Goal: Task Accomplishment & Management: Use online tool/utility

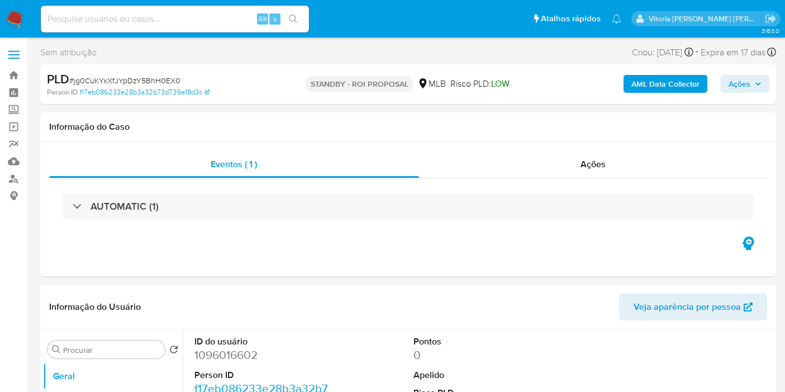
select select "10"
click at [121, 13] on input at bounding box center [175, 19] width 268 height 15
paste input "p16r17XfhSwpHs4Mf9j2tBr1"
type input "p16r17XfhSwpHs4Mf9j2tBr1"
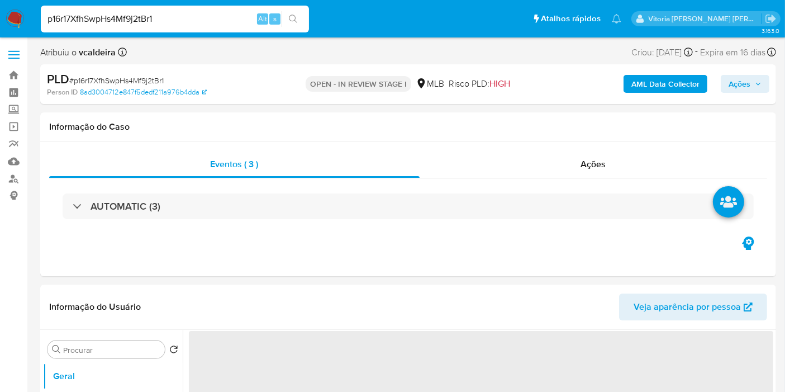
select select "10"
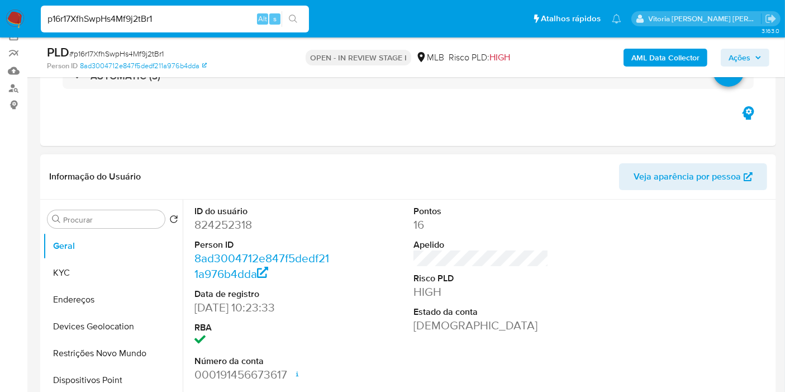
scroll to position [124, 0]
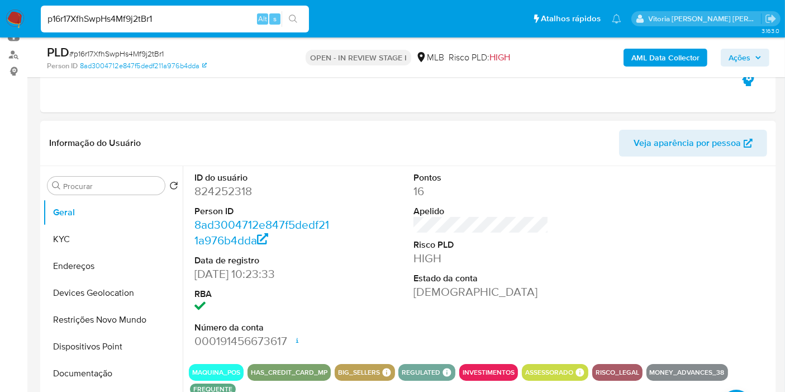
click at [227, 189] on dd "824252318" at bounding box center [261, 191] width 135 height 16
copy dd "824252318"
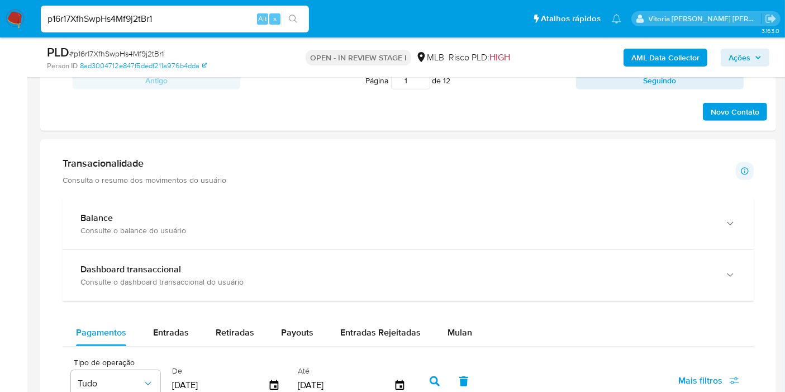
scroll to position [807, 0]
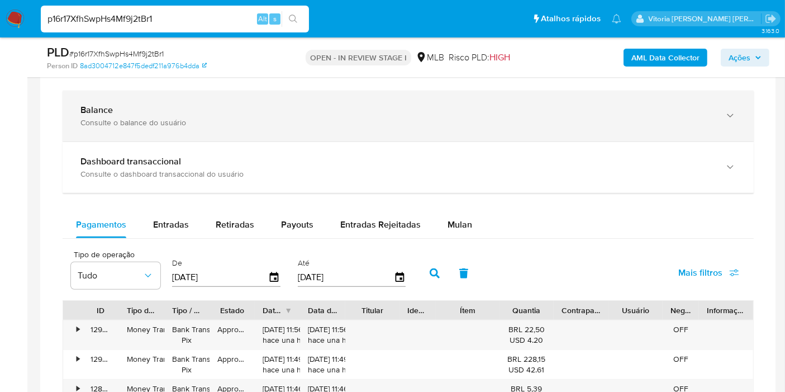
click at [116, 118] on div "Consulte o balance do usuário" at bounding box center [396, 122] width 633 height 10
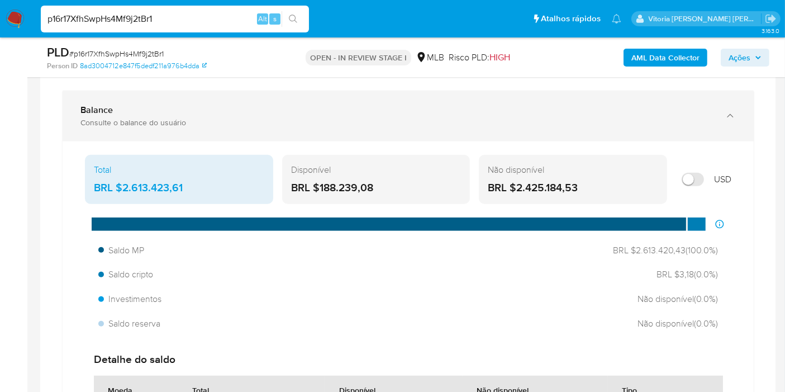
click at [173, 136] on div "Balance Consulte o balance do usuário" at bounding box center [408, 115] width 691 height 51
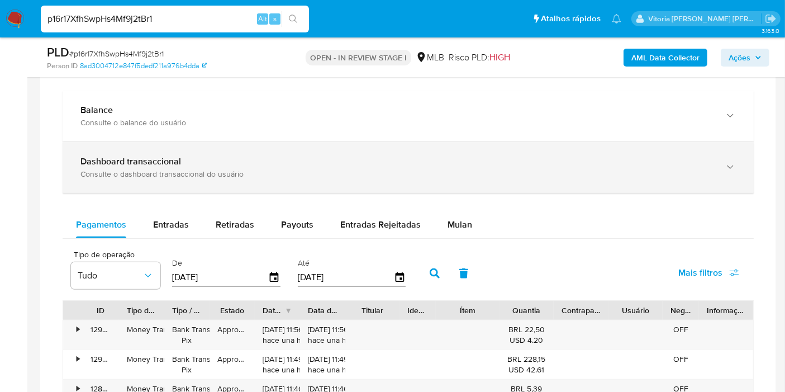
click at [142, 176] on div "Consulte o dashboard transaccional do usuário" at bounding box center [396, 174] width 633 height 10
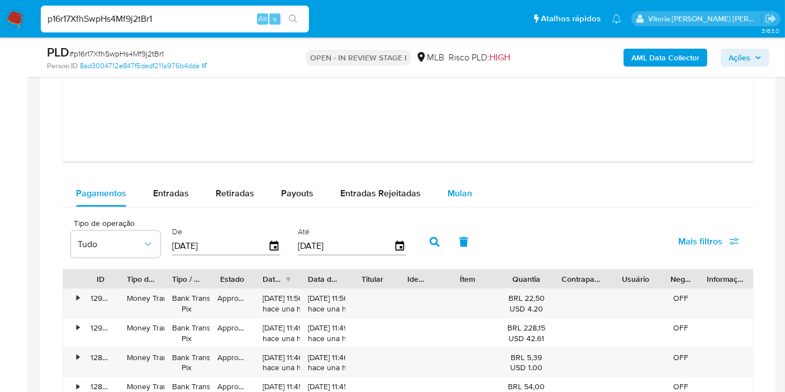
scroll to position [1365, 0]
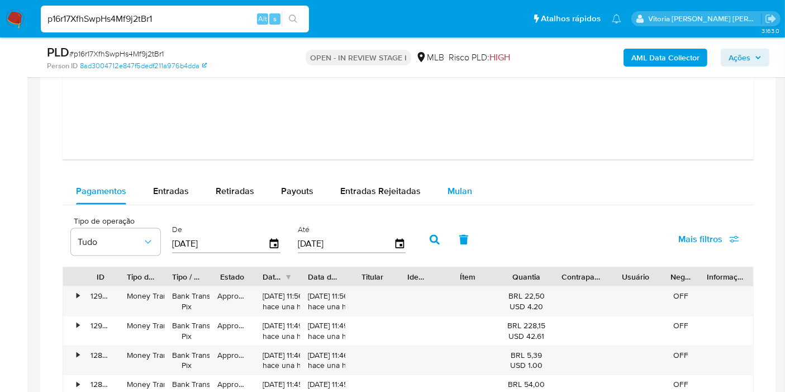
click at [457, 184] on span "Mulan" at bounding box center [459, 190] width 25 height 13
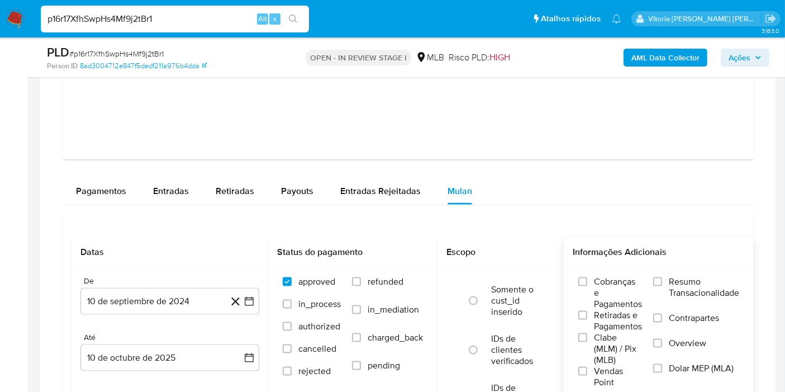
click at [702, 278] on span "Resumo Transacionalidade" at bounding box center [704, 287] width 70 height 22
click at [662, 278] on input "Resumo Transacionalidade" at bounding box center [657, 281] width 9 height 9
click at [122, 295] on button "10 de septiembre de 2024" at bounding box center [169, 301] width 179 height 27
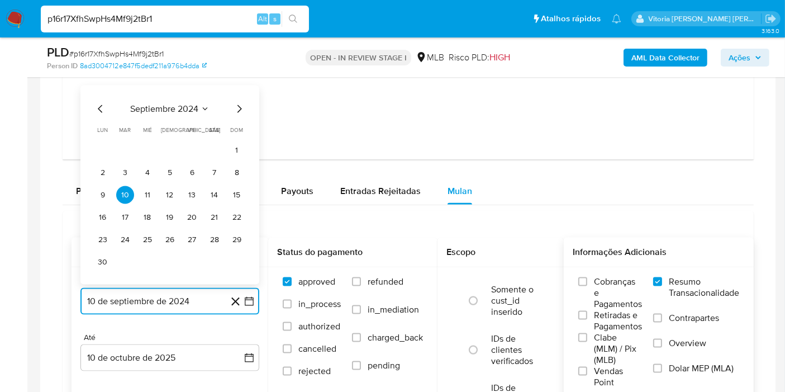
click at [190, 103] on span "septiembre 2024" at bounding box center [164, 108] width 68 height 11
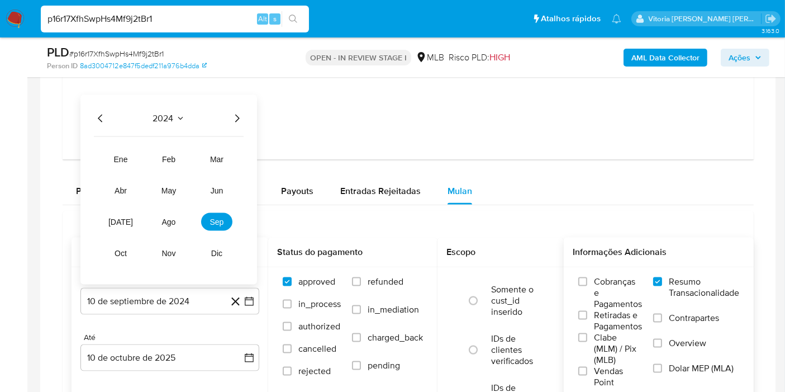
click at [232, 115] on icon "Año siguiente" at bounding box center [236, 118] width 13 height 13
click at [216, 219] on span "sep" at bounding box center [217, 221] width 14 height 9
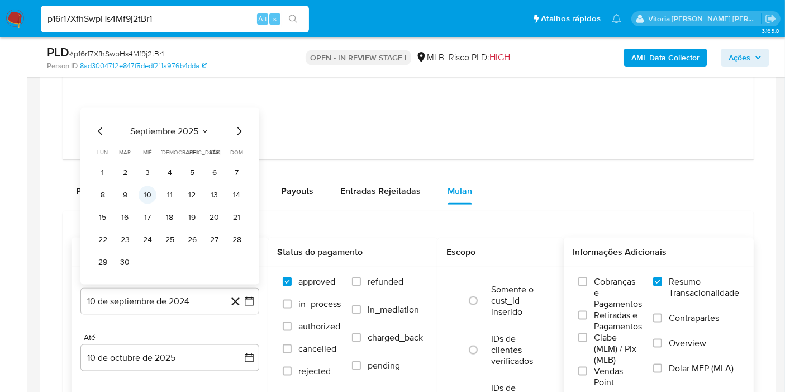
click at [146, 189] on button "10" at bounding box center [148, 195] width 18 height 18
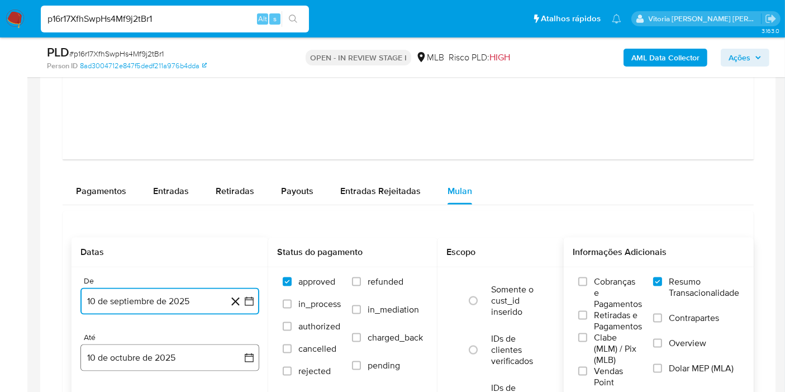
click at [139, 354] on button "10 de octubre de 2025" at bounding box center [169, 357] width 179 height 27
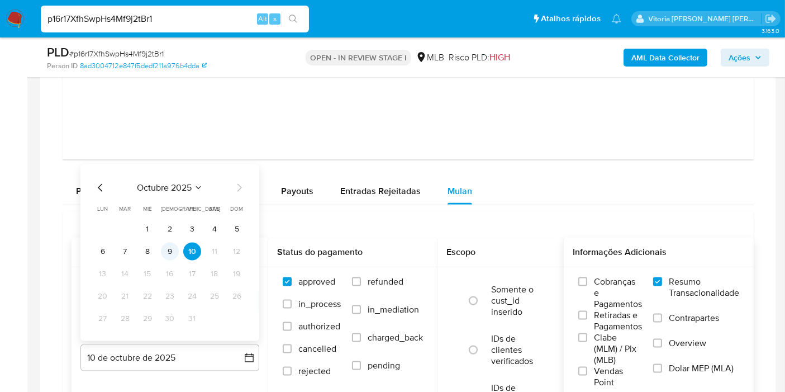
click at [169, 247] on button "9" at bounding box center [170, 251] width 18 height 18
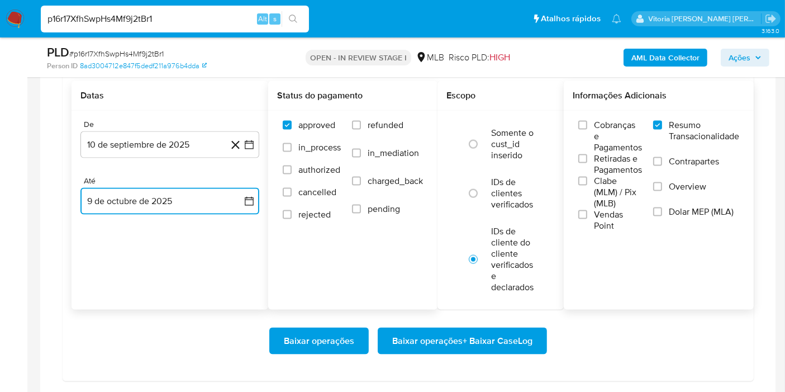
scroll to position [1551, 0]
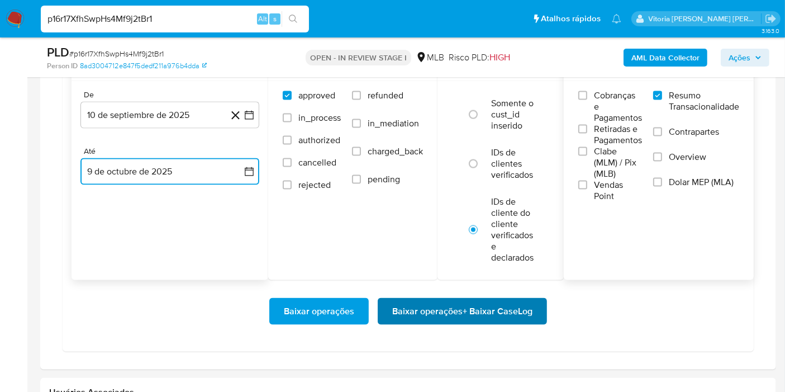
click at [465, 309] on span "Baixar operações + Baixar CaseLog" at bounding box center [462, 311] width 140 height 25
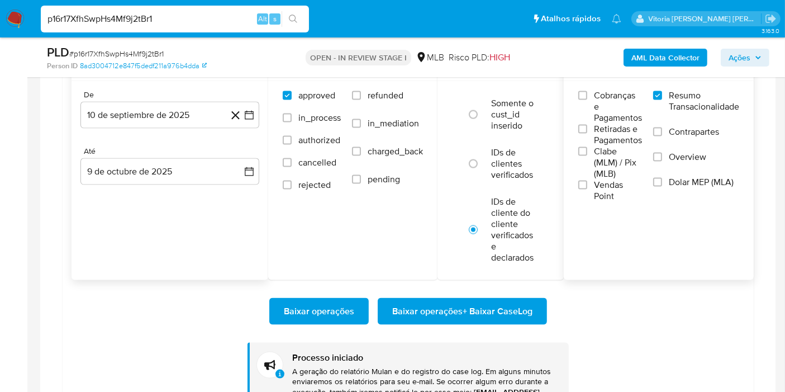
click at [130, 22] on input "p16r17XfhSwpHs4Mf9j2tBr1" at bounding box center [175, 19] width 268 height 15
paste input "tmktULw7IcaBSM9L1H4Otquq"
type input "tmktULw7IcaBSM9L1H4Otquq"
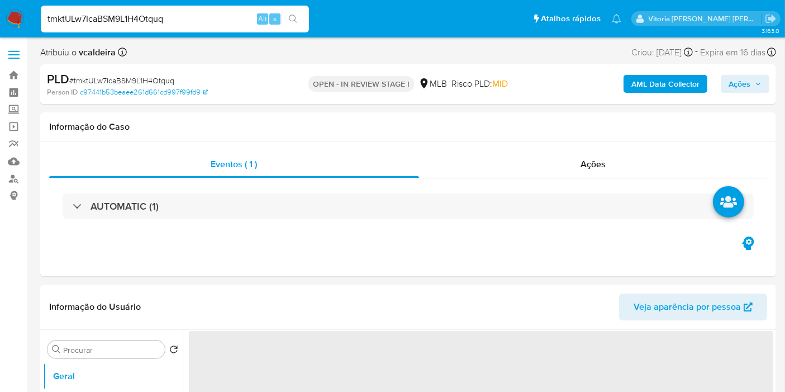
select select "10"
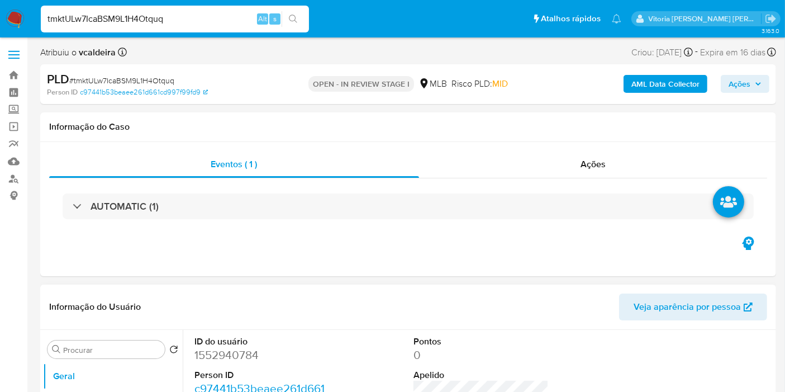
click at [242, 351] on dd "1552940784" at bounding box center [261, 355] width 135 height 16
copy dd "1552940784"
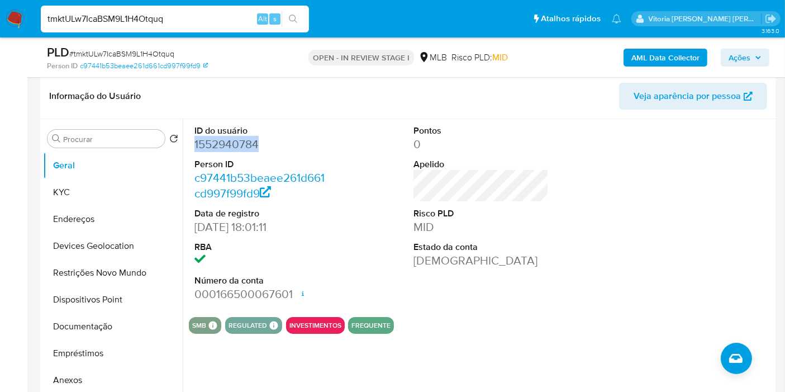
scroll to position [186, 0]
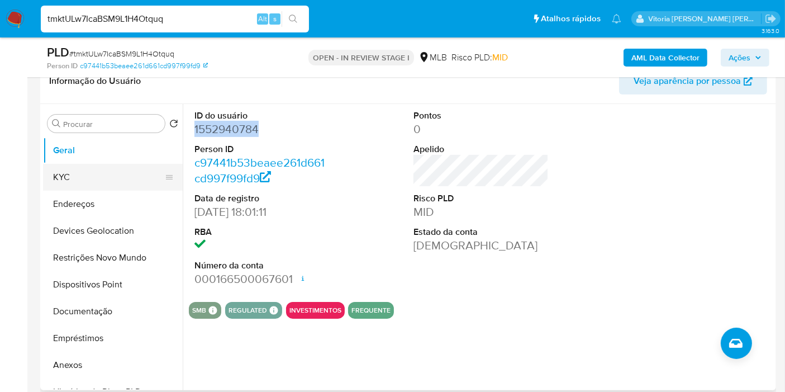
click at [64, 179] on button "KYC" at bounding box center [108, 177] width 131 height 27
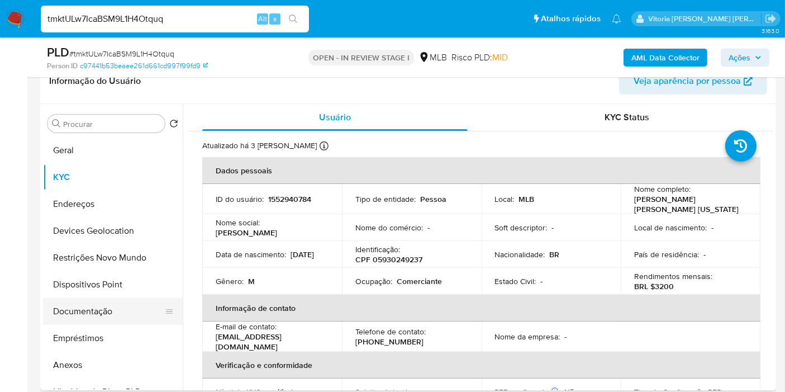
click at [98, 307] on button "Documentação" at bounding box center [108, 311] width 131 height 27
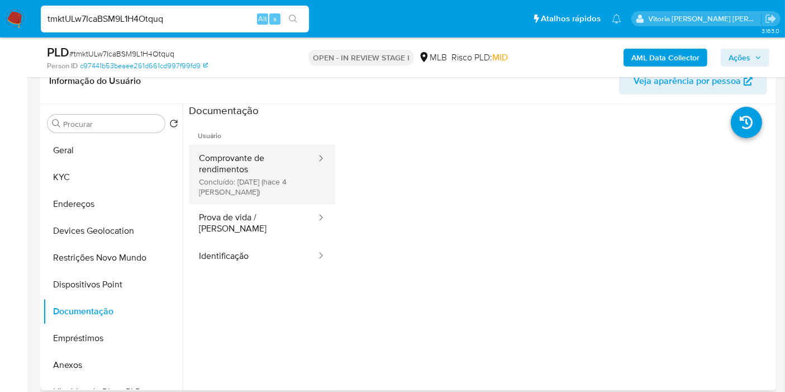
click at [241, 156] on button "Comprovante de rendimentos Concluído: 06/10/2025 (hace 4 días)" at bounding box center [253, 174] width 128 height 59
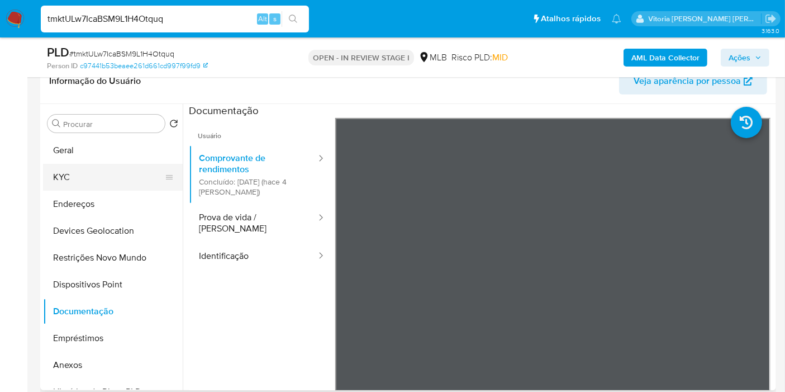
click at [81, 182] on button "KYC" at bounding box center [108, 177] width 131 height 27
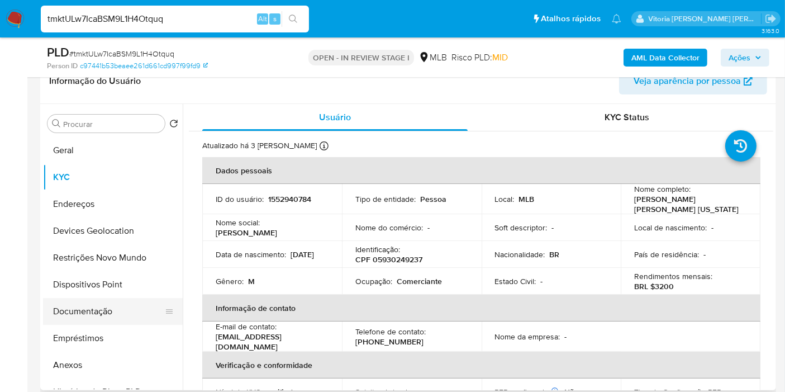
click at [70, 314] on button "Documentação" at bounding box center [108, 311] width 131 height 27
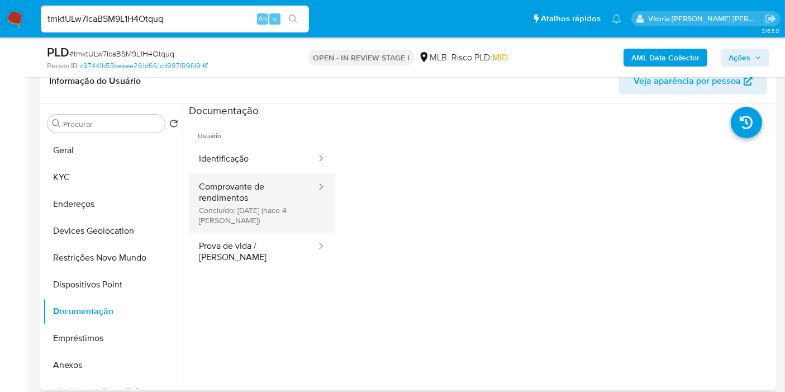
click at [263, 184] on button "Comprovante de rendimentos Concluído: 06/10/2025 (hace 4 días)" at bounding box center [253, 202] width 128 height 59
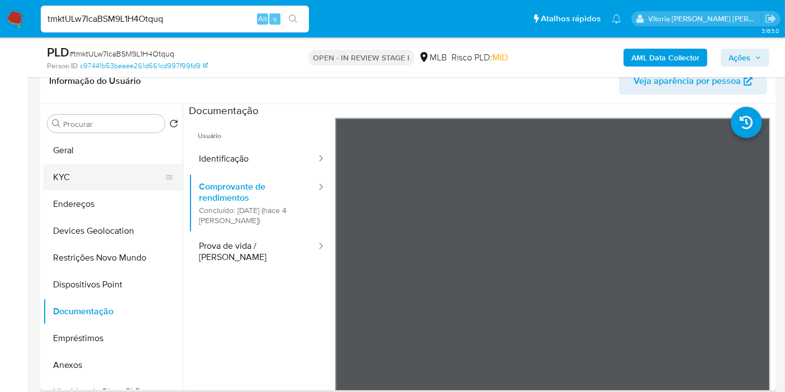
click at [60, 179] on button "KYC" at bounding box center [108, 177] width 131 height 27
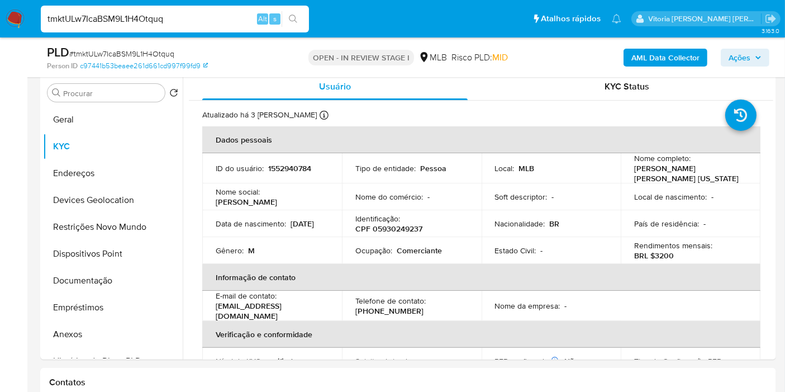
scroll to position [226, 0]
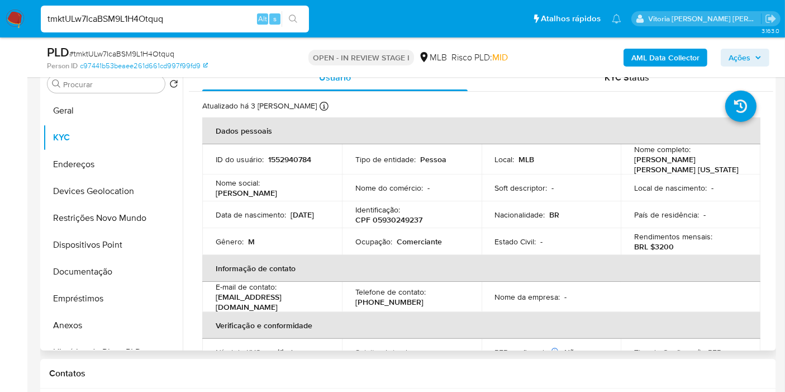
click at [412, 238] on p "Comerciante" at bounding box center [419, 241] width 45 height 10
copy p "Comerciante"
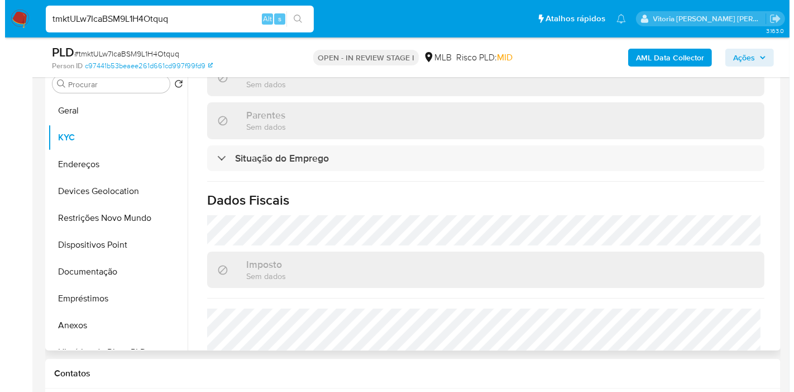
scroll to position [522, 0]
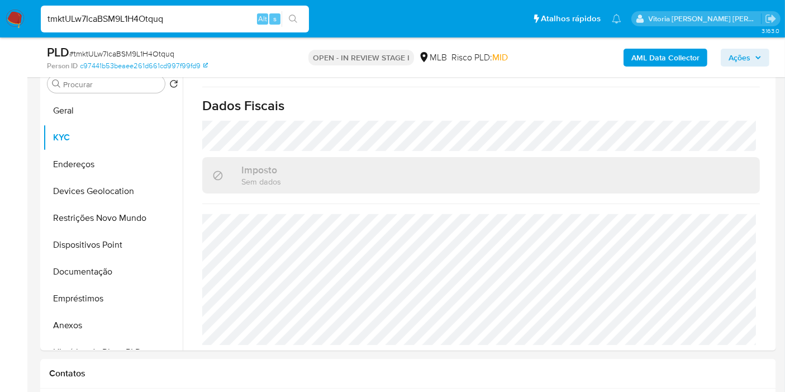
click at [670, 59] on b "AML Data Collector" at bounding box center [665, 58] width 68 height 18
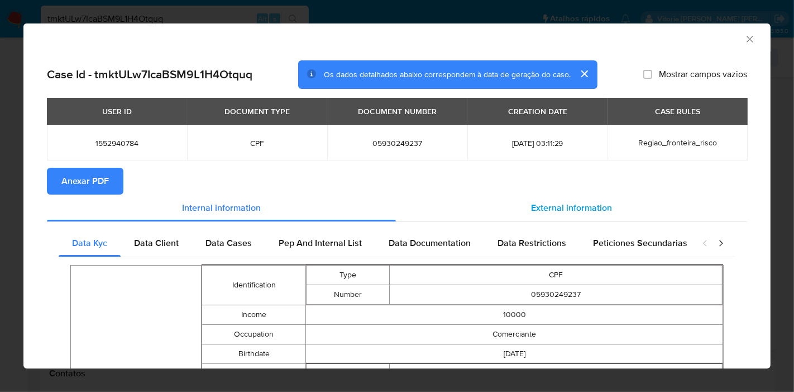
click at [547, 209] on span "External information" at bounding box center [571, 207] width 81 height 13
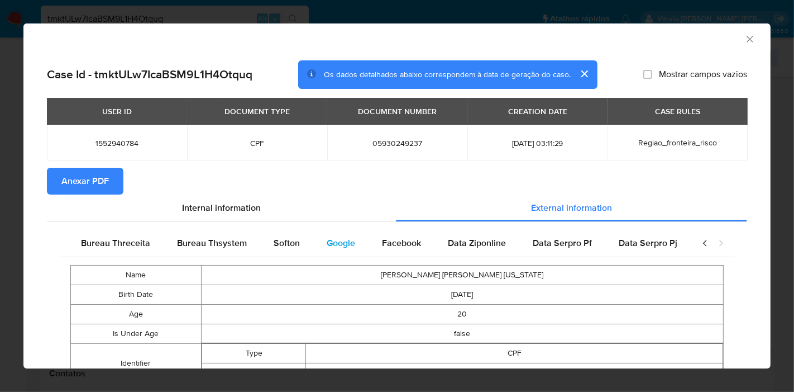
click at [327, 242] on span "Google" at bounding box center [341, 242] width 28 height 13
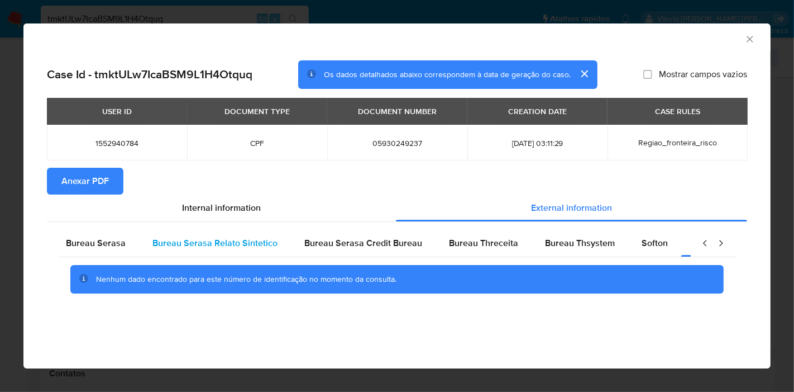
scroll to position [0, 0]
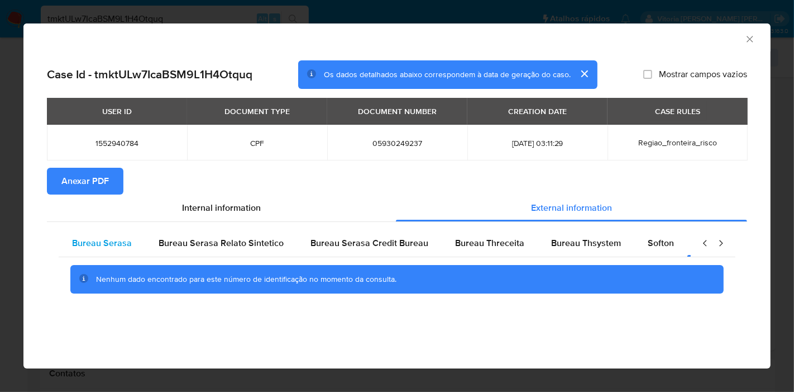
click at [132, 241] on div "Bureau Serasa" at bounding box center [102, 243] width 87 height 27
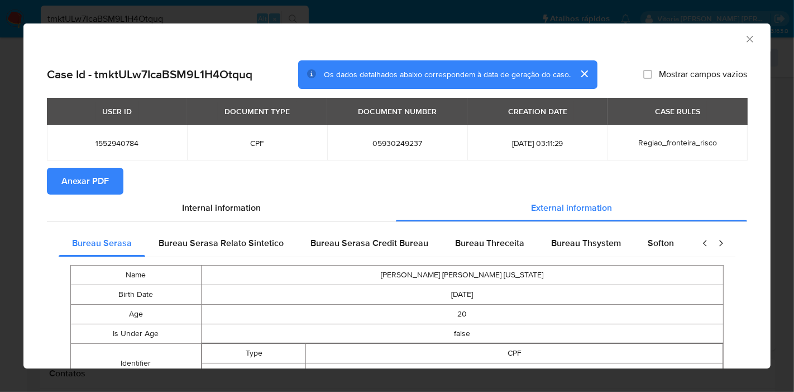
click at [107, 188] on span "Anexar PDF" at bounding box center [84, 181] width 47 height 25
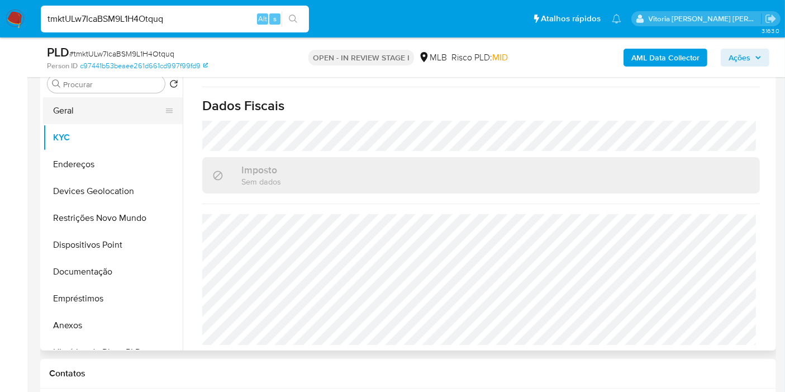
click at [83, 104] on button "Geral" at bounding box center [108, 110] width 131 height 27
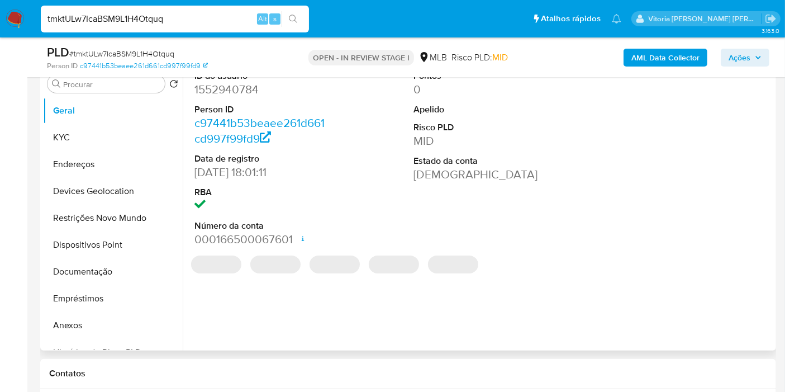
scroll to position [164, 0]
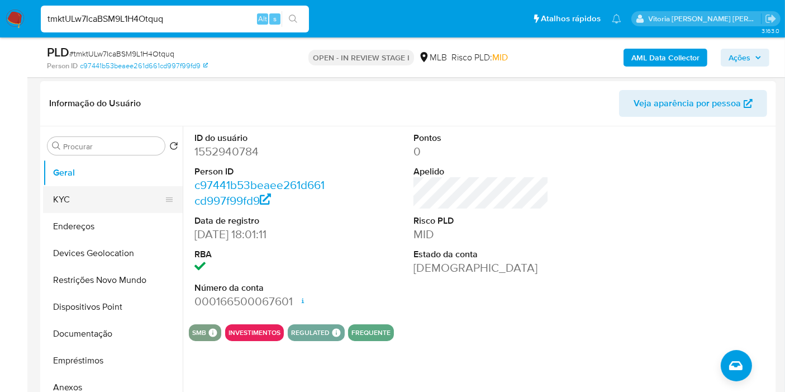
click at [79, 207] on button "KYC" at bounding box center [108, 199] width 131 height 27
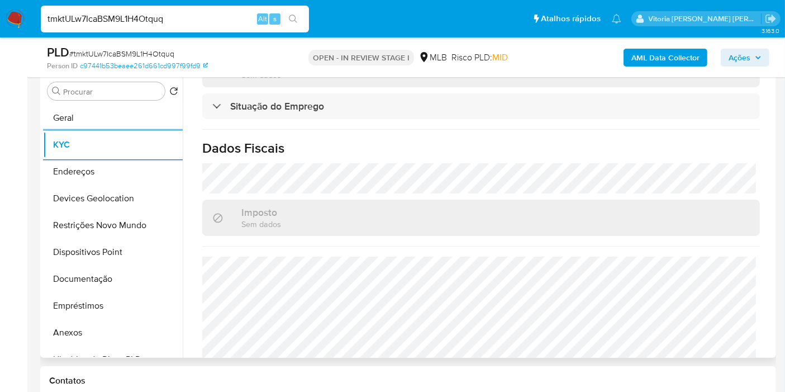
scroll to position [522, 0]
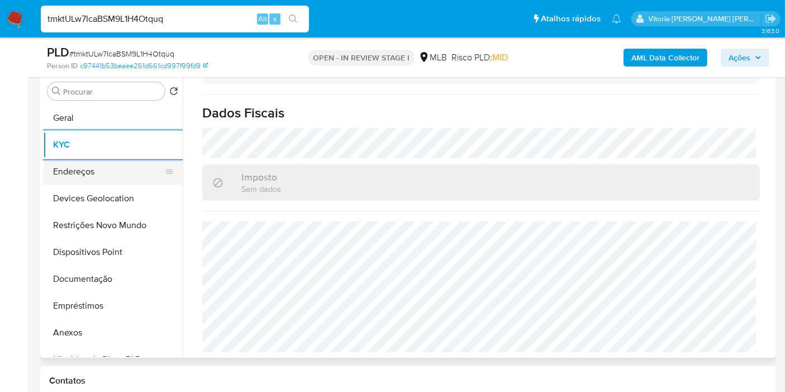
click at [57, 176] on button "Endereços" at bounding box center [108, 171] width 131 height 27
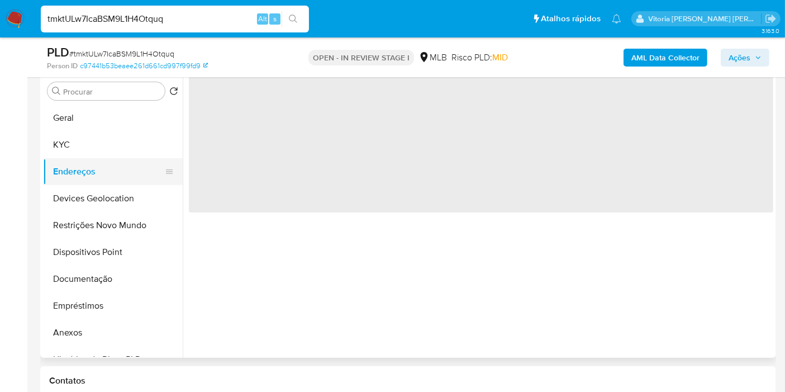
scroll to position [0, 0]
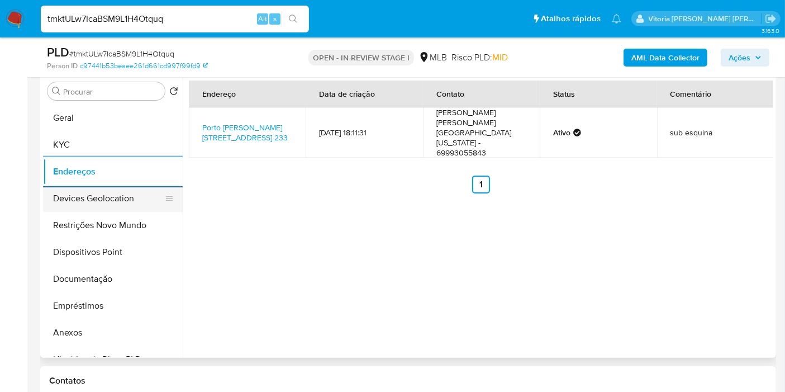
click at [94, 193] on button "Devices Geolocation" at bounding box center [108, 198] width 131 height 27
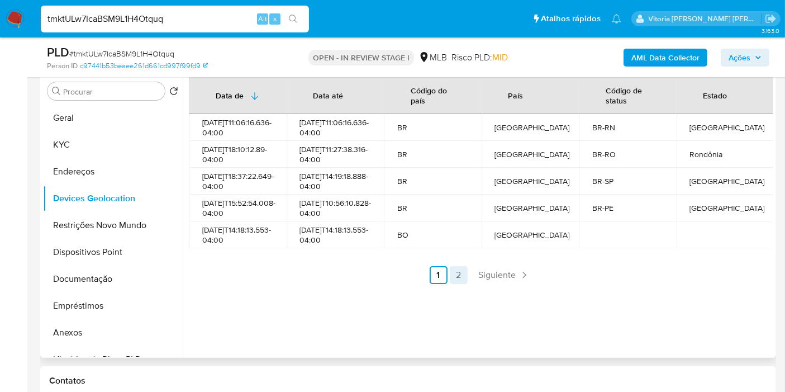
click at [454, 284] on link "2" at bounding box center [459, 275] width 18 height 18
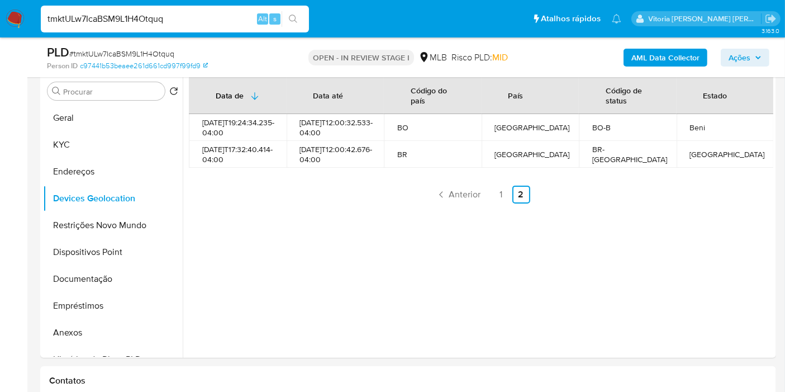
drag, startPoint x: 220, startPoint y: 306, endPoint x: 333, endPoint y: 49, distance: 280.1
click at [279, 243] on div "Data de Data até Código do país País Código de status Estado 2024-03-28T19:24:3…" at bounding box center [478, 214] width 590 height 286
click at [93, 228] on button "Restrições Novo Mundo" at bounding box center [108, 225] width 131 height 27
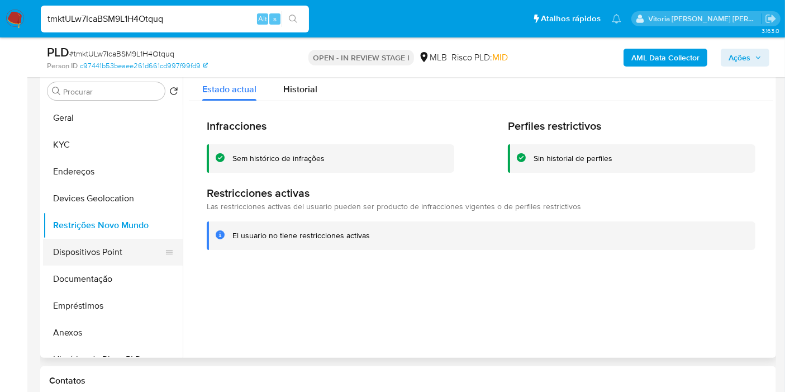
click at [109, 245] on button "Dispositivos Point" at bounding box center [108, 252] width 131 height 27
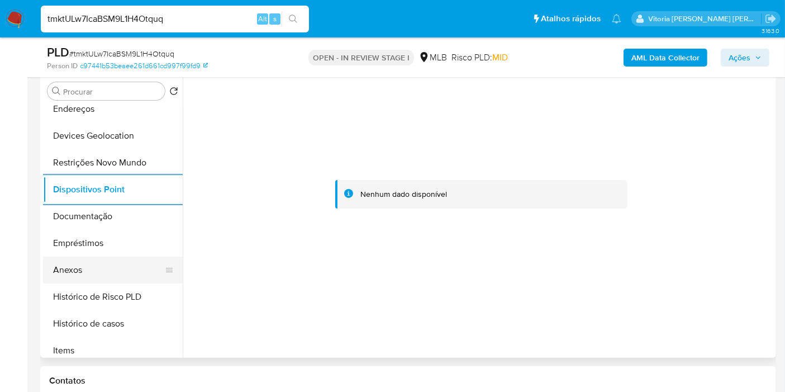
scroll to position [124, 0]
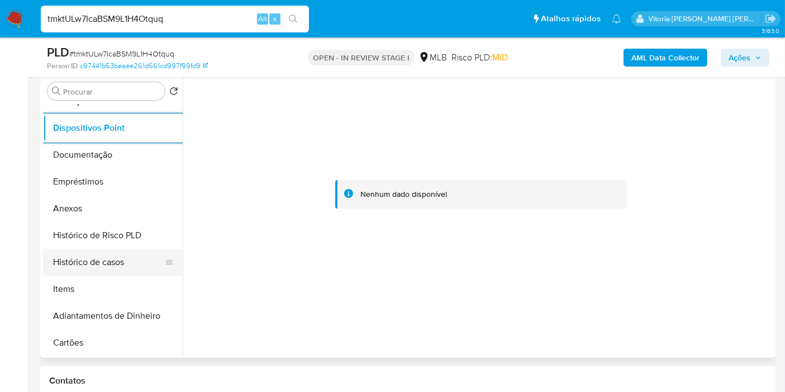
click at [119, 257] on button "Histórico de casos" at bounding box center [108, 262] width 131 height 27
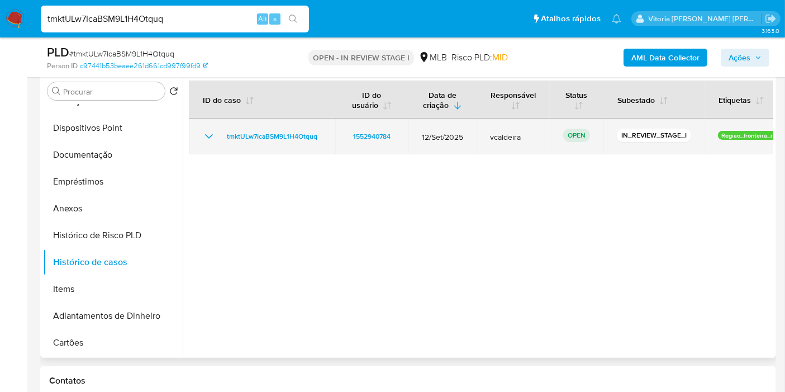
scroll to position [94, 0]
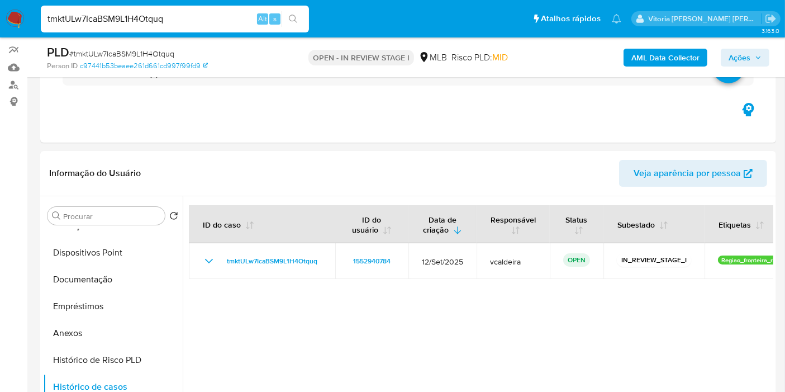
click at [97, 12] on input "tmktULw7IcaBSM9L1H4Otquq" at bounding box center [175, 19] width 268 height 15
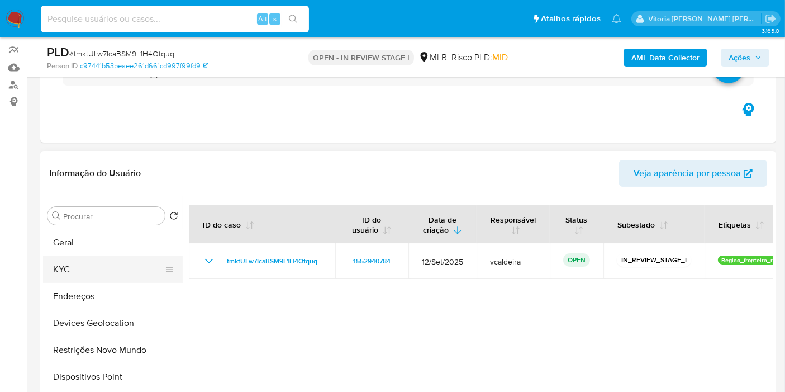
click at [86, 274] on button "KYC" at bounding box center [108, 269] width 131 height 27
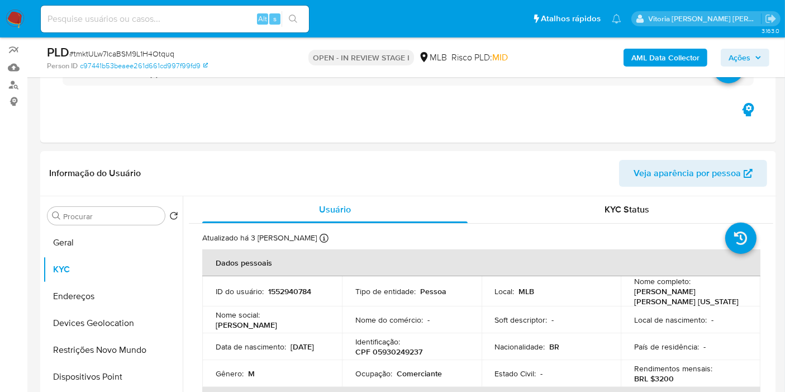
click at [188, 28] on div "Alt s" at bounding box center [175, 19] width 268 height 27
click at [187, 16] on input at bounding box center [175, 19] width 268 height 15
paste input "1707370570"
type input "1707370570"
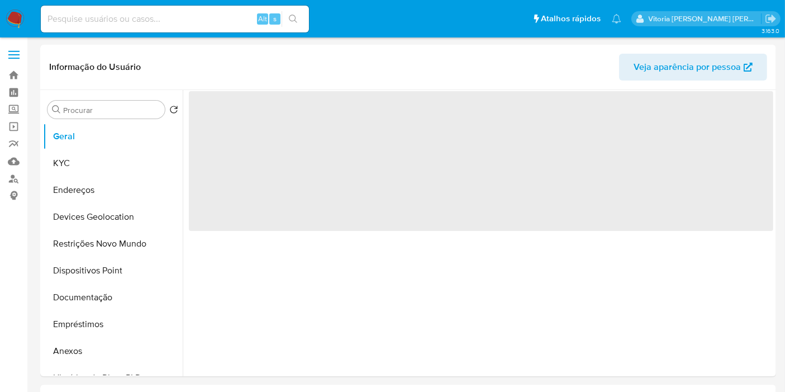
select select "10"
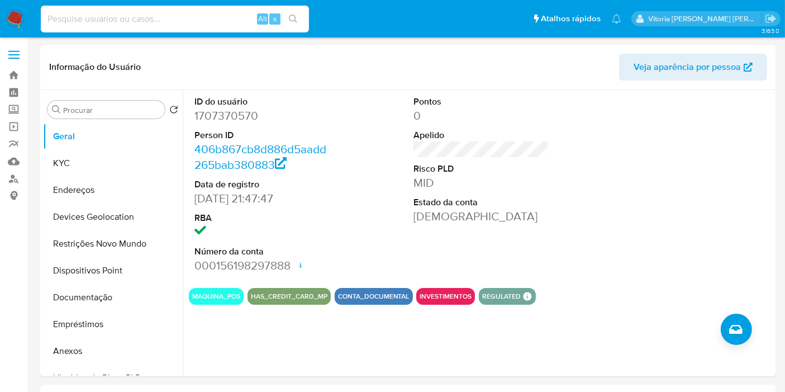
click at [140, 18] on input at bounding box center [175, 19] width 268 height 15
paste input "BvTEHMTJcNZlQi3xZQKCkmmk"
type input "BvTEHMTJcNZlQi3xZQKCkmmk"
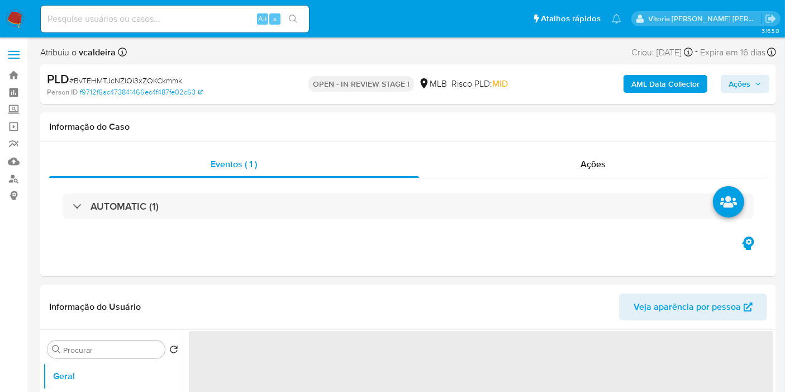
select select "10"
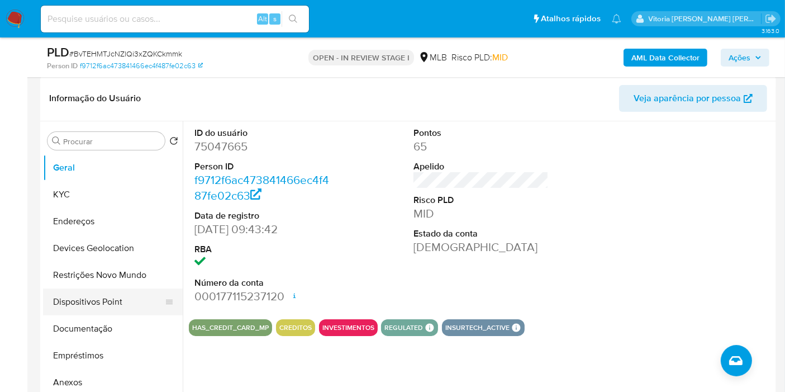
scroll to position [248, 0]
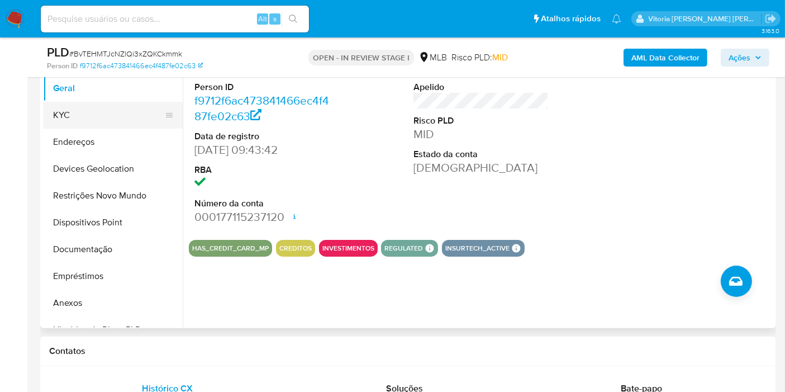
click at [75, 106] on button "KYC" at bounding box center [108, 115] width 131 height 27
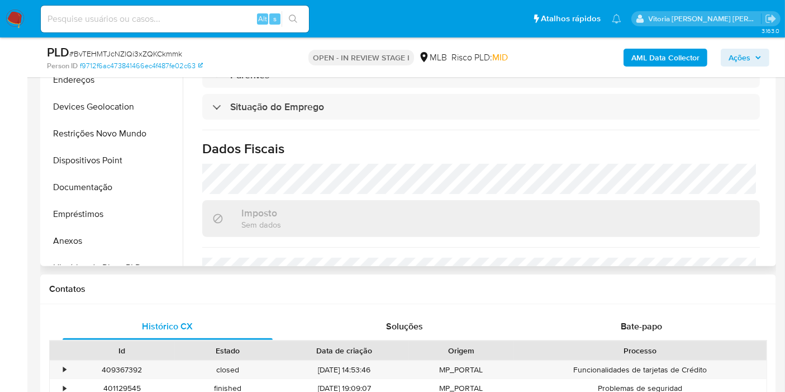
scroll to position [511, 0]
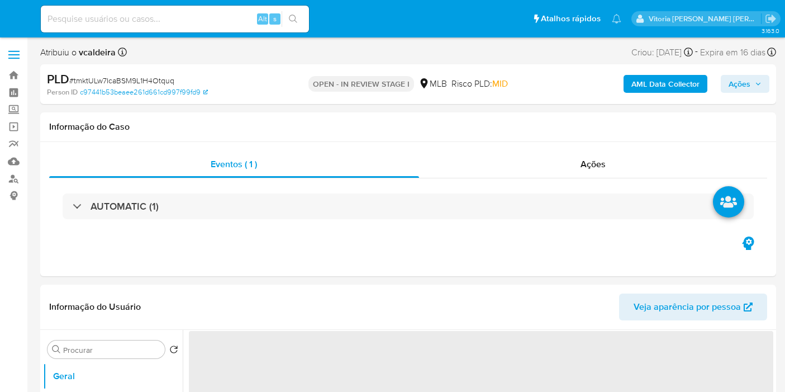
select select "10"
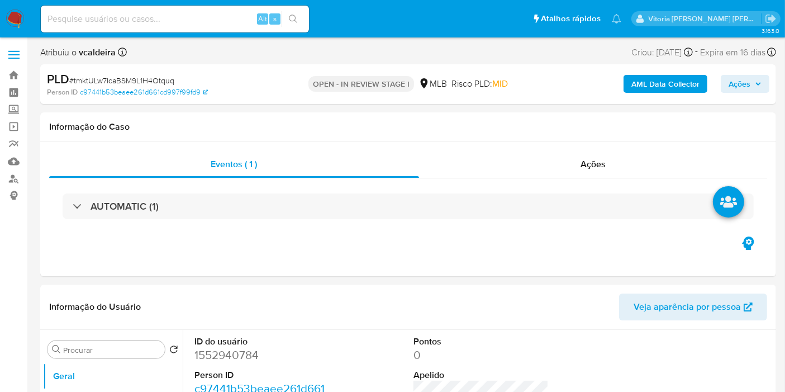
click at [742, 81] on span "Ações" at bounding box center [739, 84] width 22 height 18
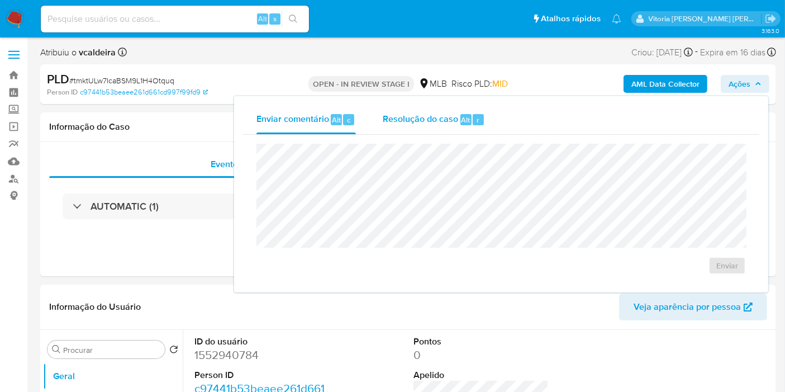
click at [388, 121] on span "Resolução do caso" at bounding box center [420, 119] width 75 height 13
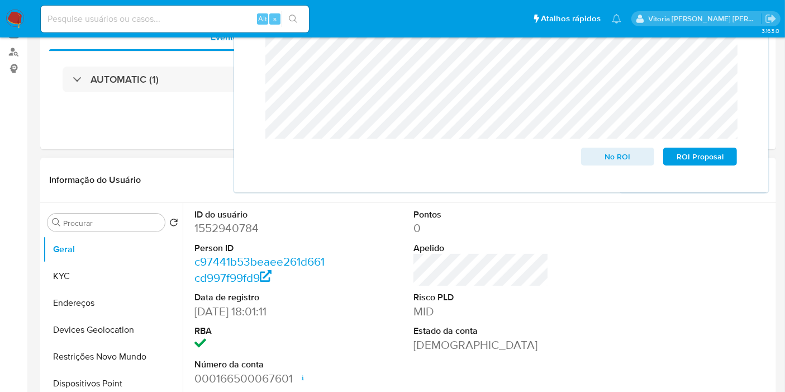
scroll to position [248, 0]
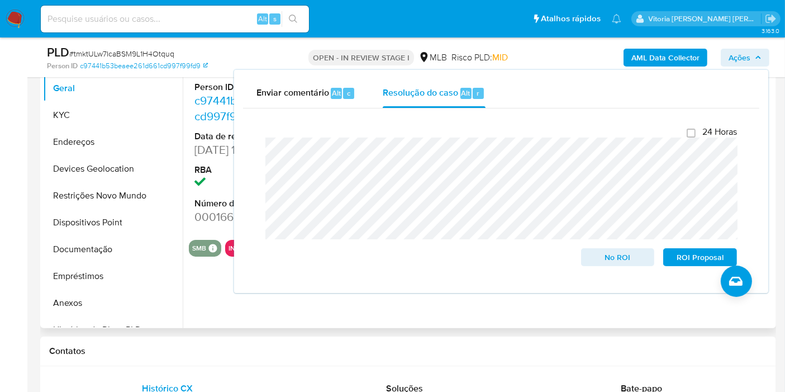
drag, startPoint x: 72, startPoint y: 295, endPoint x: 211, endPoint y: 262, distance: 143.1
click at [73, 297] on button "Anexos" at bounding box center [113, 302] width 140 height 27
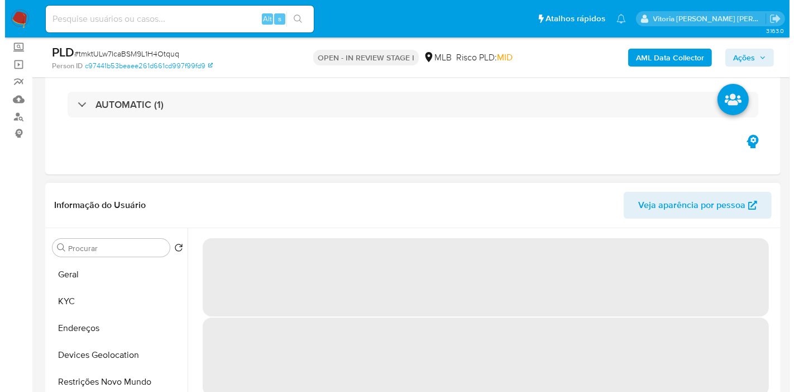
scroll to position [186, 0]
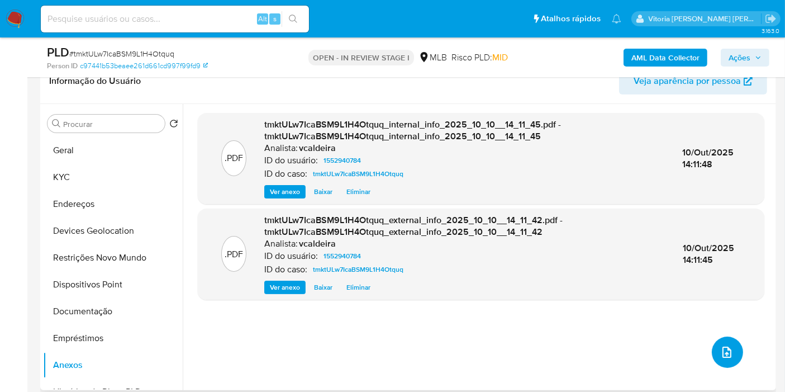
click at [714, 349] on button "upload-file" at bounding box center [727, 351] width 31 height 31
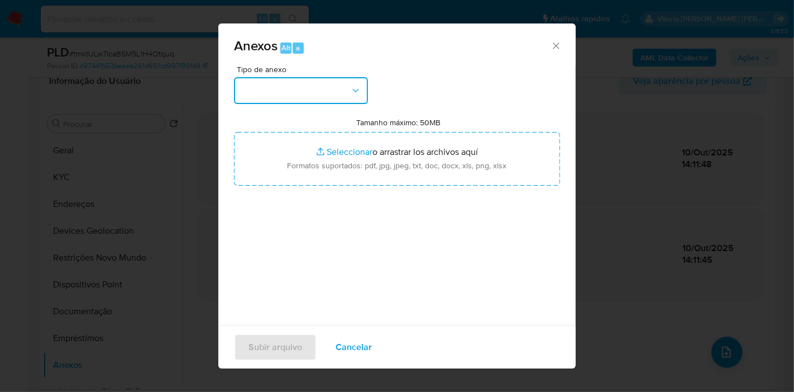
click at [328, 98] on button "button" at bounding box center [301, 90] width 134 height 27
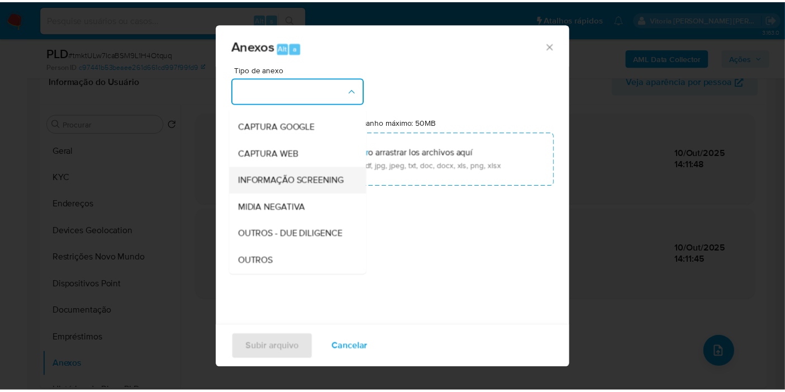
scroll to position [124, 0]
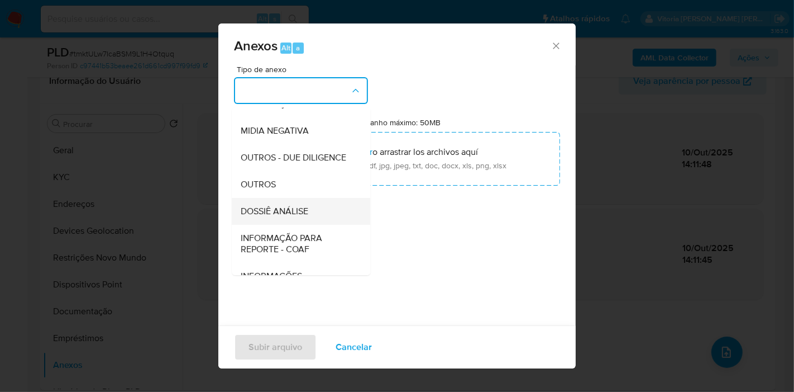
click at [289, 217] on span "DOSSIÊ ANÁLISE" at bounding box center [275, 211] width 68 height 11
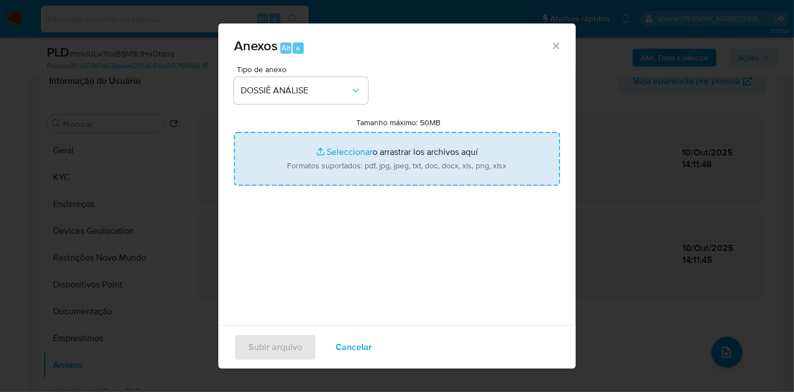
click at [306, 156] on input "Tamanho máximo: 50MB Seleccionar archivos" at bounding box center [397, 159] width 326 height 54
type input "C:\fakepath\SAR - (xxx) - CPF 05930249237 - MARCOS VINICIUS PEREIRA MONTANA.pdf"
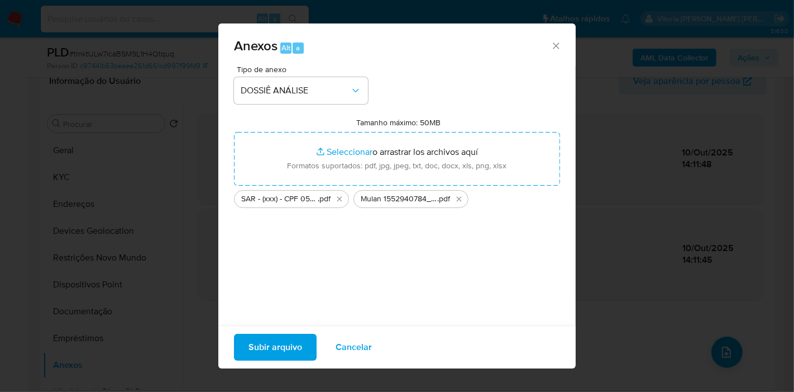
click at [271, 344] on span "Subir arquivo" at bounding box center [276, 347] width 54 height 25
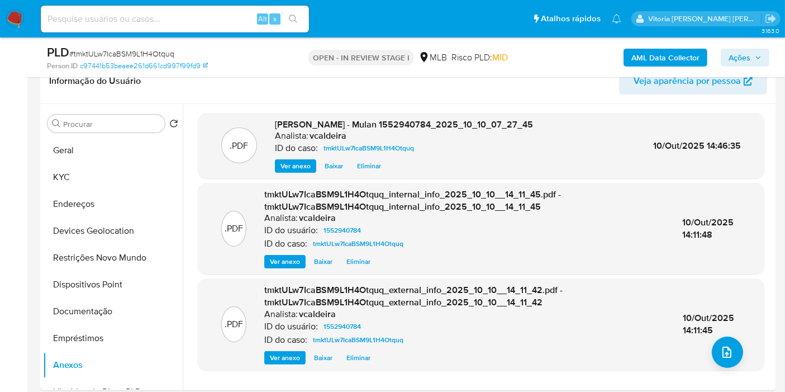
click at [750, 52] on span "Ações" at bounding box center [744, 58] width 33 height 16
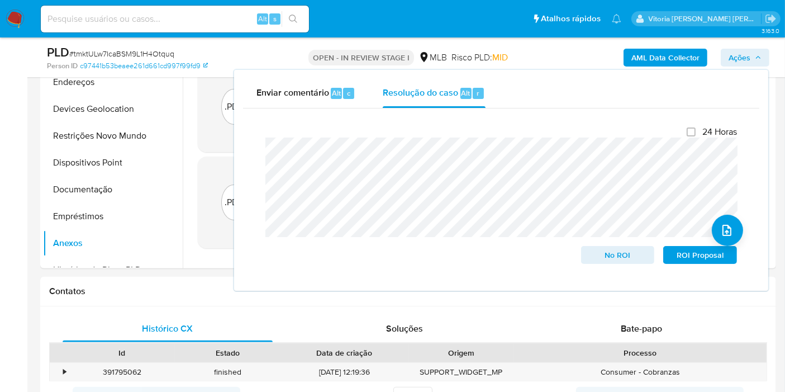
scroll to position [310, 0]
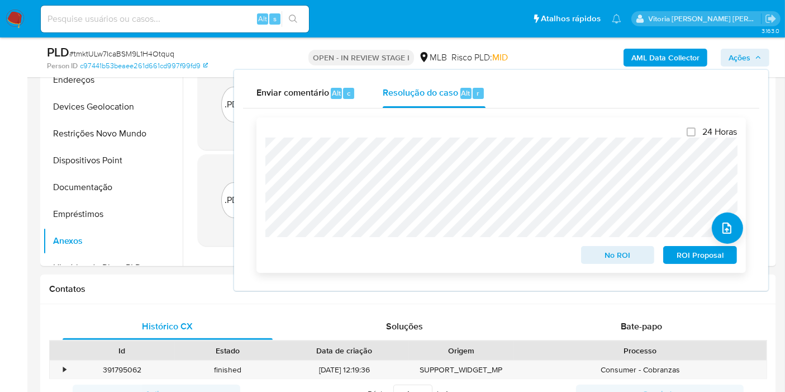
click at [694, 255] on span "ROI Proposal" at bounding box center [700, 255] width 58 height 16
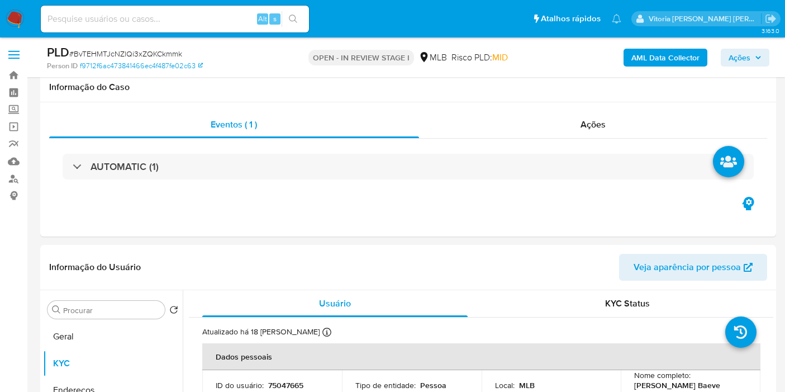
select select "10"
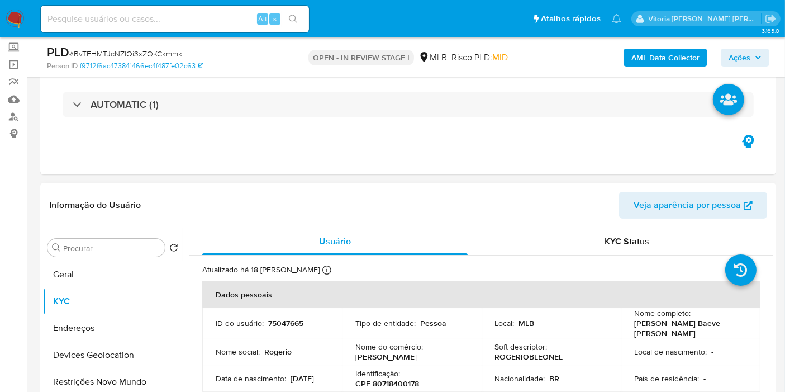
scroll to position [62, 0]
click at [287, 323] on p "75047665" at bounding box center [285, 323] width 35 height 10
copy p "75047665"
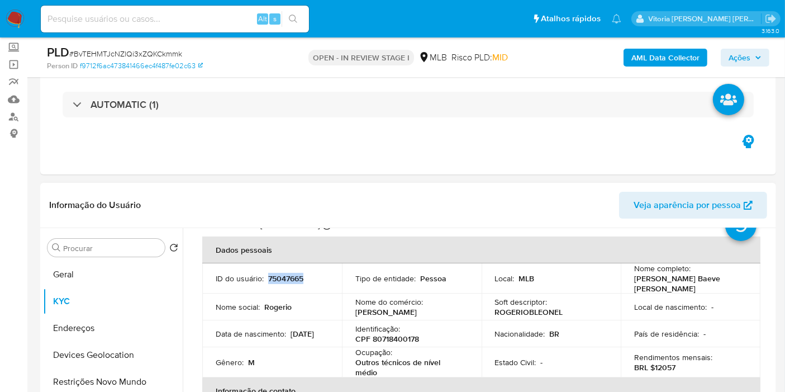
scroll to position [0, 0]
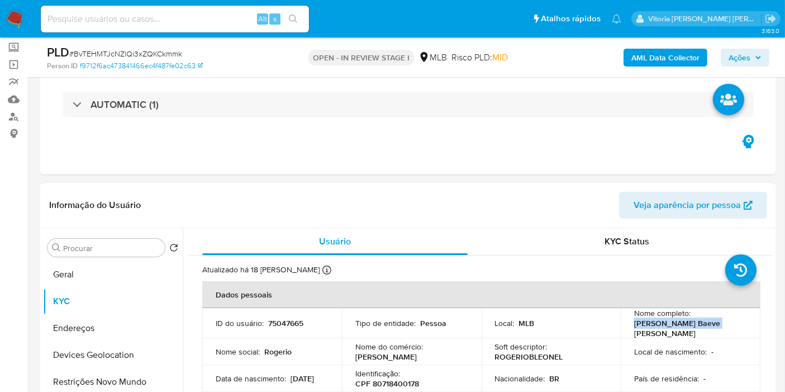
drag, startPoint x: 712, startPoint y: 323, endPoint x: 623, endPoint y: 330, distance: 88.5
click at [623, 330] on td "Nome completo : Rogerio Baeve Leonel" at bounding box center [691, 323] width 140 height 30
copy p "[PERSON_NAME] Baeve [PERSON_NAME]"
click at [73, 276] on button "Geral" at bounding box center [108, 274] width 131 height 27
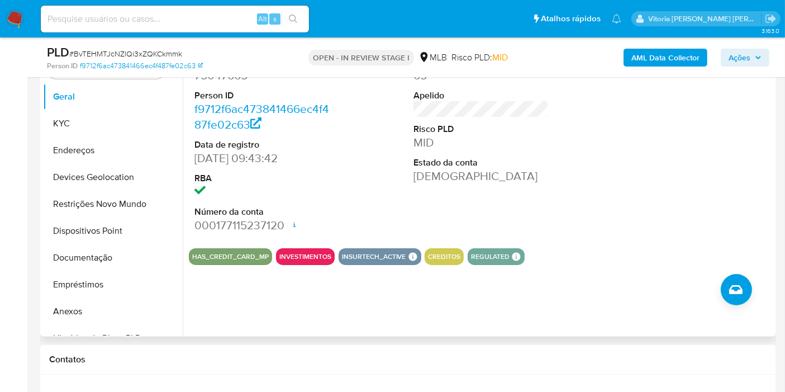
scroll to position [248, 0]
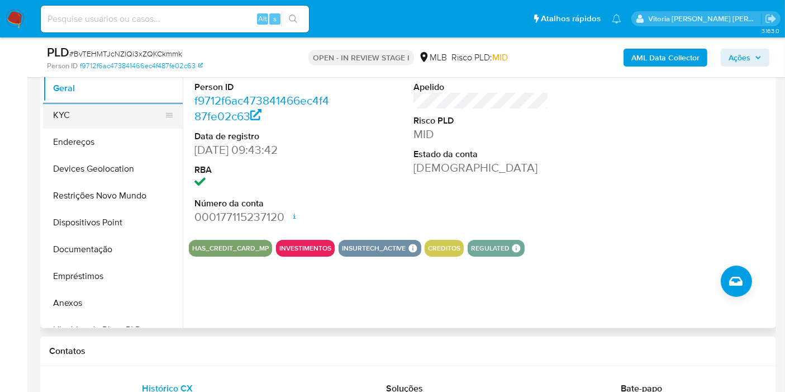
click at [87, 109] on button "KYC" at bounding box center [108, 115] width 131 height 27
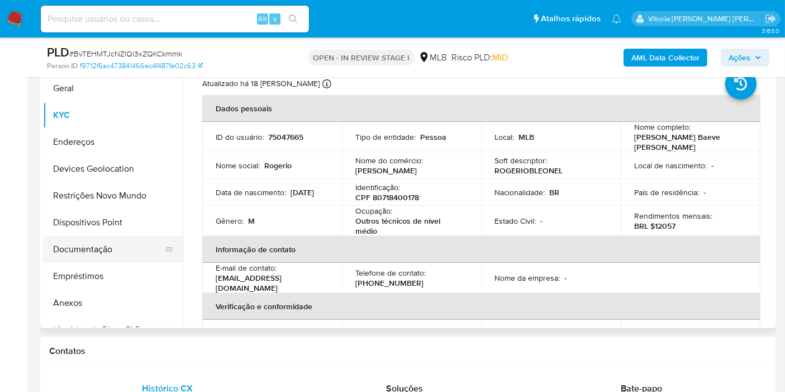
click at [99, 254] on button "Documentação" at bounding box center [108, 249] width 131 height 27
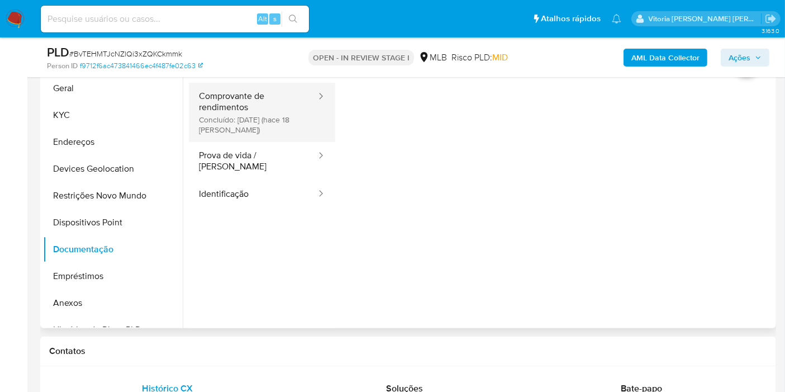
click at [267, 120] on button "Comprovante de rendimentos Concluído: 22/09/2025 (hace 18 días)" at bounding box center [253, 112] width 128 height 59
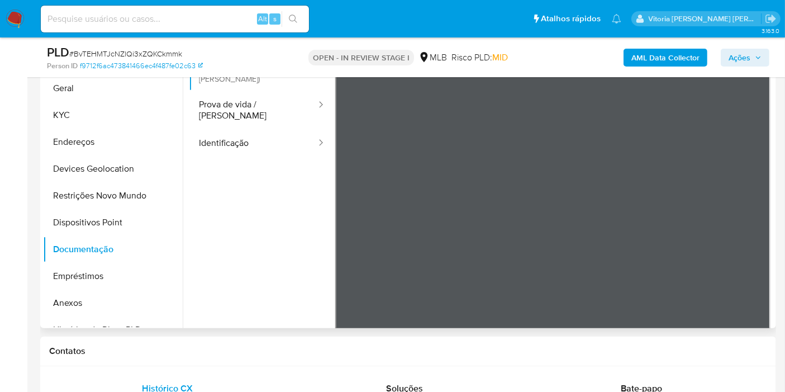
scroll to position [97, 0]
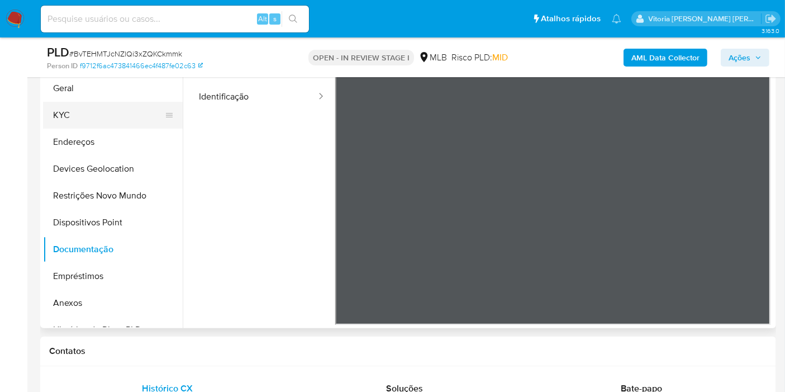
click at [96, 112] on button "KYC" at bounding box center [108, 115] width 131 height 27
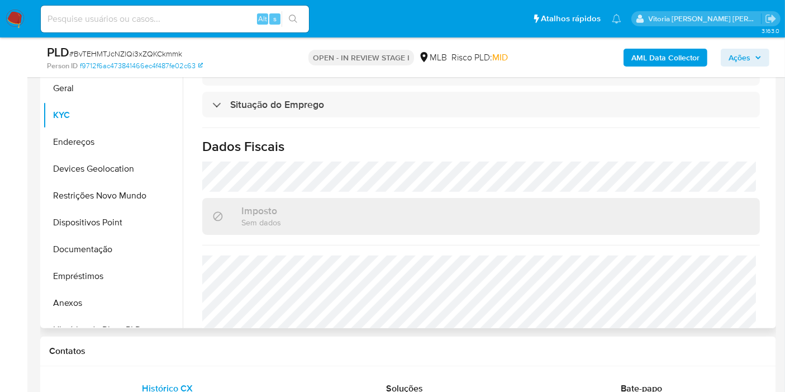
scroll to position [511, 0]
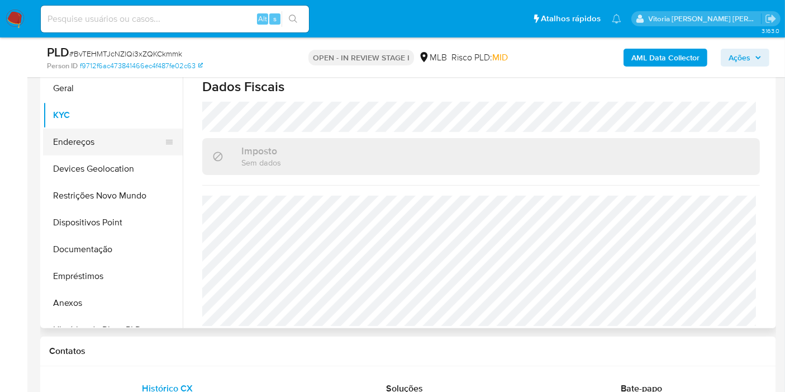
click at [83, 151] on button "Endereços" at bounding box center [108, 141] width 131 height 27
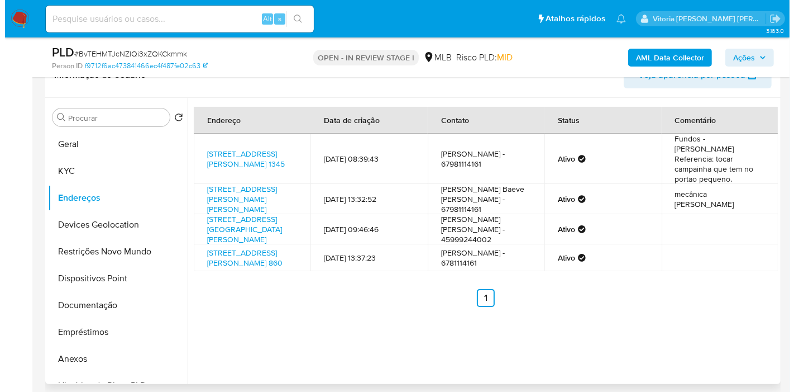
scroll to position [124, 0]
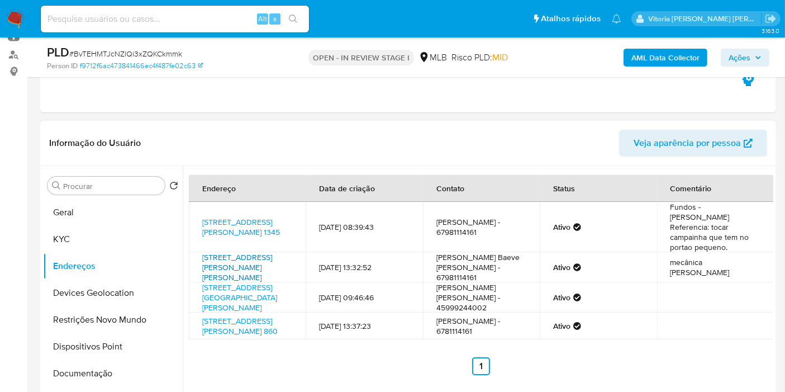
click at [231, 259] on link "Rua José Bonifácio 19, Ponta Porã, Mato Grosso Do Sul, 79904568, Brasil 19" at bounding box center [237, 266] width 70 height 31
click at [242, 336] on link "Avenida Internacional 860, Ponta Porã, Mato Grosso Do Sul, 79904738, Brasil 860" at bounding box center [239, 325] width 75 height 21
click at [255, 216] on link "Rua Calógeras 1345, Ponta Porã, Mato Grosso Do Sul, 79904540, Brasil 1345" at bounding box center [241, 226] width 78 height 21
click at [667, 51] on b "AML Data Collector" at bounding box center [665, 58] width 68 height 18
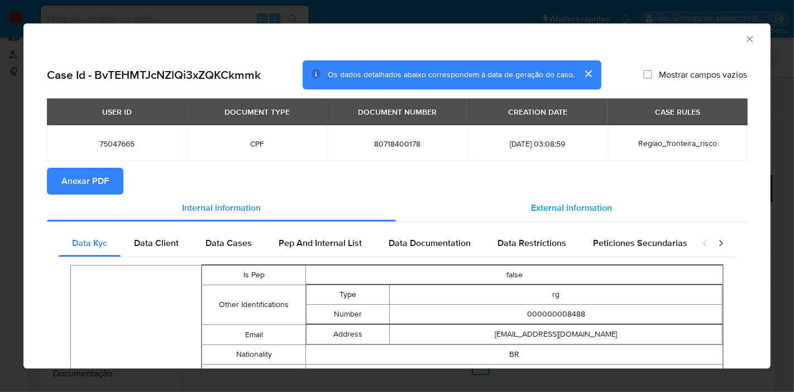
click at [576, 207] on span "External information" at bounding box center [571, 207] width 81 height 13
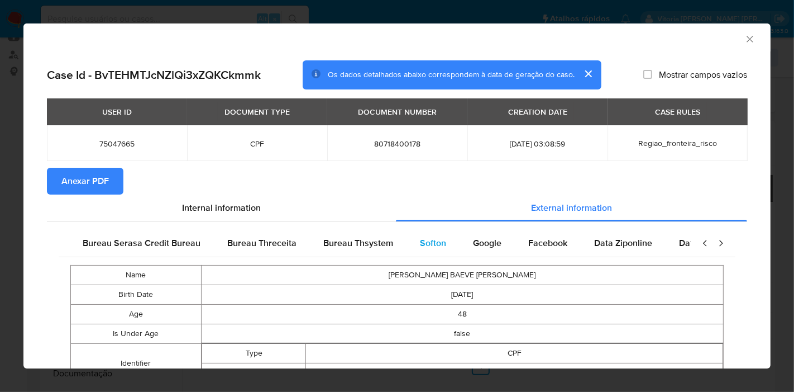
scroll to position [0, 235]
click at [487, 248] on span "Google" at bounding box center [480, 242] width 28 height 13
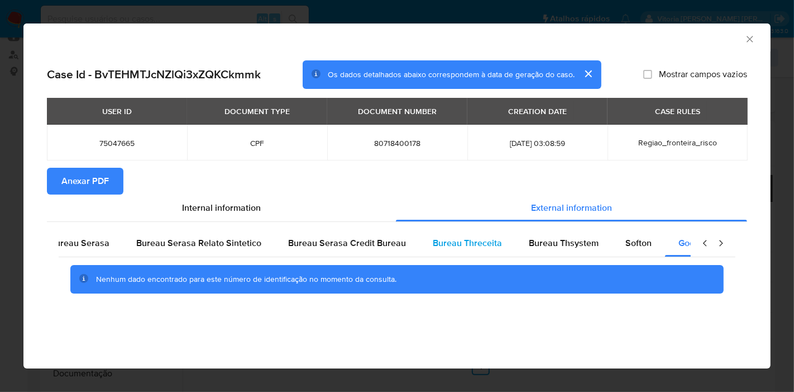
scroll to position [0, 0]
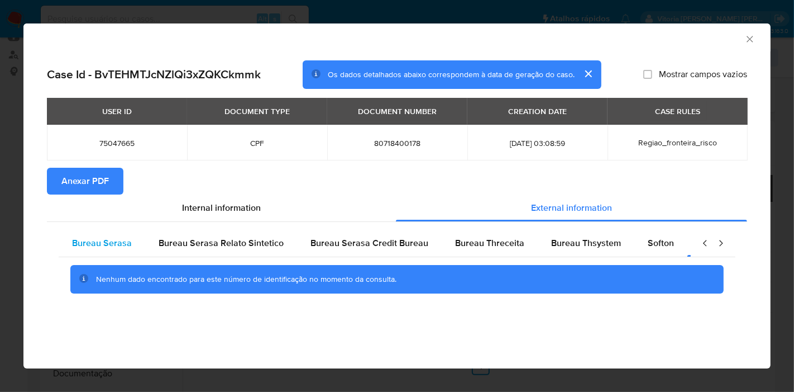
click at [127, 235] on div "Bureau Serasa" at bounding box center [102, 243] width 87 height 27
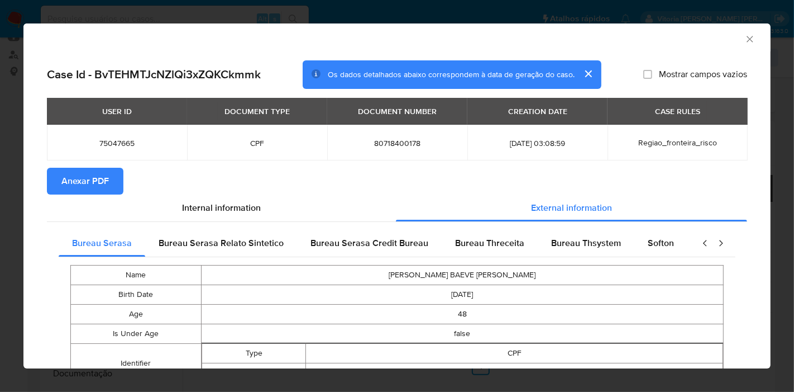
click at [437, 185] on section "Anexar PDF" at bounding box center [397, 181] width 700 height 27
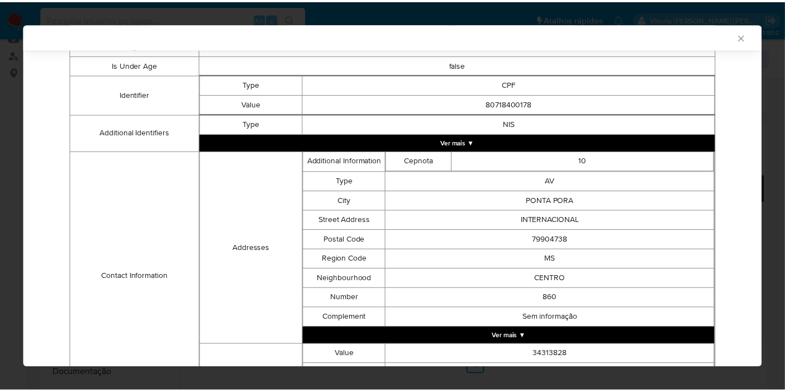
scroll to position [60, 0]
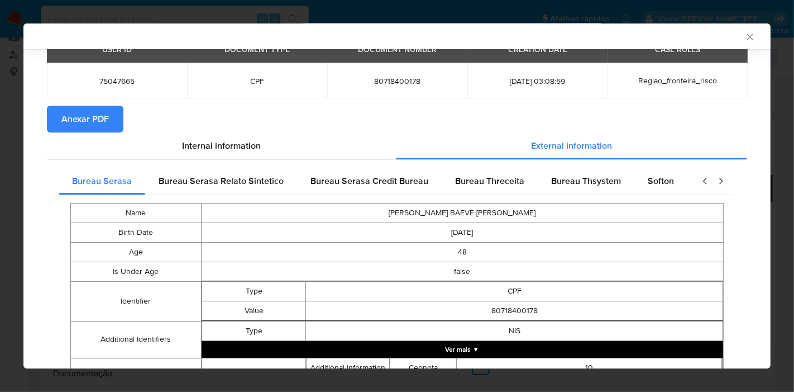
click at [129, 127] on section "Anexar PDF" at bounding box center [397, 119] width 700 height 27
click at [96, 120] on span "Anexar PDF" at bounding box center [84, 119] width 47 height 25
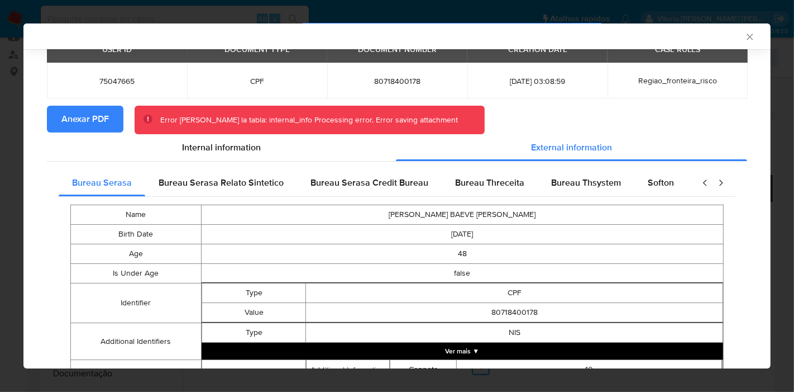
click at [103, 122] on span "Anexar PDF" at bounding box center [84, 119] width 47 height 25
click at [103, 119] on span "Anexar PDF" at bounding box center [84, 119] width 47 height 25
click at [747, 37] on icon "Fechar a janela" at bounding box center [750, 37] width 6 height 6
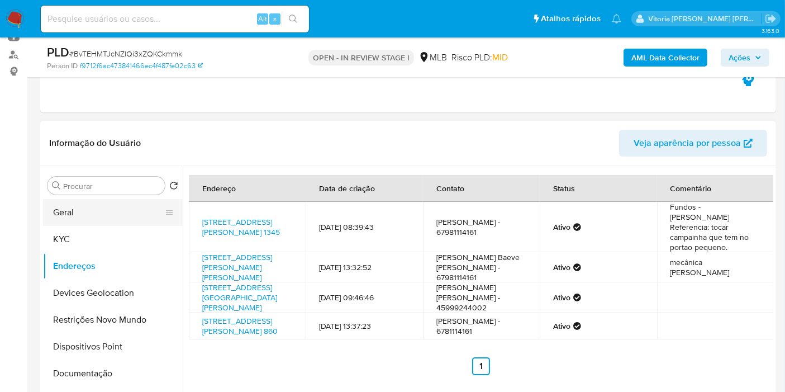
click at [75, 214] on button "Geral" at bounding box center [108, 212] width 131 height 27
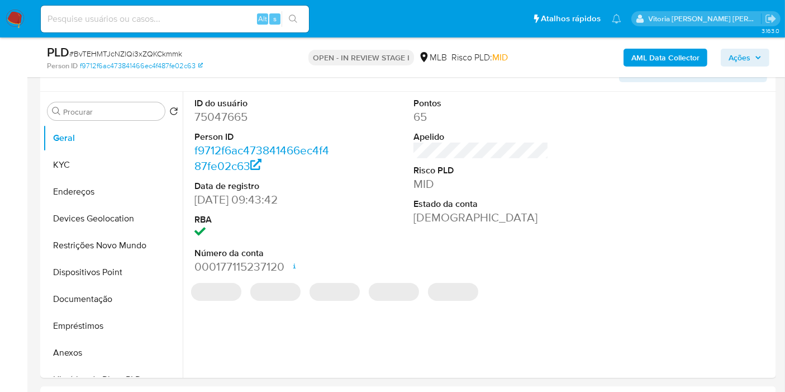
scroll to position [202, 0]
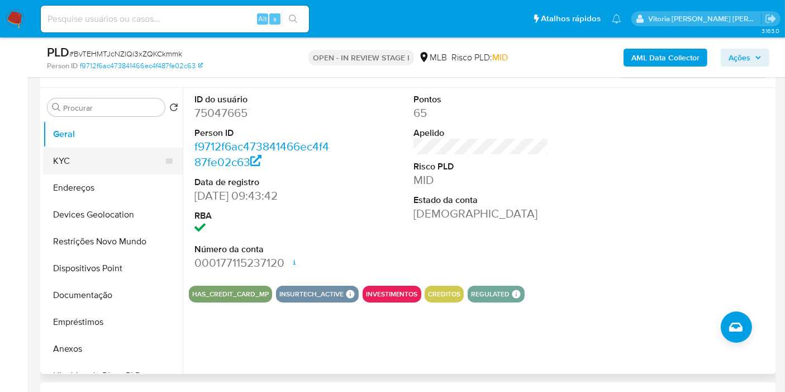
click at [97, 161] on button "KYC" at bounding box center [108, 160] width 131 height 27
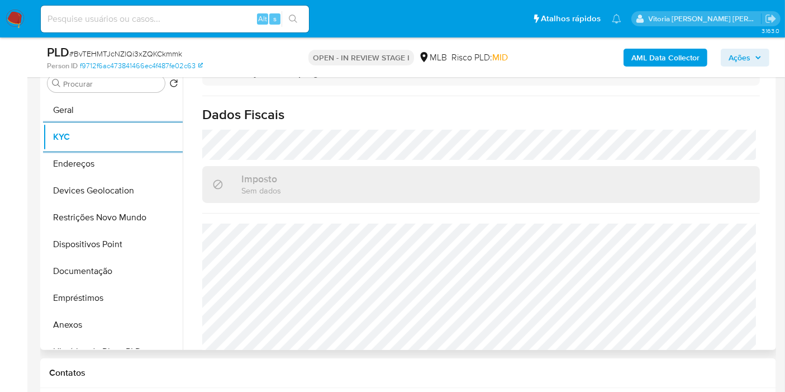
scroll to position [511, 0]
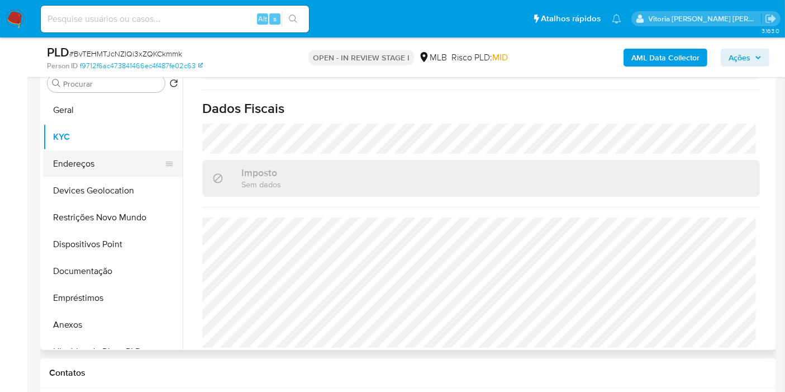
click at [88, 152] on button "Endereços" at bounding box center [108, 163] width 131 height 27
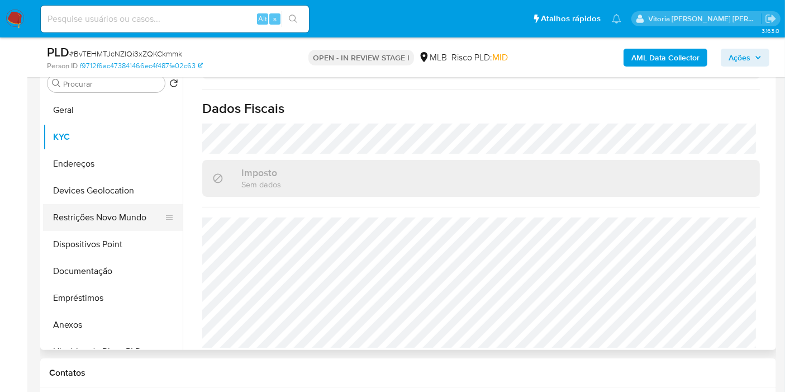
scroll to position [0, 0]
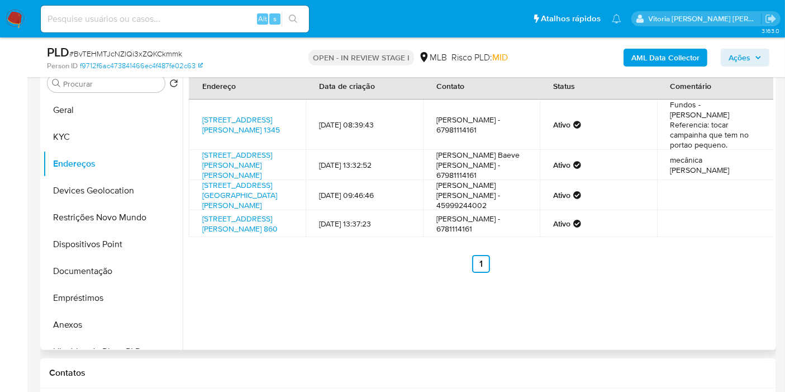
click at [738, 310] on div "Endereço Data de criação Contato Status Comentário Rua Calógeras 1345, Ponta Po…" at bounding box center [478, 207] width 590 height 286
click at [628, 316] on div "Endereço Data de criação Contato Status Comentário Rua Calógeras 1345, Ponta Po…" at bounding box center [478, 207] width 590 height 286
click at [691, 304] on div "Endereço Data de criação Contato Status Comentário Rua Calógeras 1345, Ponta Po…" at bounding box center [478, 207] width 590 height 286
click at [110, 190] on button "Devices Geolocation" at bounding box center [108, 190] width 131 height 27
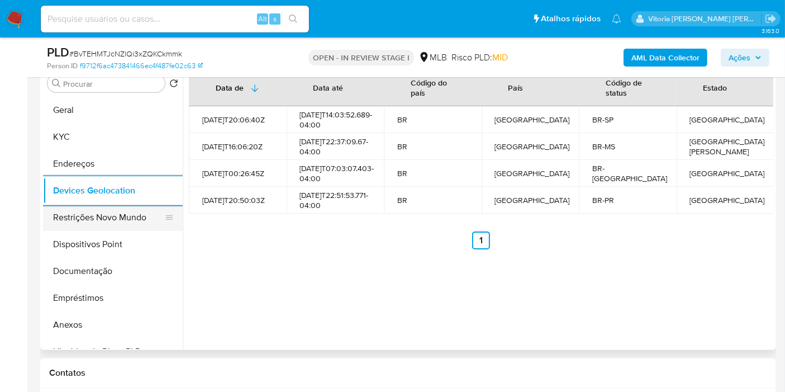
click at [103, 210] on button "Restrições Novo Mundo" at bounding box center [108, 217] width 131 height 27
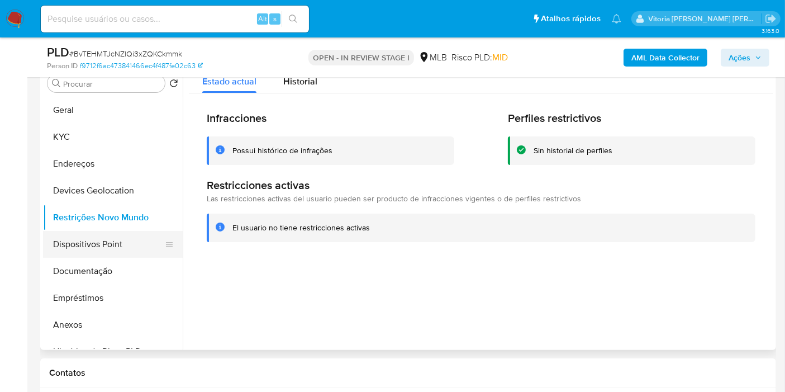
click at [95, 241] on button "Dispositivos Point" at bounding box center [108, 244] width 131 height 27
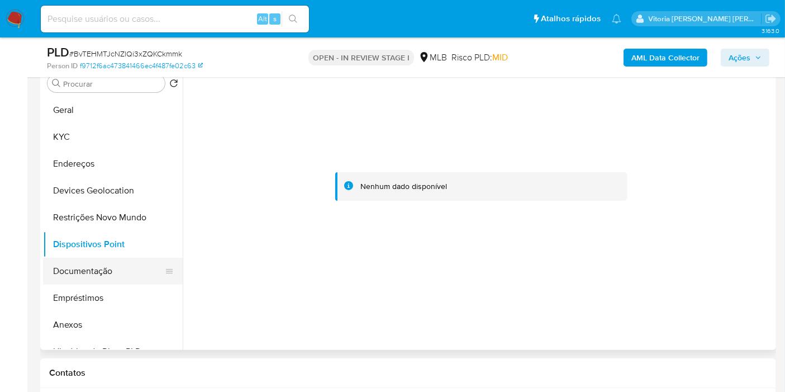
click at [73, 276] on button "Documentação" at bounding box center [108, 270] width 131 height 27
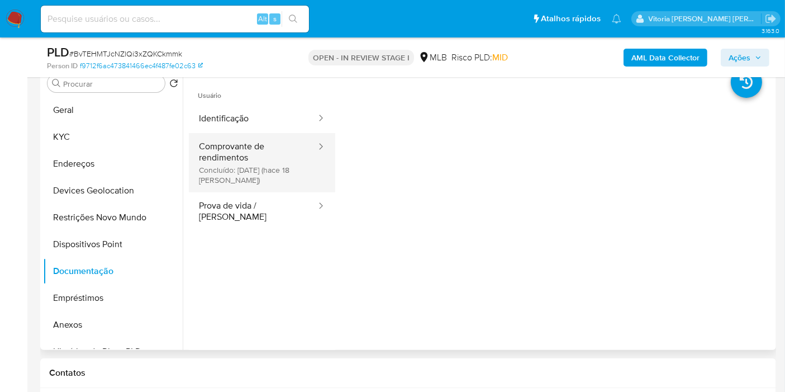
click at [286, 163] on button "Comprovante de rendimentos Concluído: 22/09/2025 (hace 18 días)" at bounding box center [253, 162] width 128 height 59
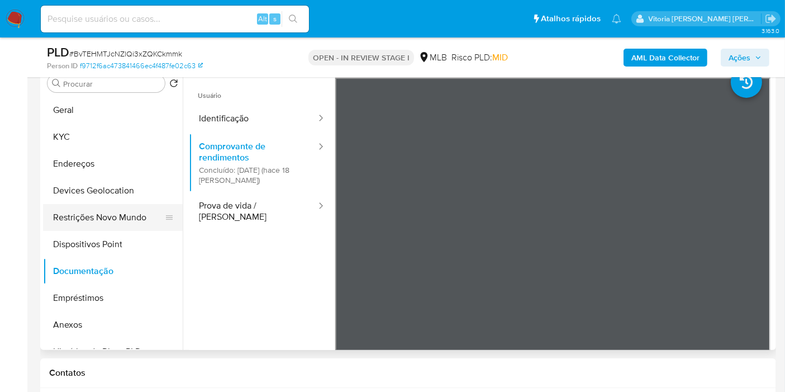
click at [97, 212] on button "Restrições Novo Mundo" at bounding box center [108, 217] width 131 height 27
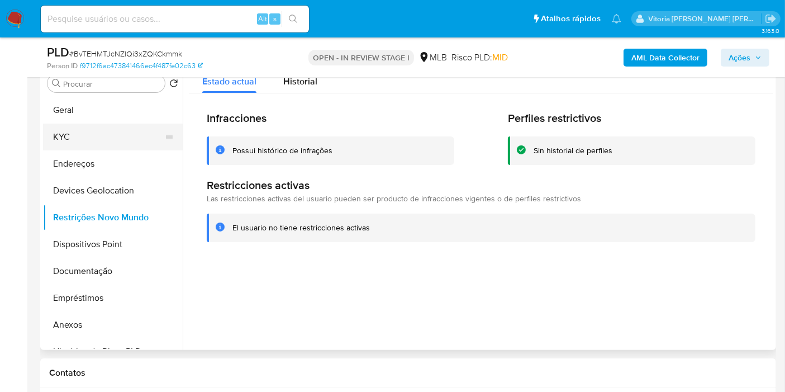
click at [77, 141] on button "KYC" at bounding box center [108, 136] width 131 height 27
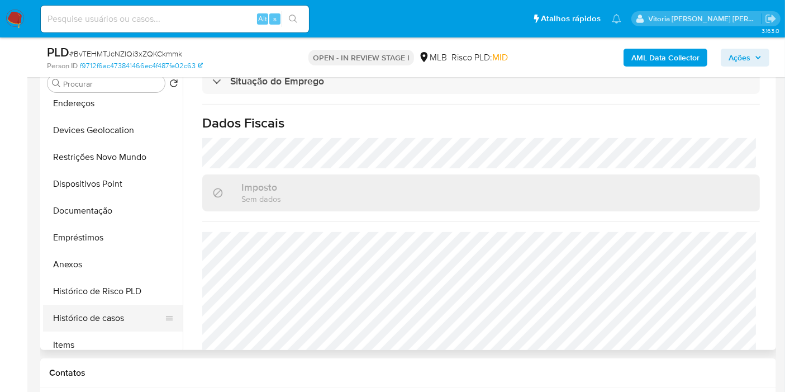
scroll to position [124, 0]
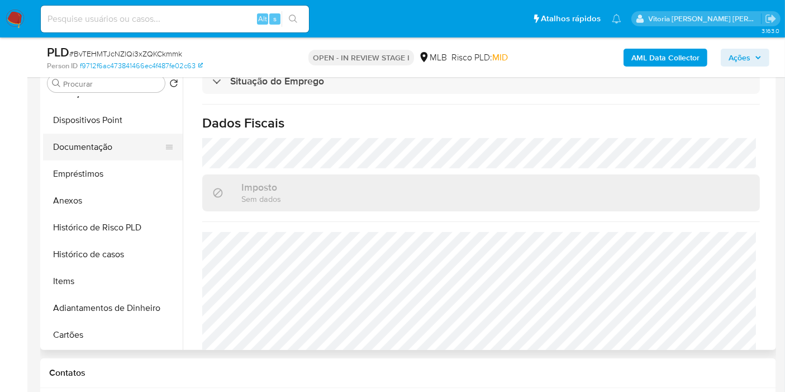
click at [133, 141] on button "Documentação" at bounding box center [108, 146] width 131 height 27
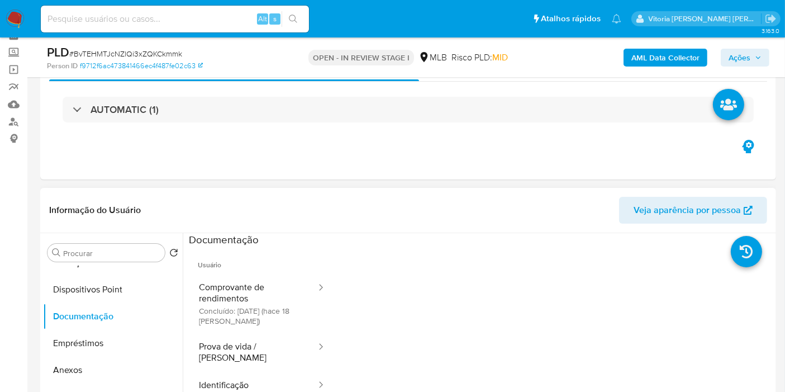
scroll to position [40, 0]
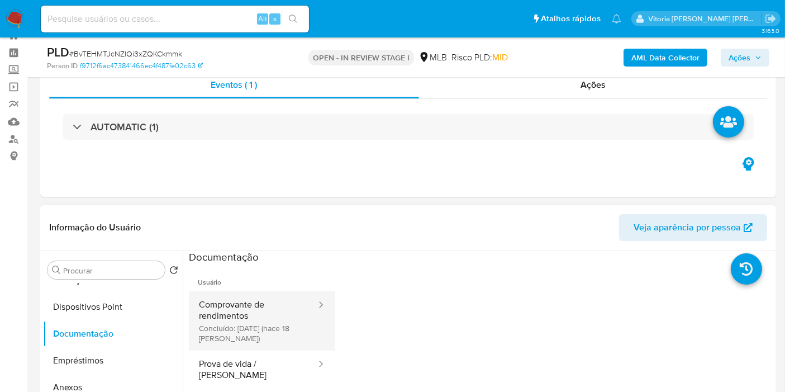
click at [241, 304] on button "Comprovante de rendimentos Concluído: 22/09/2025 (hace 18 días)" at bounding box center [253, 320] width 128 height 59
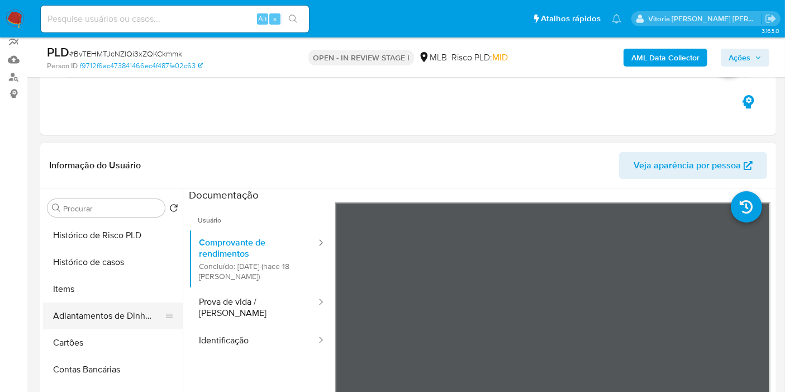
scroll to position [248, 0]
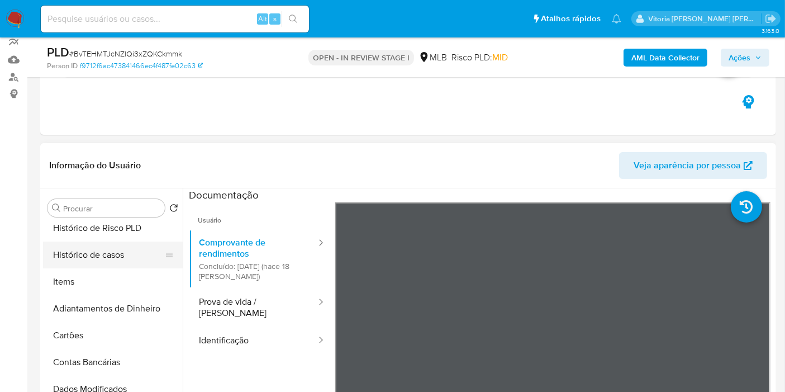
click at [92, 241] on button "Histórico de casos" at bounding box center [108, 254] width 131 height 27
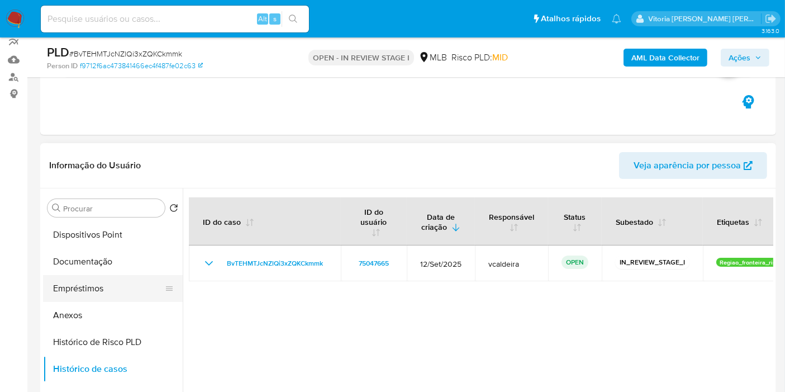
scroll to position [124, 0]
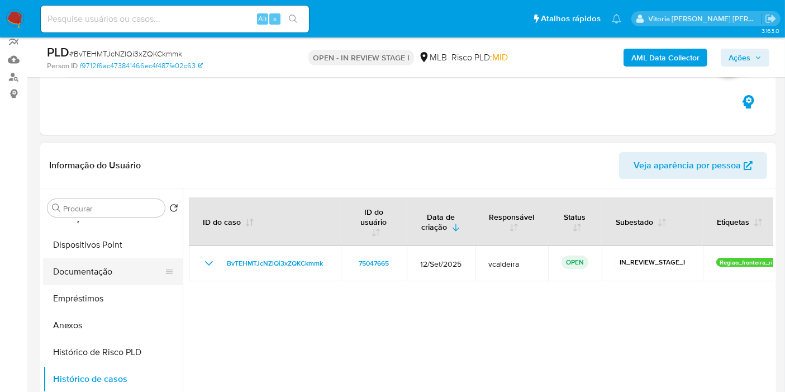
click at [103, 266] on button "Documentação" at bounding box center [108, 271] width 131 height 27
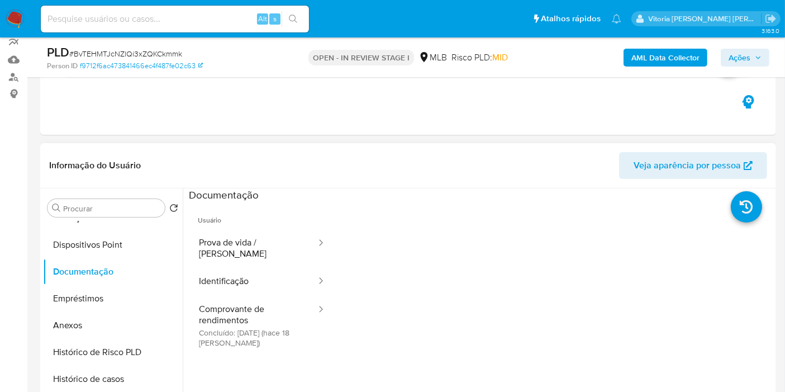
click at [273, 225] on span "Usuário" at bounding box center [262, 215] width 146 height 27
click at [265, 245] on button "Prova de vida / [PERSON_NAME]" at bounding box center [253, 248] width 128 height 38
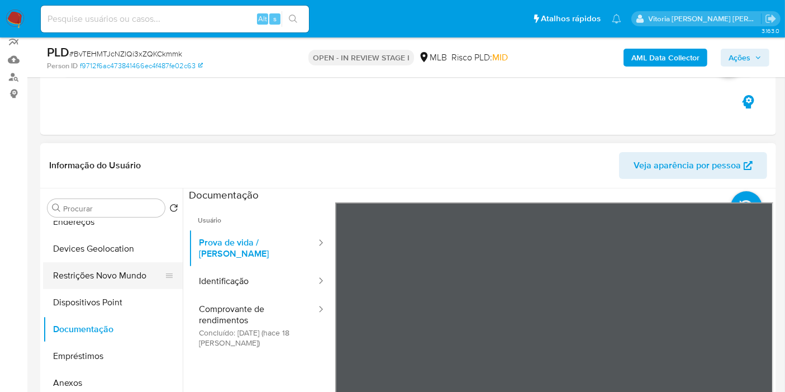
scroll to position [0, 0]
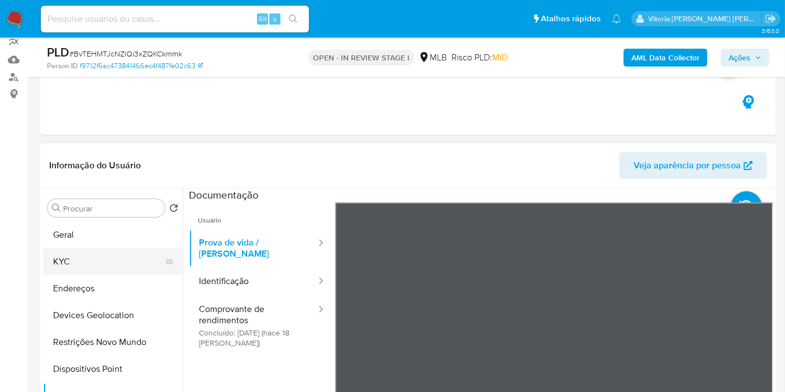
click at [68, 259] on button "KYC" at bounding box center [108, 261] width 131 height 27
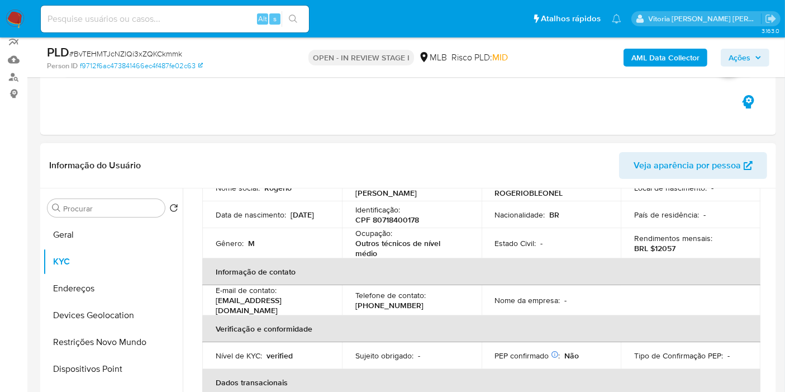
scroll to position [124, 0]
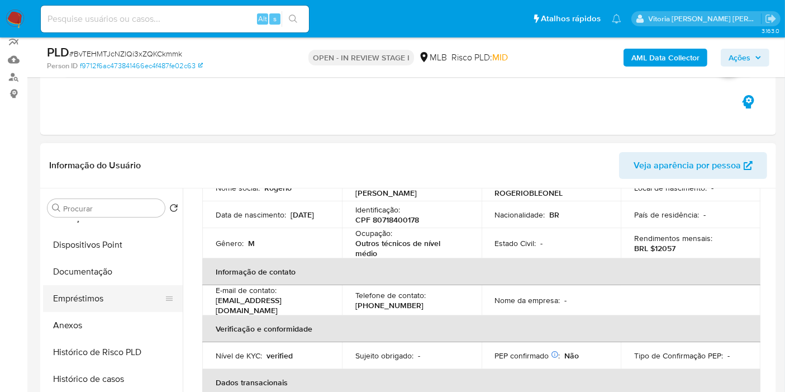
click at [84, 295] on button "Empréstimos" at bounding box center [108, 298] width 131 height 27
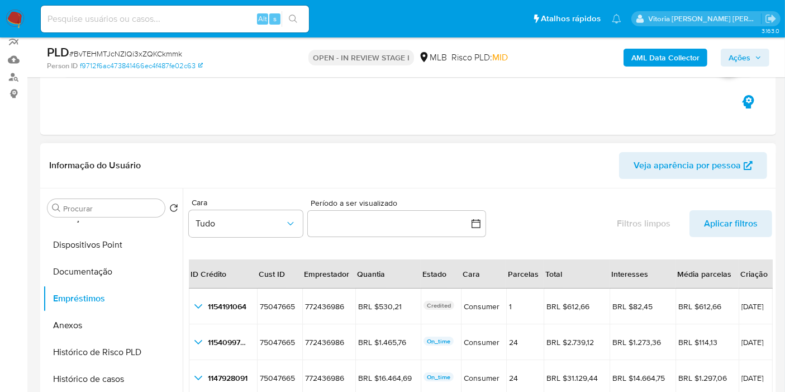
scroll to position [226, 0]
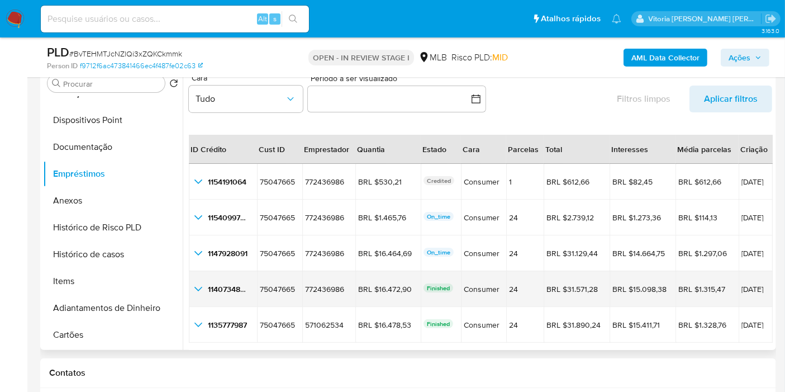
click at [194, 289] on icon "button_show_hidden_detail_by_id_3" at bounding box center [198, 288] width 13 height 13
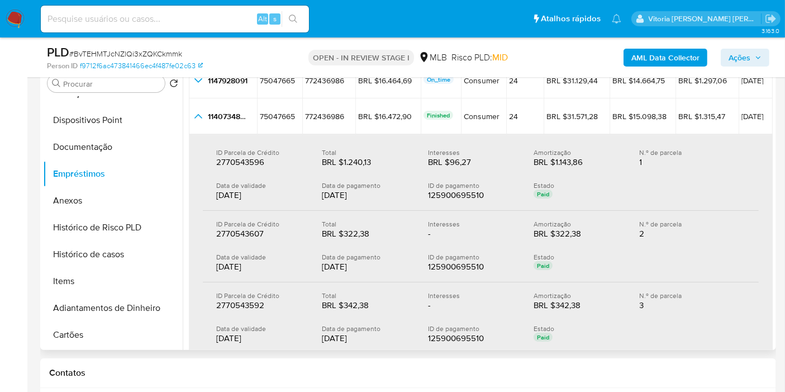
scroll to position [49, 0]
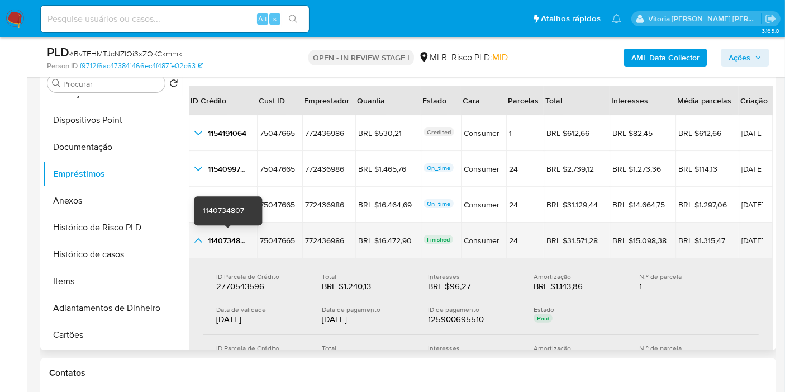
click at [201, 239] on icon "button_show_hidden_detail_by_id_3" at bounding box center [198, 239] width 13 height 13
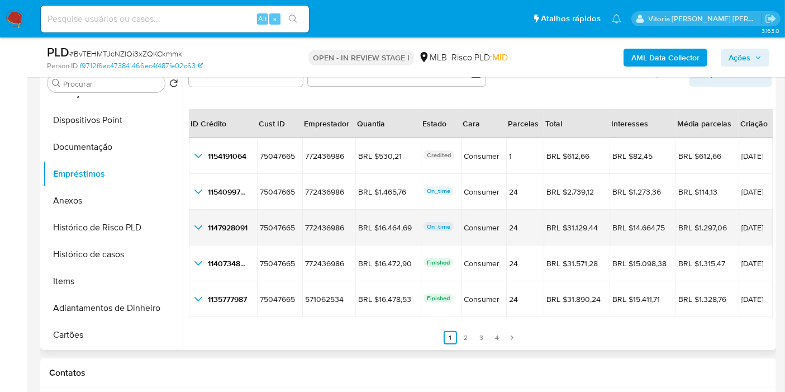
scroll to position [25, 0]
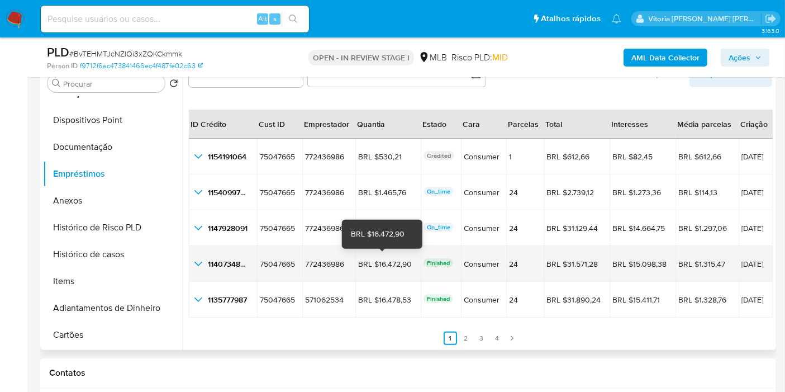
drag, startPoint x: 403, startPoint y: 263, endPoint x: 374, endPoint y: 261, distance: 29.7
click at [374, 261] on div "BRL $16.472,90" at bounding box center [388, 264] width 60 height 10
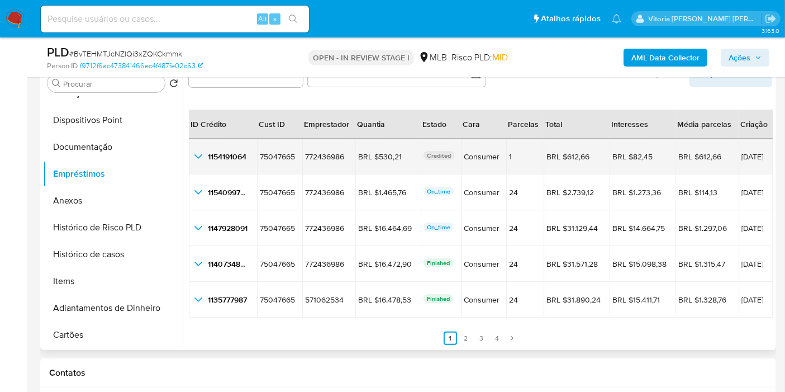
drag, startPoint x: 407, startPoint y: 263, endPoint x: 381, endPoint y: 160, distance: 106.1
click at [371, 267] on td "BRL $16.472,90 BRL $16.472,90" at bounding box center [387, 264] width 65 height 36
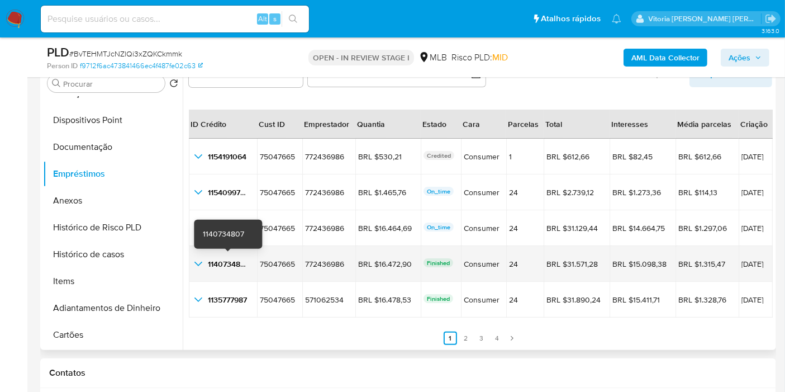
click at [231, 267] on span "1140734807" at bounding box center [228, 263] width 41 height 11
drag, startPoint x: 763, startPoint y: 259, endPoint x: 721, endPoint y: 257, distance: 41.9
click at [738, 257] on td "09/09/2025" at bounding box center [755, 264] width 34 height 36
click at [202, 263] on icon "button_show_hidden_detail_by_id_3" at bounding box center [198, 263] width 13 height 13
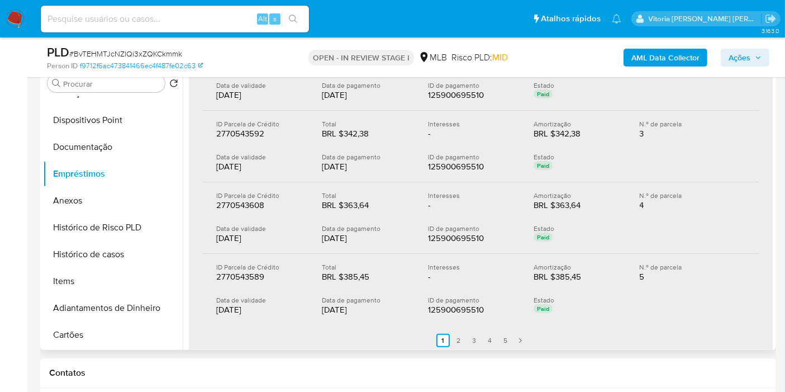
scroll to position [398, 0]
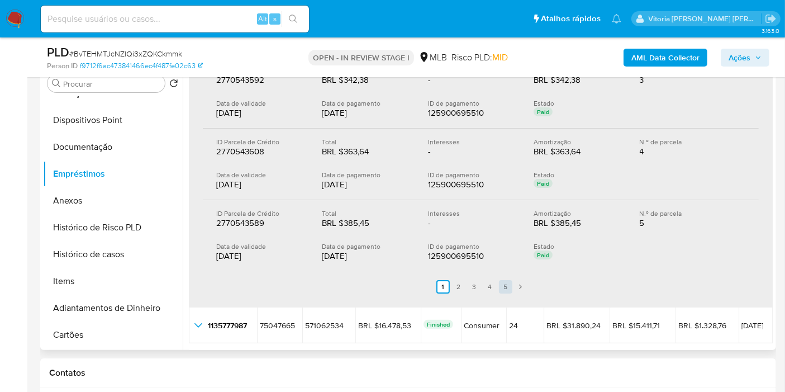
click at [507, 284] on link "5" at bounding box center [505, 286] width 13 height 13
drag, startPoint x: 373, startPoint y: 252, endPoint x: 322, endPoint y: 257, distance: 51.7
click at [322, 257] on div "12/09/2025" at bounding box center [366, 255] width 88 height 11
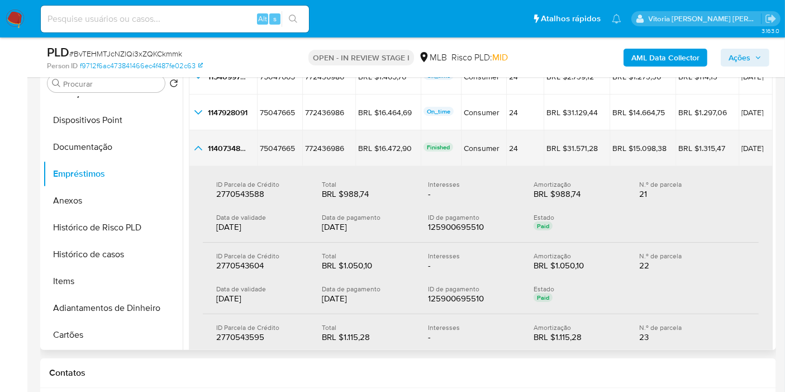
click at [196, 152] on icon "button_show_hidden_detail_by_id_3" at bounding box center [198, 147] width 13 height 13
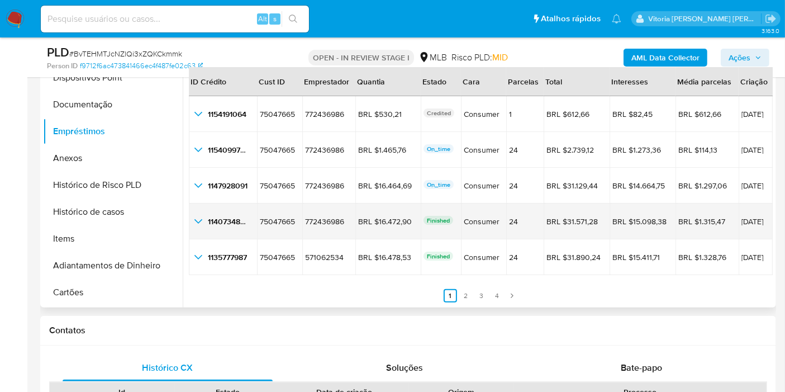
scroll to position [288, 0]
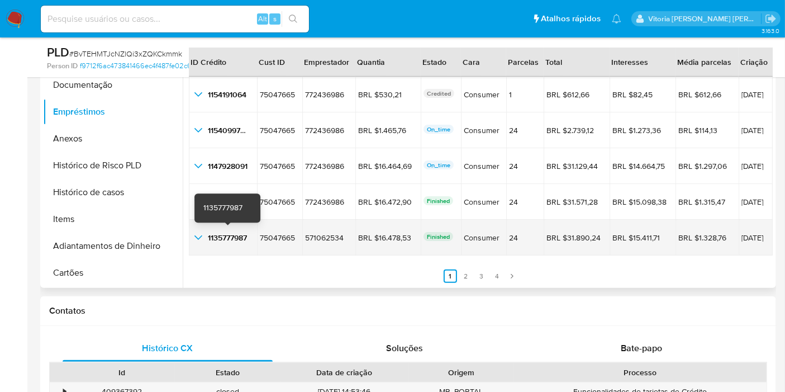
click at [228, 238] on span "1135777987" at bounding box center [227, 237] width 39 height 11
drag, startPoint x: 762, startPoint y: 233, endPoint x: 718, endPoint y: 236, distance: 44.2
click at [738, 236] on td "04/09/2025" at bounding box center [755, 238] width 34 height 36
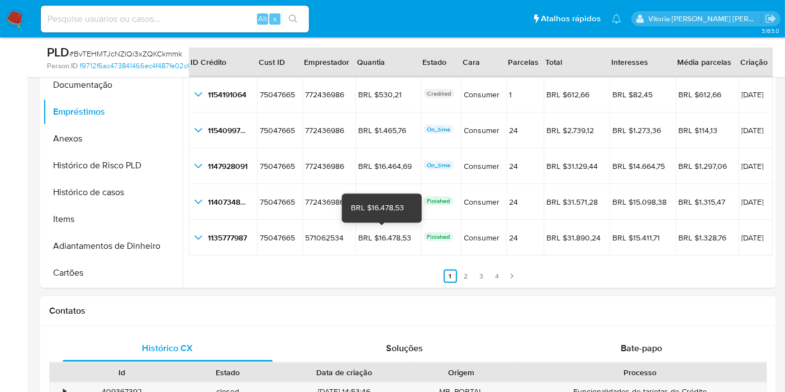
drag, startPoint x: 406, startPoint y: 235, endPoint x: 371, endPoint y: 207, distance: 44.5
click at [371, 239] on div "BRL $16.478,53" at bounding box center [388, 237] width 60 height 10
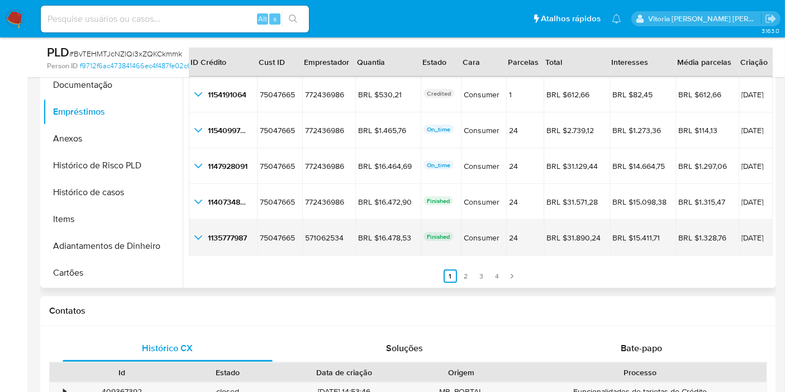
click at [201, 239] on icon "button_show_hidden_detail_by_id_4" at bounding box center [198, 237] width 13 height 13
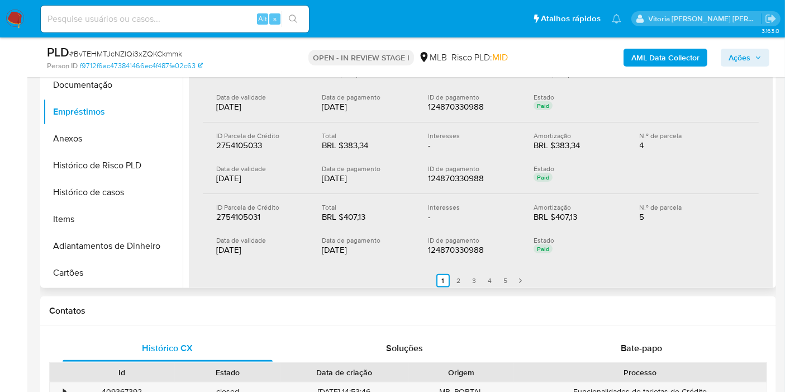
scroll to position [421, 0]
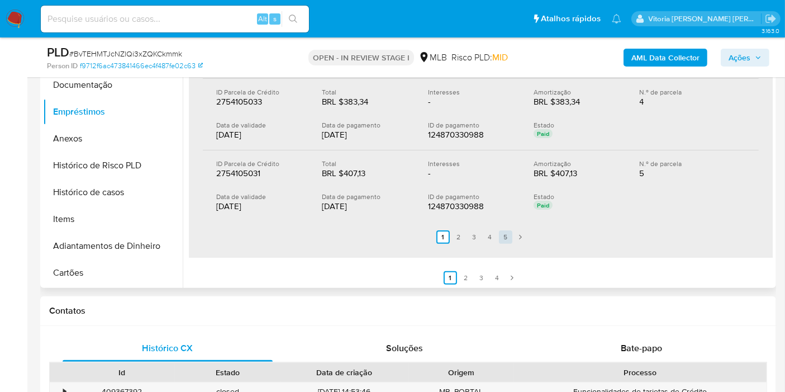
click at [503, 239] on link "5" at bounding box center [505, 236] width 13 height 13
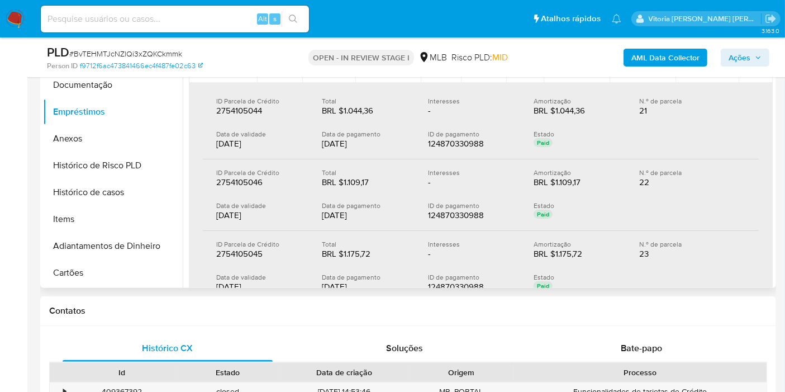
scroll to position [102, 0]
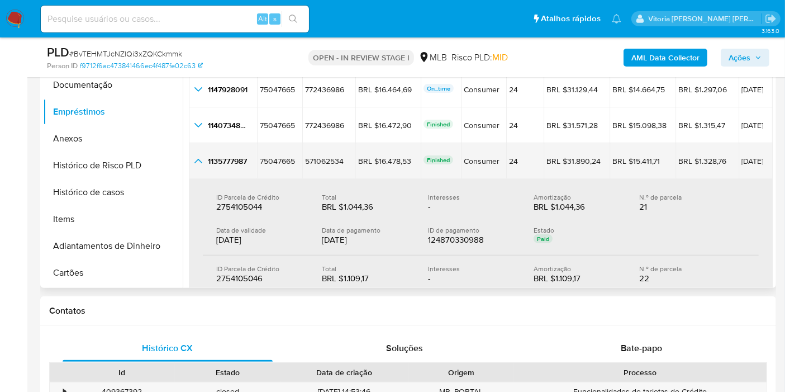
click at [194, 164] on icon "button_show_hidden_detail_by_id_4" at bounding box center [198, 160] width 13 height 13
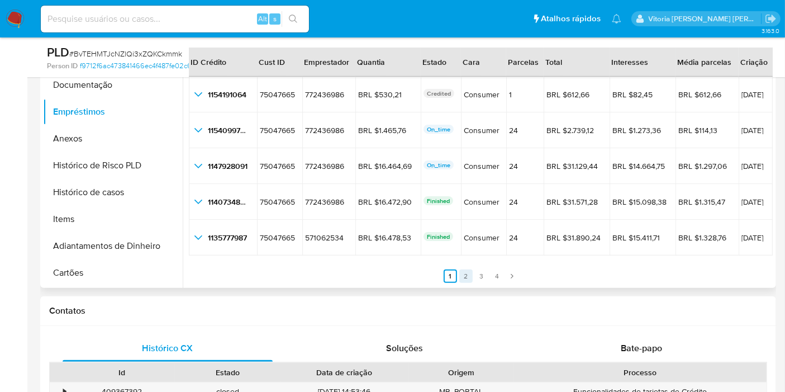
click at [464, 276] on link "2" at bounding box center [465, 275] width 13 height 13
click at [481, 278] on link "3" at bounding box center [487, 275] width 13 height 13
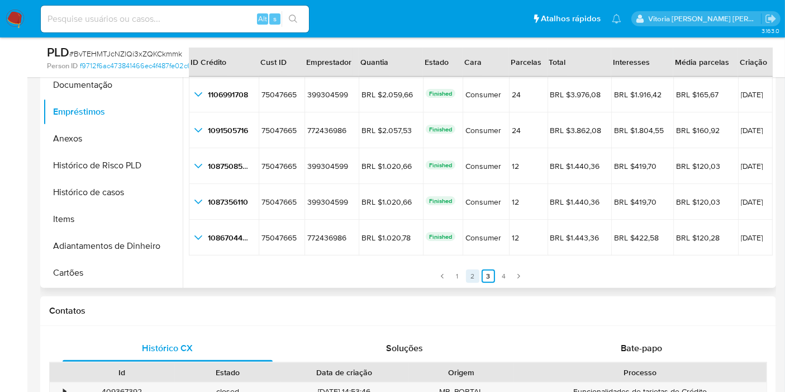
click at [470, 281] on link "2" at bounding box center [472, 275] width 13 height 13
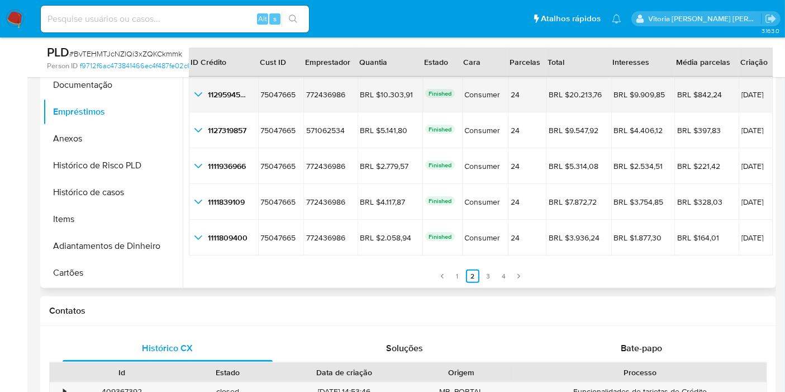
drag, startPoint x: 405, startPoint y: 94, endPoint x: 374, endPoint y: 99, distance: 31.1
click at [374, 99] on td "BRL $10.303,91 BRL $10.303,91" at bounding box center [389, 95] width 65 height 36
click at [232, 96] on span "1129594503" at bounding box center [229, 94] width 42 height 11
drag, startPoint x: 760, startPoint y: 94, endPoint x: 688, endPoint y: 87, distance: 73.0
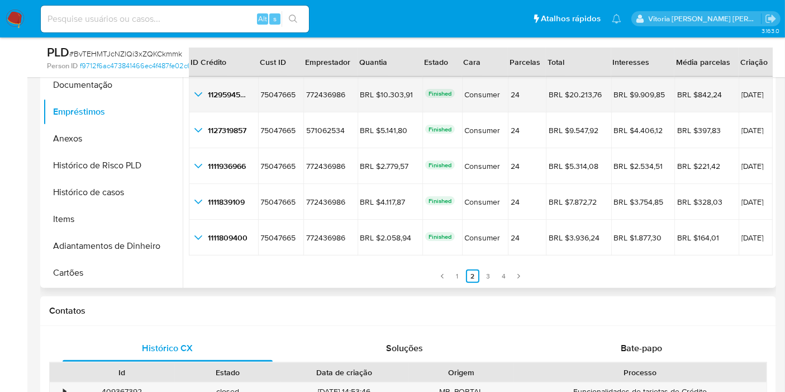
click at [738, 96] on td "28/08/2025" at bounding box center [755, 95] width 34 height 36
click at [193, 95] on icon "button_show_hidden_detail_by_id_0" at bounding box center [198, 94] width 13 height 13
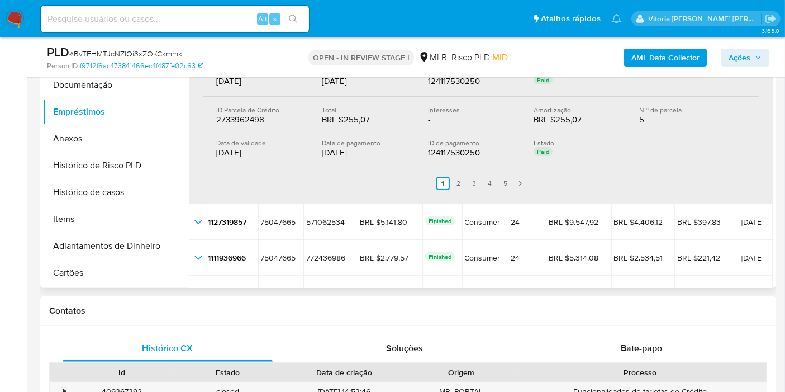
scroll to position [336, 0]
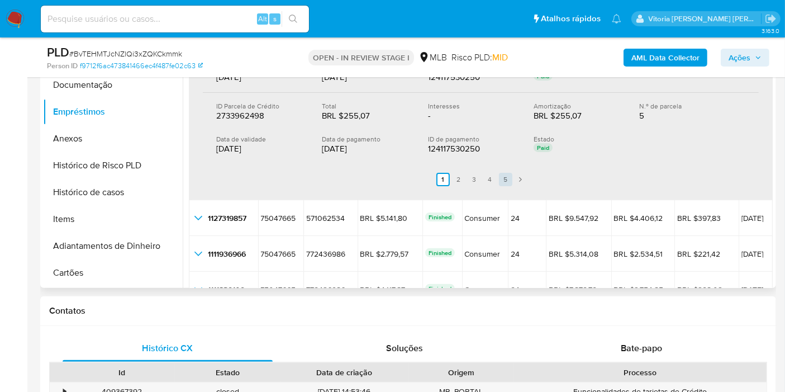
click at [504, 178] on link "5" at bounding box center [505, 179] width 13 height 13
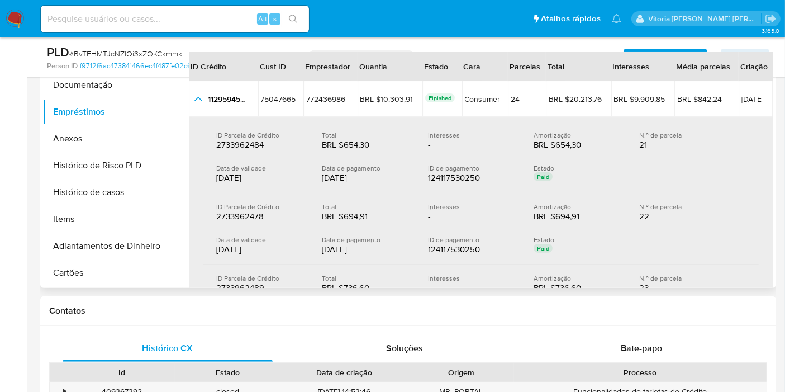
scroll to position [16, 0]
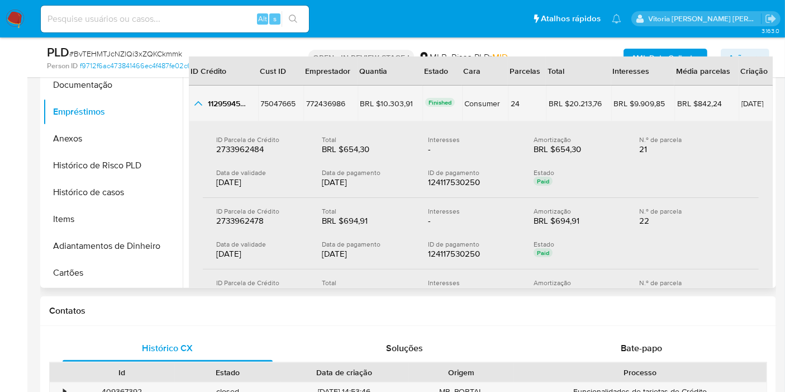
click at [195, 106] on icon "button_show_hidden_detail_by_id_0" at bounding box center [198, 103] width 13 height 13
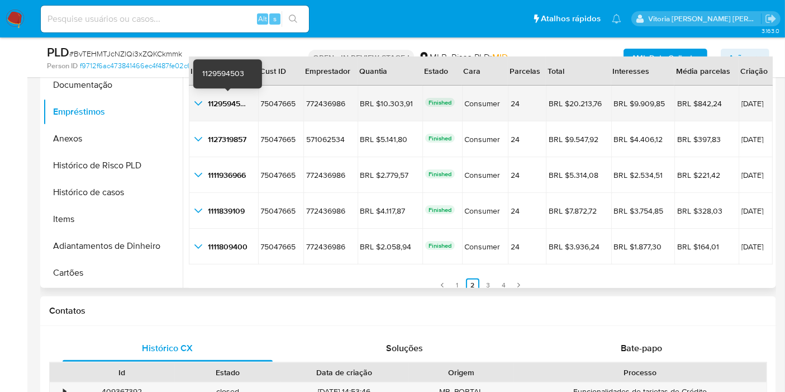
click at [230, 106] on span "1129594503" at bounding box center [229, 103] width 42 height 11
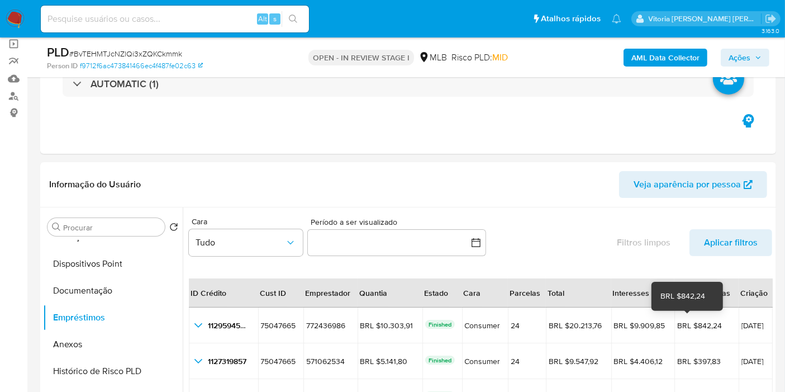
scroll to position [0, 0]
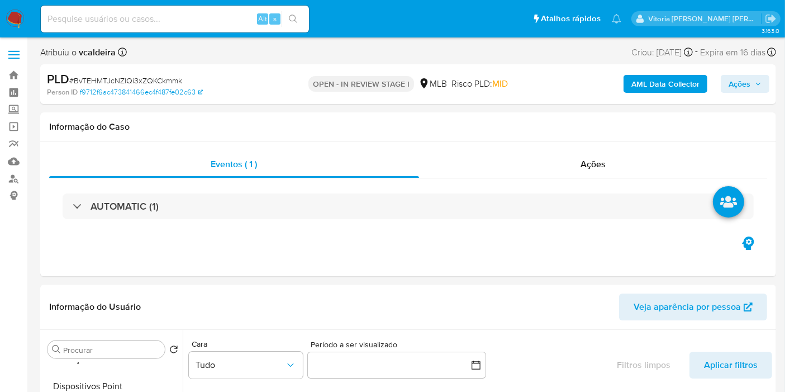
click at [740, 80] on span "Ações" at bounding box center [739, 84] width 22 height 18
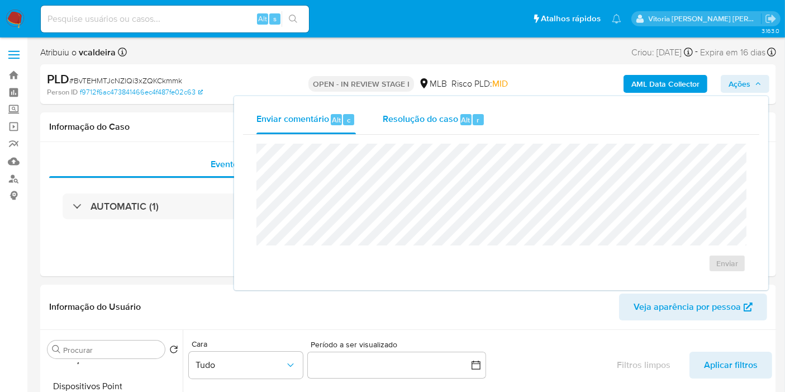
click at [436, 123] on span "Resolução do caso" at bounding box center [420, 119] width 75 height 13
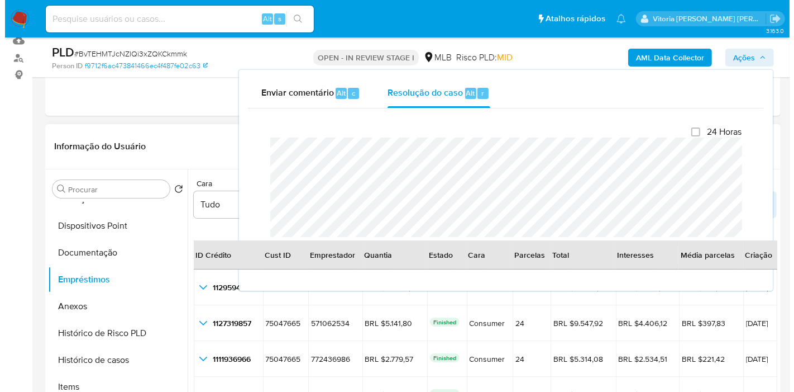
scroll to position [248, 0]
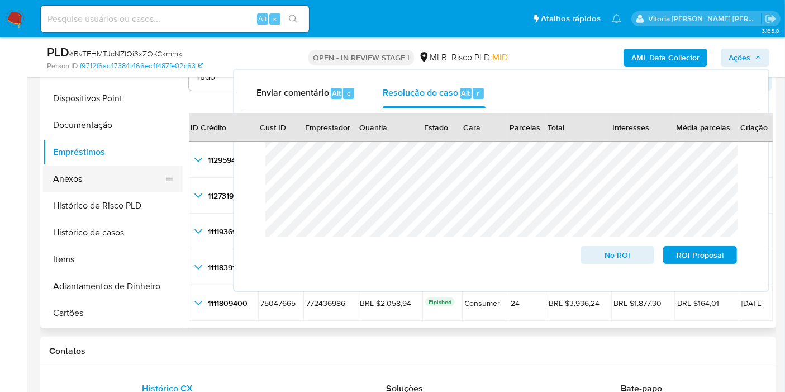
click at [83, 172] on button "Anexos" at bounding box center [108, 178] width 131 height 27
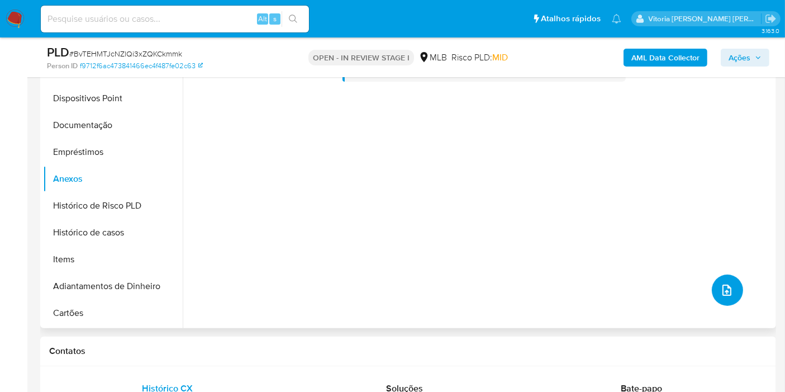
click at [722, 290] on icon "upload-file" at bounding box center [726, 289] width 9 height 11
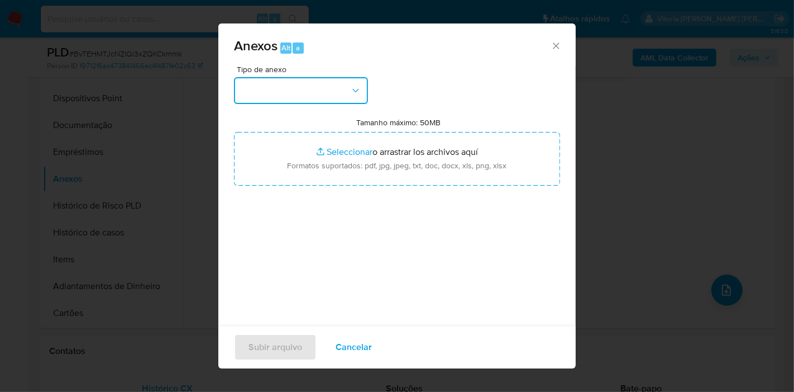
click at [317, 92] on button "button" at bounding box center [301, 90] width 134 height 27
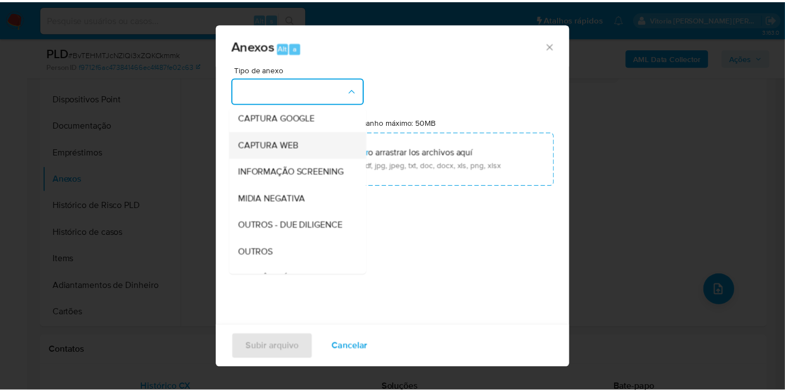
scroll to position [124, 0]
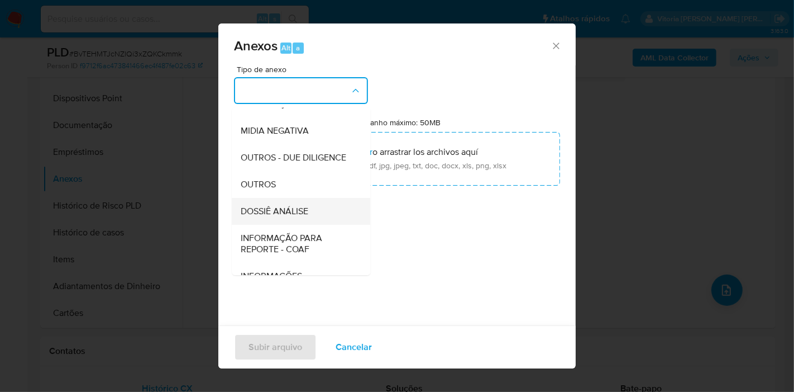
click at [278, 217] on span "DOSSIÊ ANÁLISE" at bounding box center [275, 211] width 68 height 11
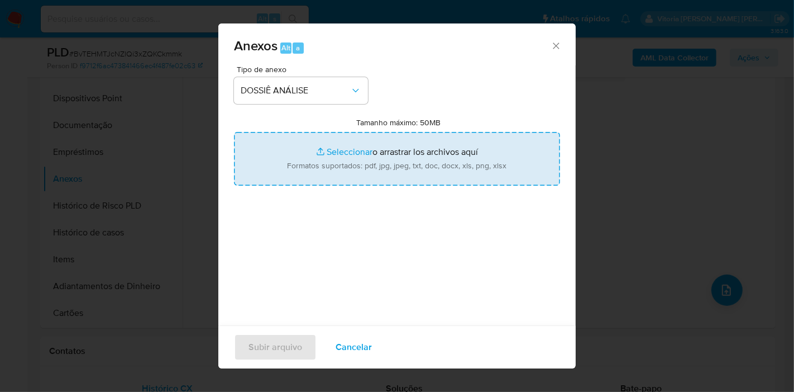
click at [362, 157] on input "Tamanho máximo: 50MB Seleccionar archivos" at bounding box center [397, 159] width 326 height 54
type input "C:\fakepath\Mulan 75047665_2025_10_10_07_29_31.pdf"
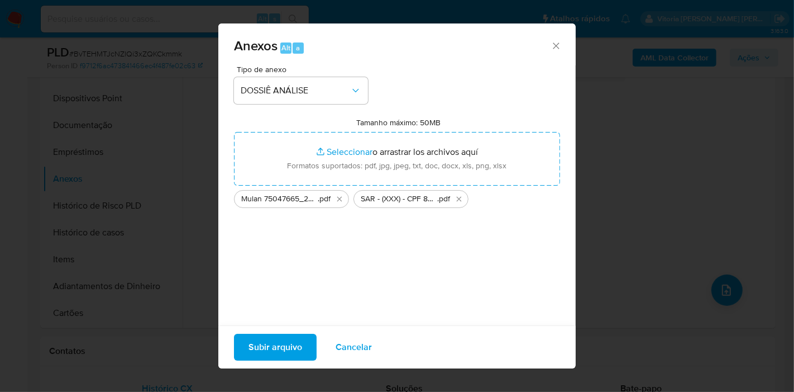
click at [283, 348] on span "Subir arquivo" at bounding box center [276, 347] width 54 height 25
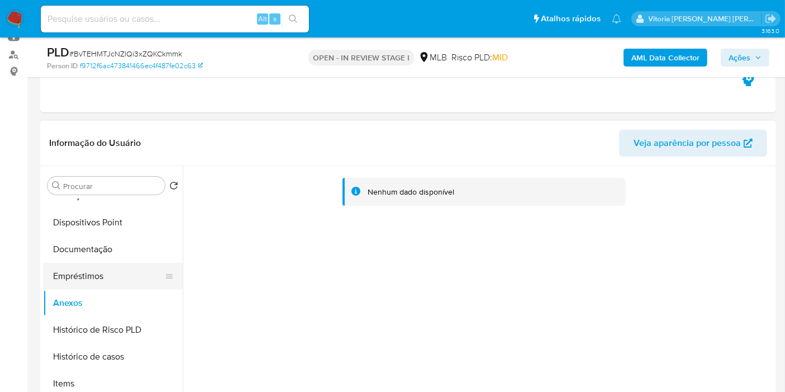
click at [101, 276] on button "Empréstimos" at bounding box center [108, 276] width 131 height 27
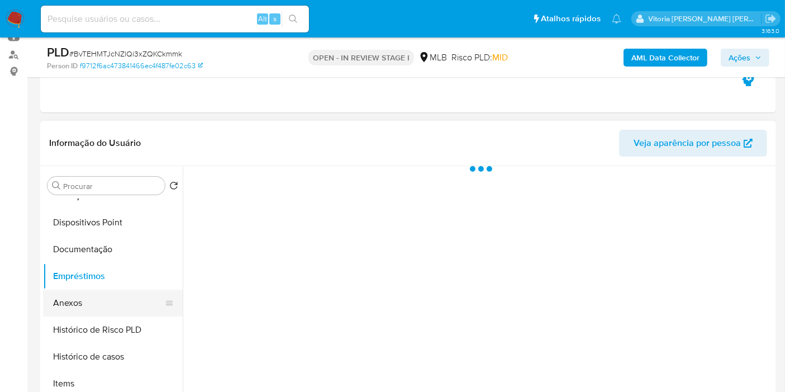
click at [88, 303] on button "Anexos" at bounding box center [108, 302] width 131 height 27
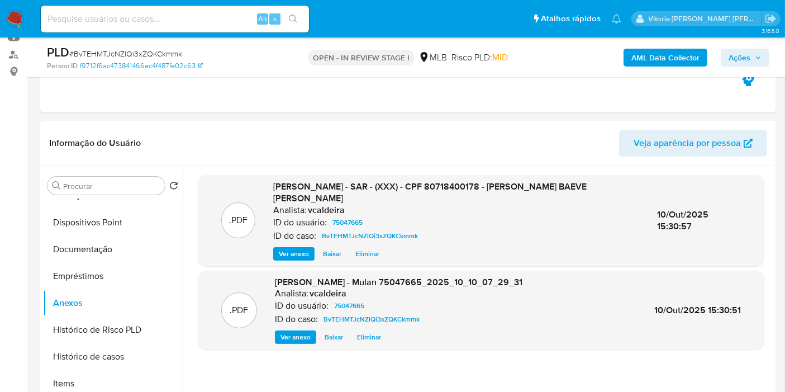
click at [653, 53] on b "AML Data Collector" at bounding box center [665, 58] width 68 height 18
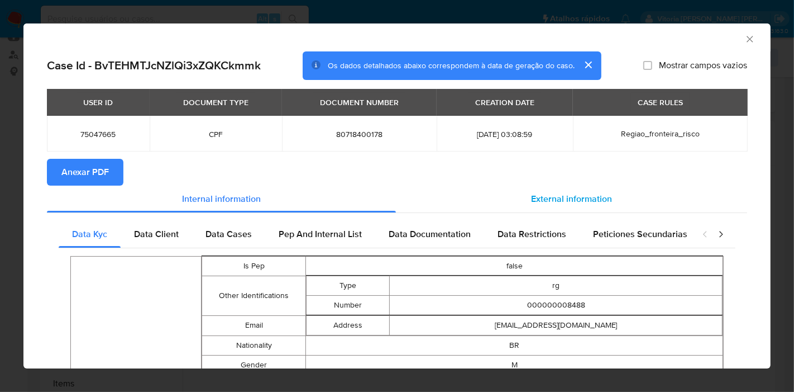
drag, startPoint x: 552, startPoint y: 206, endPoint x: 391, endPoint y: 189, distance: 162.3
click at [552, 205] on div "External information" at bounding box center [571, 198] width 351 height 27
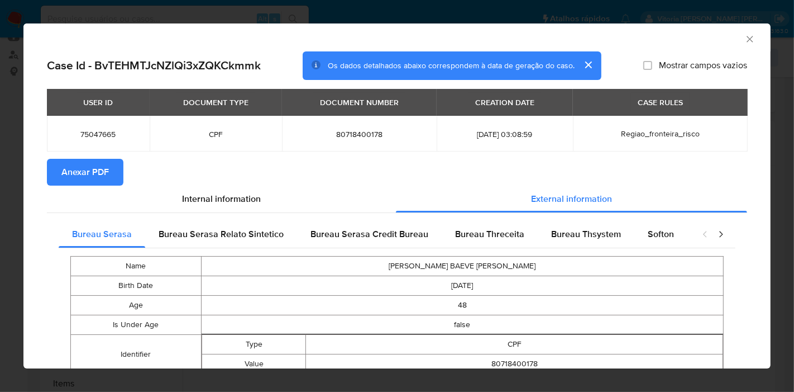
click at [102, 174] on span "Anexar PDF" at bounding box center [84, 172] width 47 height 25
drag, startPoint x: 741, startPoint y: 39, endPoint x: 694, endPoint y: 60, distance: 51.7
click at [745, 39] on icon "Fechar a janela" at bounding box center [750, 39] width 11 height 11
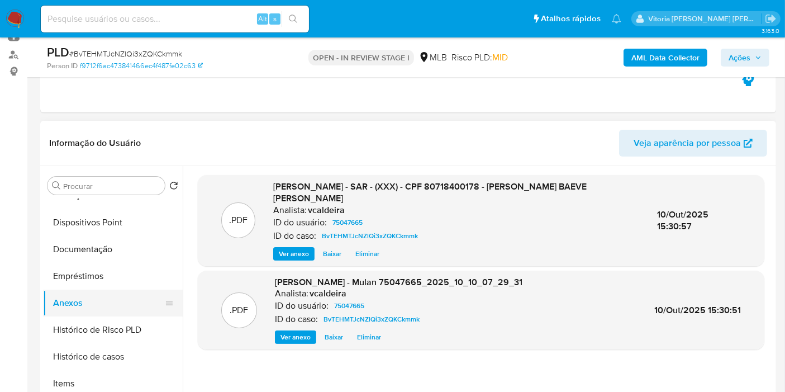
drag, startPoint x: 93, startPoint y: 319, endPoint x: 91, endPoint y: 311, distance: 9.2
click at [93, 321] on button "Histórico de Risco PLD" at bounding box center [113, 329] width 140 height 27
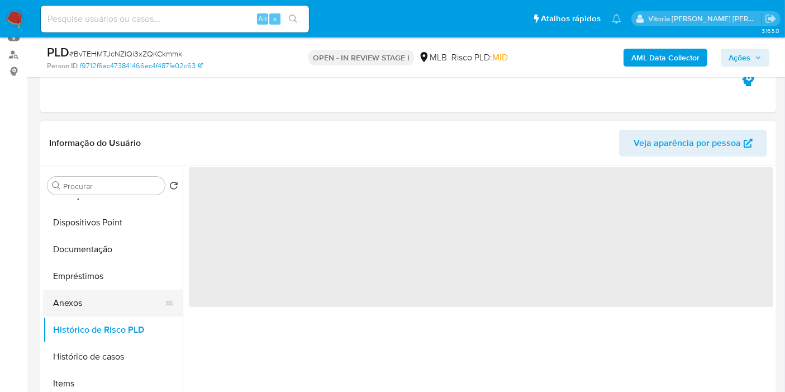
click at [91, 306] on button "Anexos" at bounding box center [108, 302] width 131 height 27
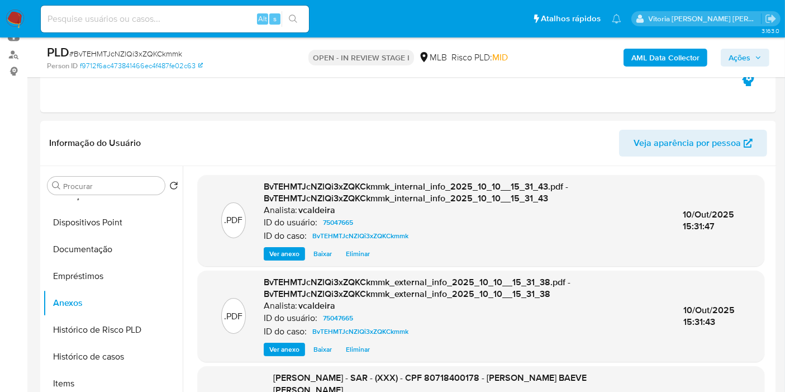
click at [740, 59] on span "Ações" at bounding box center [739, 58] width 22 height 18
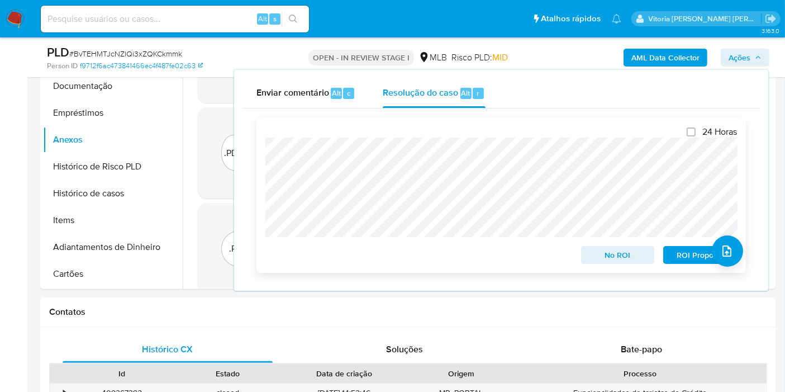
scroll to position [496, 0]
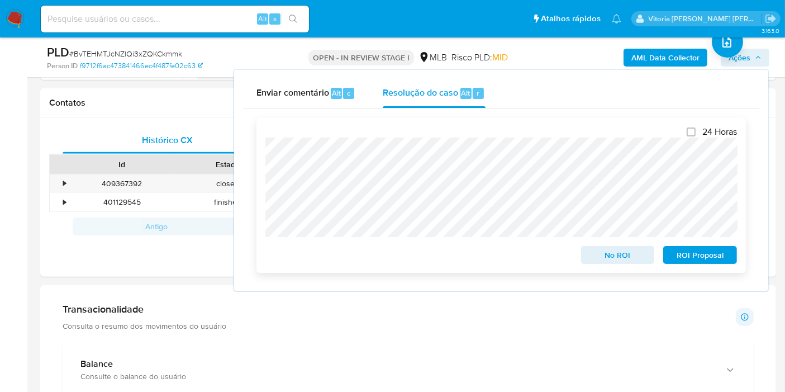
click at [691, 255] on span "ROI Proposal" at bounding box center [700, 255] width 58 height 16
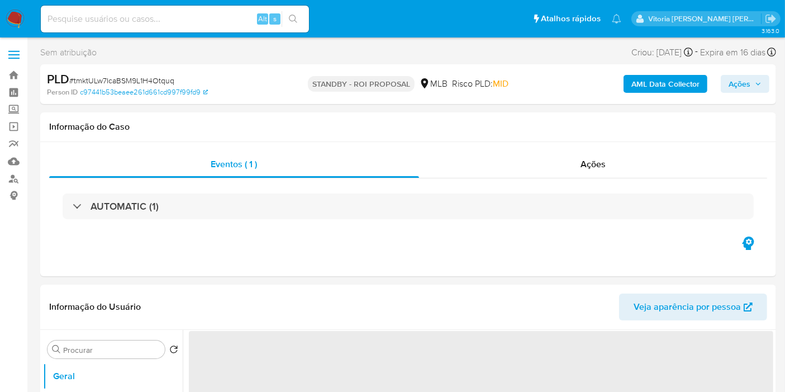
select select "10"
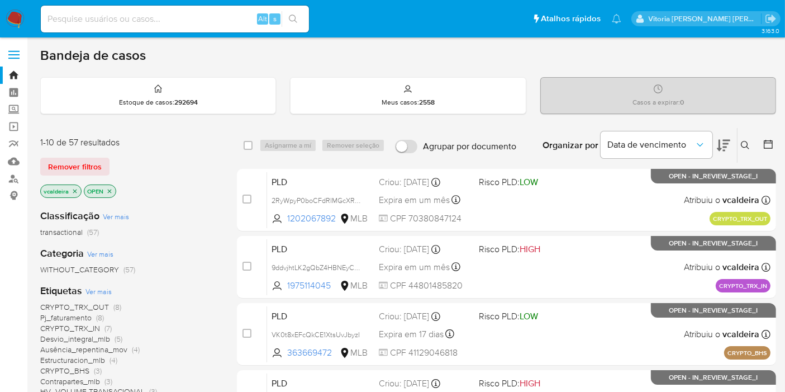
click at [126, 28] on div "Alt s" at bounding box center [175, 19] width 268 height 27
click at [127, 21] on input at bounding box center [175, 19] width 268 height 15
paste input "oRdPiVKDk1MeQvTVIaOauS6P"
type input "oRdPiVKDk1MeQvTVIaOauS6P"
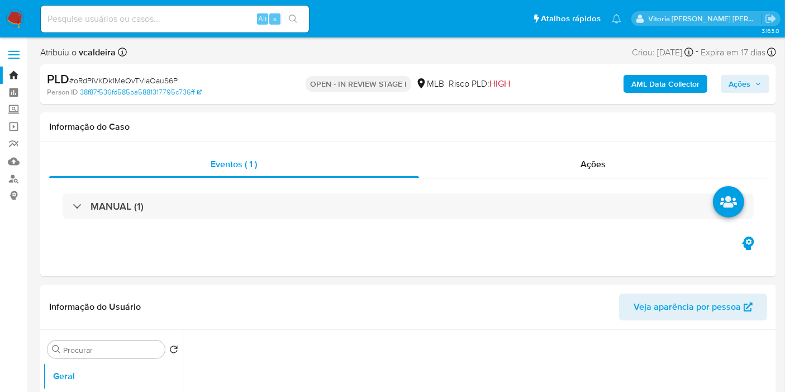
select select "10"
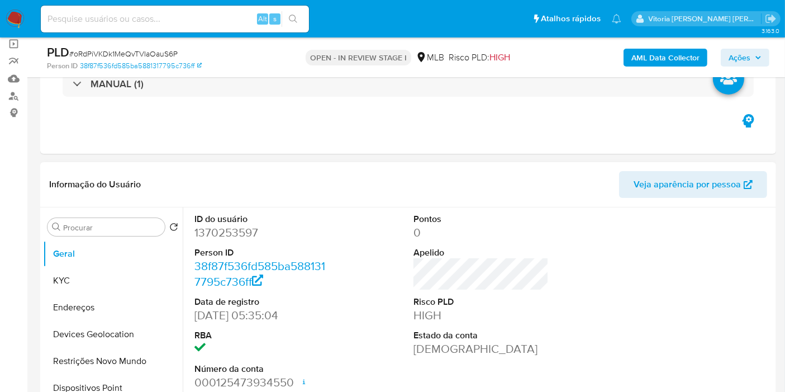
scroll to position [186, 0]
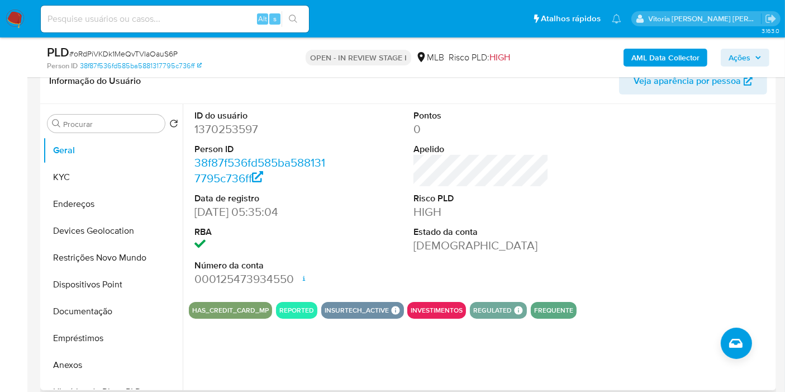
click at [224, 131] on dd "1370253597" at bounding box center [261, 129] width 135 height 16
copy dd "1370253597"
click at [231, 127] on dd "1370253597" at bounding box center [261, 129] width 135 height 16
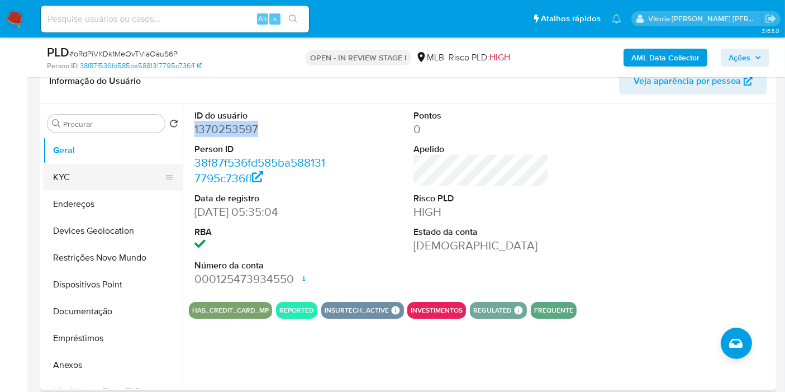
click at [68, 170] on button "KYC" at bounding box center [108, 177] width 131 height 27
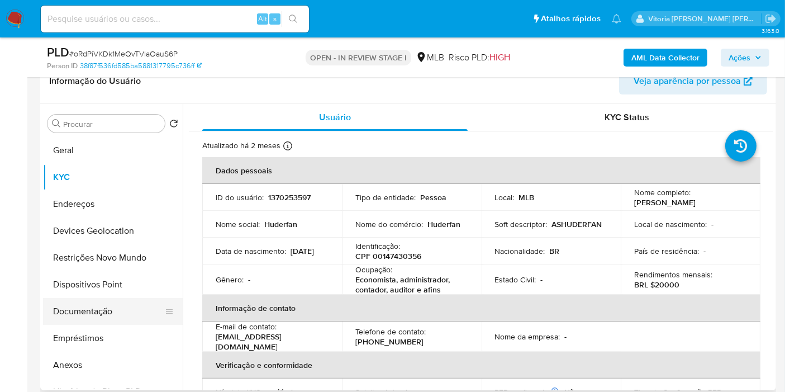
click at [89, 302] on button "Documentação" at bounding box center [108, 311] width 131 height 27
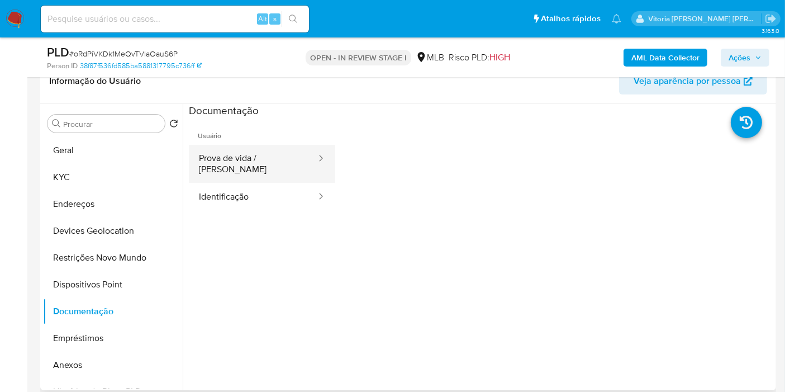
click at [265, 156] on button "Prova de vida / [PERSON_NAME]" at bounding box center [253, 164] width 128 height 38
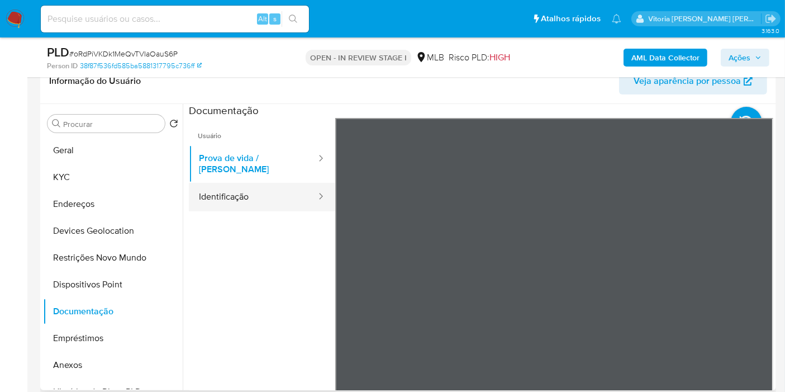
click at [261, 193] on button "Identificação" at bounding box center [253, 197] width 128 height 28
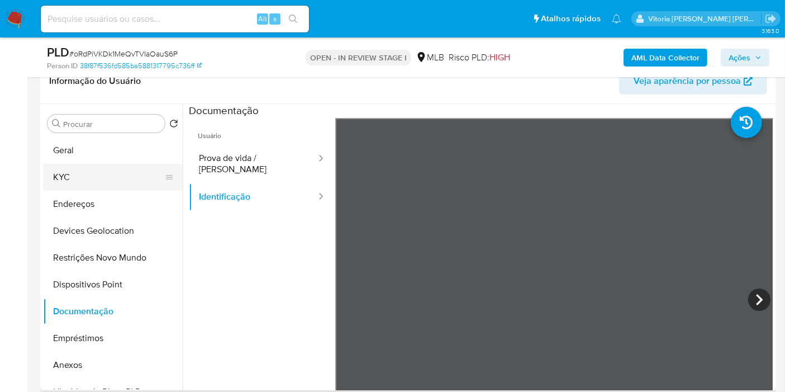
click at [101, 180] on button "KYC" at bounding box center [108, 177] width 131 height 27
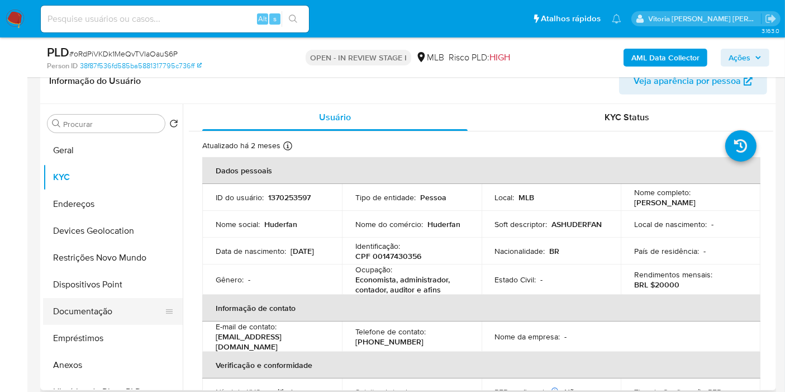
click at [90, 312] on button "Documentação" at bounding box center [108, 311] width 131 height 27
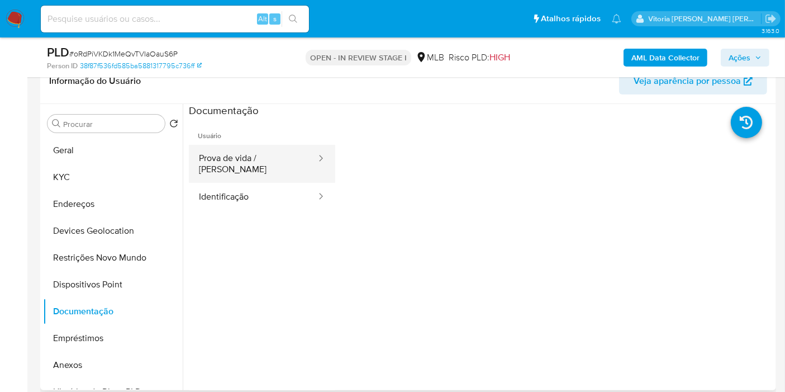
click at [260, 166] on button "Prova de vida / Selfie" at bounding box center [253, 164] width 128 height 38
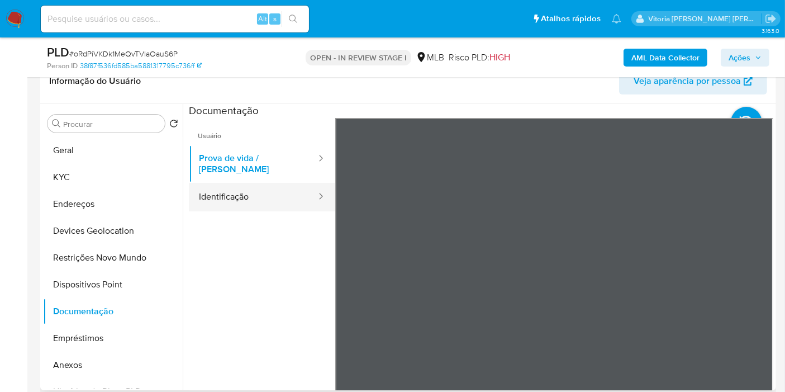
click at [273, 192] on button "Identificação" at bounding box center [253, 197] width 128 height 28
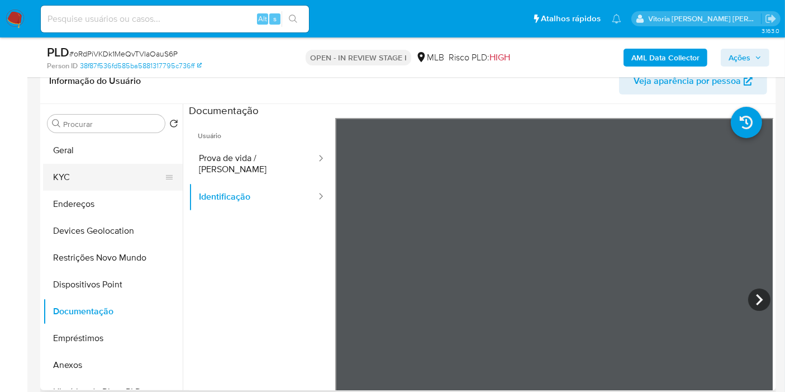
click at [62, 174] on button "KYC" at bounding box center [108, 177] width 131 height 27
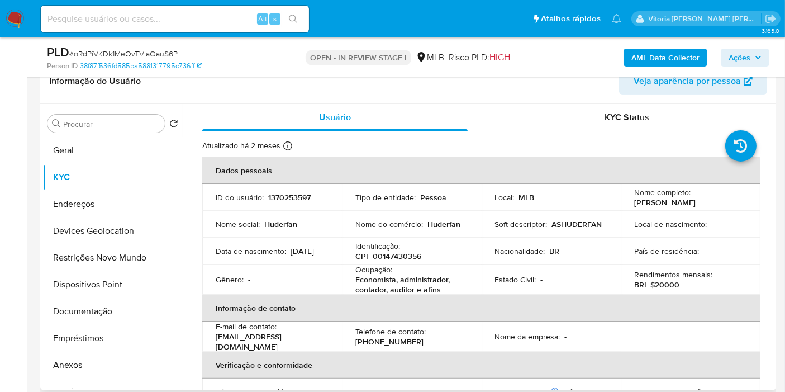
drag, startPoint x: 731, startPoint y: 198, endPoint x: 629, endPoint y: 203, distance: 101.8
click at [629, 203] on td "Nome completo : Huderfan da Silva Santiago" at bounding box center [691, 197] width 140 height 27
copy p "Huderfan da Silva Santiago"
drag, startPoint x: 443, startPoint y: 289, endPoint x: 350, endPoint y: 282, distance: 93.5
click at [350, 282] on td "Ocupação : Economista, administrador, contador, auditor e afins" at bounding box center [412, 279] width 140 height 30
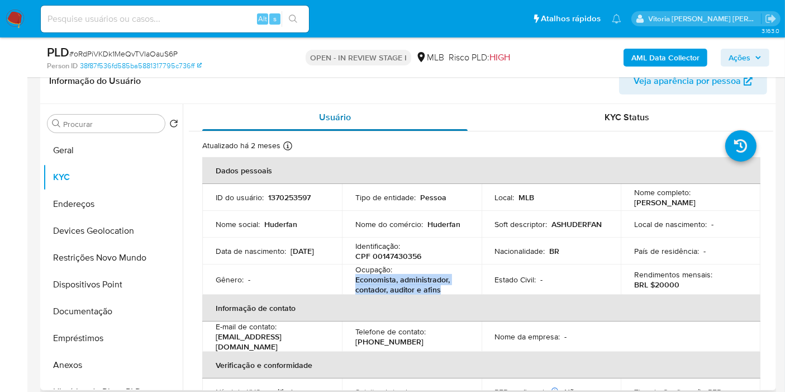
copy p "Economista, administrador, contador, auditor e afins"
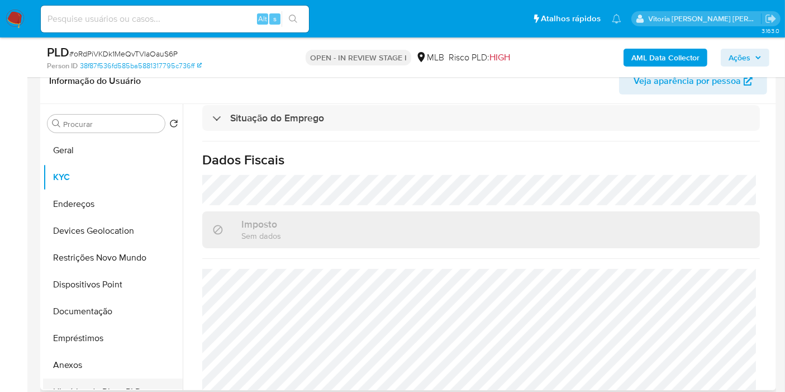
scroll to position [124, 0]
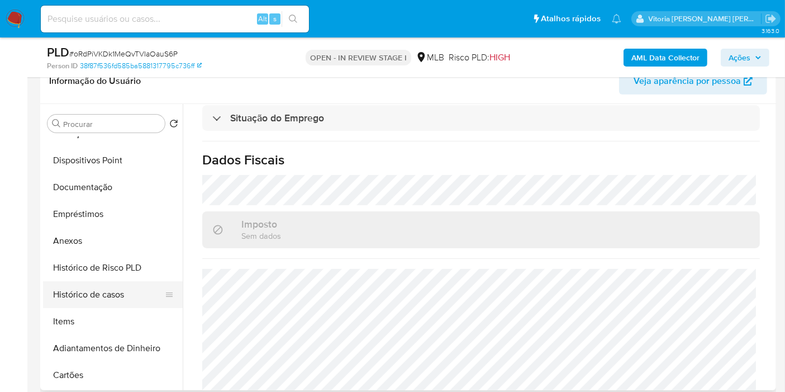
click at [84, 294] on button "Histórico de casos" at bounding box center [108, 294] width 131 height 27
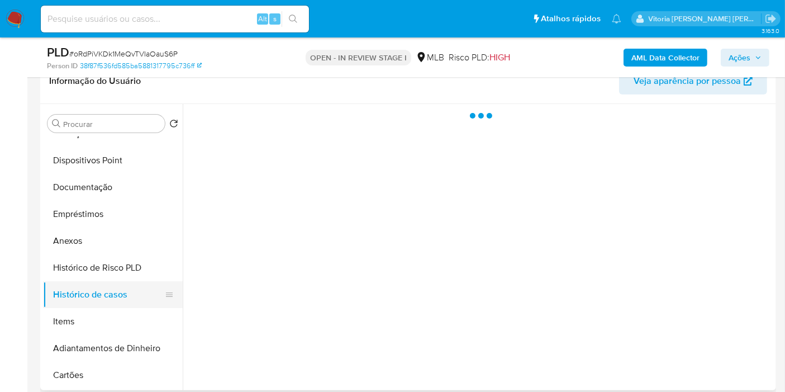
scroll to position [0, 0]
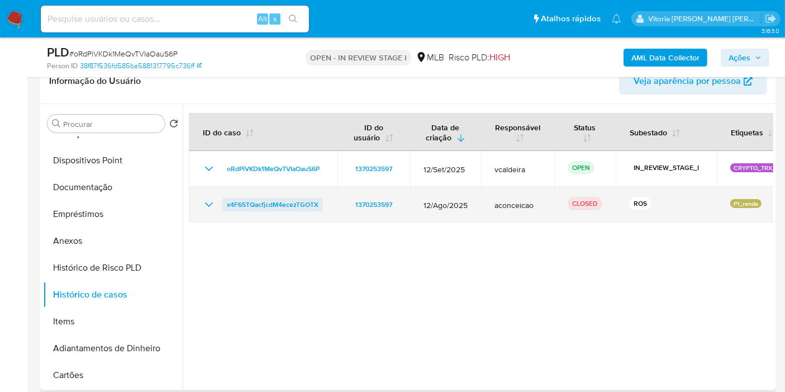
click at [264, 203] on span "x4F65TQacfjcdM4ecezTGOTX" at bounding box center [273, 204] width 92 height 13
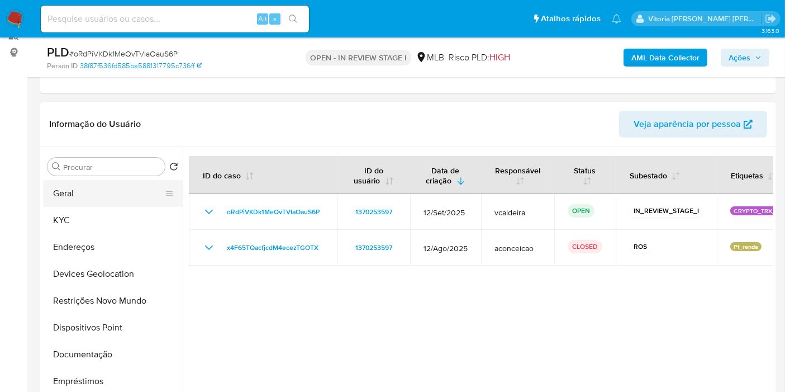
scroll to position [124, 0]
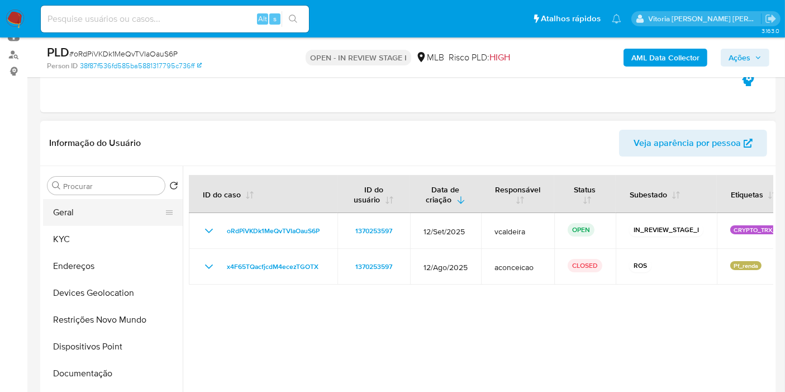
drag, startPoint x: 70, startPoint y: 232, endPoint x: 74, endPoint y: 214, distance: 18.4
click at [73, 232] on button "KYC" at bounding box center [113, 239] width 140 height 27
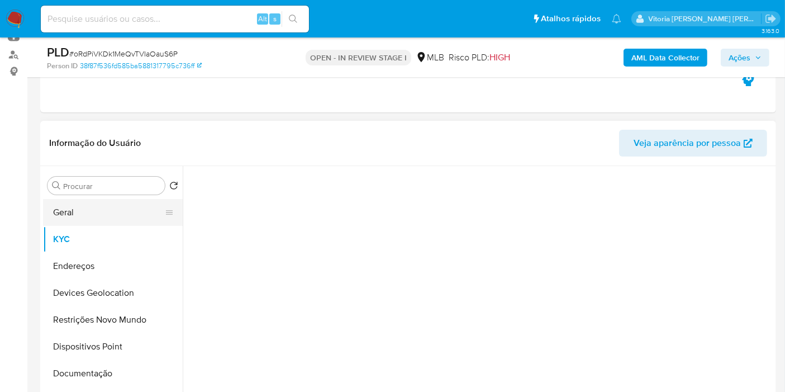
click at [71, 209] on button "Geral" at bounding box center [108, 212] width 131 height 27
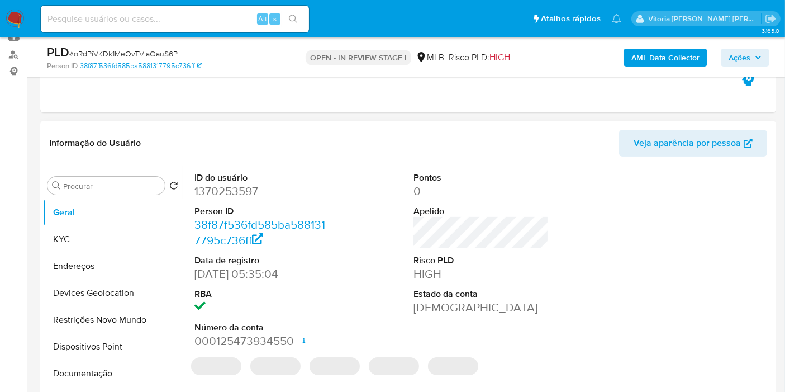
click at [250, 198] on dd "1370253597" at bounding box center [261, 191] width 135 height 16
click at [247, 196] on dd "1370253597" at bounding box center [261, 191] width 135 height 16
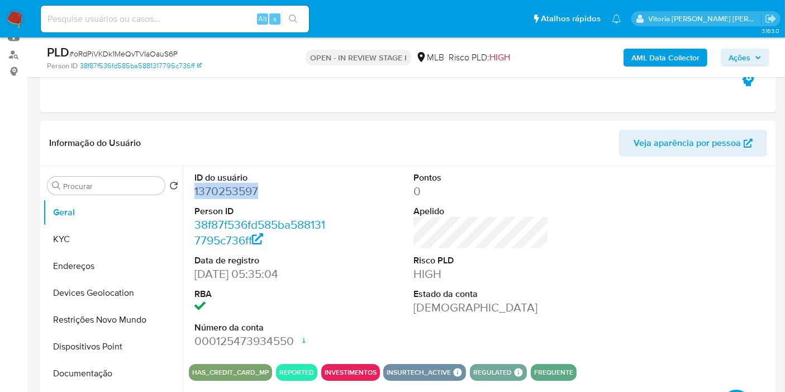
copy dd "1370253597"
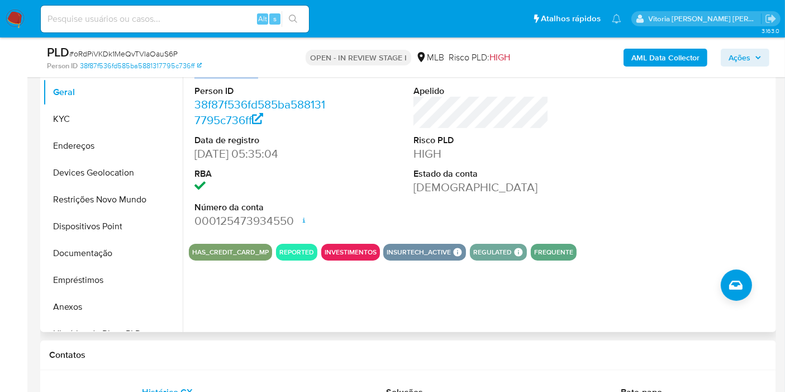
scroll to position [248, 0]
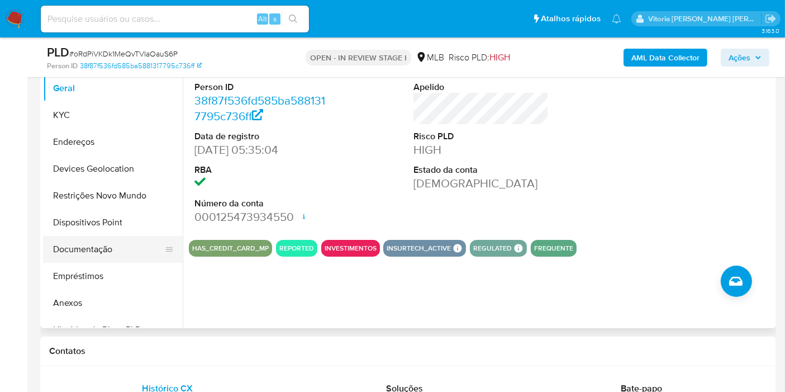
click at [70, 251] on button "Documentação" at bounding box center [108, 249] width 131 height 27
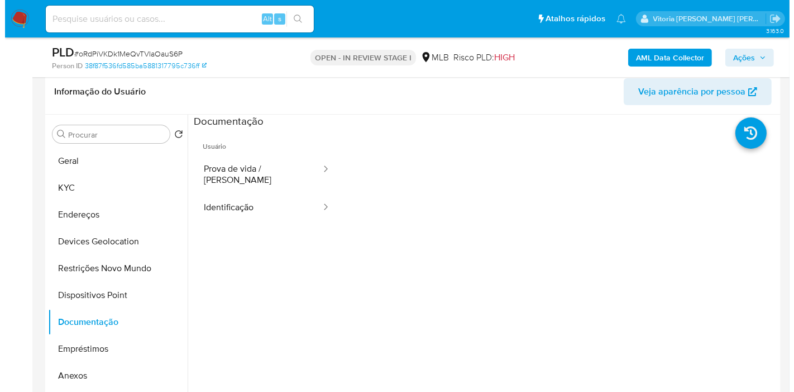
scroll to position [62, 0]
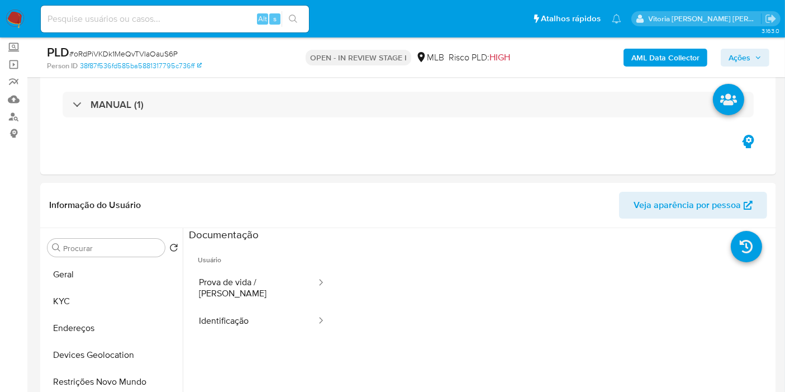
click at [654, 53] on b "AML Data Collector" at bounding box center [665, 58] width 68 height 18
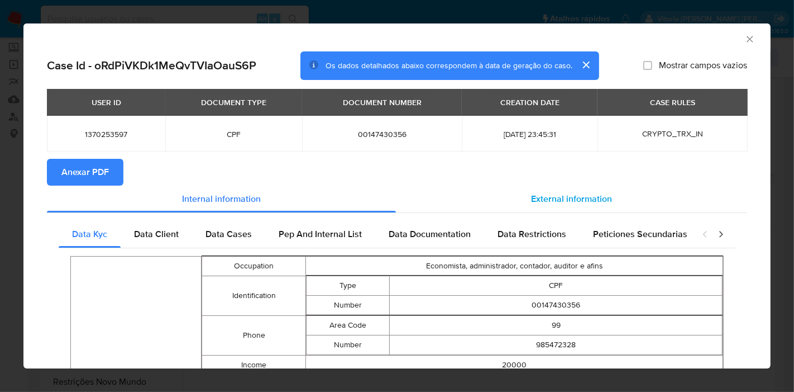
click at [569, 197] on span "External information" at bounding box center [571, 198] width 81 height 13
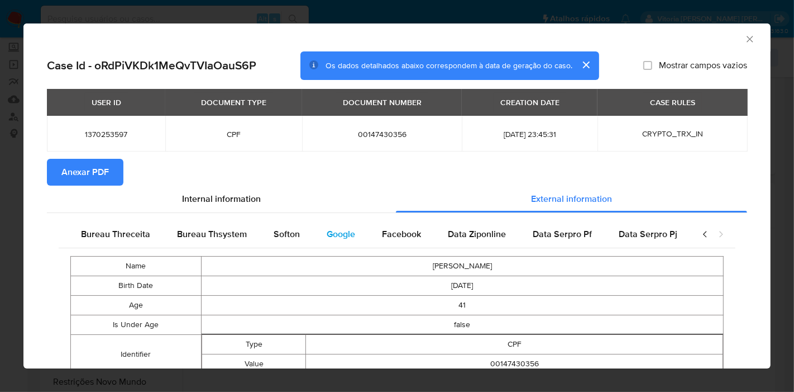
click at [335, 234] on span "Google" at bounding box center [341, 233] width 28 height 13
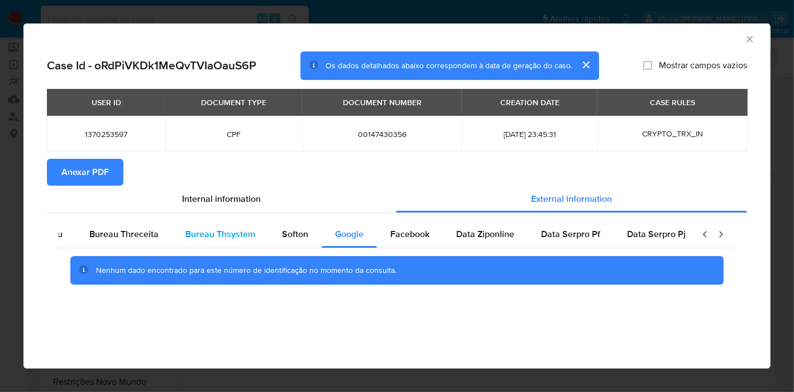
scroll to position [0, 0]
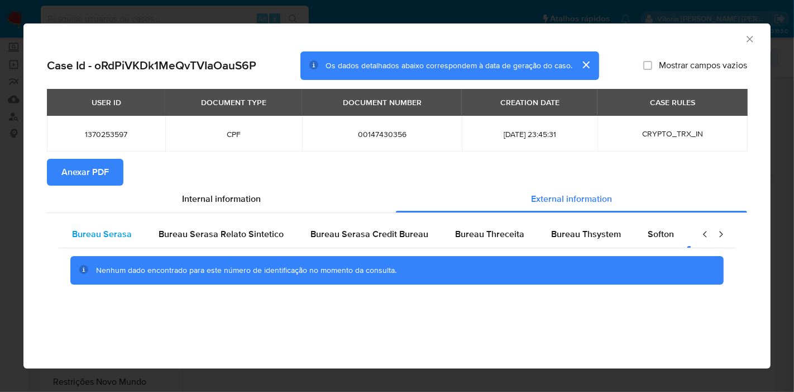
click at [126, 232] on span "Bureau Serasa" at bounding box center [102, 233] width 60 height 13
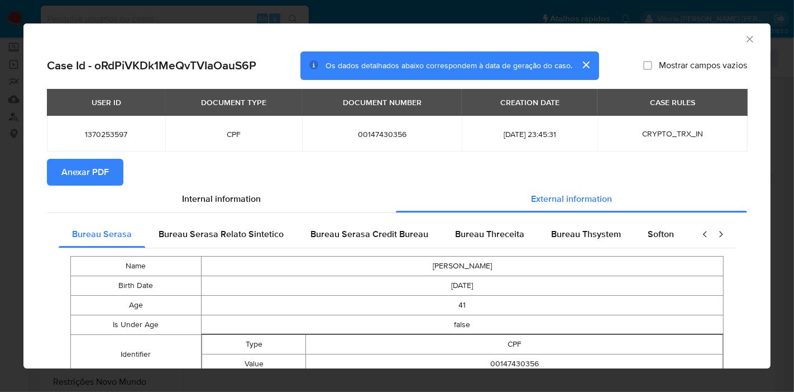
click at [106, 171] on span "Anexar PDF" at bounding box center [84, 172] width 47 height 25
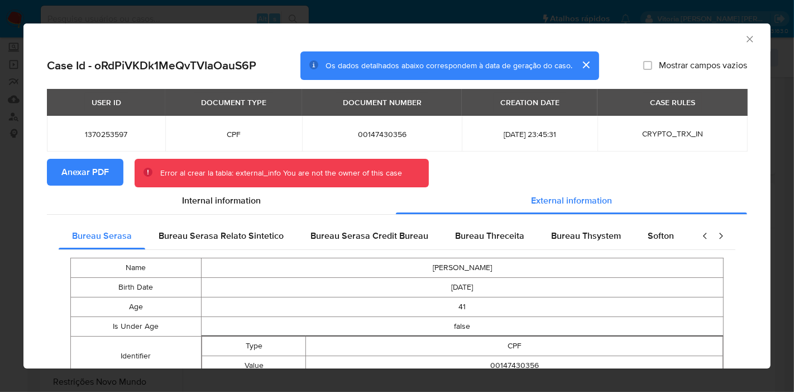
click at [115, 165] on button "Anexar PDF" at bounding box center [85, 172] width 77 height 27
click at [114, 165] on button "Anexar PDF" at bounding box center [85, 172] width 77 height 27
click at [745, 39] on icon "Fechar a janela" at bounding box center [750, 39] width 11 height 11
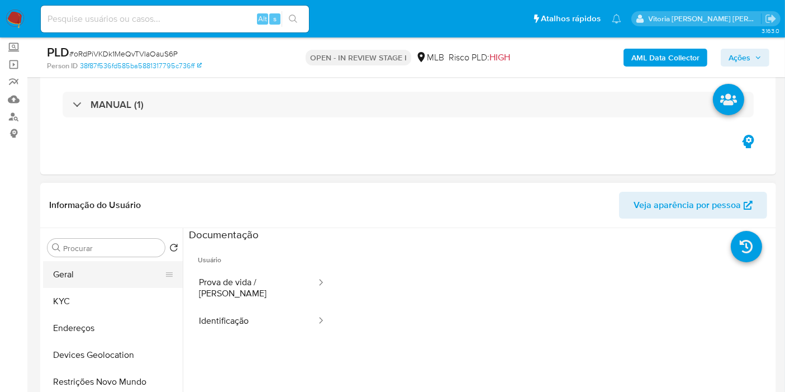
click at [109, 272] on button "Geral" at bounding box center [108, 274] width 131 height 27
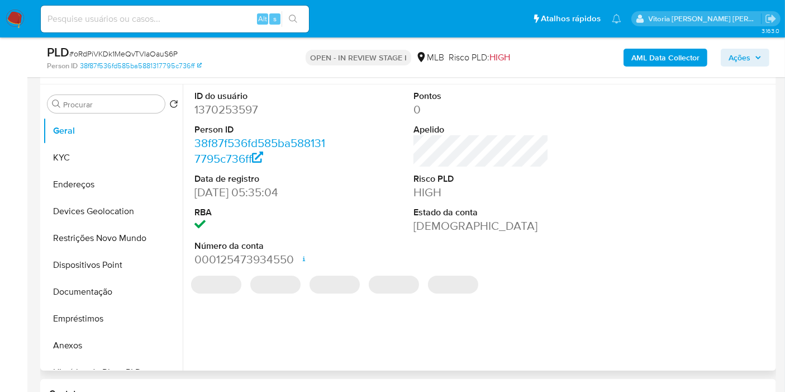
scroll to position [186, 0]
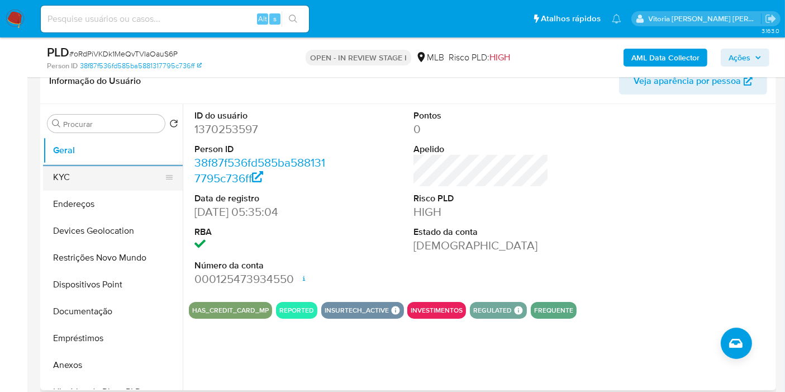
click at [66, 184] on button "KYC" at bounding box center [108, 177] width 131 height 27
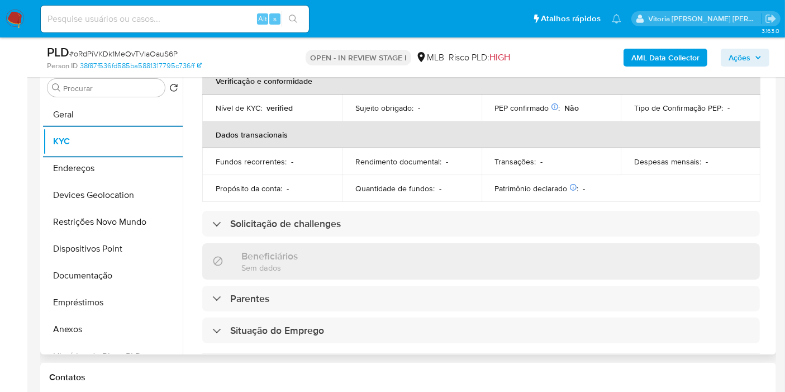
scroll to position [511, 0]
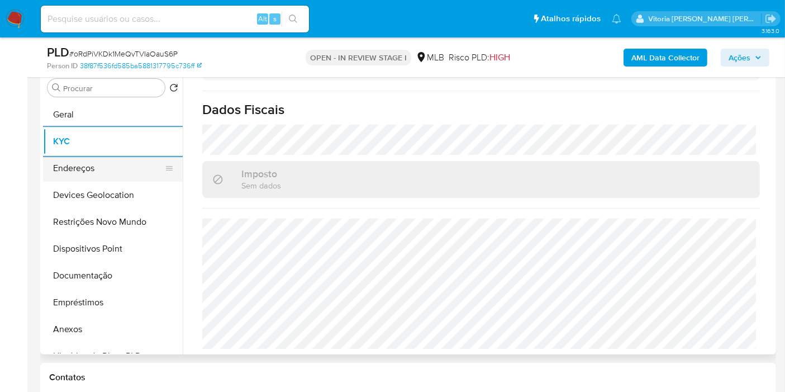
click at [75, 172] on button "Endereços" at bounding box center [108, 168] width 131 height 27
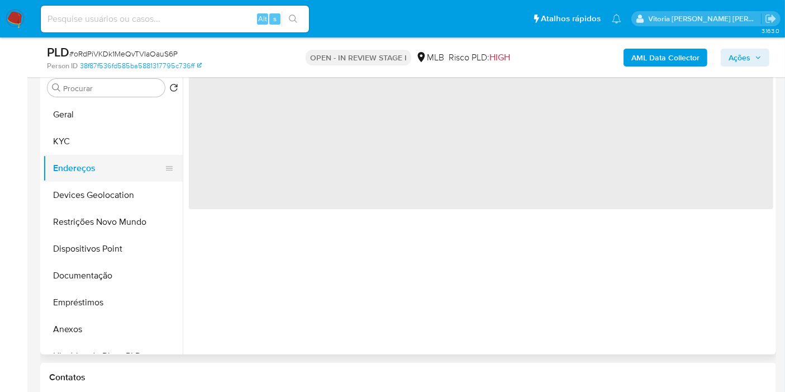
scroll to position [0, 0]
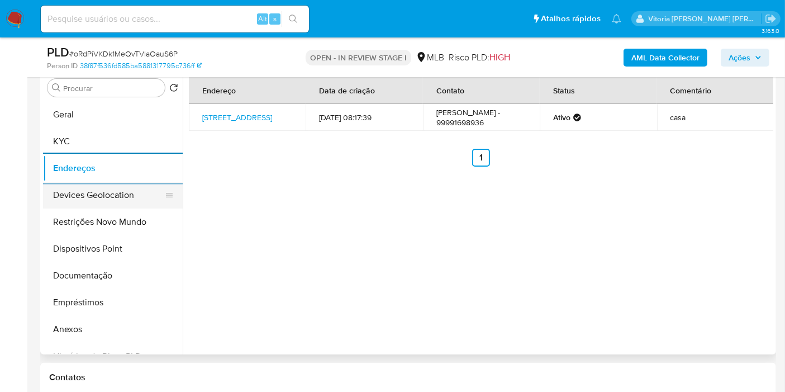
click at [92, 184] on button "Devices Geolocation" at bounding box center [108, 195] width 131 height 27
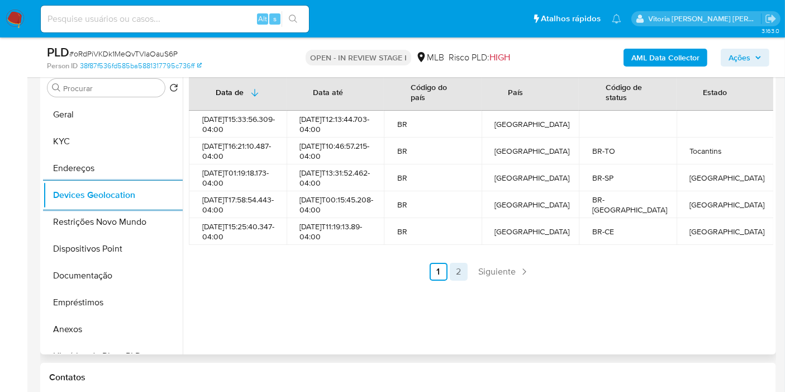
click at [462, 280] on link "2" at bounding box center [459, 272] width 18 height 18
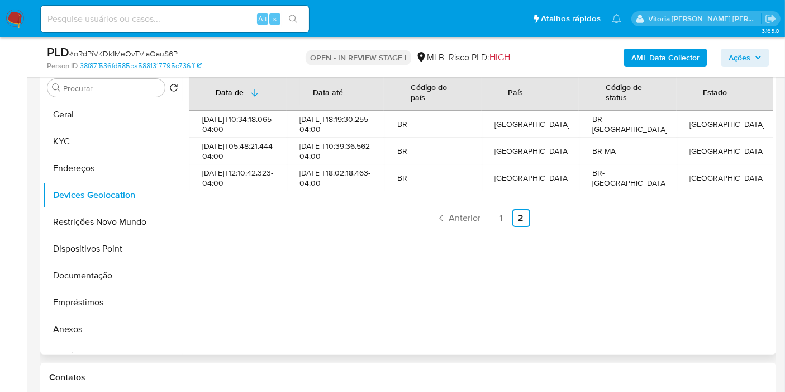
click at [338, 243] on div "Data de Data até Código do país País Código de status Estado 2023-08-01T10:34:1…" at bounding box center [478, 211] width 590 height 286
click at [88, 223] on button "Restrições Novo Mundo" at bounding box center [108, 221] width 131 height 27
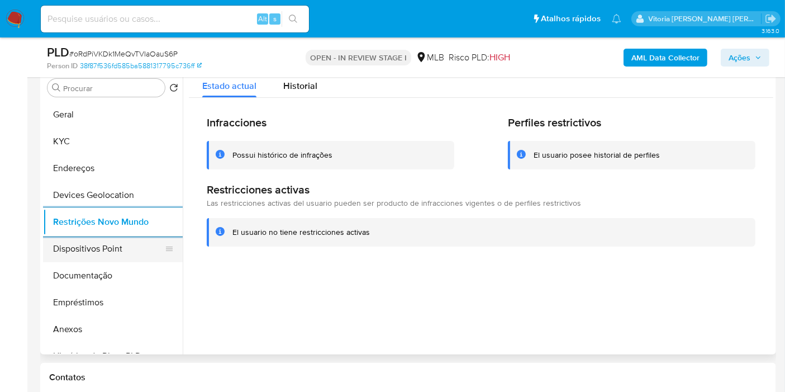
click at [123, 248] on button "Dispositivos Point" at bounding box center [108, 248] width 131 height 27
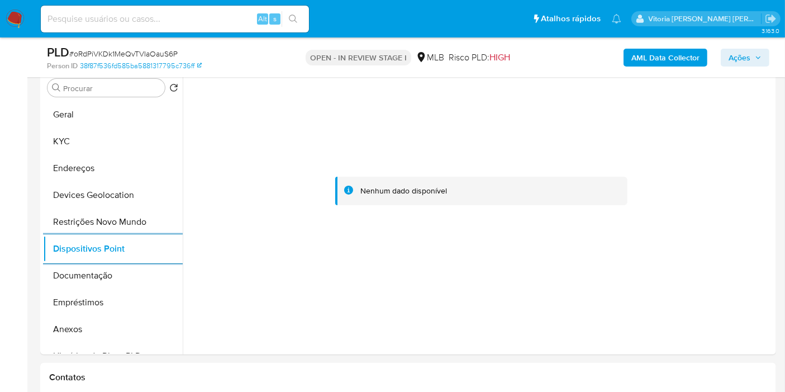
click at [135, 21] on input at bounding box center [175, 19] width 268 height 15
paste input "160043266"
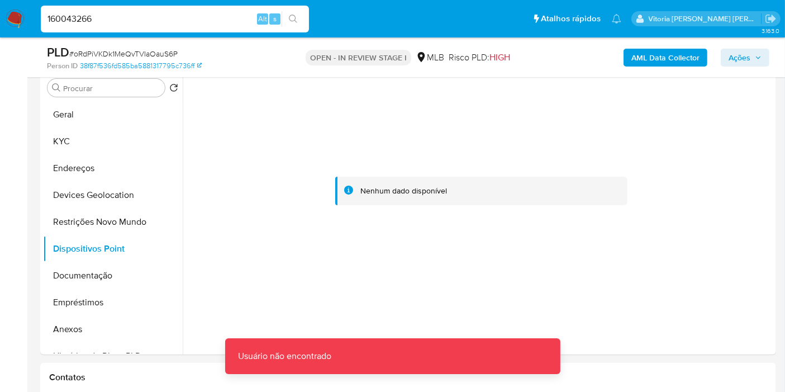
click at [135, 20] on input "160043266" at bounding box center [175, 19] width 268 height 15
type input "160043266"
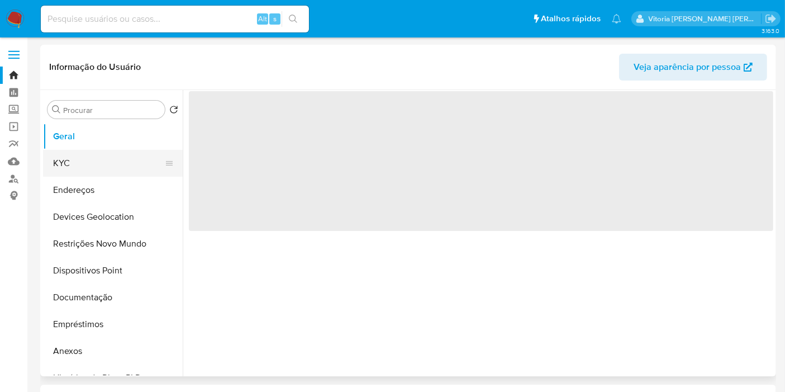
click at [96, 160] on button "KYC" at bounding box center [108, 163] width 131 height 27
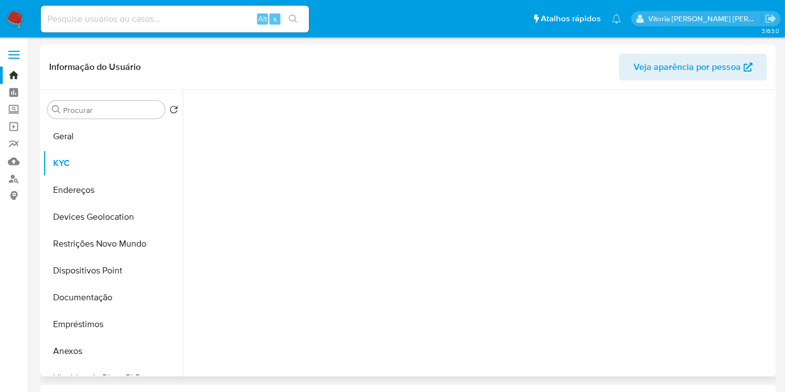
select select "10"
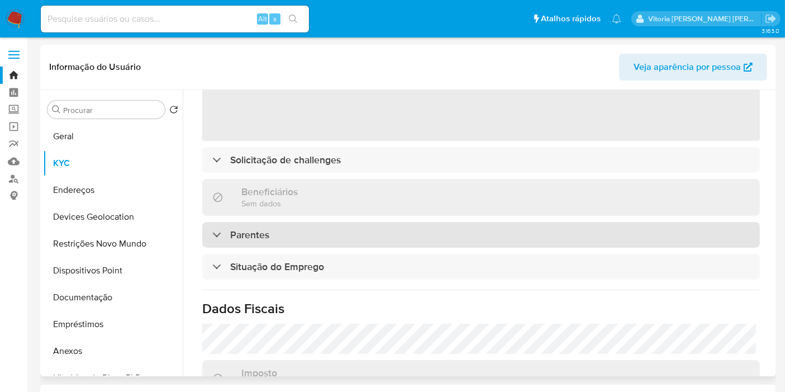
scroll to position [62, 0]
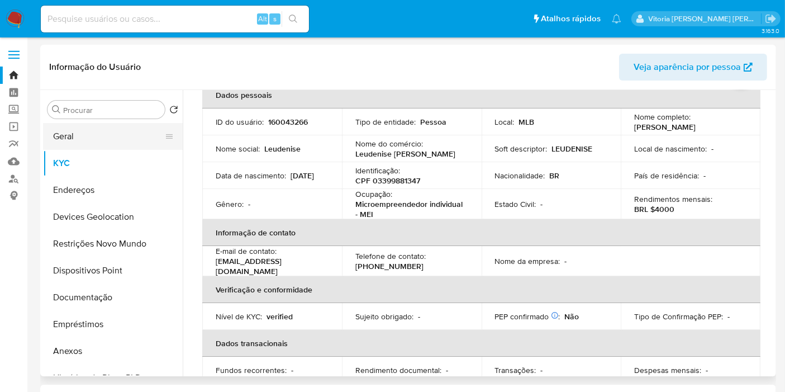
click at [67, 128] on button "Geral" at bounding box center [108, 136] width 131 height 27
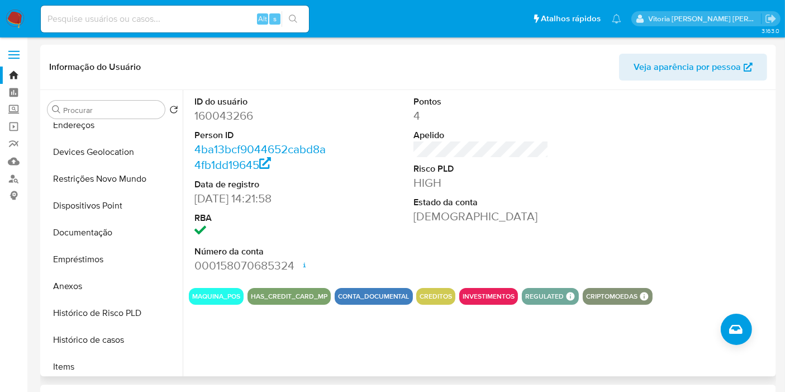
scroll to position [186, 0]
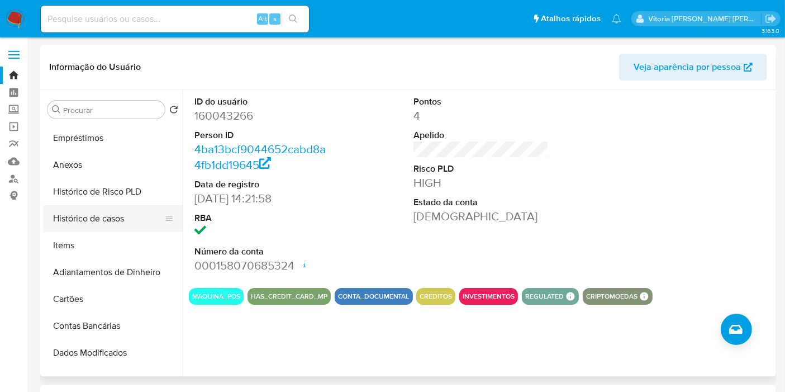
click at [83, 222] on button "Histórico de casos" at bounding box center [108, 218] width 131 height 27
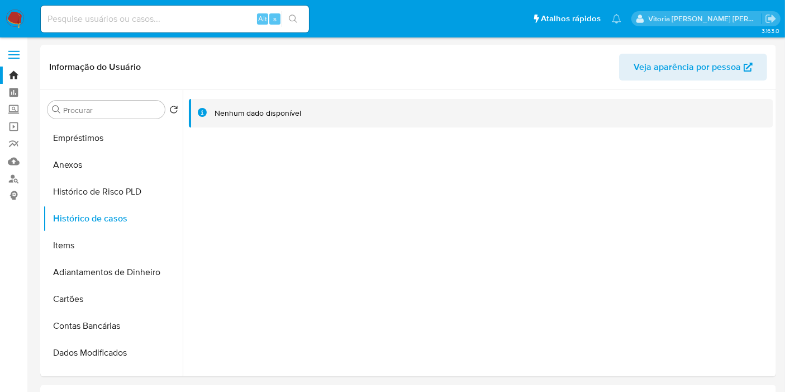
click at [182, 23] on input at bounding box center [175, 19] width 268 height 15
paste input "s9pbRa1pRC8mFoigMTCXMVqp"
type input "s9pbRa1pRC8mFoigMTCXMVqp"
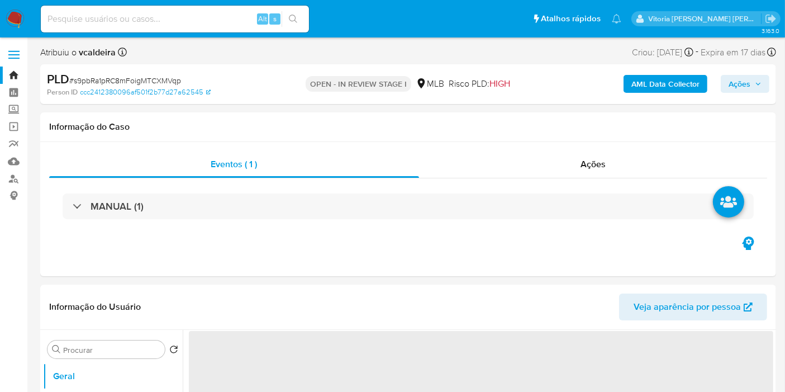
select select "10"
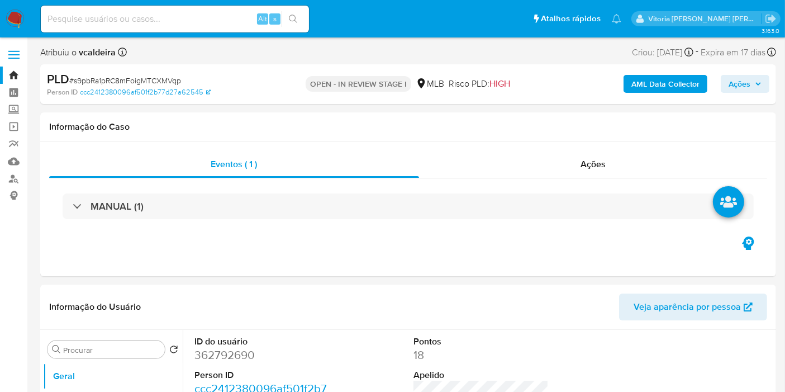
click at [129, 77] on span "# s9pbRa1pRC8mFoigMTCXMVqp" at bounding box center [125, 80] width 112 height 11
copy span "s9pbRa1pRC8mFoigMTCXMVqp"
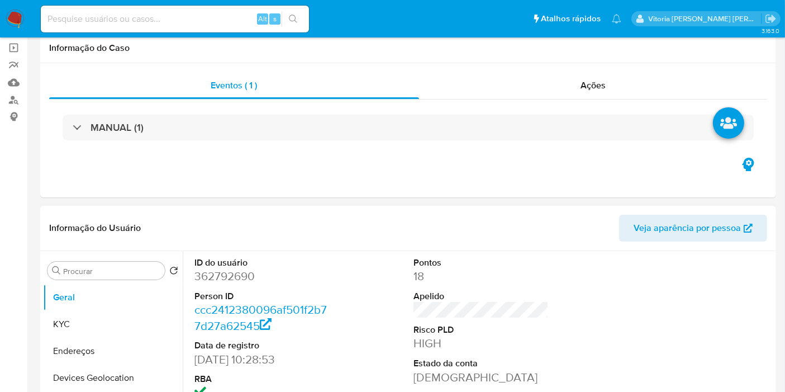
scroll to position [124, 0]
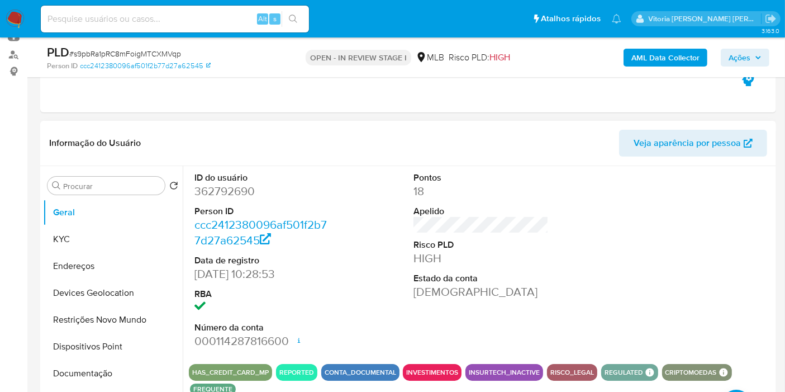
click at [221, 190] on dd "362792690" at bounding box center [261, 191] width 135 height 16
copy dd "362792690"
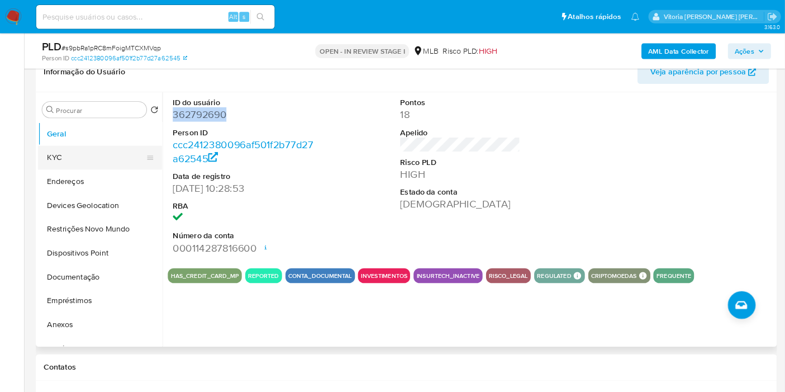
scroll to position [186, 0]
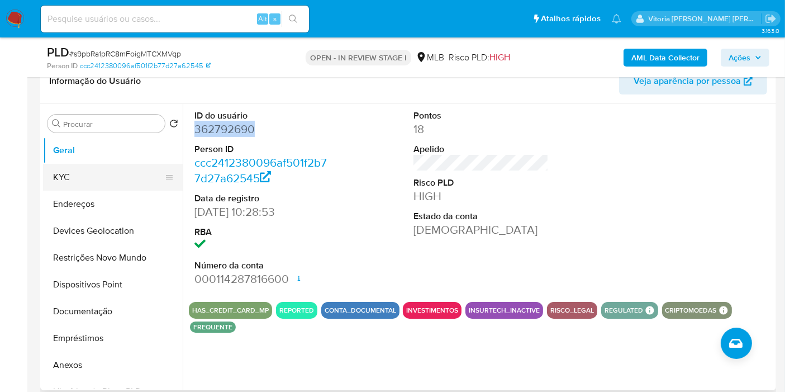
click at [65, 185] on button "KYC" at bounding box center [108, 177] width 131 height 27
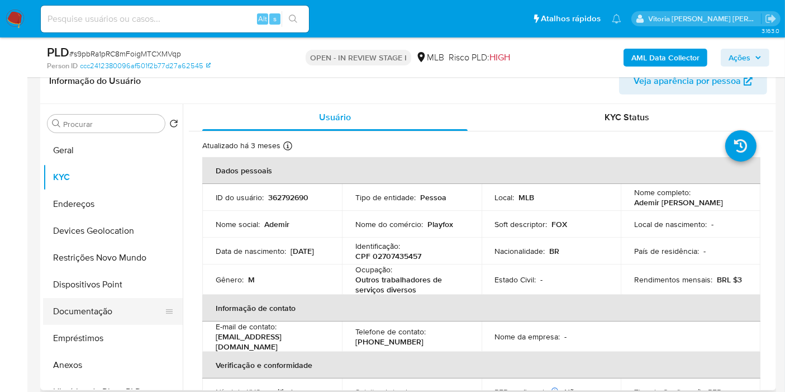
click at [82, 307] on button "Documentação" at bounding box center [108, 311] width 131 height 27
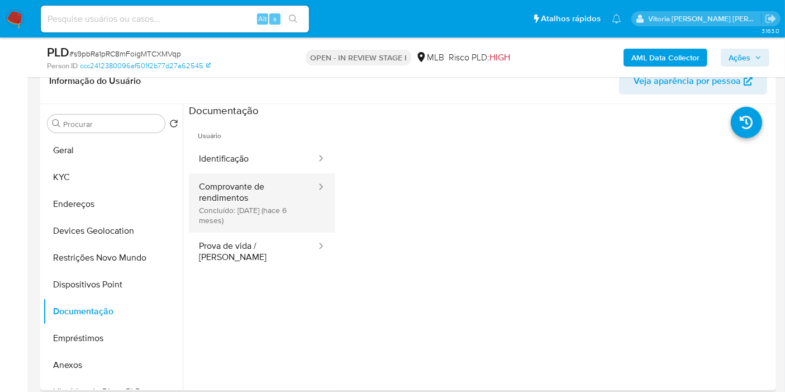
click at [233, 208] on button "Comprovante de rendimentos Concluído: 12/04/2025 (hace 6 meses)" at bounding box center [253, 202] width 128 height 59
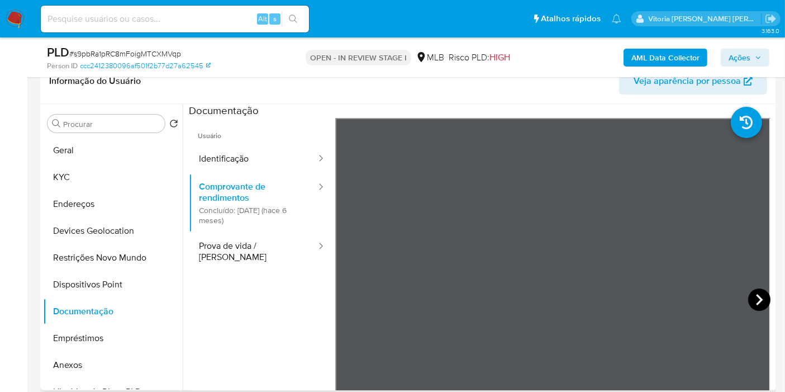
click at [760, 295] on icon at bounding box center [759, 299] width 22 height 22
click at [756, 304] on icon at bounding box center [759, 299] width 22 height 22
click at [764, 295] on icon at bounding box center [759, 299] width 22 height 22
click at [755, 302] on icon at bounding box center [759, 299] width 22 height 22
click at [245, 170] on button "Identificação" at bounding box center [253, 159] width 128 height 28
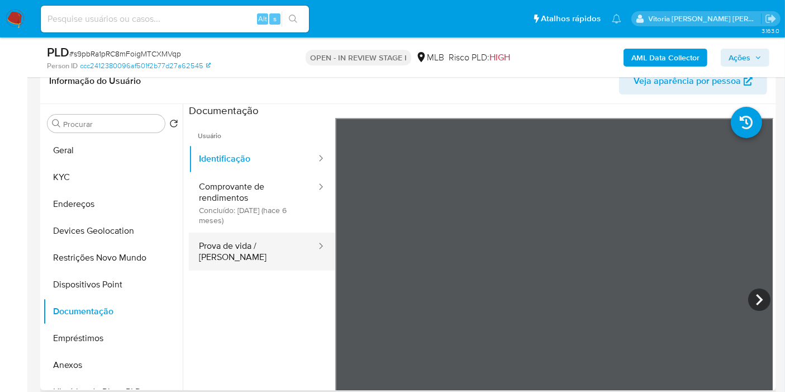
click at [266, 248] on button "Prova de vida / [PERSON_NAME]" at bounding box center [253, 251] width 128 height 38
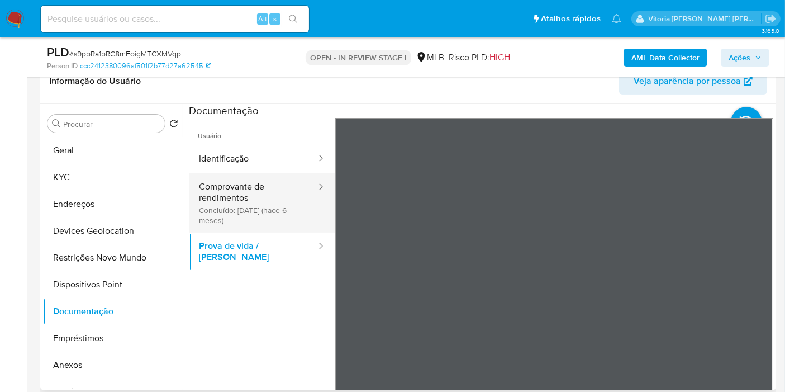
drag, startPoint x: 216, startPoint y: 200, endPoint x: 303, endPoint y: 219, distance: 89.2
click at [222, 203] on button "Comprovante de rendimentos Concluído: 12/04/2025 (hace 6 meses)" at bounding box center [253, 202] width 128 height 59
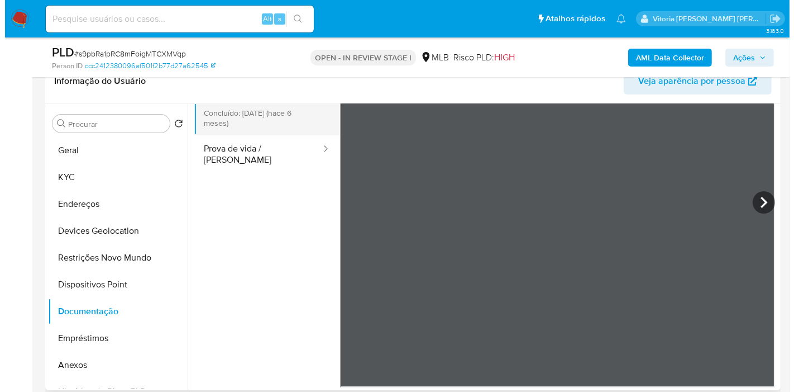
scroll to position [0, 0]
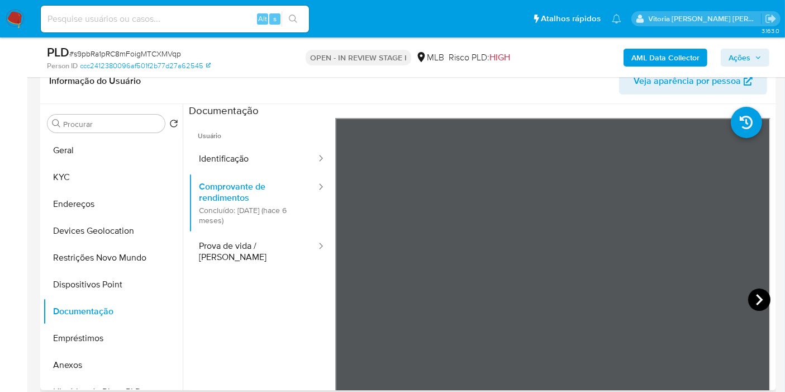
click at [756, 293] on icon at bounding box center [759, 299] width 22 height 22
click at [751, 294] on icon at bounding box center [759, 299] width 22 height 22
click at [760, 299] on icon at bounding box center [759, 299] width 22 height 22
click at [764, 304] on icon at bounding box center [759, 299] width 22 height 22
click at [758, 295] on icon at bounding box center [759, 299] width 22 height 22
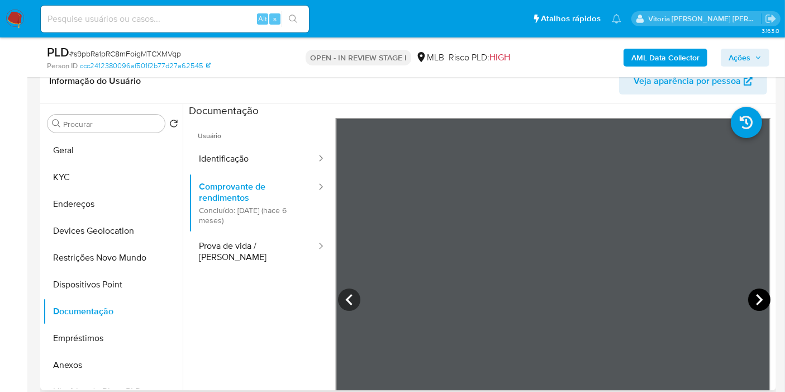
click at [748, 299] on icon at bounding box center [759, 299] width 22 height 22
click at [749, 298] on icon at bounding box center [759, 299] width 22 height 22
click at [81, 171] on button "KYC" at bounding box center [108, 177] width 131 height 27
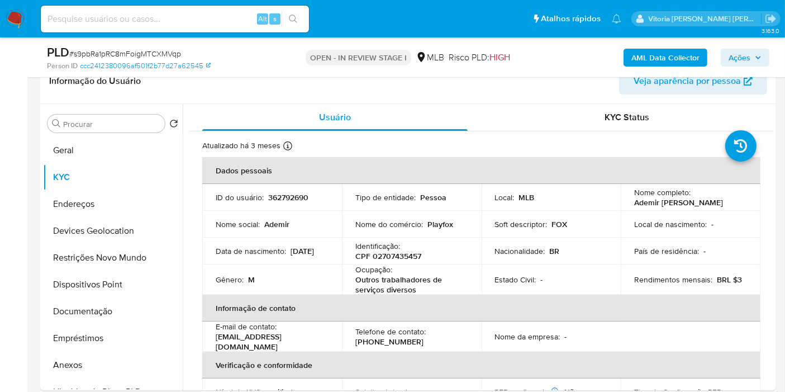
drag, startPoint x: 257, startPoint y: 254, endPoint x: 205, endPoint y: 256, distance: 52.0
click at [205, 256] on td "Data de nascimento : 29/05/1978" at bounding box center [272, 250] width 140 height 27
copy p "[DATE]"
click at [660, 53] on b "AML Data Collector" at bounding box center [665, 58] width 68 height 18
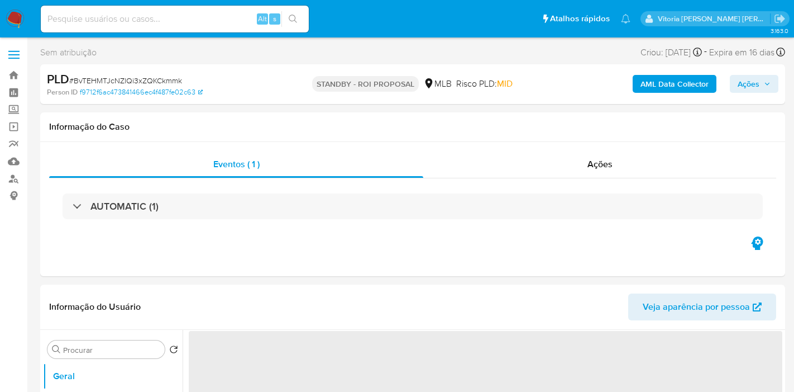
select select "10"
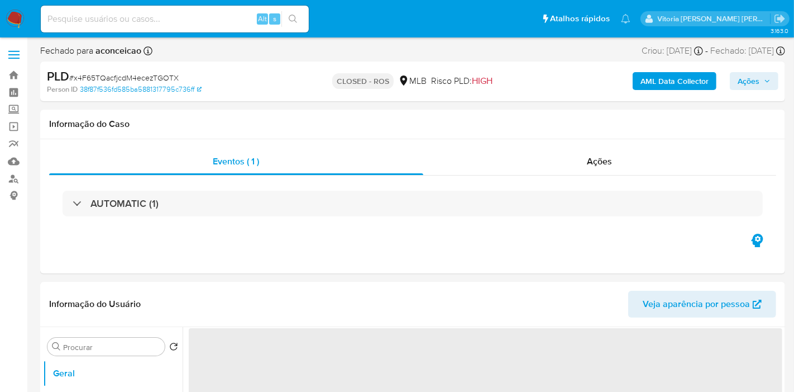
select select "10"
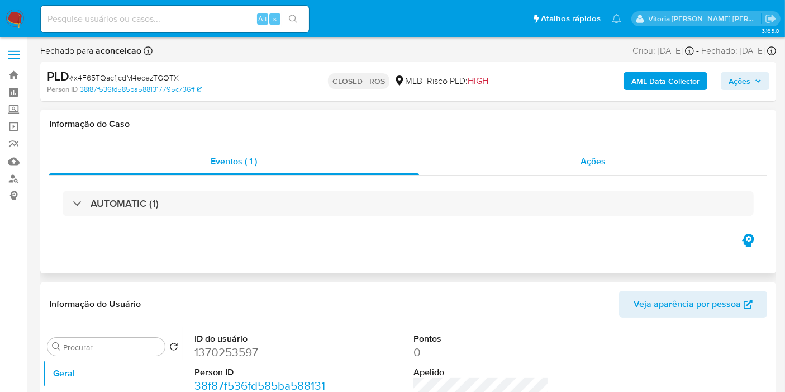
click at [581, 157] on span "Ações" at bounding box center [592, 161] width 25 height 13
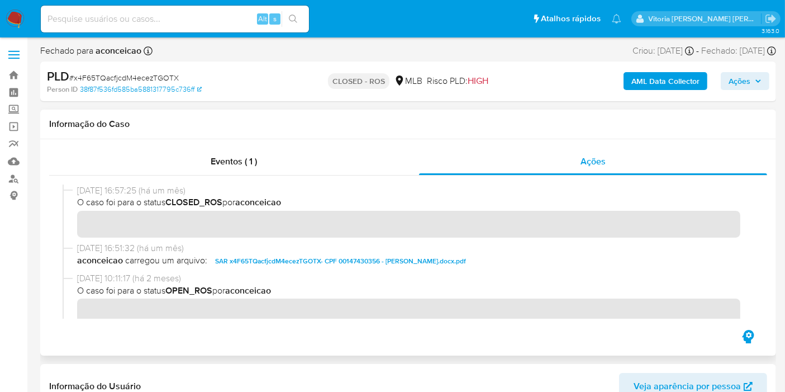
drag, startPoint x: 125, startPoint y: 190, endPoint x: 78, endPoint y: 192, distance: 46.4
click at [78, 192] on span "[DATE] 16:57:25 (há um mês)" at bounding box center [413, 190] width 672 height 12
click at [257, 154] on div "Eventos ( 1 )" at bounding box center [234, 161] width 370 height 27
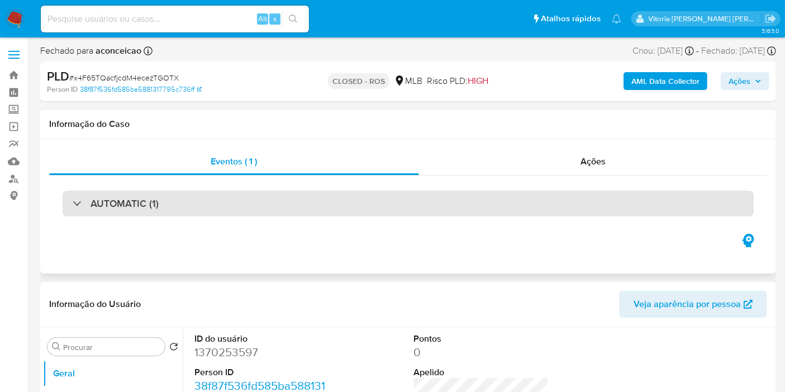
click at [249, 201] on div "AUTOMATIC (1)" at bounding box center [408, 203] width 691 height 26
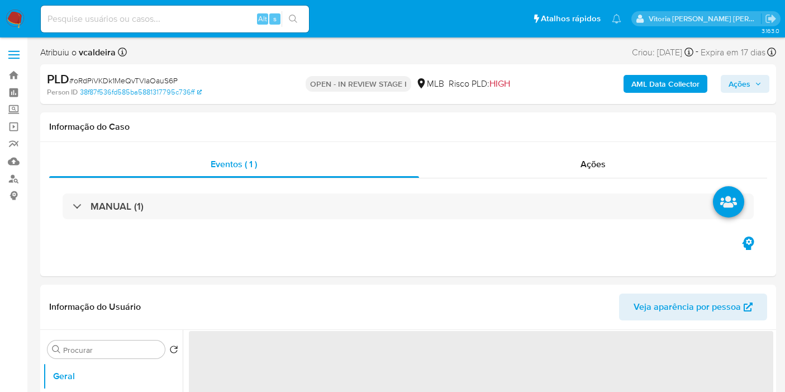
select select "10"
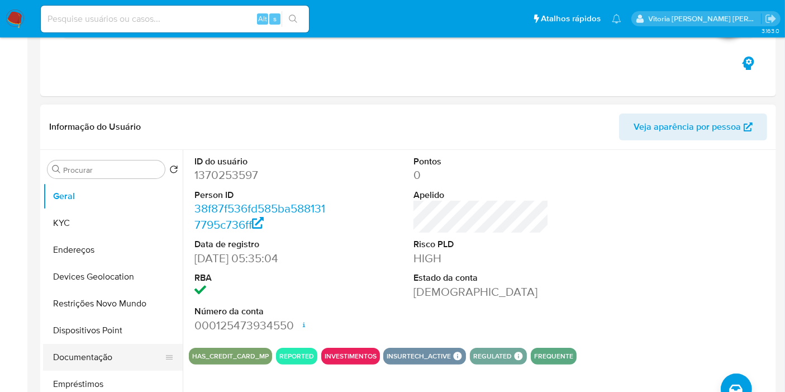
scroll to position [248, 0]
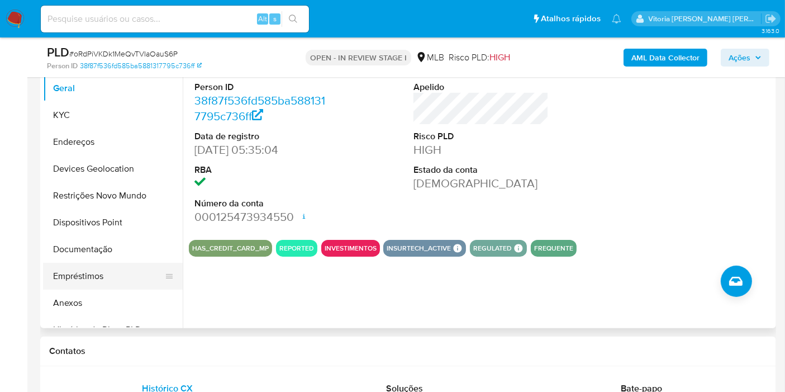
drag, startPoint x: 72, startPoint y: 298, endPoint x: 102, endPoint y: 282, distance: 34.5
click at [72, 299] on button "Anexos" at bounding box center [113, 302] width 140 height 27
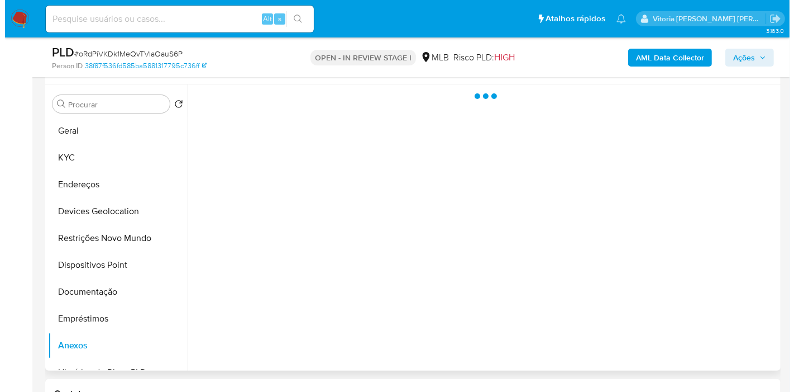
scroll to position [186, 0]
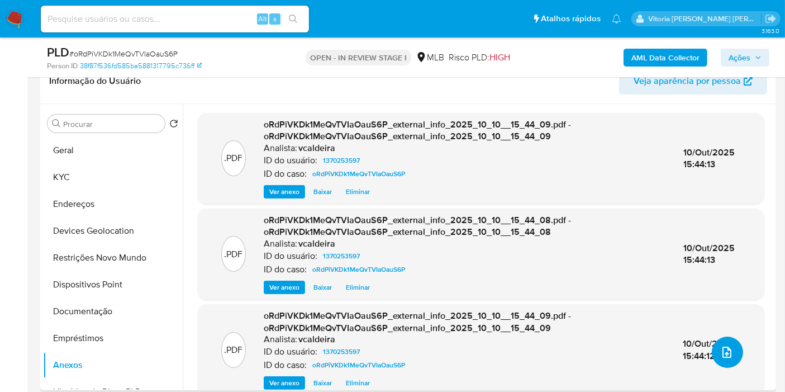
click at [726, 352] on icon "upload-file" at bounding box center [726, 351] width 13 height 13
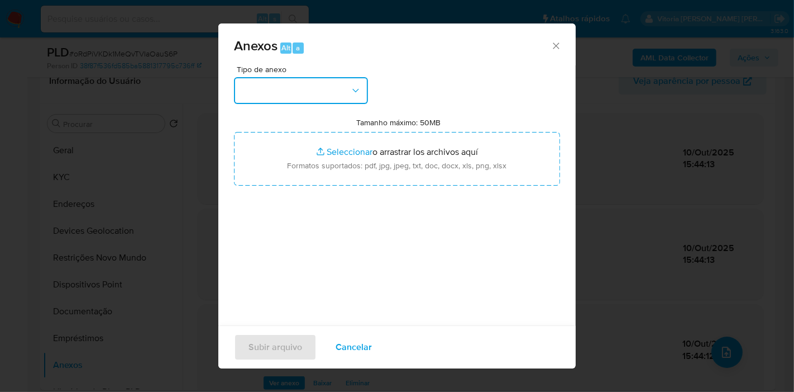
click at [352, 93] on icon "button" at bounding box center [355, 90] width 11 height 11
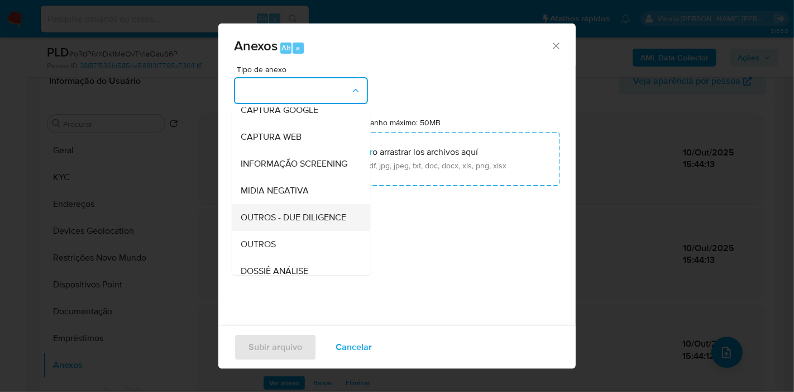
scroll to position [124, 0]
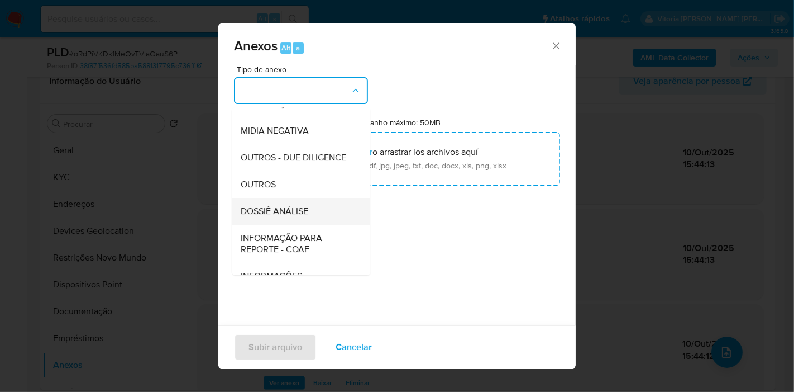
click at [275, 217] on span "DOSSIÊ ANÁLISE" at bounding box center [275, 211] width 68 height 11
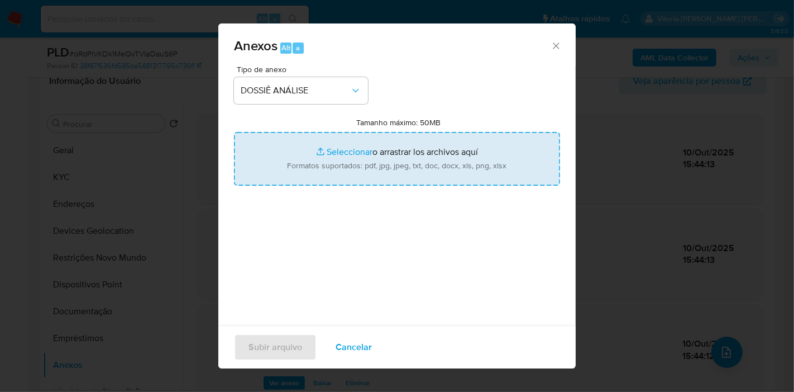
click at [340, 157] on input "Tamanho máximo: 50MB Seleccionar archivos" at bounding box center [397, 159] width 326 height 54
type input "C:\fakepath\Mulan 1370253597_2025_10_10_07_31_25.pdf"
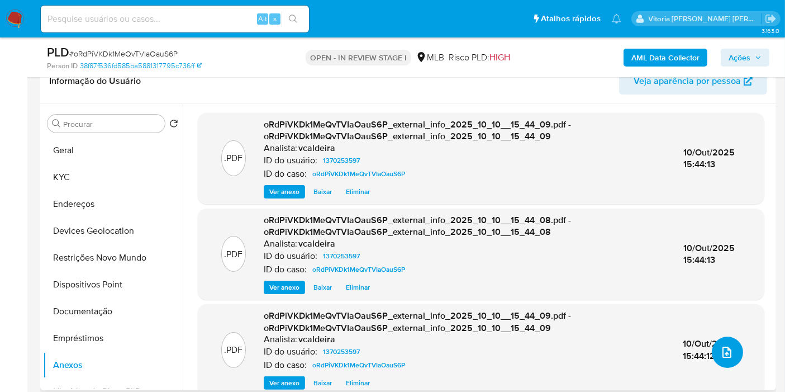
click at [732, 349] on button "upload-file" at bounding box center [727, 351] width 31 height 31
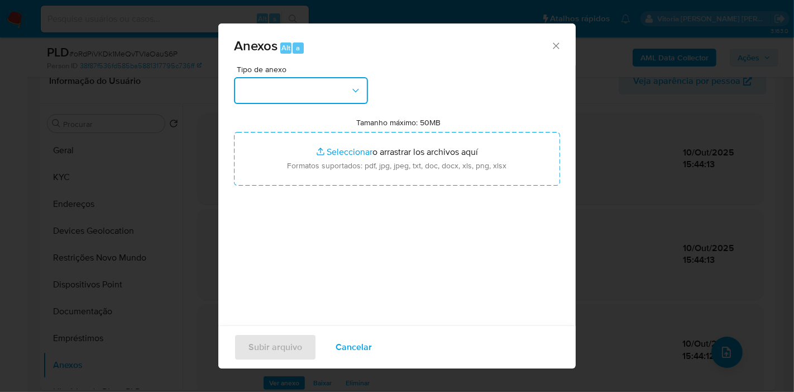
click at [338, 93] on button "button" at bounding box center [301, 90] width 134 height 27
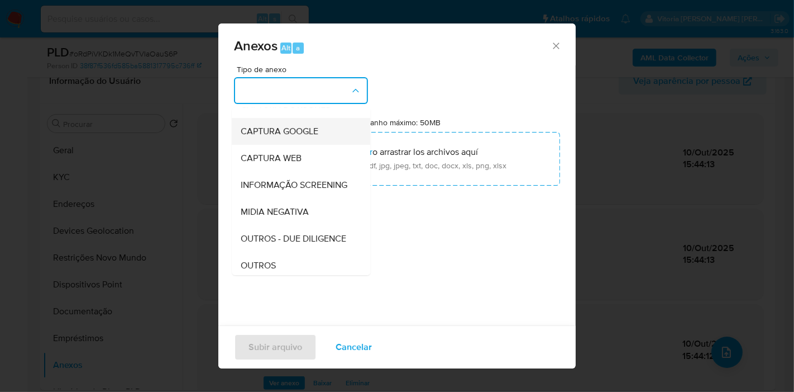
scroll to position [62, 0]
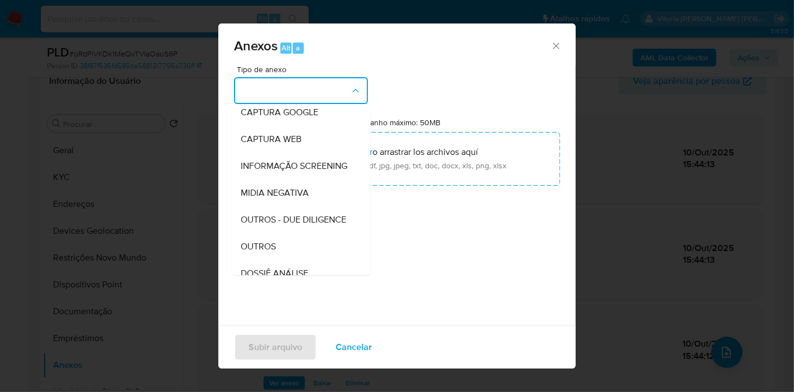
click at [276, 90] on button "button" at bounding box center [301, 90] width 134 height 27
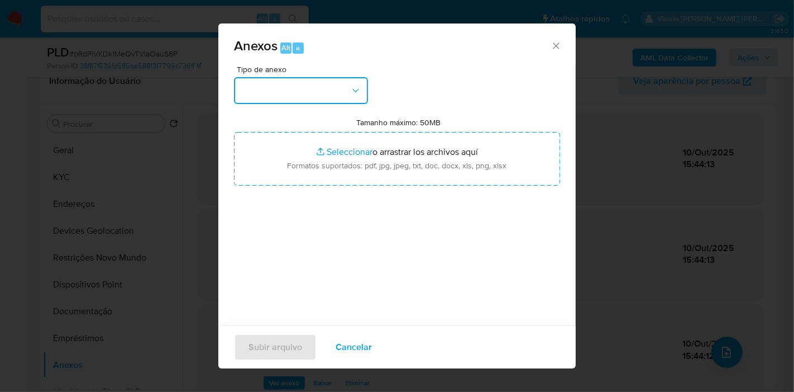
click at [292, 85] on button "button" at bounding box center [301, 90] width 134 height 27
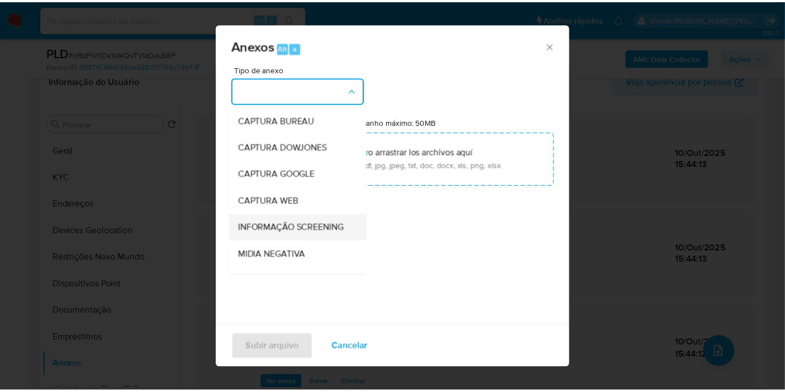
scroll to position [124, 0]
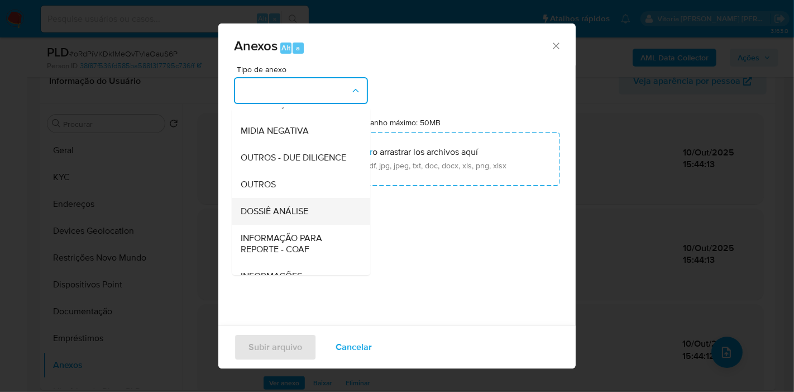
click at [282, 217] on span "DOSSIÊ ANÁLISE" at bounding box center [275, 211] width 68 height 11
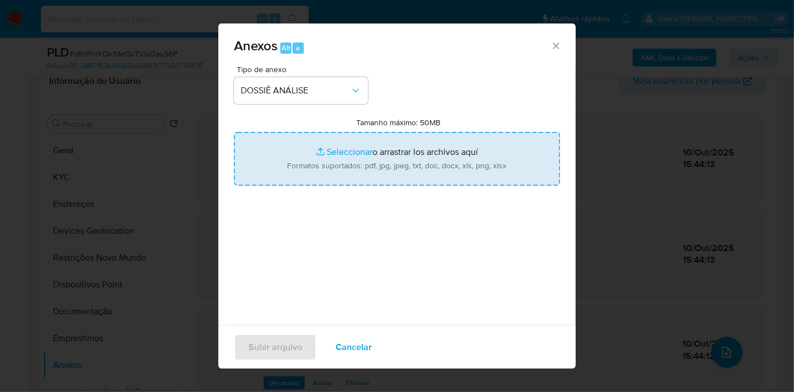
click at [361, 147] on input "Tamanho máximo: 50MB Seleccionar archivos" at bounding box center [397, 159] width 326 height 54
type input "C:\fakepath\Mulan 1370253597_2025_10_10_07_31_25.pdf"
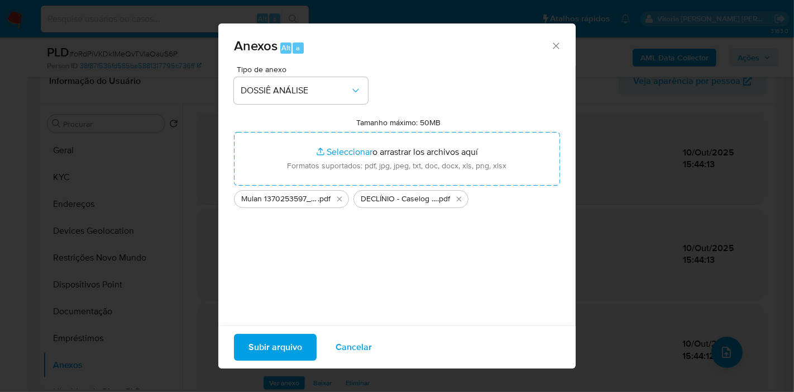
click at [274, 344] on span "Subir arquivo" at bounding box center [276, 347] width 54 height 25
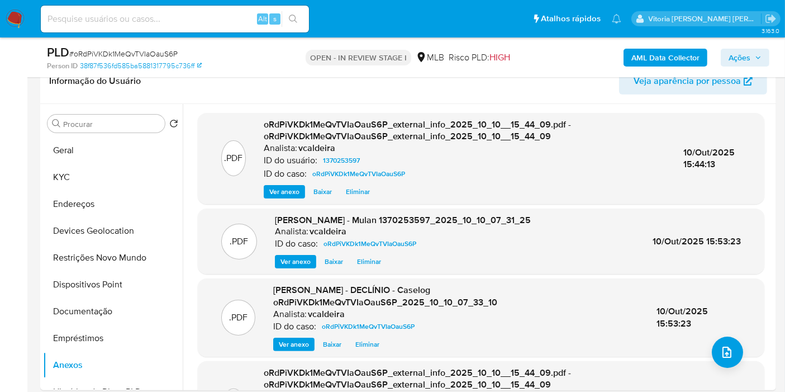
click at [742, 60] on span "Ações" at bounding box center [739, 58] width 22 height 18
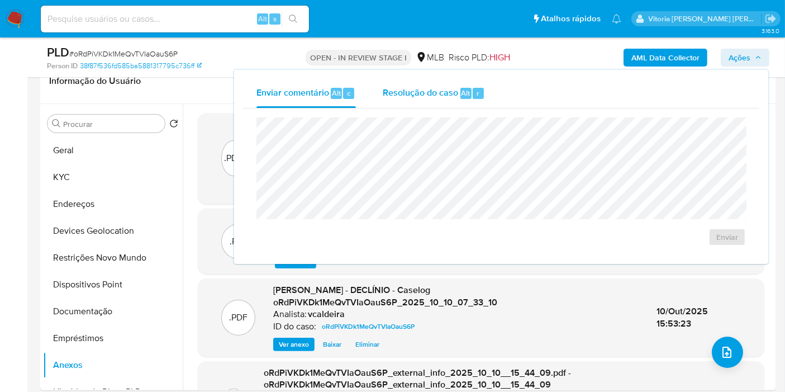
click at [421, 97] on span "Resolução do caso" at bounding box center [420, 92] width 75 height 13
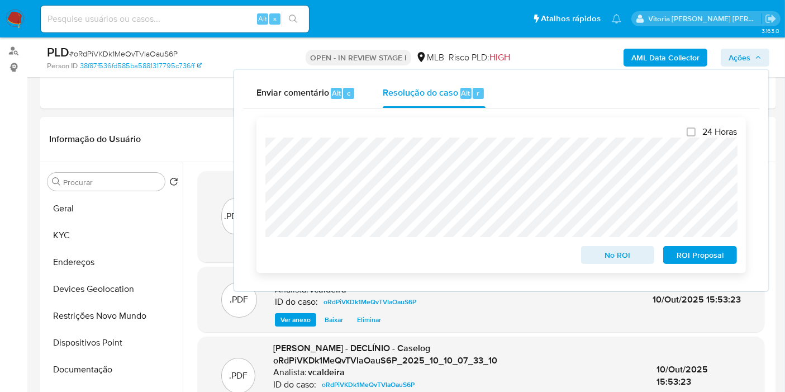
scroll to position [0, 0]
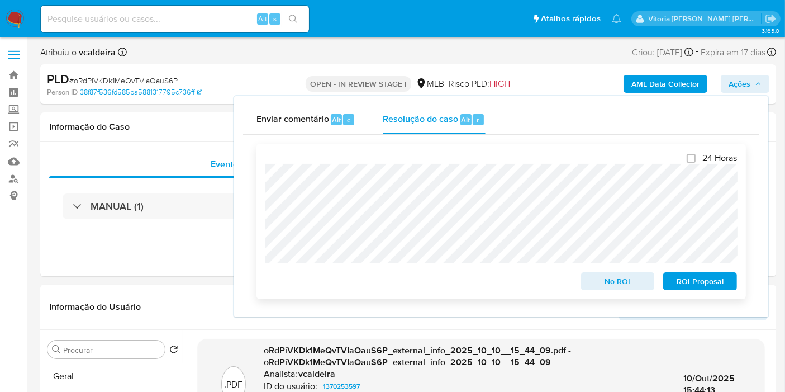
click at [635, 285] on span "No ROI" at bounding box center [618, 281] width 58 height 16
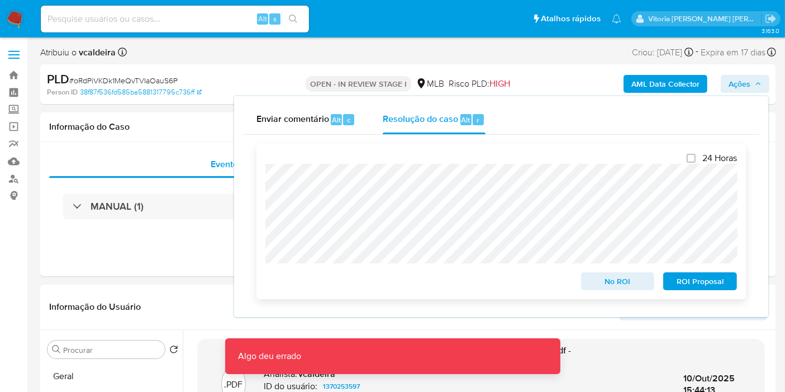
click at [606, 279] on span "No ROI" at bounding box center [618, 281] width 58 height 16
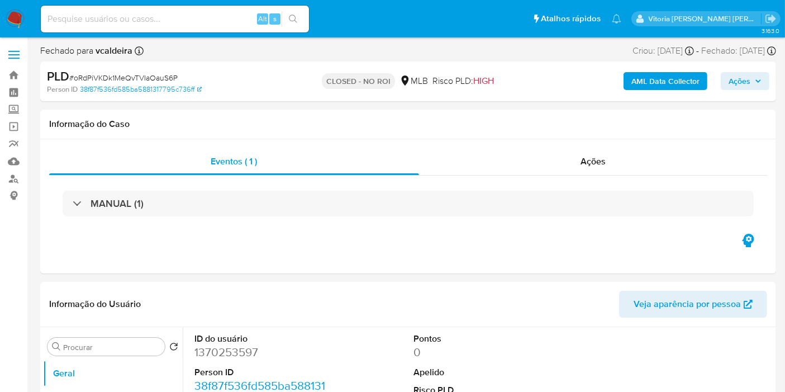
select select "10"
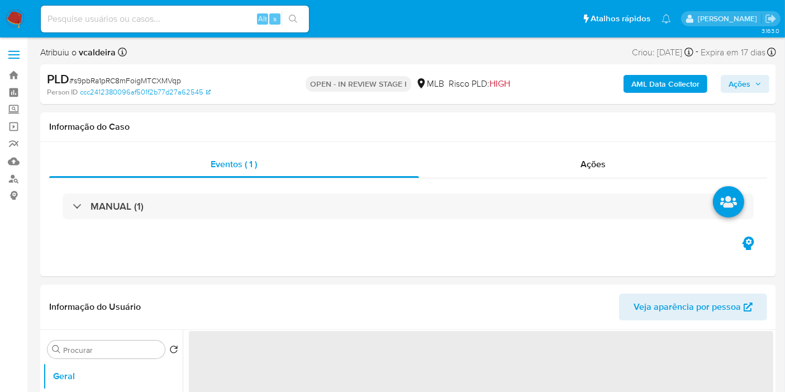
select select "10"
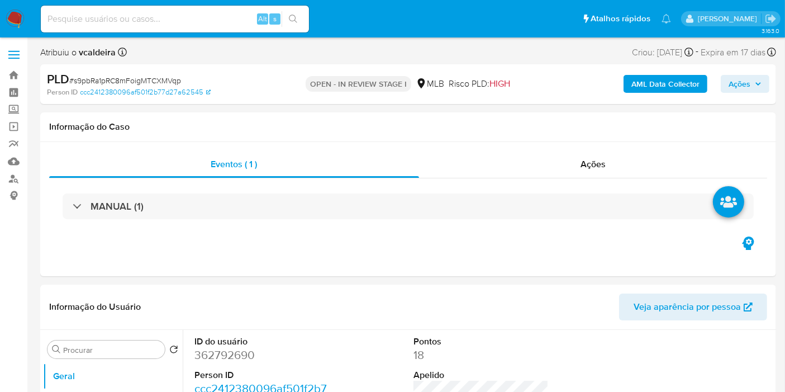
click at [661, 85] on b "AML Data Collector" at bounding box center [665, 84] width 68 height 18
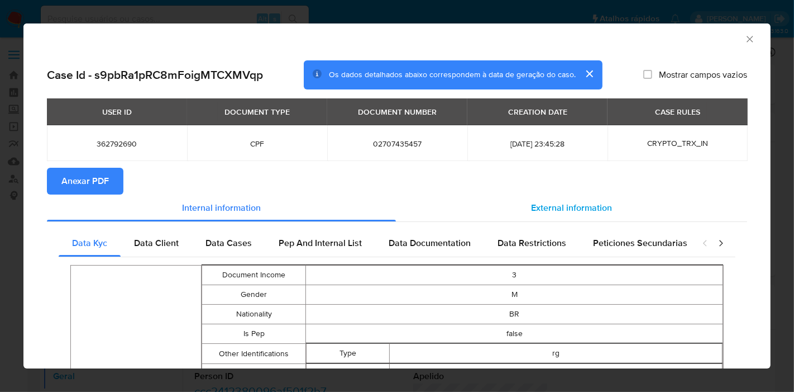
click at [537, 201] on span "External information" at bounding box center [571, 207] width 81 height 13
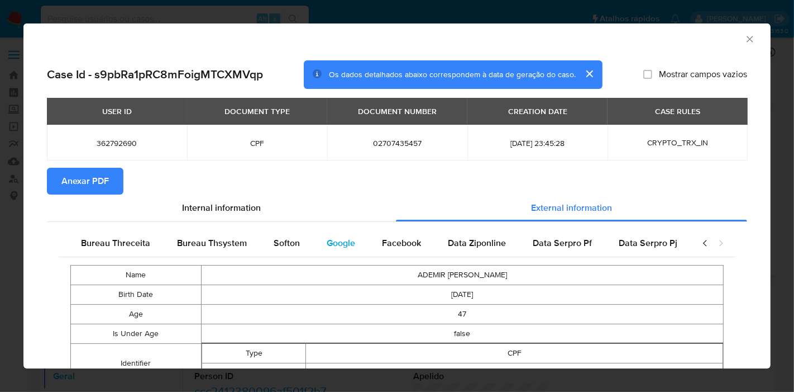
click at [341, 242] on span "Google" at bounding box center [341, 242] width 28 height 13
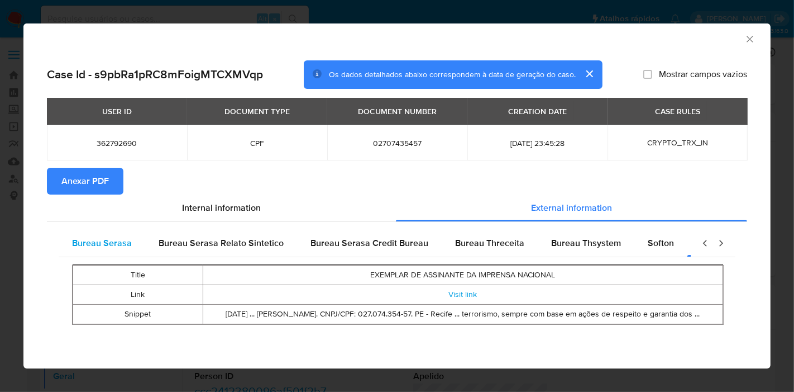
click at [110, 245] on span "Bureau Serasa" at bounding box center [102, 242] width 60 height 13
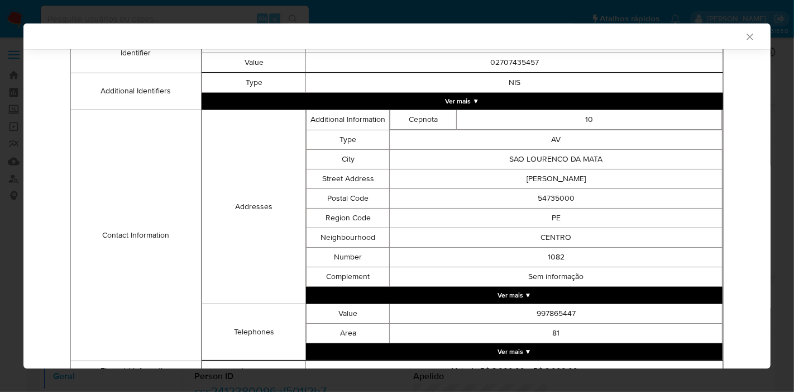
scroll to position [370, 0]
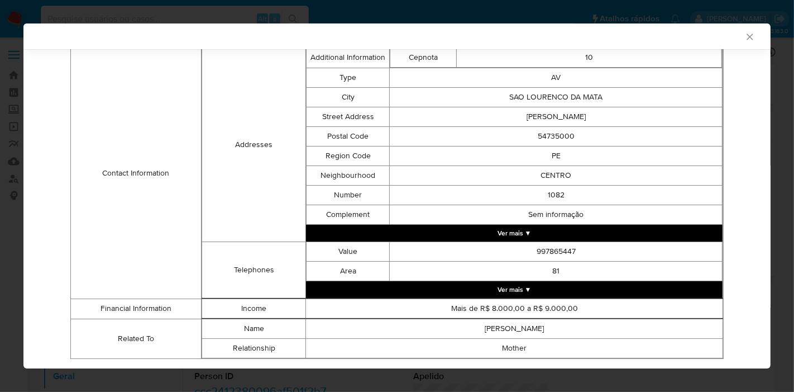
click at [727, 112] on div "Bureau Serasa Bureau Serasa Relato Sintetico Bureau Serasa Credit Bureau Bureau…" at bounding box center [397, 112] width 700 height 524
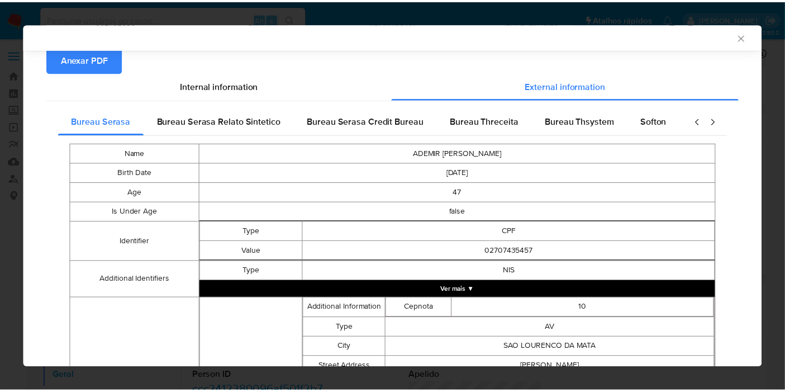
scroll to position [0, 0]
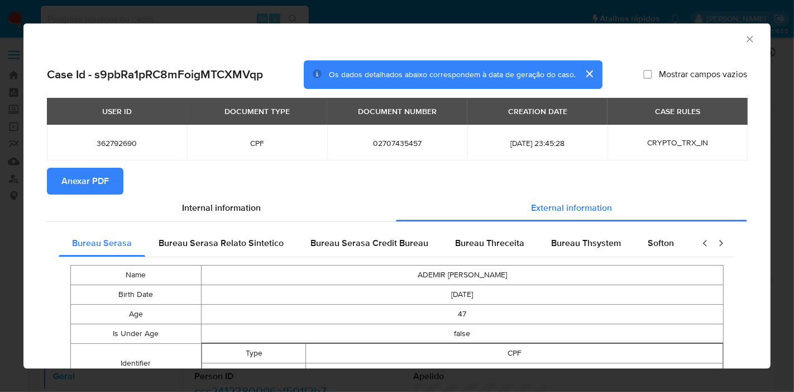
click at [91, 181] on span "Anexar PDF" at bounding box center [84, 181] width 47 height 25
drag, startPoint x: 65, startPoint y: 181, endPoint x: 131, endPoint y: 147, distance: 74.2
click at [64, 181] on span "Anexar PDF" at bounding box center [84, 181] width 47 height 25
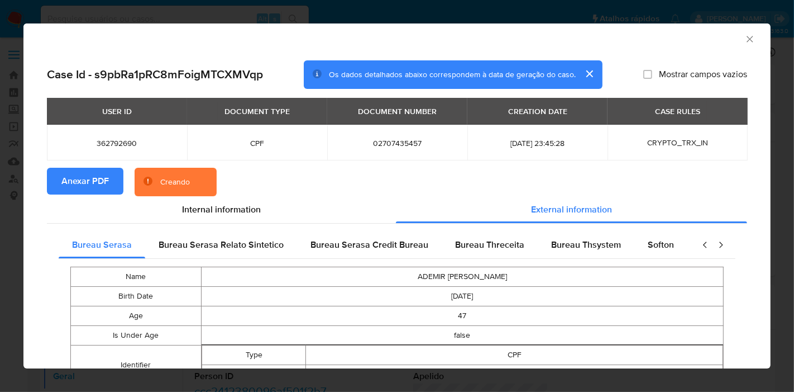
click at [747, 40] on icon "Fechar a janela" at bounding box center [750, 39] width 6 height 6
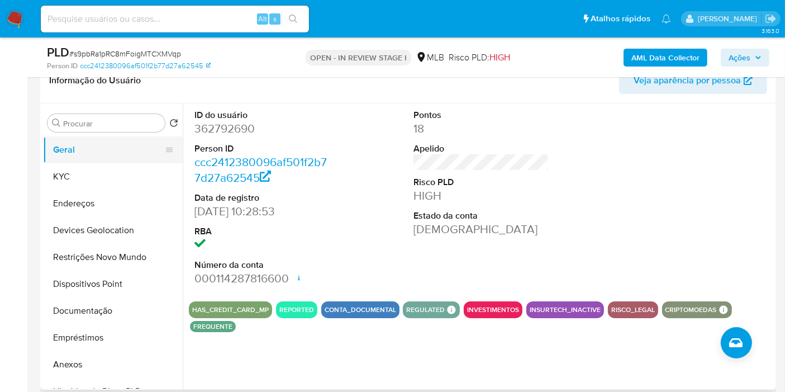
scroll to position [186, 0]
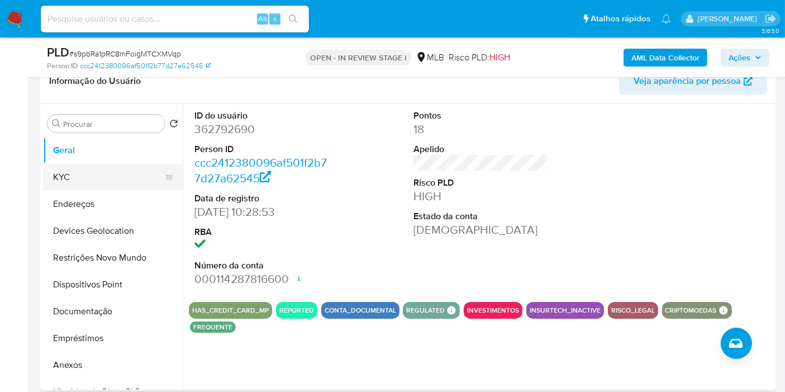
click at [89, 174] on button "KYC" at bounding box center [108, 177] width 131 height 27
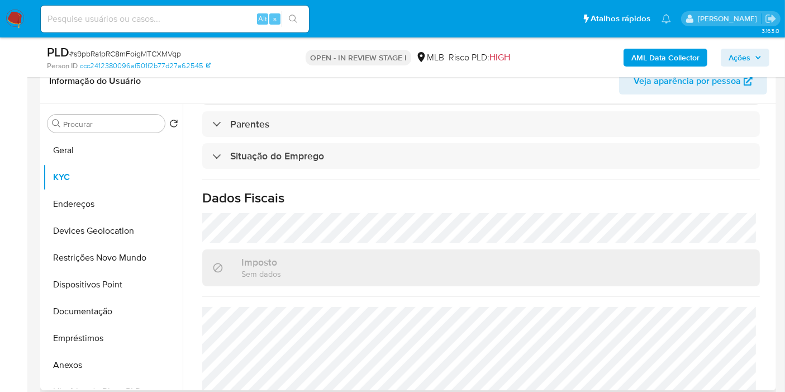
scroll to position [511, 0]
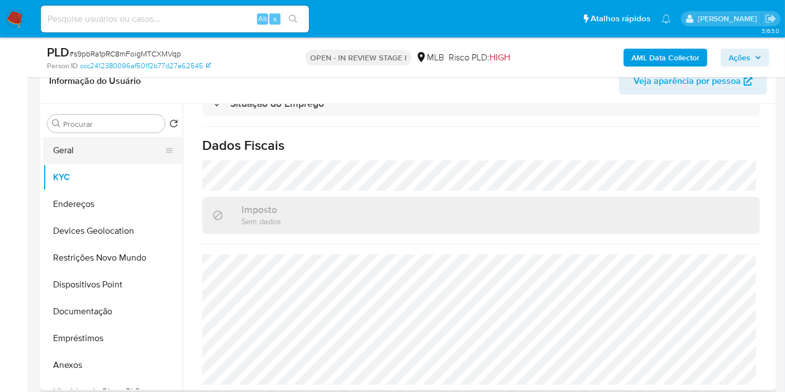
click at [96, 141] on button "Geral" at bounding box center [108, 150] width 131 height 27
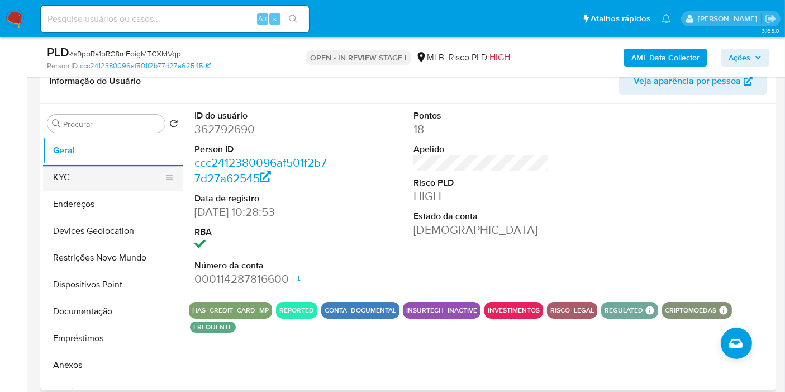
click at [60, 182] on button "KYC" at bounding box center [108, 177] width 131 height 27
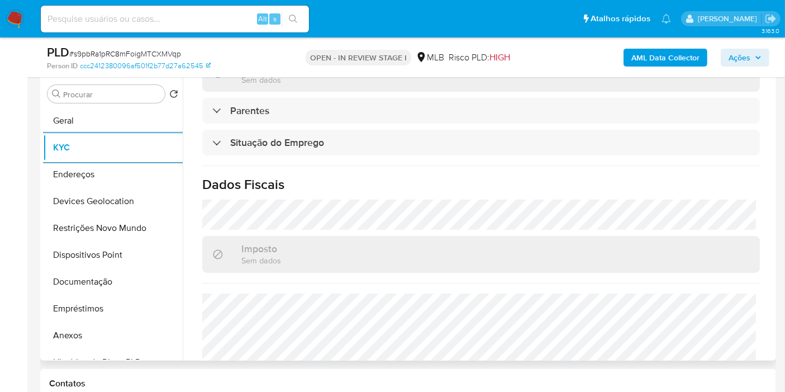
scroll to position [496, 0]
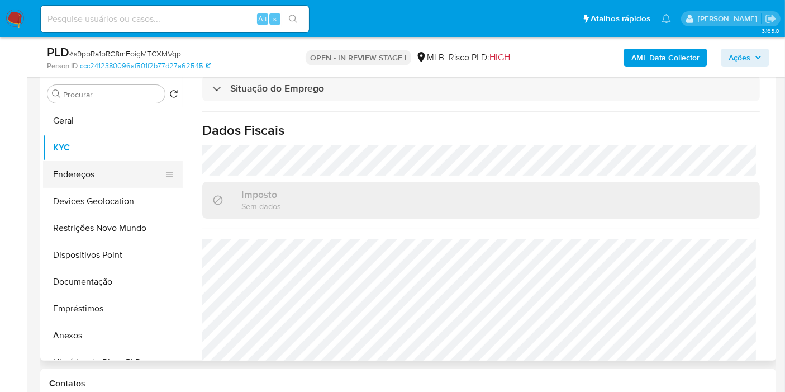
click at [97, 171] on button "Endereços" at bounding box center [108, 174] width 131 height 27
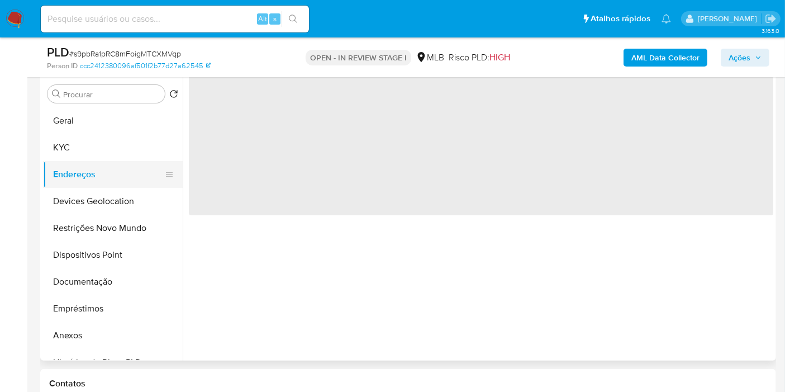
scroll to position [0, 0]
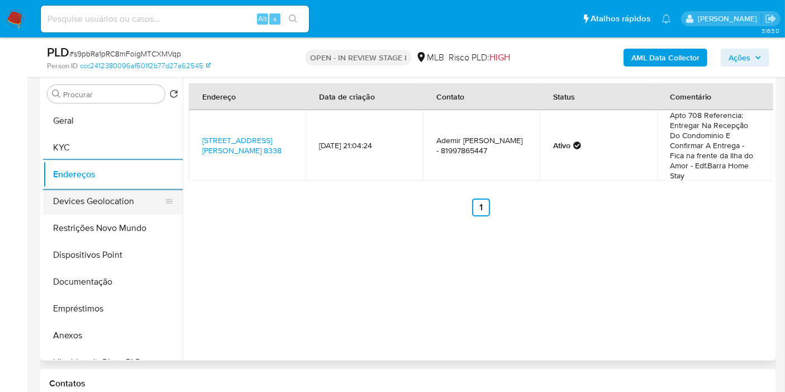
click at [81, 198] on button "Devices Geolocation" at bounding box center [108, 201] width 131 height 27
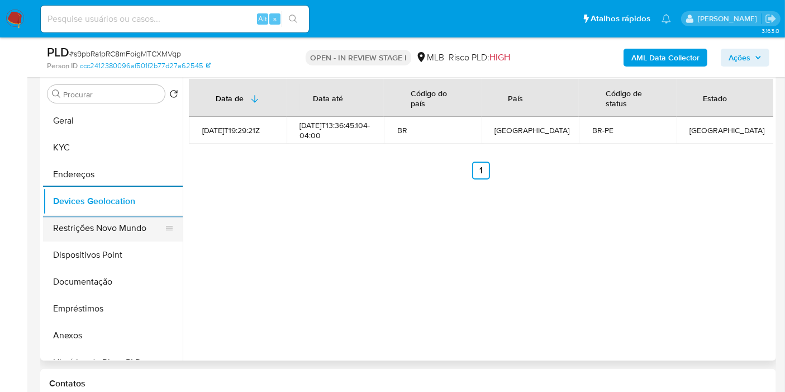
click at [96, 238] on button "Restrições Novo Mundo" at bounding box center [108, 227] width 131 height 27
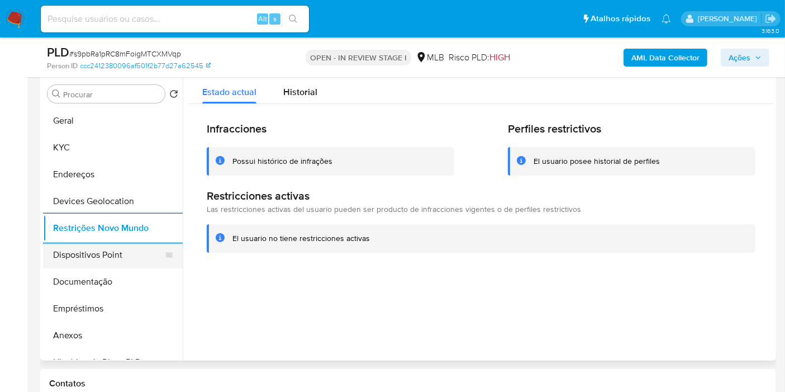
click at [97, 247] on button "Dispositivos Point" at bounding box center [108, 254] width 131 height 27
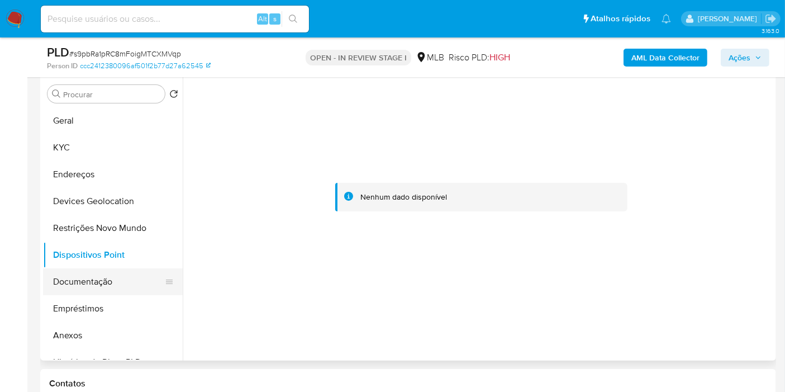
click at [73, 286] on button "Documentação" at bounding box center [108, 281] width 131 height 27
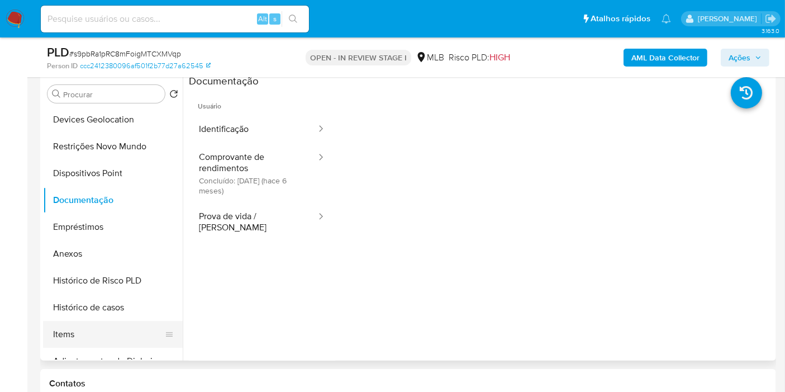
scroll to position [186, 0]
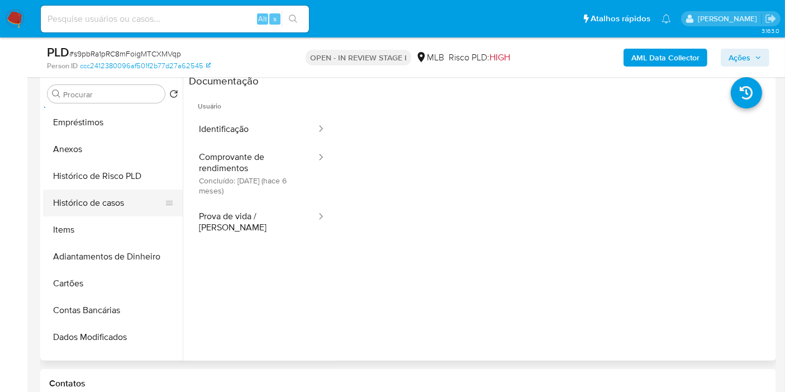
click at [106, 202] on button "Histórico de casos" at bounding box center [108, 202] width 131 height 27
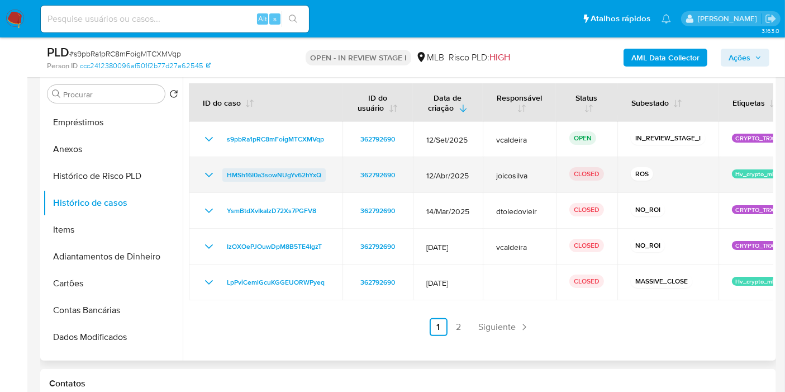
click at [283, 177] on span "HMSh16I0a3sowNUgYv62hYxQ" at bounding box center [274, 174] width 94 height 13
click at [215, 175] on div "HMSh16I0a3sowNUgYv62hYxQ" at bounding box center [265, 174] width 127 height 13
click at [245, 173] on span "HMSh16I0a3sowNUgYv62hYxQ" at bounding box center [274, 174] width 94 height 13
click at [273, 170] on span "HMSh16I0a3sowNUgYv62hYxQ" at bounding box center [274, 174] width 94 height 13
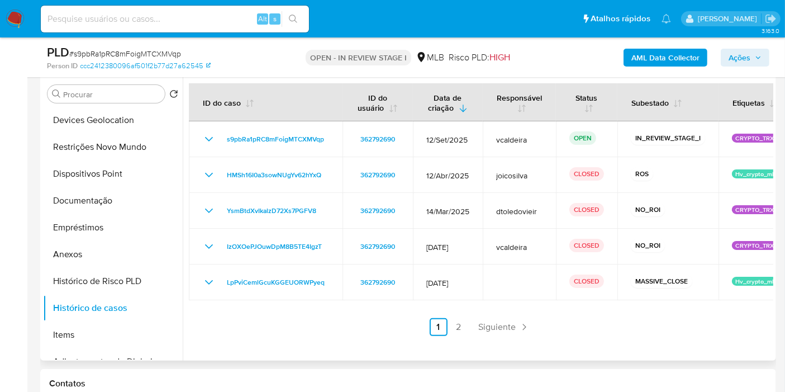
scroll to position [0, 0]
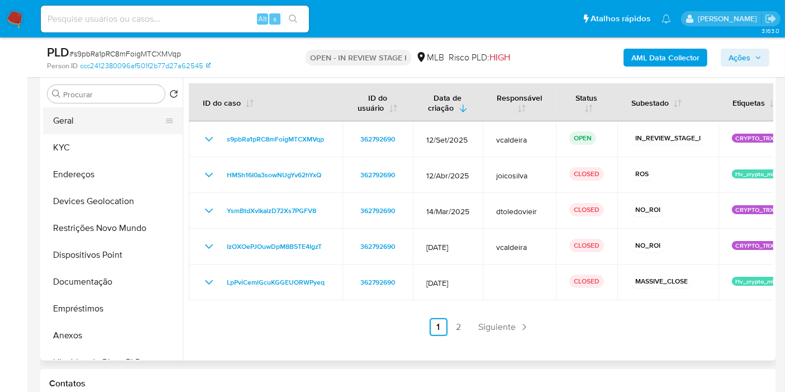
click at [77, 122] on button "Geral" at bounding box center [108, 120] width 131 height 27
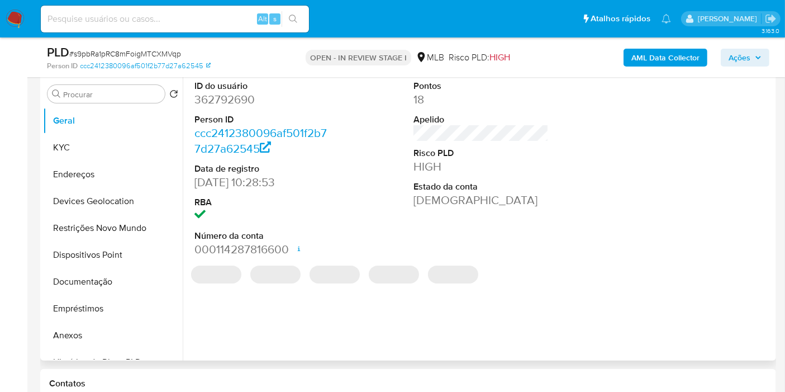
click at [245, 99] on dd "362792690" at bounding box center [261, 100] width 135 height 16
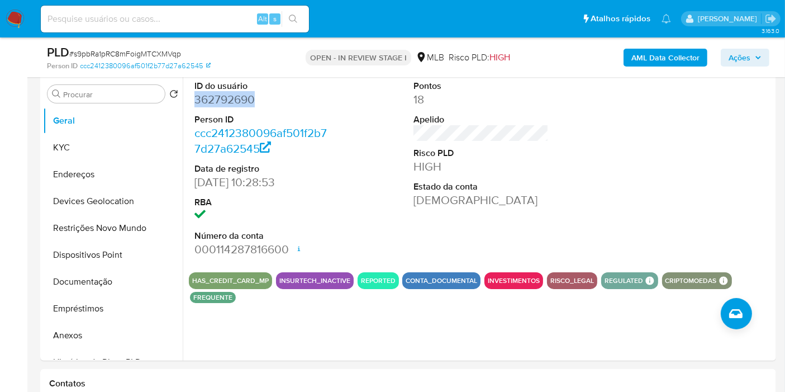
copy dd "362792690"
click at [77, 151] on button "KYC" at bounding box center [108, 147] width 131 height 27
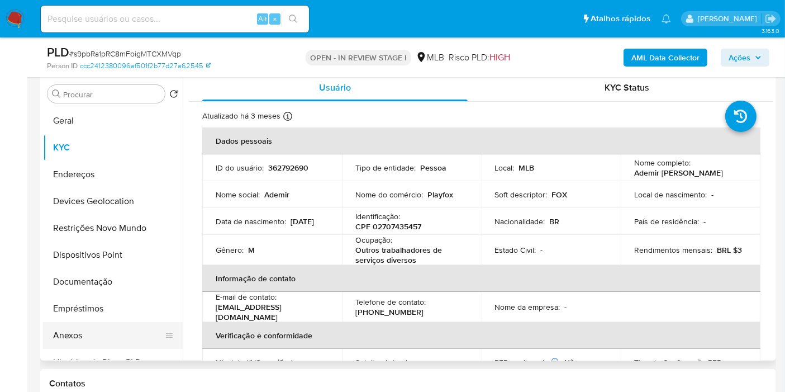
click at [66, 341] on button "Anexos" at bounding box center [108, 335] width 131 height 27
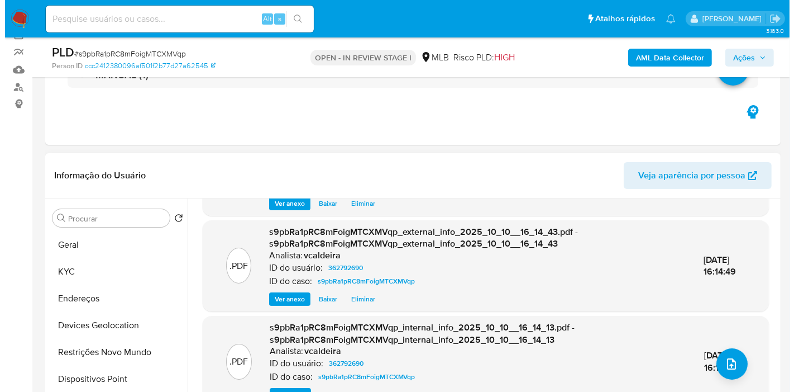
scroll to position [142, 0]
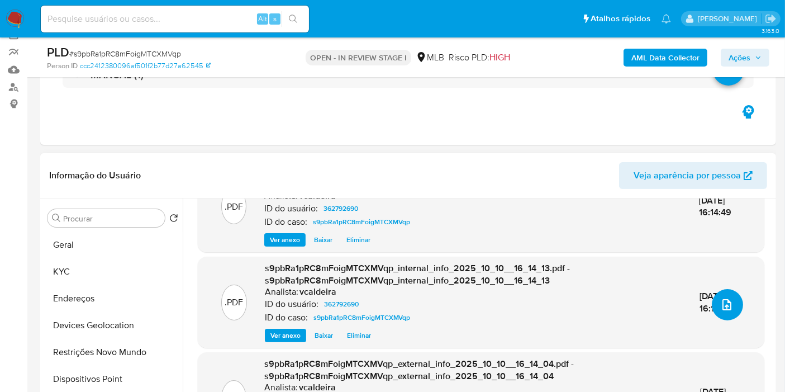
click at [729, 302] on icon "upload-file" at bounding box center [726, 304] width 13 height 13
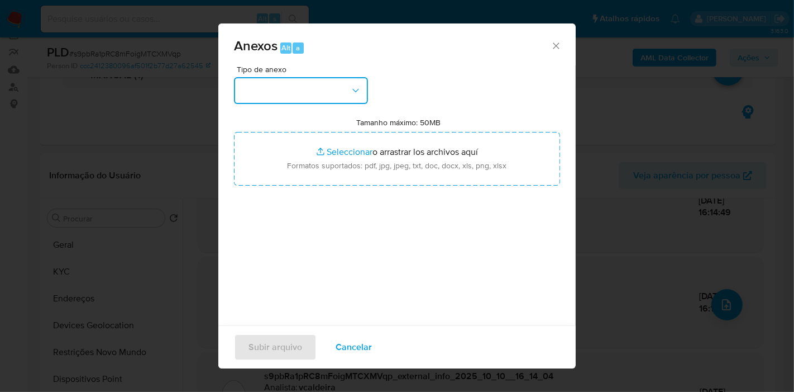
click at [331, 90] on button "button" at bounding box center [301, 90] width 134 height 27
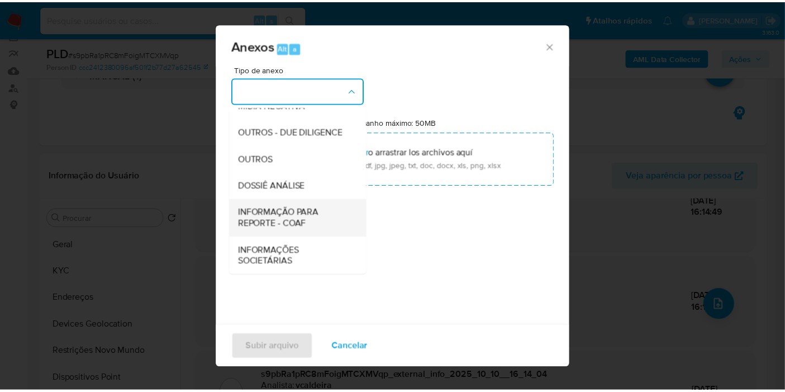
scroll to position [171, 0]
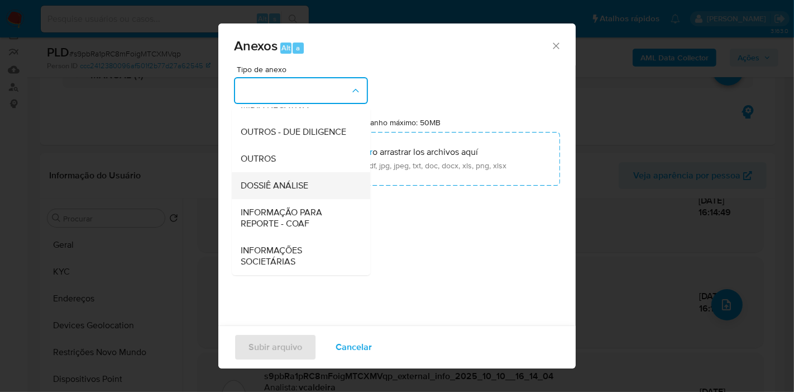
click at [273, 180] on span "DOSSIÊ ANÁLISE" at bounding box center [275, 185] width 68 height 11
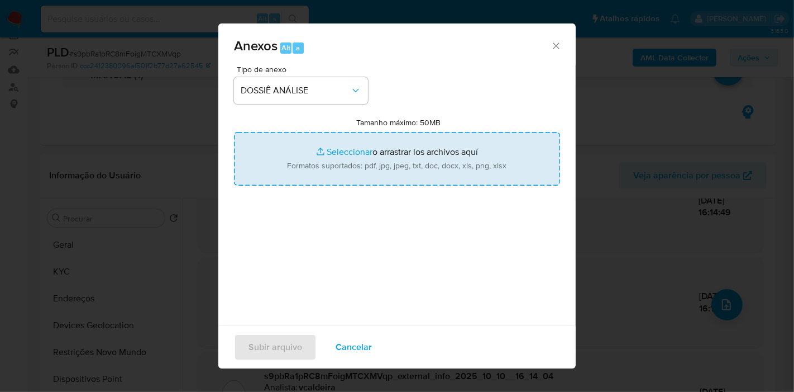
click at [273, 178] on input "Tamanho máximo: 50MB Seleccionar archivos" at bounding box center [397, 159] width 326 height 54
type input "C:\fakepath\DECLÍNIO - Caselog s9pbRa1pRC8mFoigMTCXMVqp_2025_10_10_07_33_18.pdf"
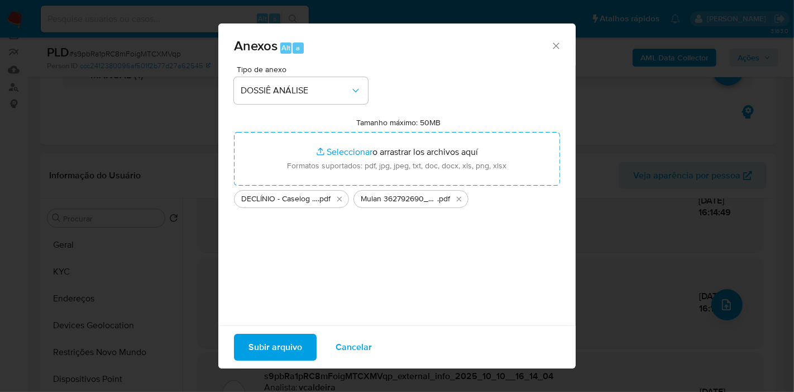
click at [290, 350] on span "Subir arquivo" at bounding box center [276, 347] width 54 height 25
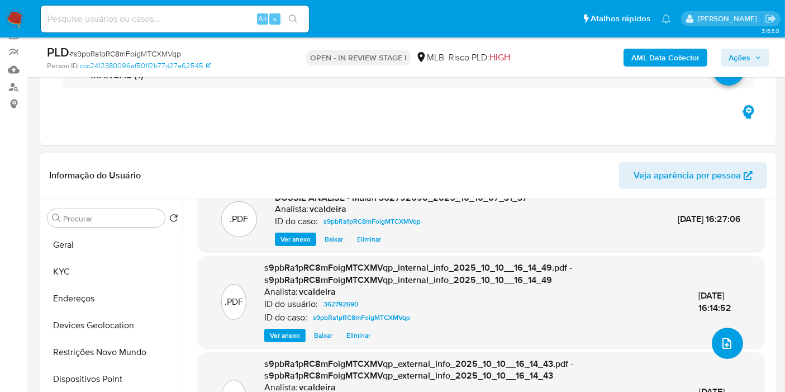
scroll to position [0, 0]
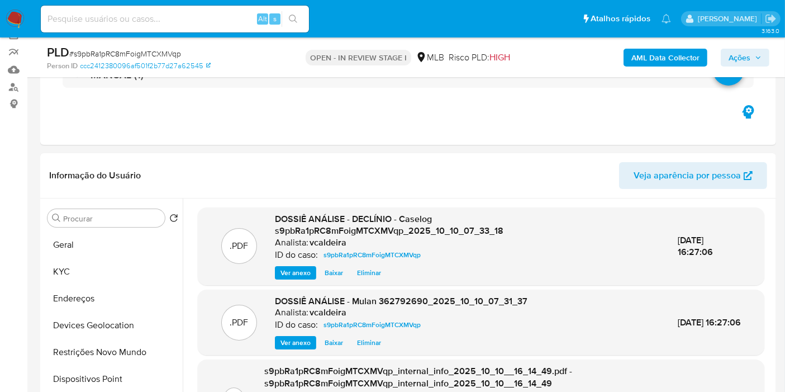
click at [729, 51] on span "Ações" at bounding box center [739, 58] width 22 height 18
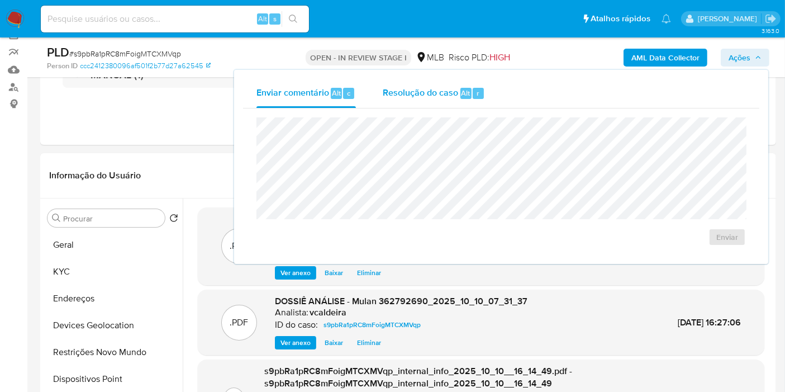
click at [419, 92] on span "Resolução do caso" at bounding box center [420, 92] width 75 height 13
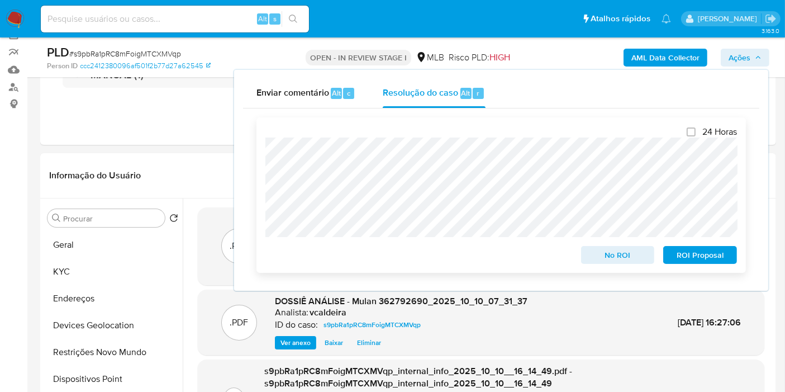
click at [605, 257] on span "No ROI" at bounding box center [618, 255] width 58 height 16
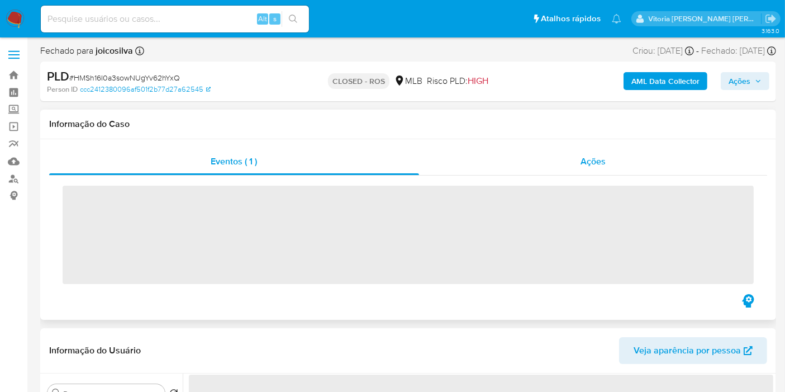
click at [561, 154] on div "Ações" at bounding box center [593, 161] width 349 height 27
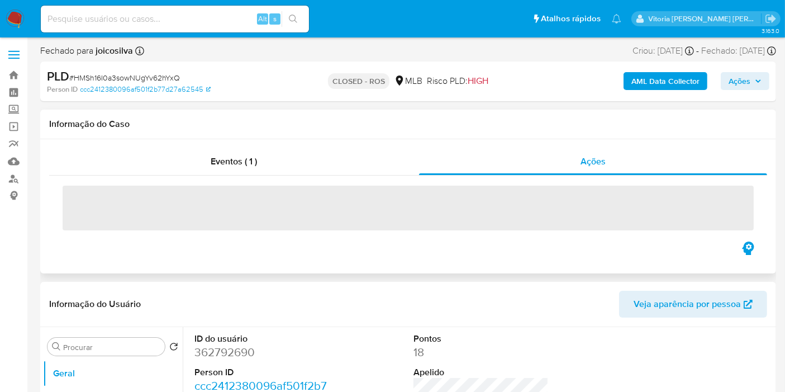
select select "10"
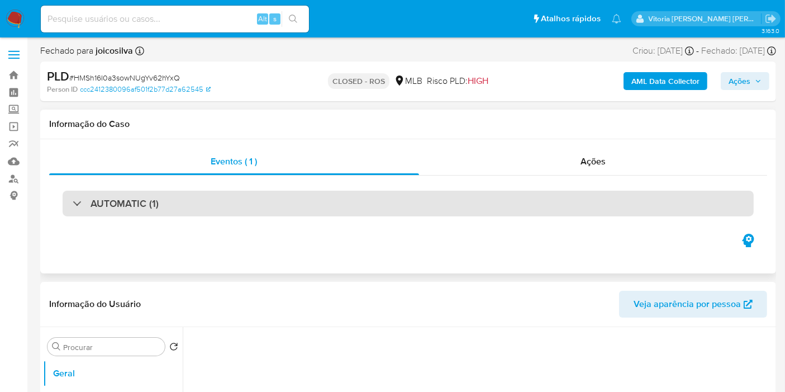
click at [198, 204] on div "AUTOMATIC (1)" at bounding box center [408, 203] width 691 height 26
select select "10"
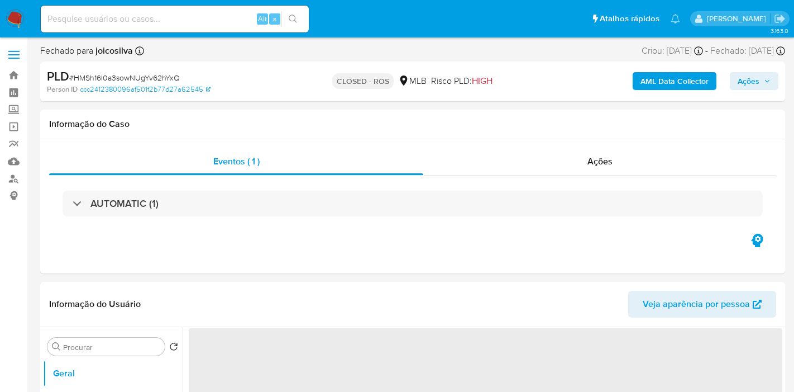
select select "10"
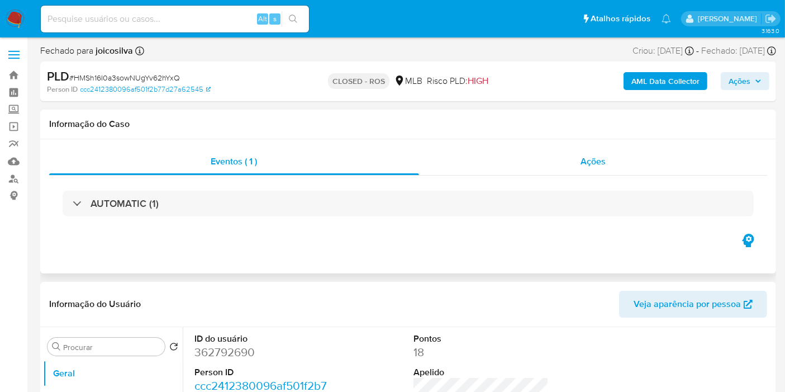
click at [608, 166] on div "Ações" at bounding box center [593, 161] width 349 height 27
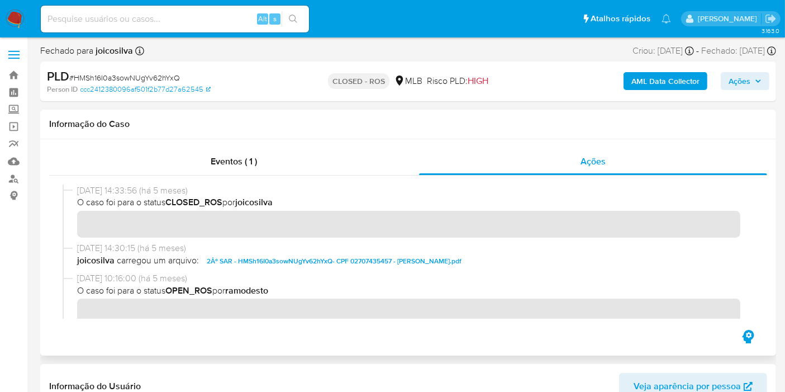
drag, startPoint x: 125, startPoint y: 192, endPoint x: 65, endPoint y: 194, distance: 59.8
click at [65, 194] on div "[DATE] 14:33:56 (há 5 meses) O caso foi para o status CLOSED_ROS por joicosilva" at bounding box center [408, 213] width 691 height 58
click at [175, 20] on input at bounding box center [175, 19] width 268 height 15
paste input "9ddvjhtLK2gQbZ4HBNEyCvkY"
type input "9ddvjhtLK2gQbZ4HBNEyCvkY"
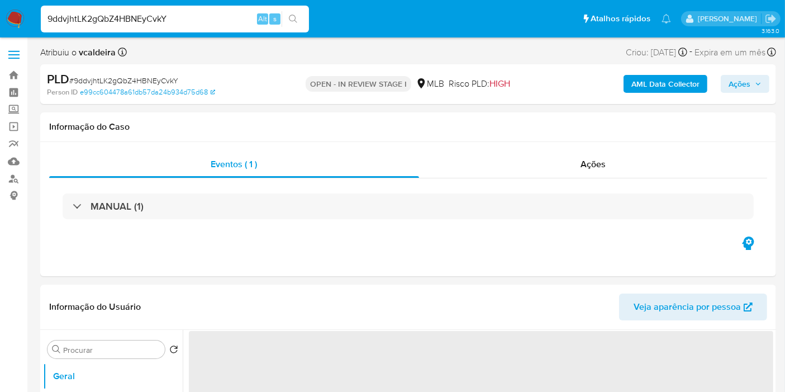
select select "10"
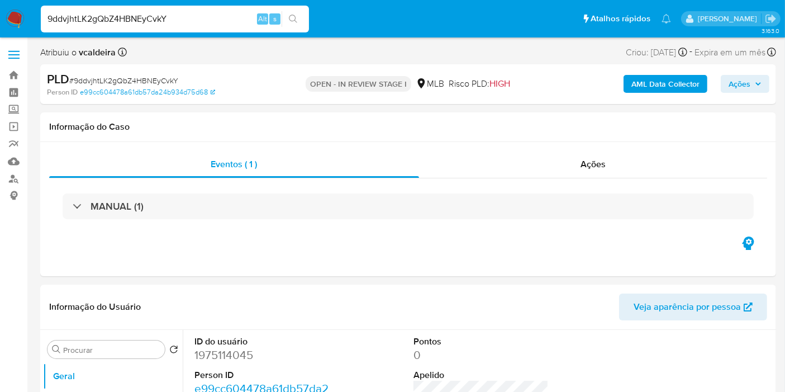
click at [133, 11] on div "9ddvjhtLK2gQbZ4HBNEyCvkY Alt s" at bounding box center [175, 19] width 268 height 27
click at [129, 15] on input "9ddvjhtLK2gQbZ4HBNEyCvkY" at bounding box center [175, 19] width 268 height 15
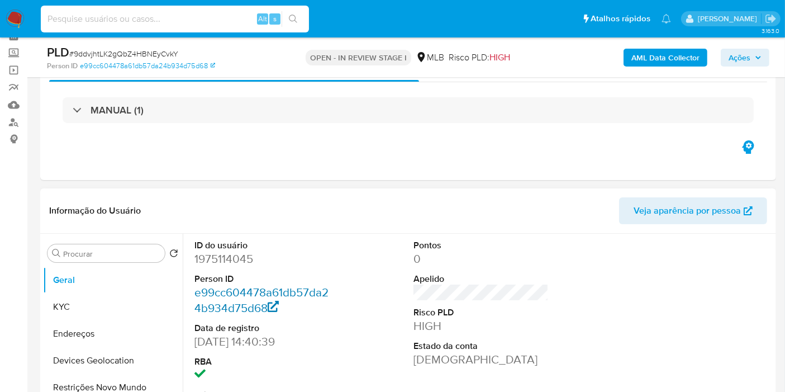
scroll to position [124, 0]
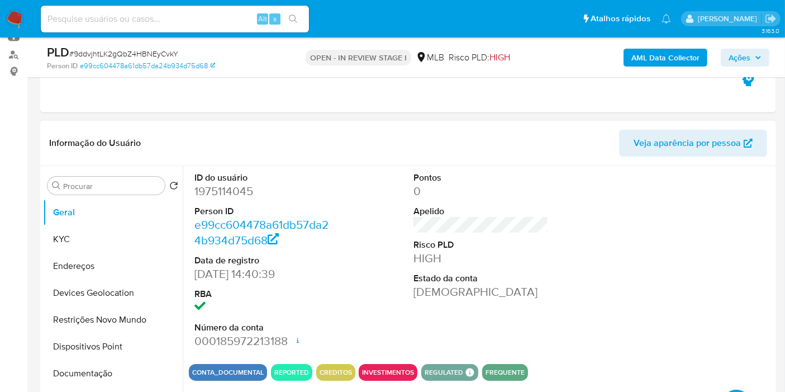
click at [225, 190] on dd "1975114045" at bounding box center [261, 191] width 135 height 16
copy dd "1975114045"
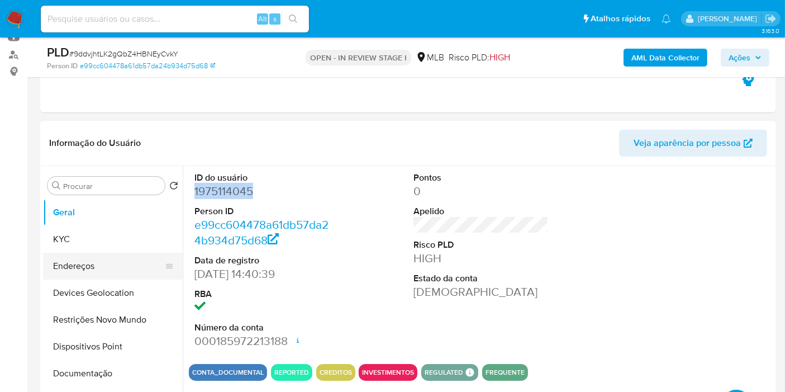
scroll to position [186, 0]
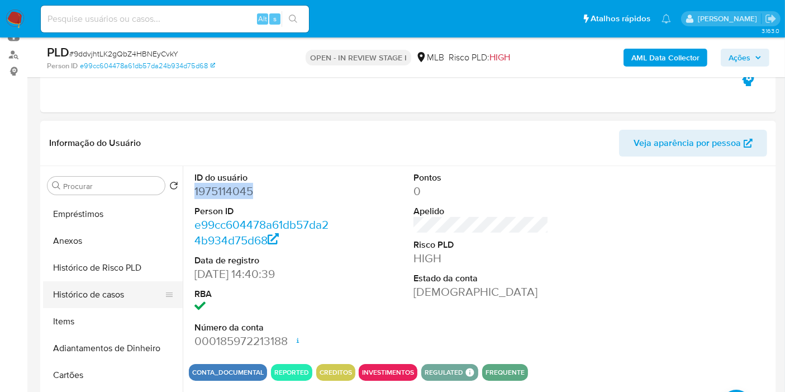
click at [106, 293] on button "Histórico de casos" at bounding box center [108, 294] width 131 height 27
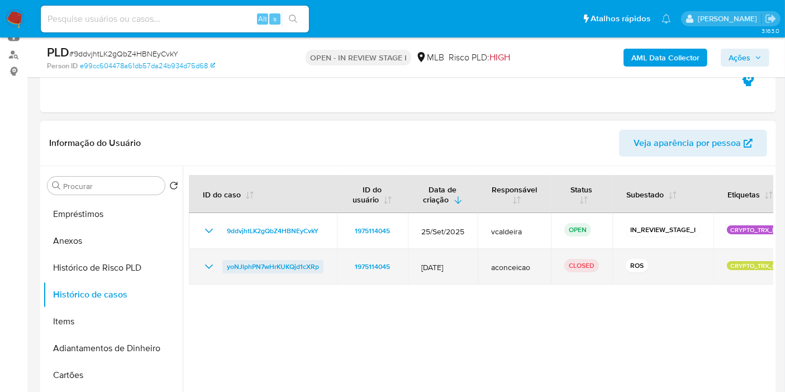
click at [307, 266] on span "yoNJlphPN7wHrKUKQjd1cXRp" at bounding box center [273, 266] width 92 height 13
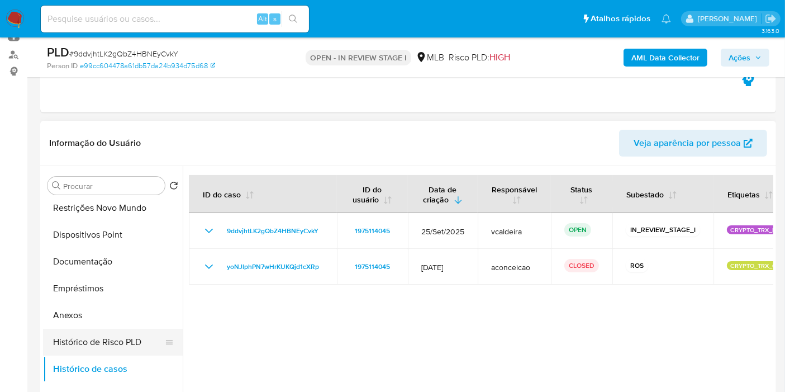
scroll to position [0, 0]
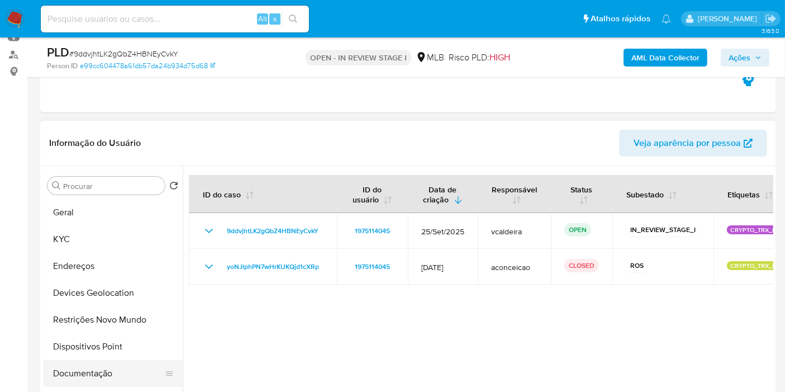
click at [79, 379] on button "Documentação" at bounding box center [108, 373] width 131 height 27
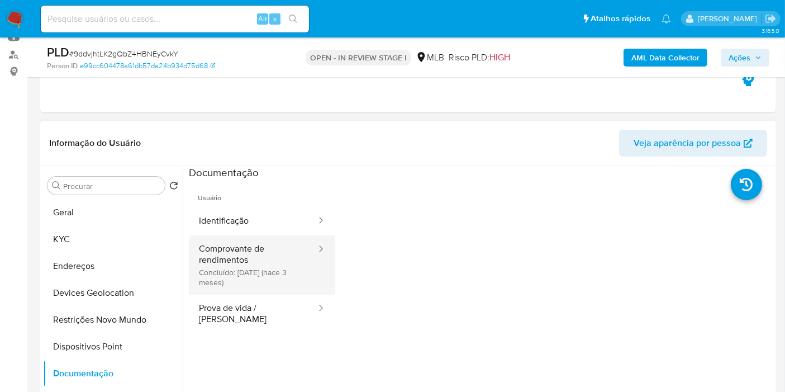
click at [256, 263] on button "Comprovante de rendimentos Concluído: [DATE] (hace 3 meses)" at bounding box center [253, 264] width 128 height 59
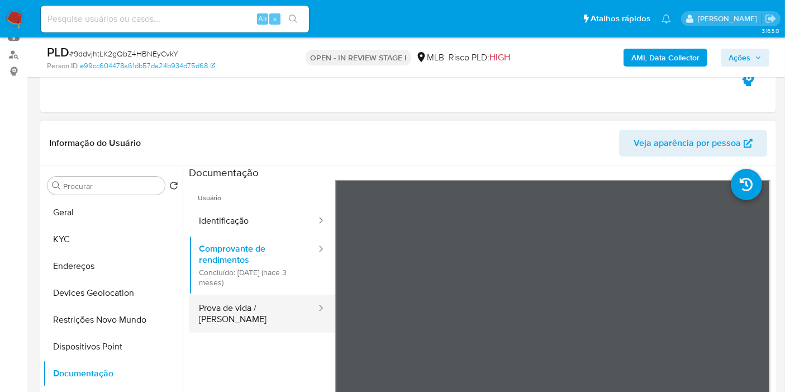
drag, startPoint x: 279, startPoint y: 322, endPoint x: 276, endPoint y: 311, distance: 11.5
click at [279, 322] on ul "Usuário Identificação Comprovante de rendimentos Concluído: [DATE] (hace 3 mese…" at bounding box center [262, 341] width 146 height 322
click at [275, 308] on button "Prova de vida / [PERSON_NAME]" at bounding box center [253, 313] width 128 height 38
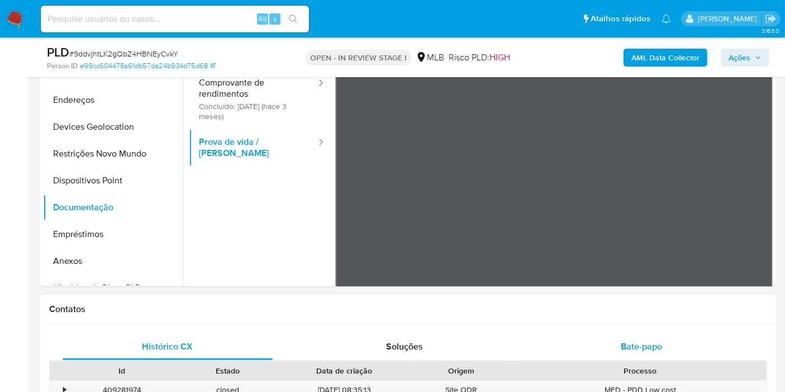
scroll to position [310, 0]
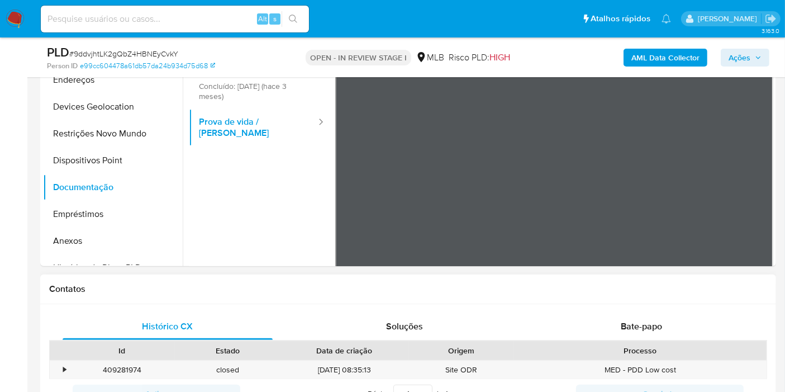
drag, startPoint x: 515, startPoint y: 301, endPoint x: 496, endPoint y: 308, distance: 20.1
click at [498, 307] on div "Histórico CX Soluções Bate-papo Id Estado Data de criação Origem Processo • 409…" at bounding box center [408, 374] width 736 height 140
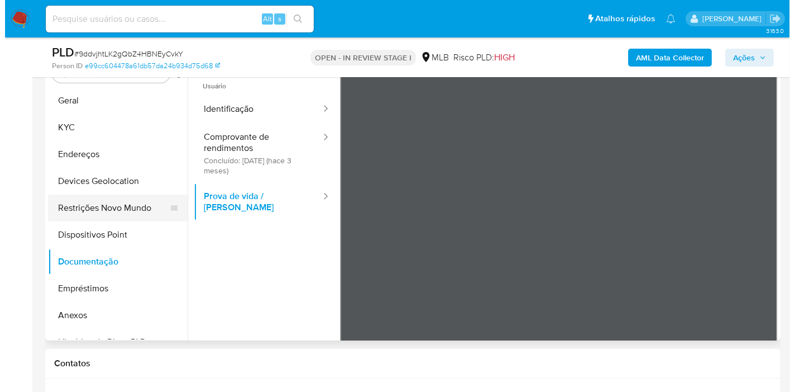
scroll to position [124, 0]
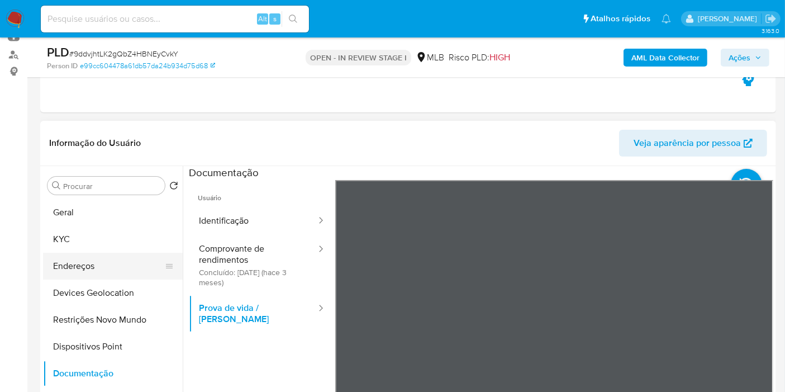
click at [71, 259] on button "Endereços" at bounding box center [108, 265] width 131 height 27
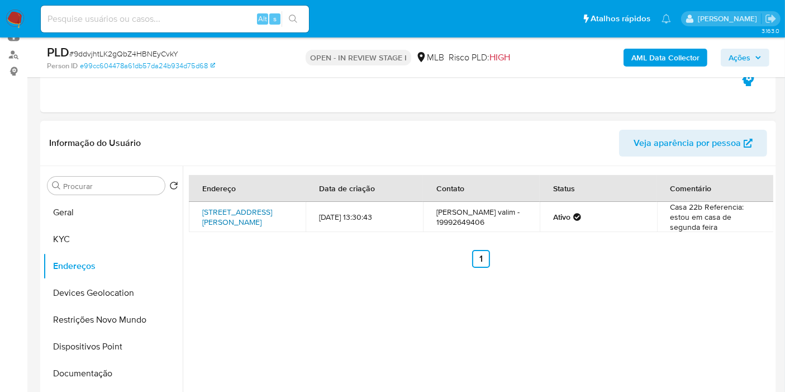
click at [250, 227] on link "[STREET_ADDRESS][PERSON_NAME]" at bounding box center [237, 216] width 70 height 21
click at [70, 252] on button "Endereços" at bounding box center [113, 265] width 140 height 27
click at [69, 245] on button "KYC" at bounding box center [108, 239] width 131 height 27
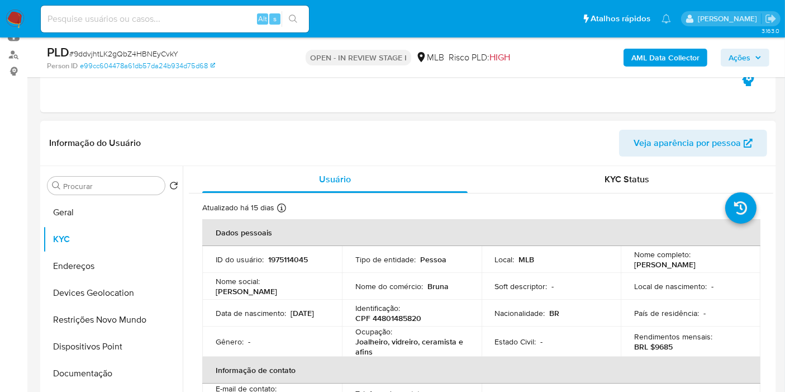
drag, startPoint x: 734, startPoint y: 263, endPoint x: 628, endPoint y: 268, distance: 106.2
click at [628, 268] on td "Nome completo : [PERSON_NAME]" at bounding box center [691, 259] width 140 height 27
copy p "[PERSON_NAME]"
click at [394, 323] on td "Identificação : CPF 44801485820" at bounding box center [412, 312] width 140 height 27
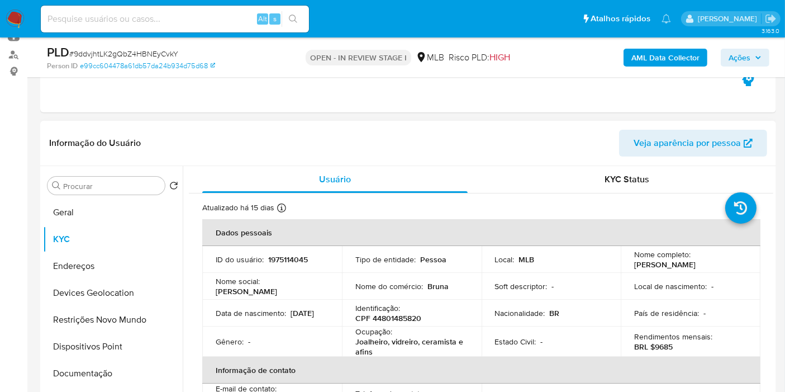
click at [395, 318] on p "CPF 44801485820" at bounding box center [388, 318] width 66 height 10
copy p "44801485820"
click at [400, 316] on p "CPF 44801485820" at bounding box center [388, 318] width 66 height 10
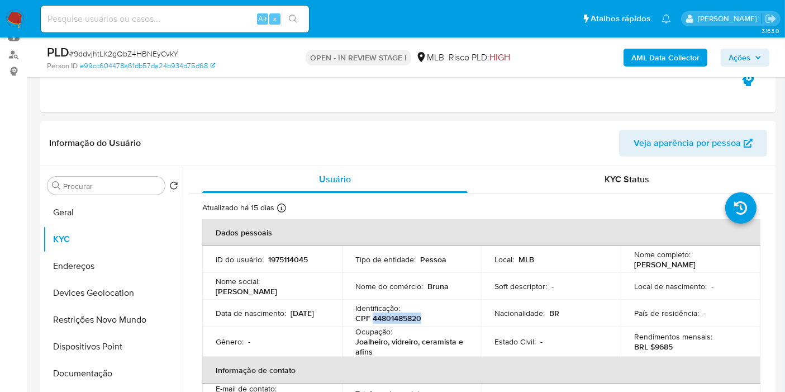
click at [690, 61] on b "AML Data Collector" at bounding box center [665, 58] width 68 height 18
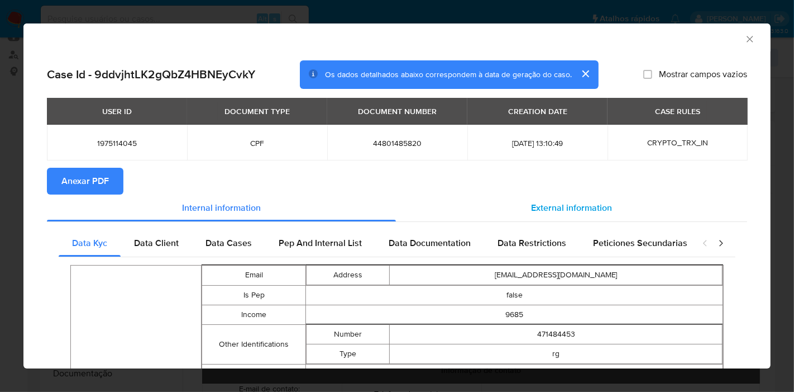
click at [537, 209] on span "External information" at bounding box center [571, 207] width 81 height 13
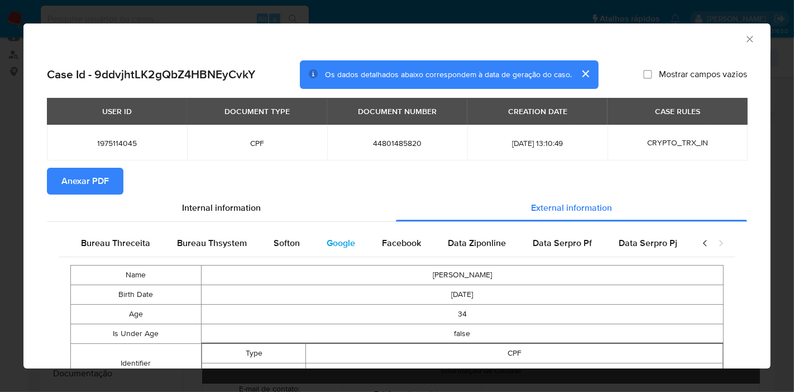
click at [337, 236] on span "Google" at bounding box center [341, 242] width 28 height 13
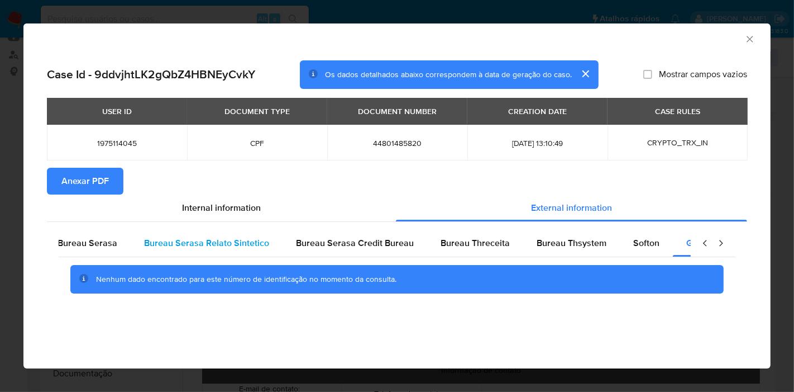
scroll to position [0, 0]
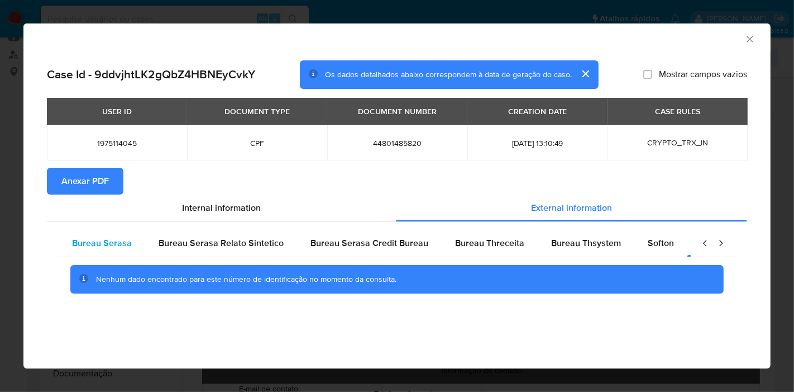
click at [107, 239] on span "Bureau Serasa" at bounding box center [102, 242] width 60 height 13
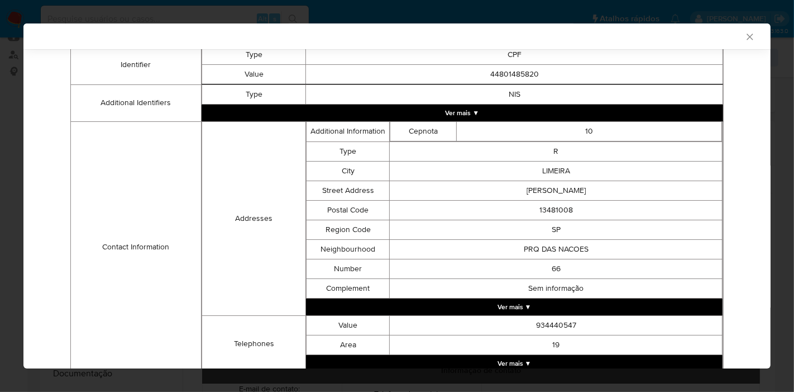
scroll to position [370, 0]
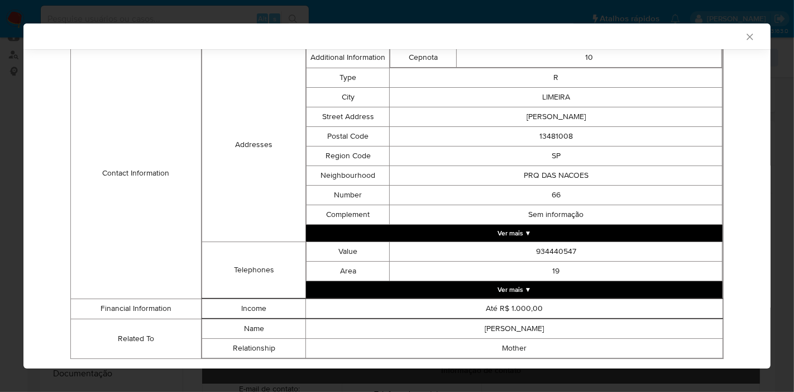
click at [734, 136] on div "Bureau Serasa Bureau Serasa Relato Sintetico Bureau Serasa Credit Bureau Bureau…" at bounding box center [397, 112] width 700 height 524
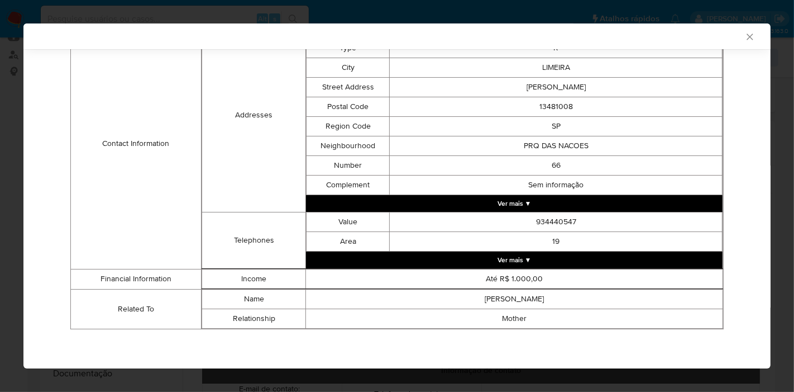
scroll to position [0, 0]
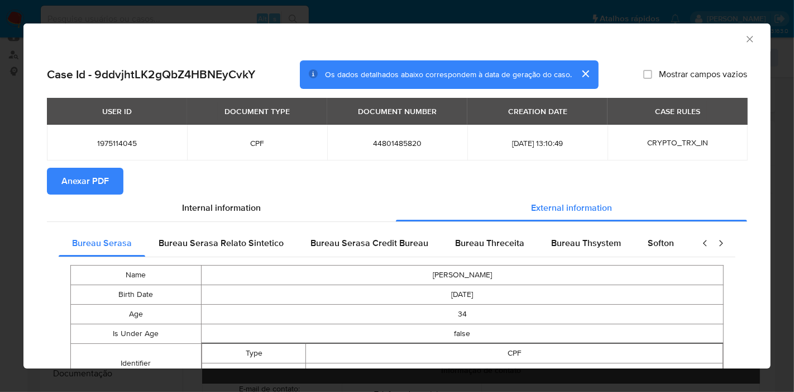
click at [116, 181] on button "Anexar PDF" at bounding box center [85, 181] width 77 height 27
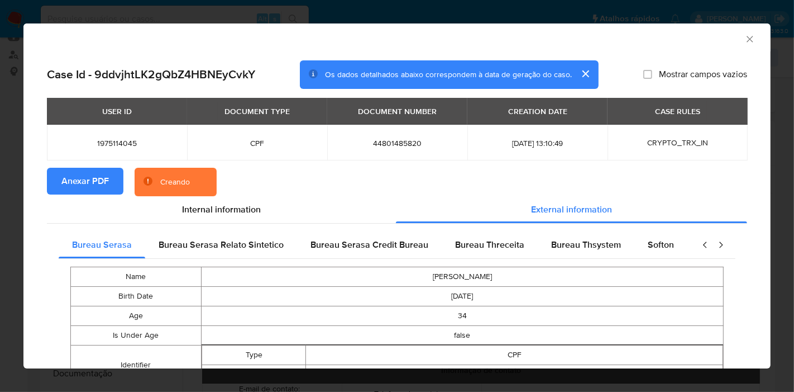
click at [130, 146] on span "1975114045" at bounding box center [116, 143] width 113 height 10
copy span "1975114045"
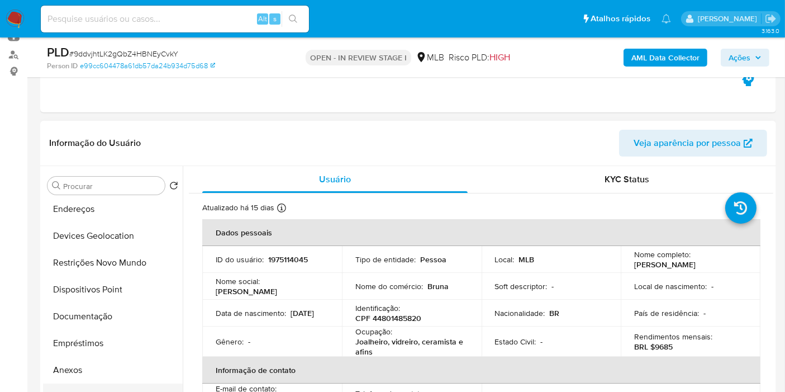
scroll to position [124, 0]
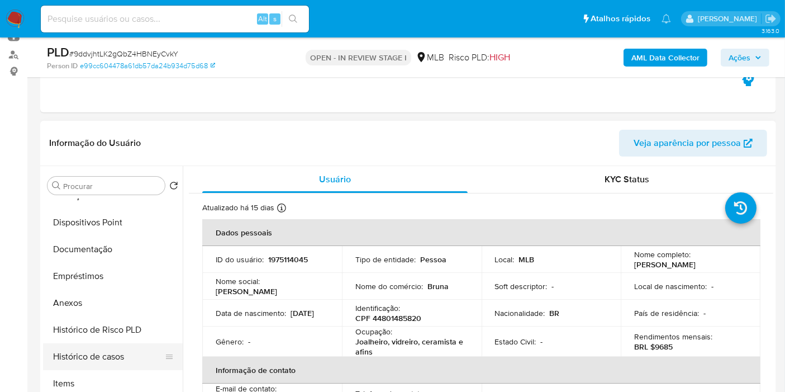
click at [99, 350] on button "Histórico de casos" at bounding box center [108, 356] width 131 height 27
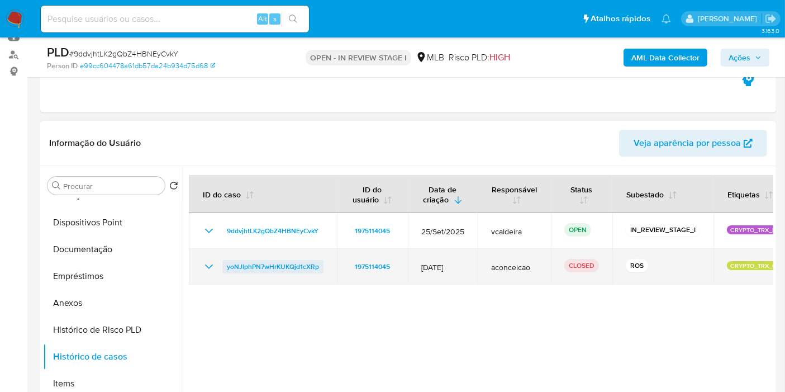
click at [249, 265] on span "yoNJlphPN7wHrKUKQjd1cXRp" at bounding box center [273, 266] width 92 height 13
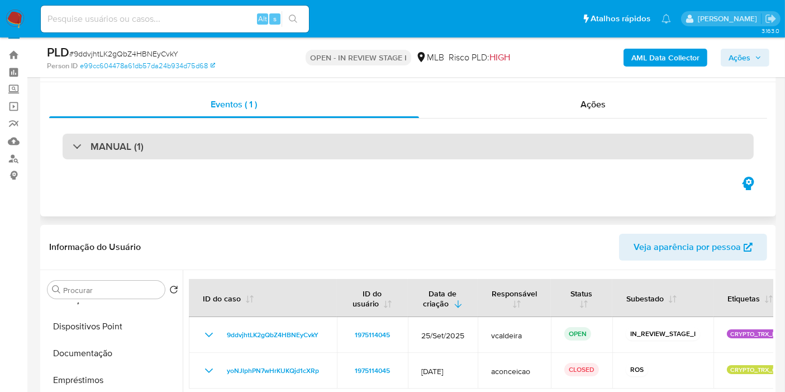
scroll to position [0, 0]
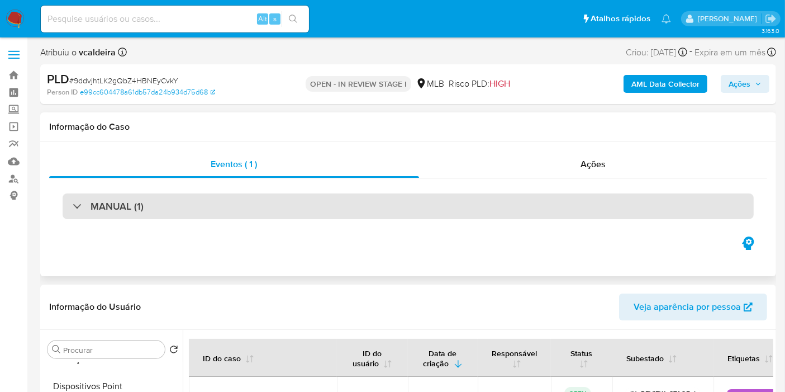
click at [120, 207] on h3 "MANUAL (1)" at bounding box center [116, 206] width 53 height 12
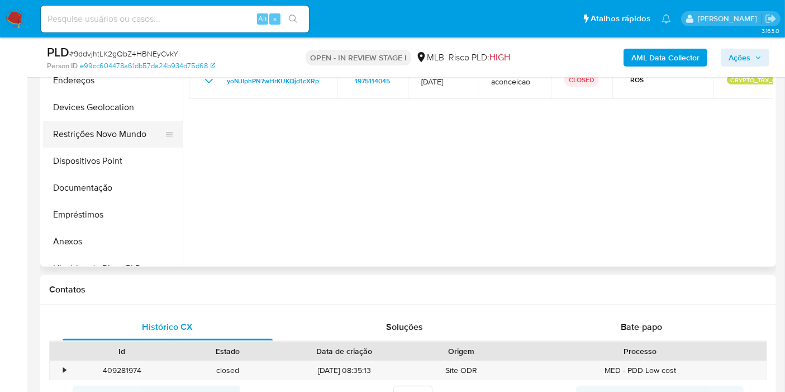
scroll to position [248, 0]
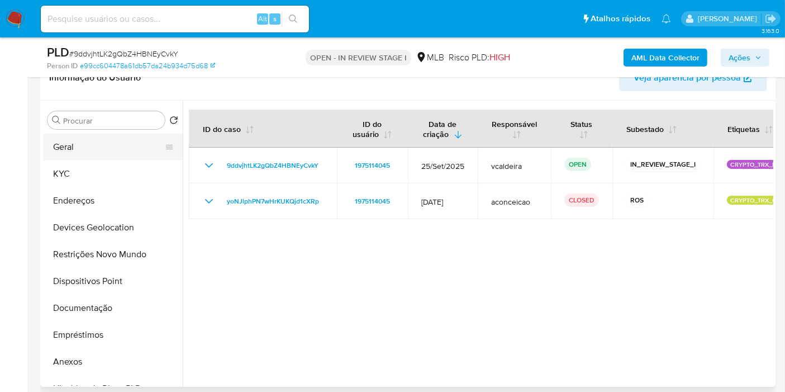
drag, startPoint x: 88, startPoint y: 136, endPoint x: 99, endPoint y: 137, distance: 11.8
click at [88, 136] on button "Geral" at bounding box center [108, 146] width 131 height 27
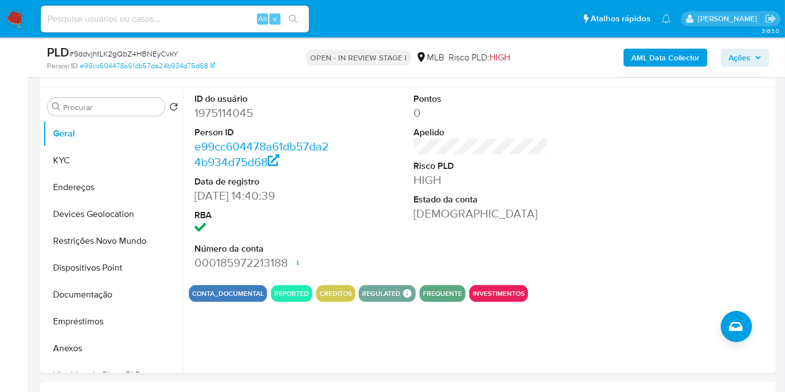
scroll to position [279, 0]
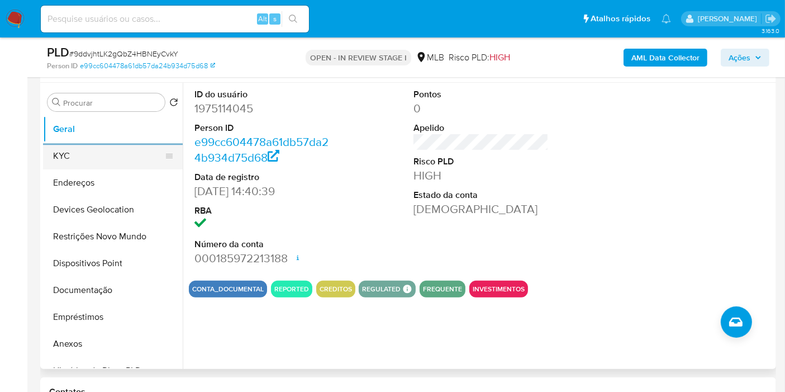
click at [66, 158] on button "KYC" at bounding box center [108, 155] width 131 height 27
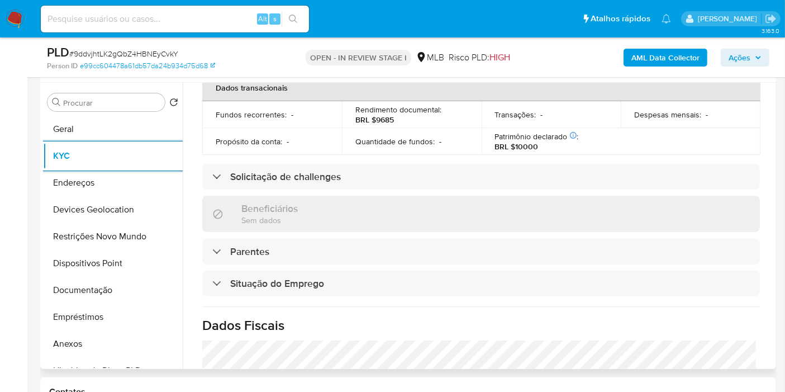
scroll to position [511, 0]
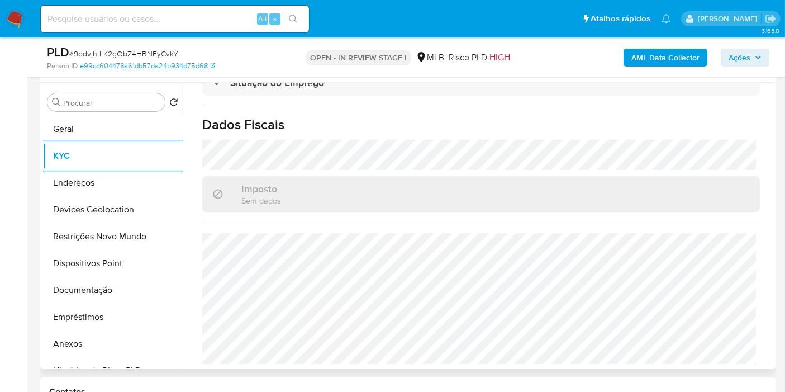
click at [364, 122] on h1 "Dados Fiscais" at bounding box center [480, 124] width 557 height 17
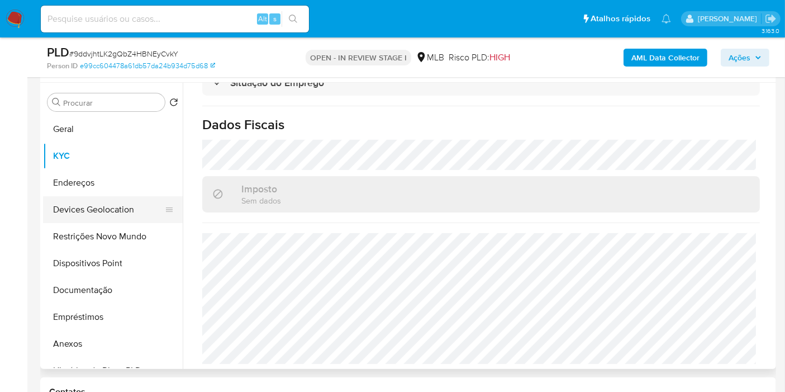
drag, startPoint x: 93, startPoint y: 187, endPoint x: 108, endPoint y: 203, distance: 21.8
click at [92, 188] on button "Endereços" at bounding box center [113, 182] width 140 height 27
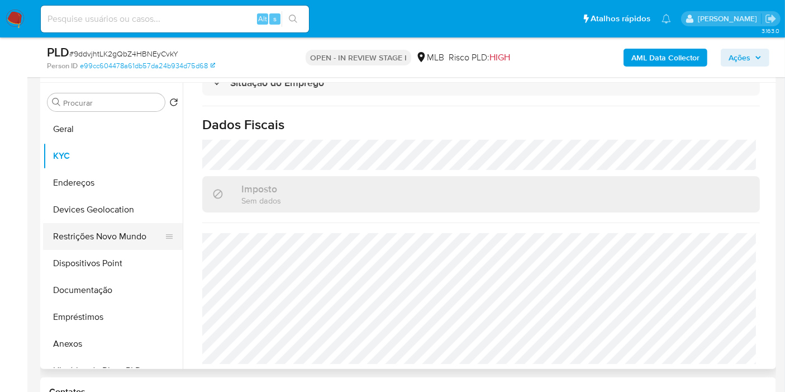
scroll to position [0, 0]
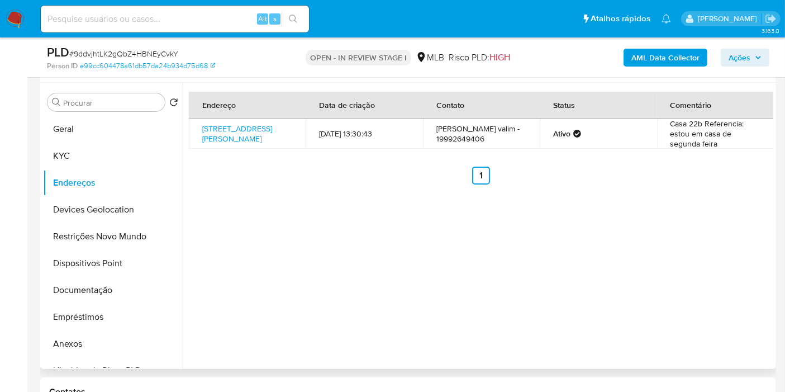
click at [317, 230] on div "Endereço Data de criação Contato Status Comentário Rua Hélio Aparecido Clemente…" at bounding box center [478, 226] width 590 height 286
click at [82, 215] on button "Devices Geolocation" at bounding box center [108, 209] width 131 height 27
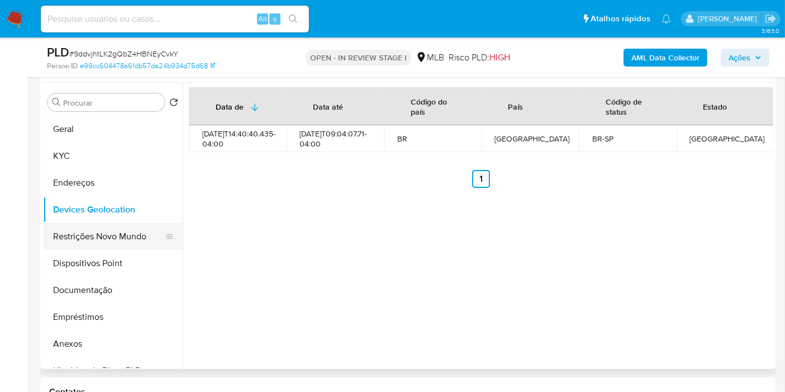
click at [103, 241] on button "Restrições Novo Mundo" at bounding box center [108, 236] width 131 height 27
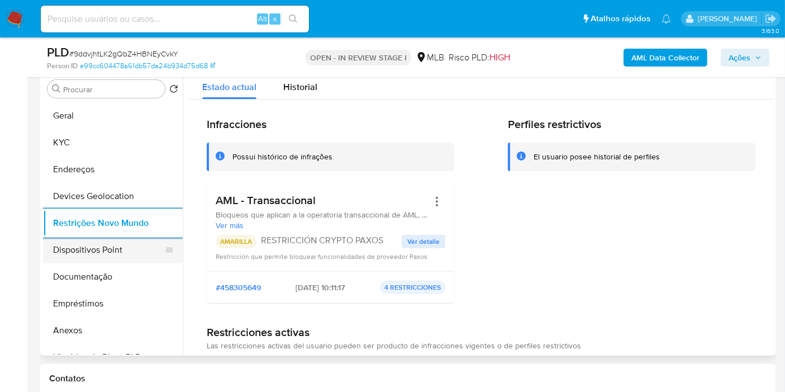
click at [120, 252] on button "Dispositivos Point" at bounding box center [108, 249] width 131 height 27
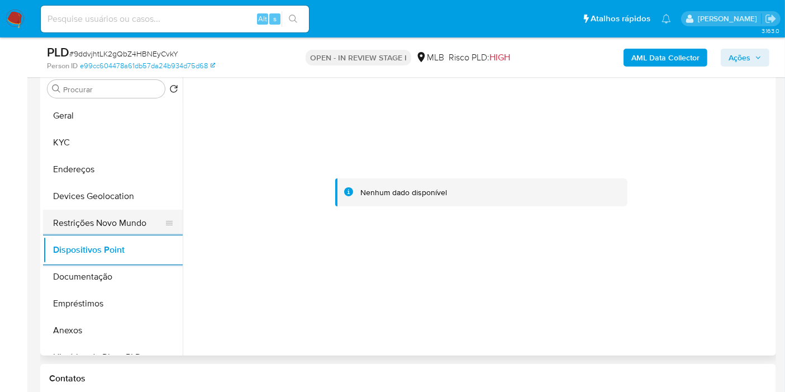
click at [135, 230] on button "Restrições Novo Mundo" at bounding box center [108, 222] width 131 height 27
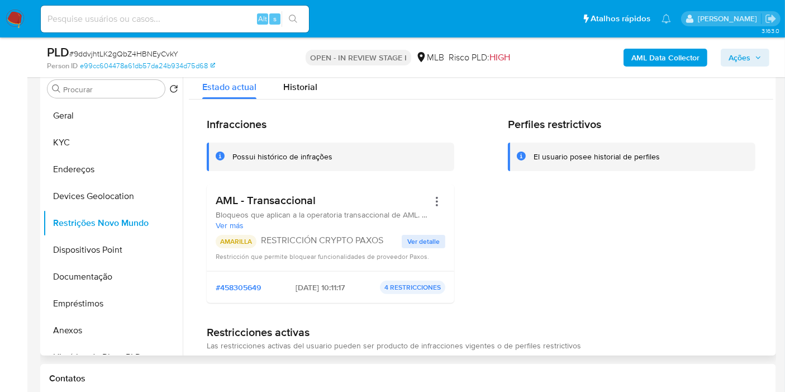
drag, startPoint x: 333, startPoint y: 201, endPoint x: 225, endPoint y: 174, distance: 112.2
click at [206, 204] on div "Infracciones Possui histórico de infrações AML - Transaccional Bloqueos que apl…" at bounding box center [481, 295] width 584 height 392
click at [107, 147] on button "KYC" at bounding box center [108, 142] width 131 height 27
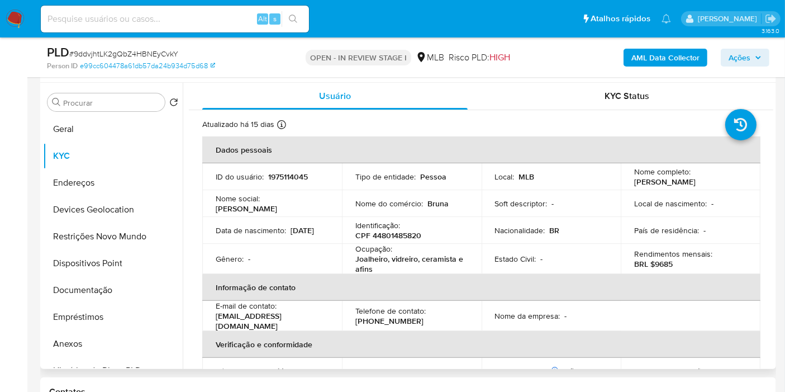
click at [384, 236] on p "CPF 44801485820" at bounding box center [388, 235] width 66 height 10
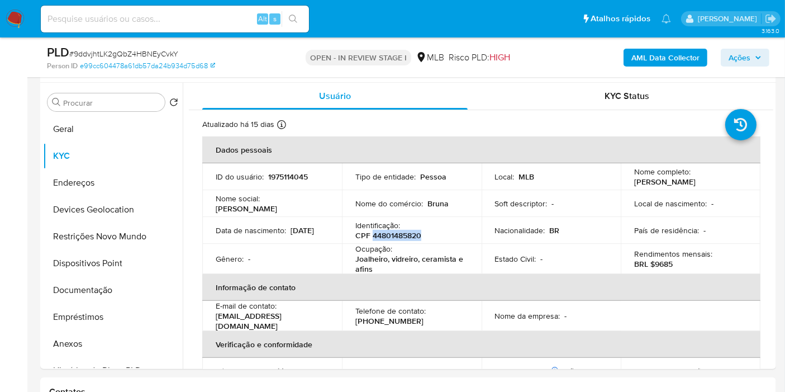
copy p "44801485820"
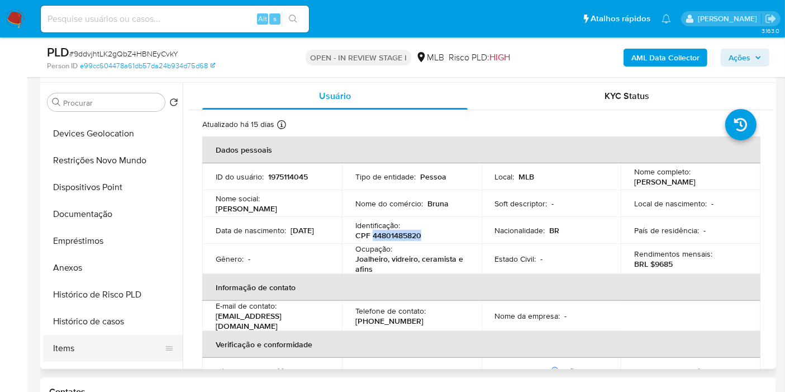
scroll to position [186, 0]
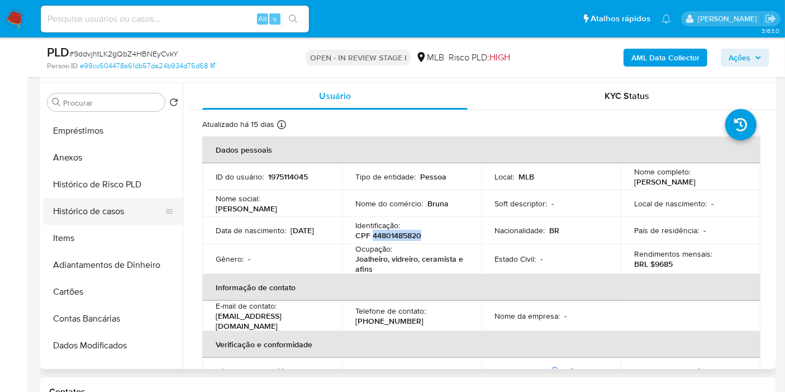
click at [96, 214] on button "Histórico de casos" at bounding box center [108, 211] width 131 height 27
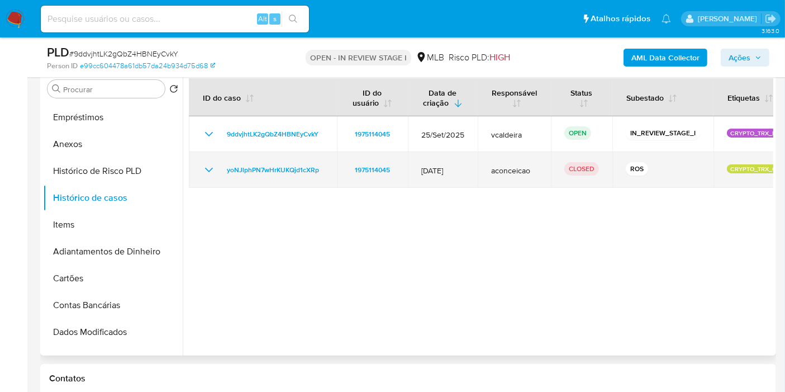
click at [212, 168] on icon "Mostrar/Ocultar" at bounding box center [209, 170] width 8 height 4
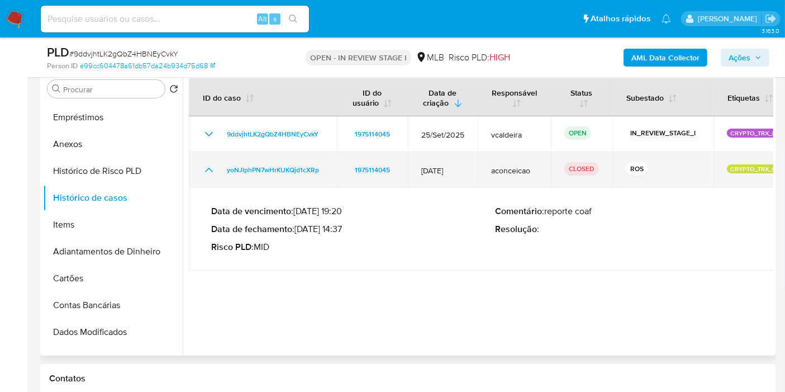
click at [245, 161] on td "yoNJlphPN7wHrKUKQjd1cXRp" at bounding box center [263, 170] width 148 height 36
click at [250, 165] on span "yoNJlphPN7wHrKUKQjd1cXRp" at bounding box center [273, 169] width 92 height 13
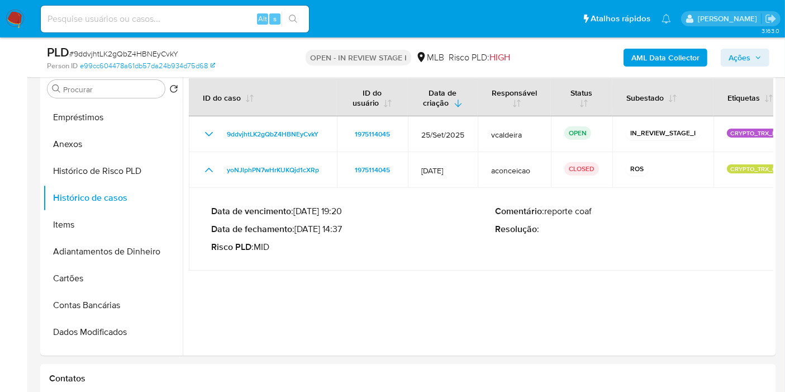
click at [734, 51] on span "Ações" at bounding box center [739, 58] width 22 height 18
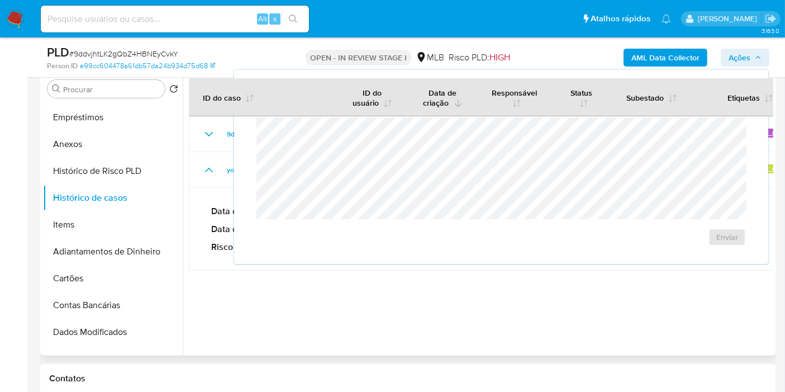
scroll to position [0, 0]
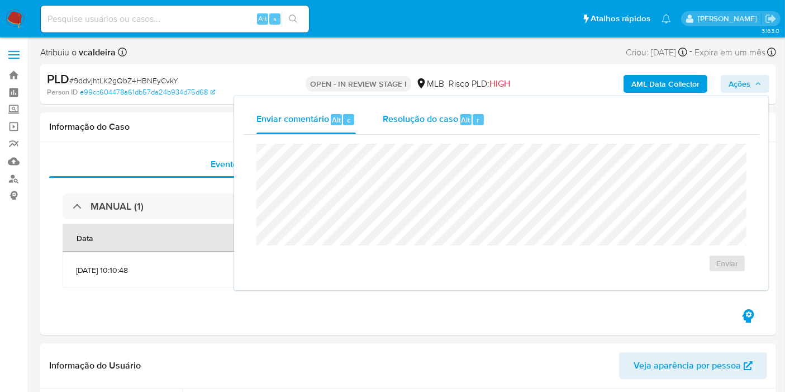
click at [447, 121] on span "Resolução do caso" at bounding box center [420, 119] width 75 height 13
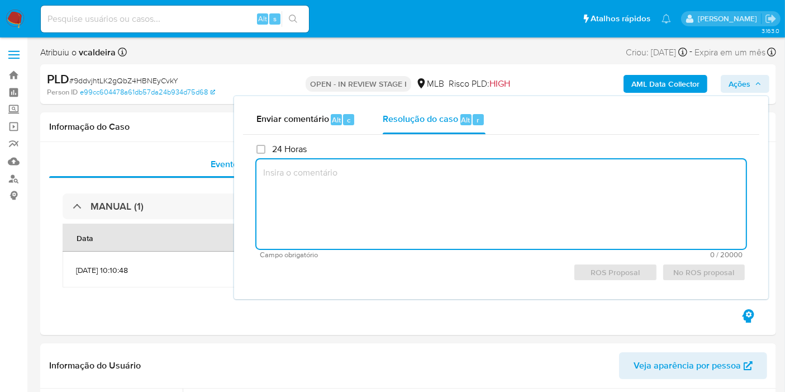
click at [401, 194] on textarea at bounding box center [500, 203] width 489 height 89
click at [403, 193] on textarea at bounding box center [500, 203] width 489 height 89
paste textarea "Fatos relevantes concluídos pelo analista: Cliente já comunicado ao regulador n…"
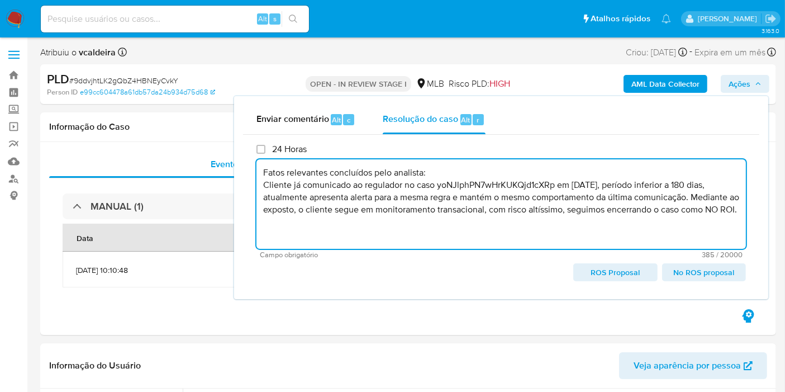
type textarea "Fatos relevantes concluídos pelo analista: Cliente já comunicado ao regulador n…"
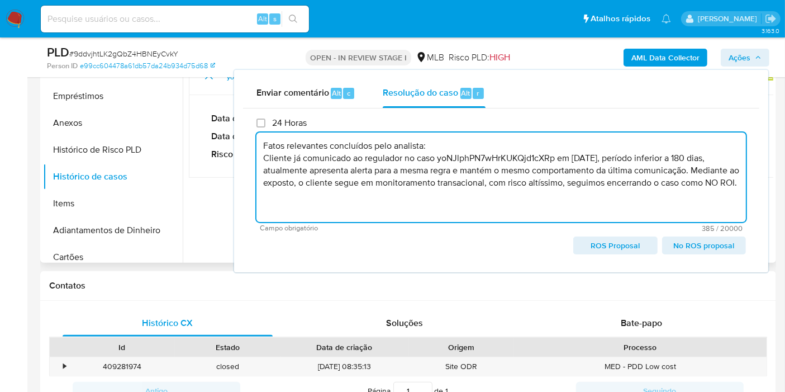
scroll to position [109, 0]
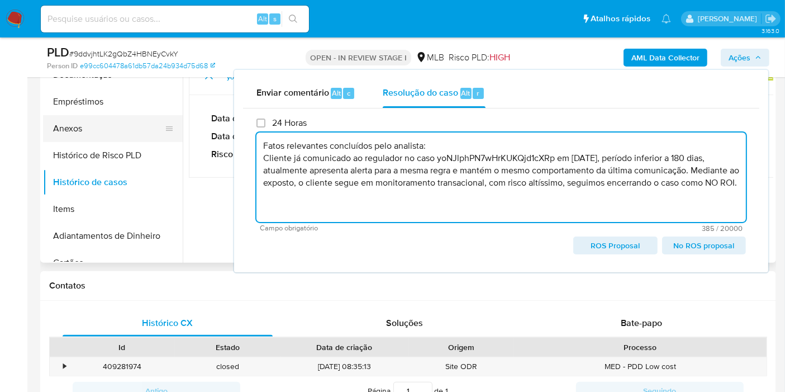
click at [77, 131] on button "Anexos" at bounding box center [108, 128] width 131 height 27
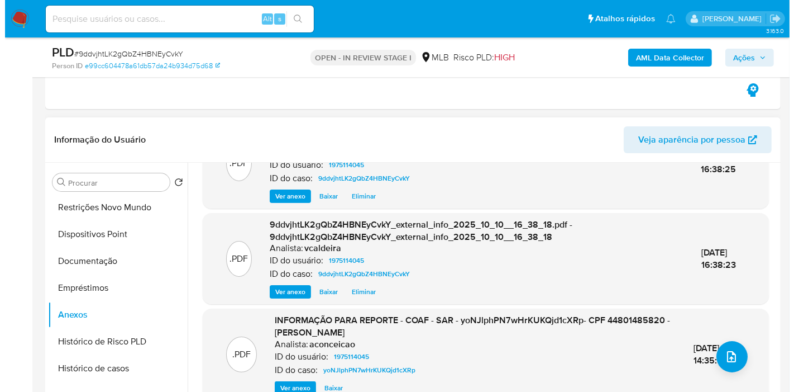
scroll to position [124, 0]
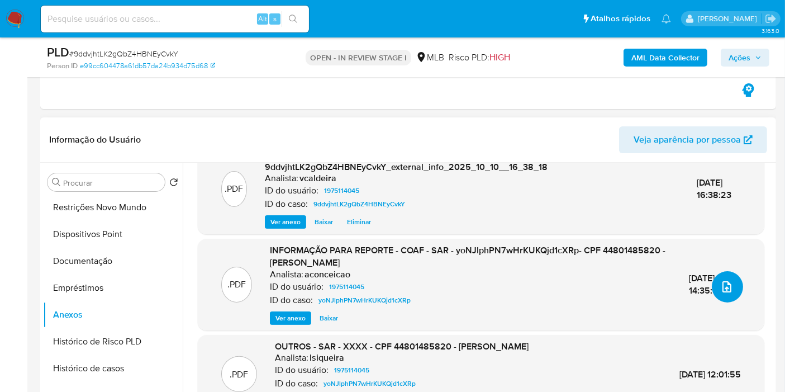
click at [714, 274] on button "upload-file" at bounding box center [727, 286] width 31 height 31
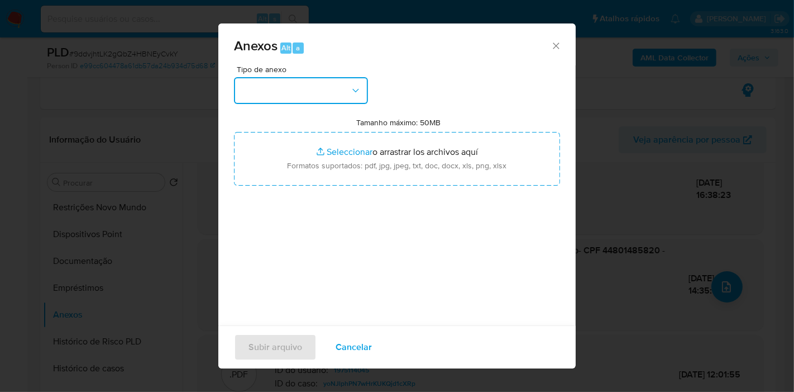
click at [340, 91] on button "button" at bounding box center [301, 90] width 134 height 27
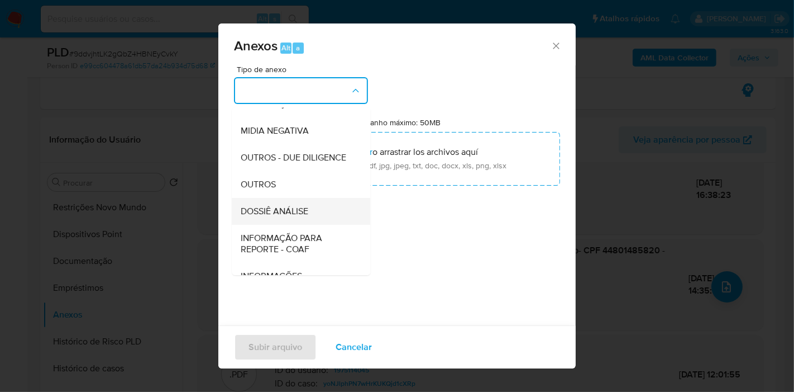
click at [255, 217] on span "DOSSIÊ ANÁLISE" at bounding box center [275, 211] width 68 height 11
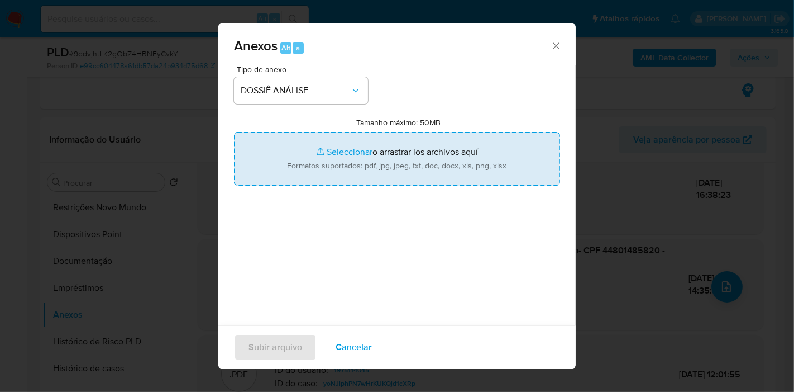
click at [375, 146] on input "Tamanho máximo: 50MB Seleccionar archivos" at bounding box center [397, 159] width 326 height 54
type input "C:\fakepath\DECLÍNIO - Caselog 9ddvjhtLK2gQbZ4HBNEyCvkY_2025_10_10_07_39_20.pdf"
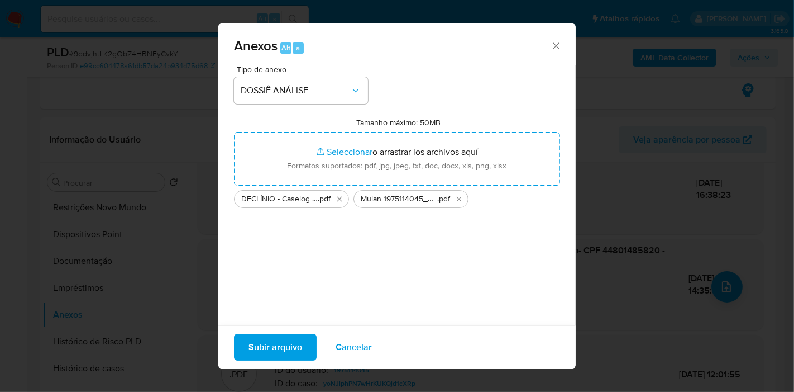
click at [271, 356] on span "Subir arquivo" at bounding box center [276, 347] width 54 height 25
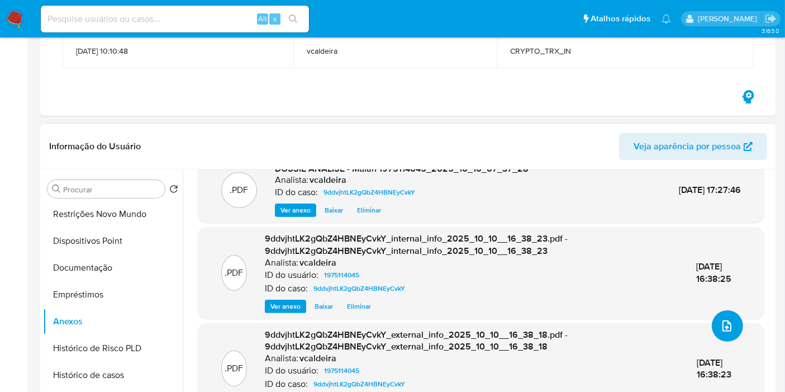
scroll to position [310, 0]
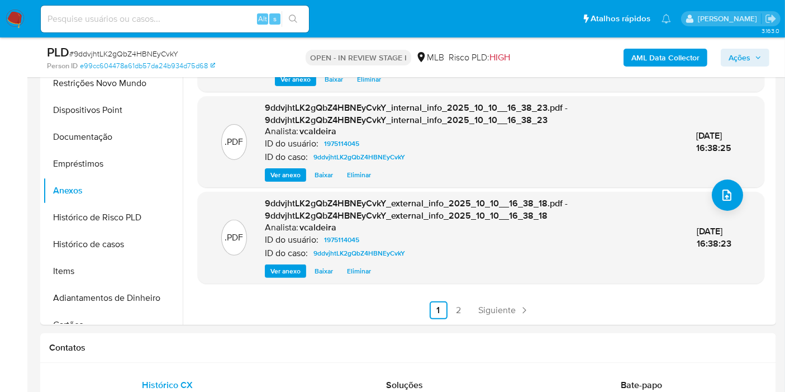
click at [748, 60] on span "Ações" at bounding box center [739, 58] width 22 height 18
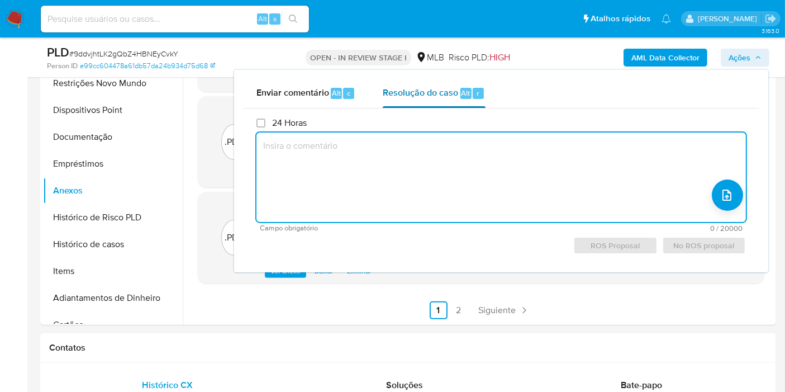
click at [410, 99] on div "Resolução do caso Alt r" at bounding box center [434, 93] width 102 height 29
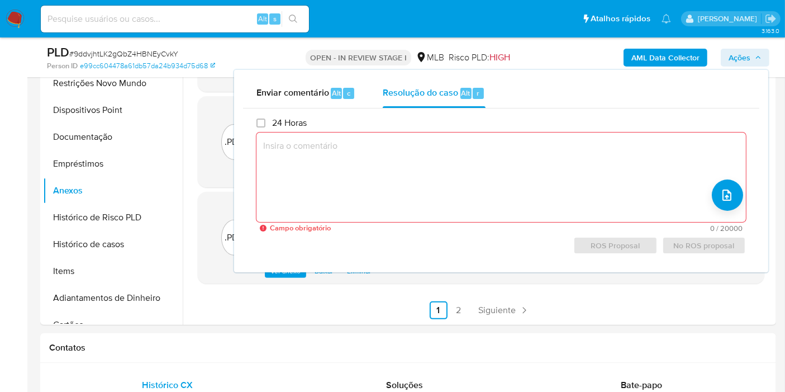
click at [479, 170] on textarea at bounding box center [500, 176] width 489 height 89
paste textarea "Fatos relevantes concluídos pelo analista: Cliente já comunicado ao regulador n…"
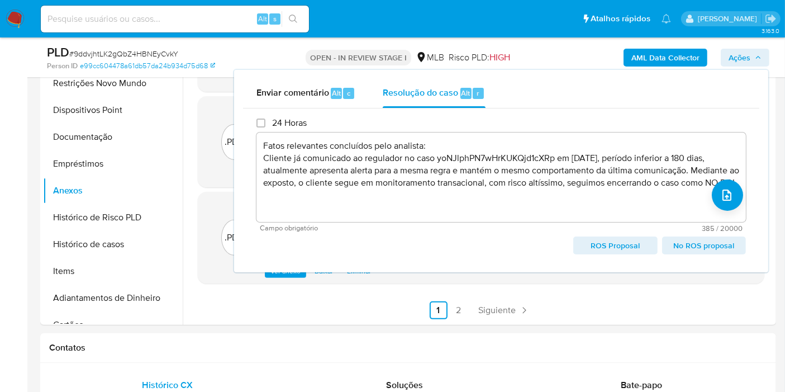
click at [693, 246] on span "No ROS proposal" at bounding box center [704, 245] width 68 height 16
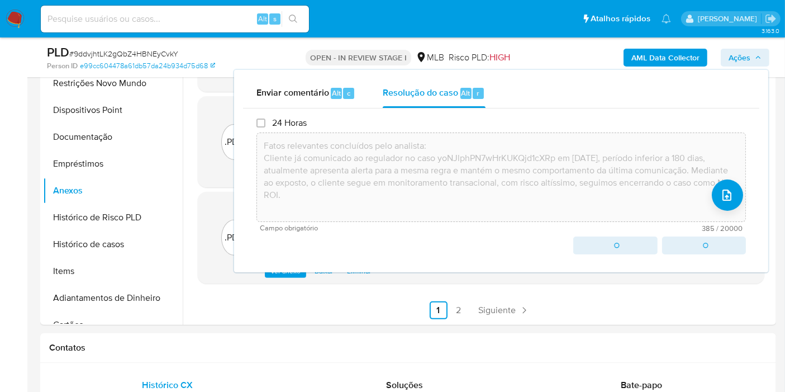
type textarea "Fatos relevantes concluídos pelo analista: Cliente já comunicado ao regulador n…"
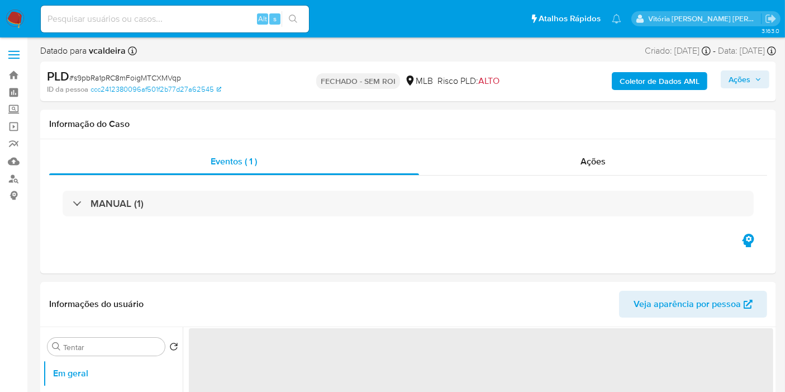
select select "10"
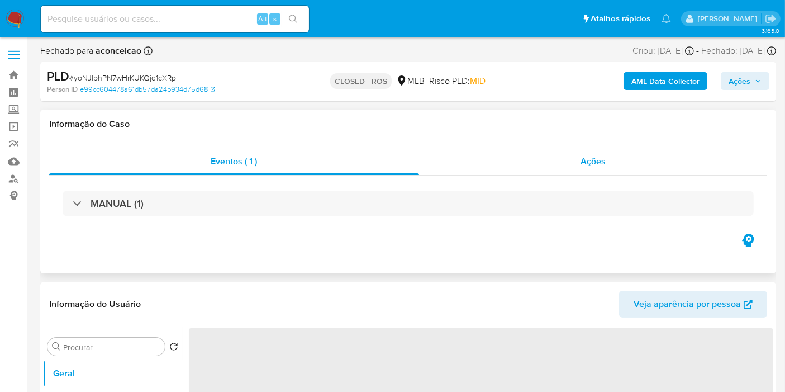
drag, startPoint x: 613, startPoint y: 160, endPoint x: 523, endPoint y: 174, distance: 90.5
click at [613, 160] on div "Ações" at bounding box center [593, 161] width 349 height 27
select select "10"
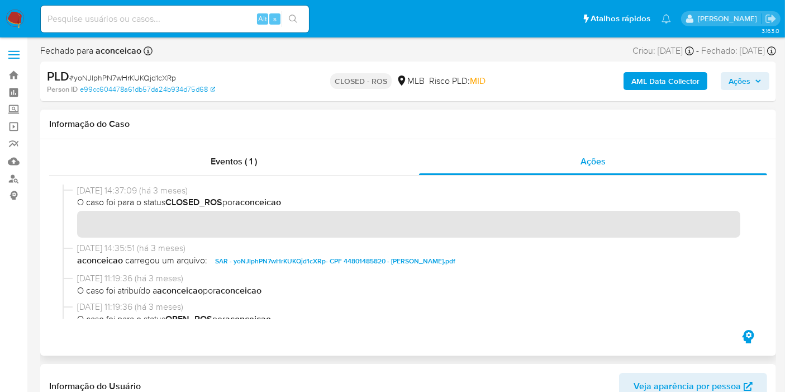
drag, startPoint x: 122, startPoint y: 190, endPoint x: 61, endPoint y: 189, distance: 60.9
click at [61, 189] on div at bounding box center [408, 251] width 718 height 152
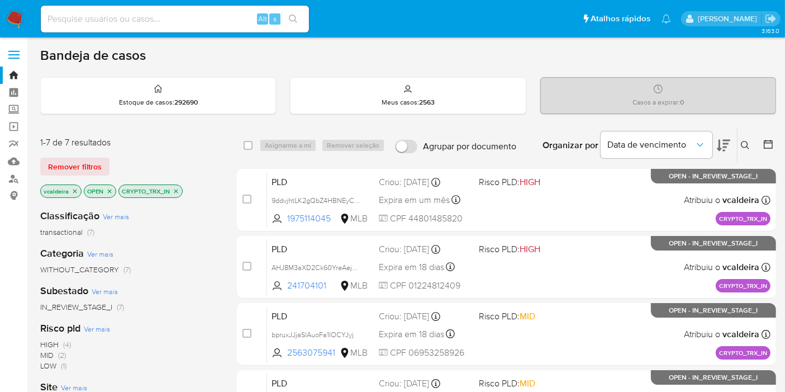
click at [177, 189] on icon "close-filter" at bounding box center [176, 191] width 7 height 7
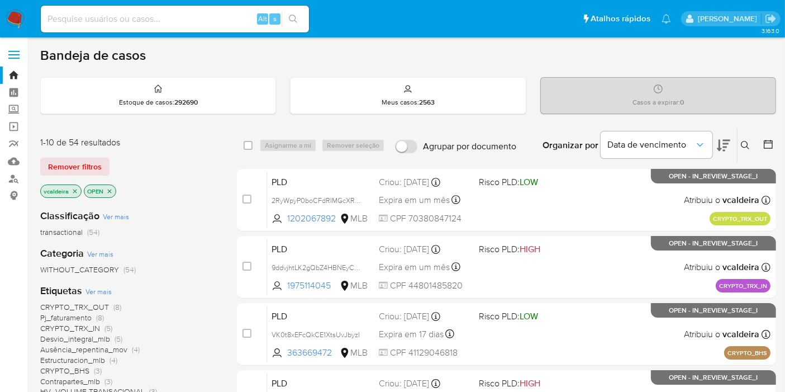
click at [89, 328] on span "CRYPTO_TRX_IN" at bounding box center [70, 327] width 60 height 11
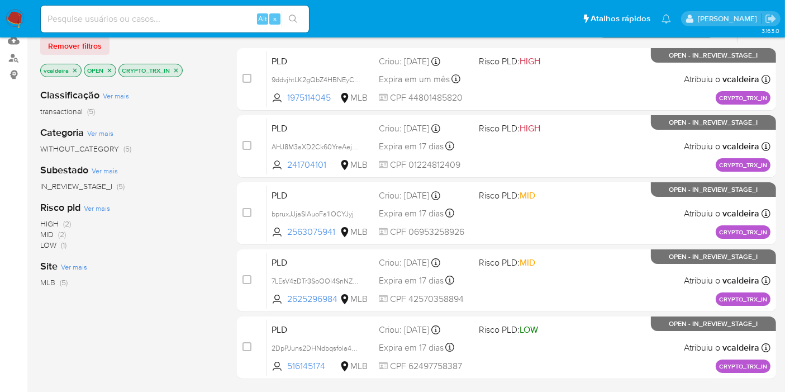
scroll to position [186, 0]
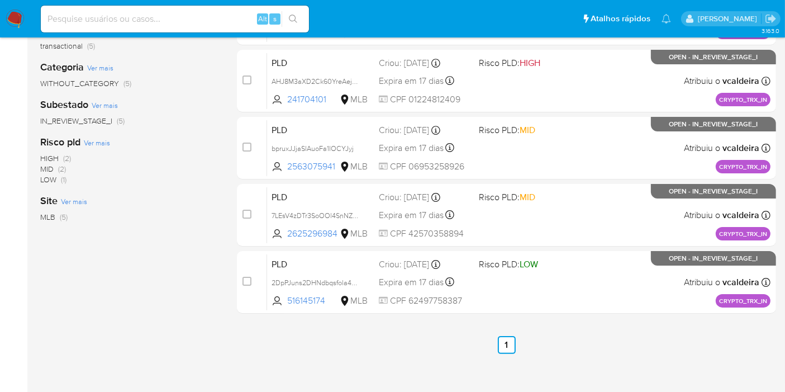
click at [119, 27] on div "Alt s" at bounding box center [175, 19] width 268 height 27
click at [118, 21] on input at bounding box center [175, 19] width 268 height 15
paste input "2RyWpyP0boCFdRIMGcXRp8HE"
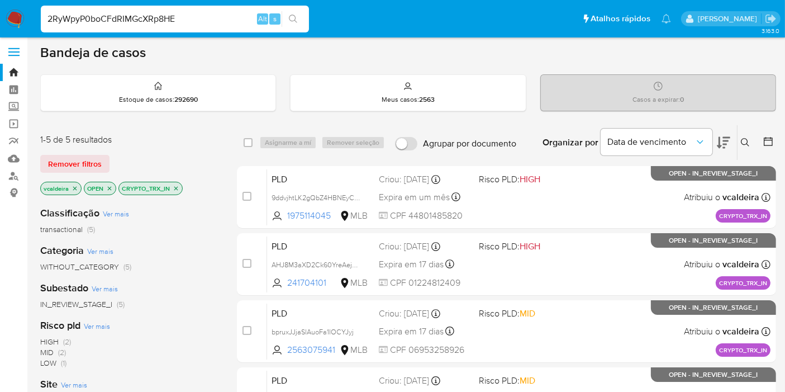
scroll to position [0, 0]
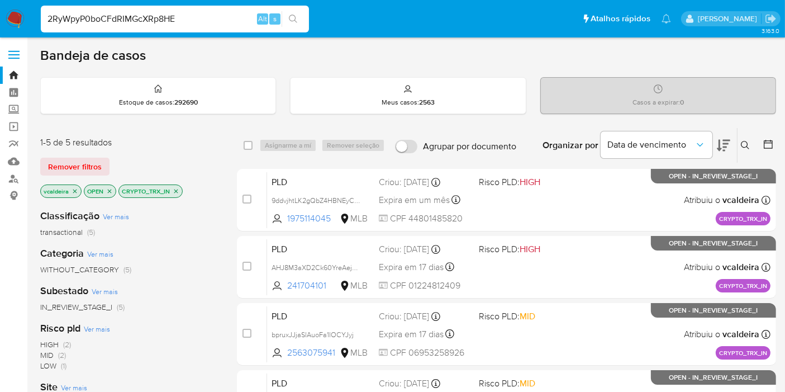
type input "2RyWpyP0boCFdRIMGcXRp8HE"
click at [755, 145] on button at bounding box center [746, 145] width 18 height 13
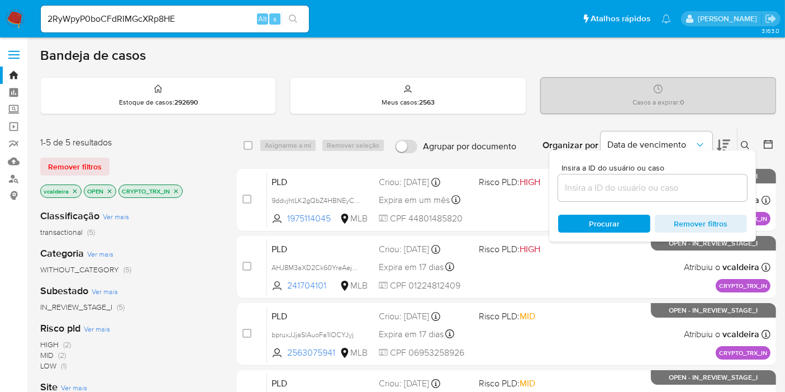
click at [603, 189] on input at bounding box center [652, 187] width 189 height 15
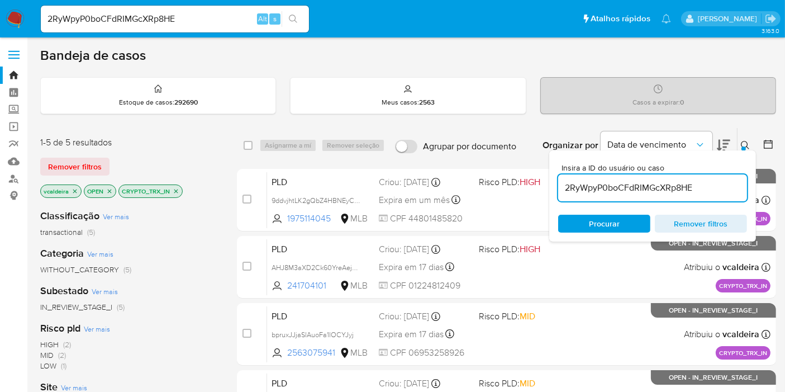
type input "2RyWpyP0boCFdRIMGcXRp8HE"
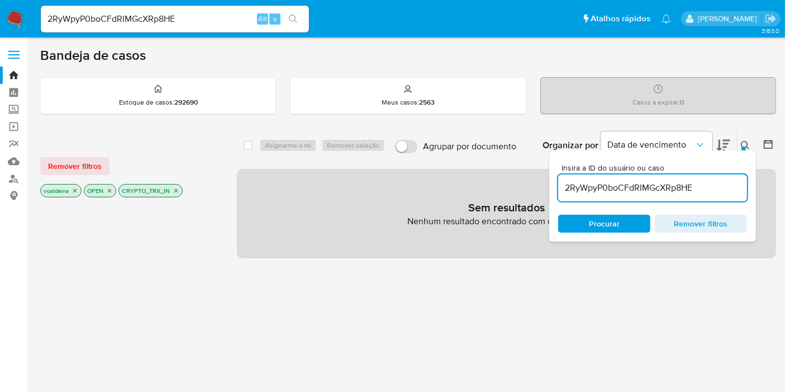
click at [638, 189] on input "2RyWpyP0boCFdRIMGcXRp8HE" at bounding box center [652, 187] width 189 height 15
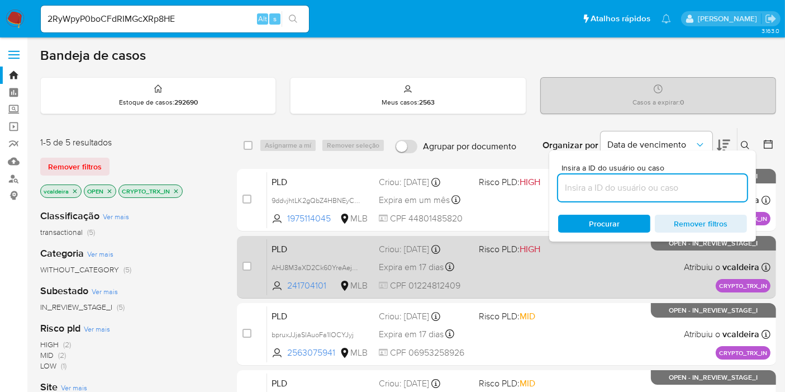
click at [540, 247] on span "HIGH" at bounding box center [529, 248] width 21 height 13
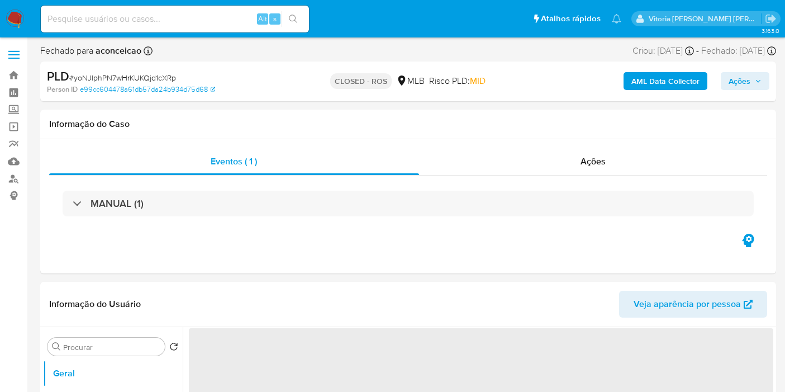
select select "10"
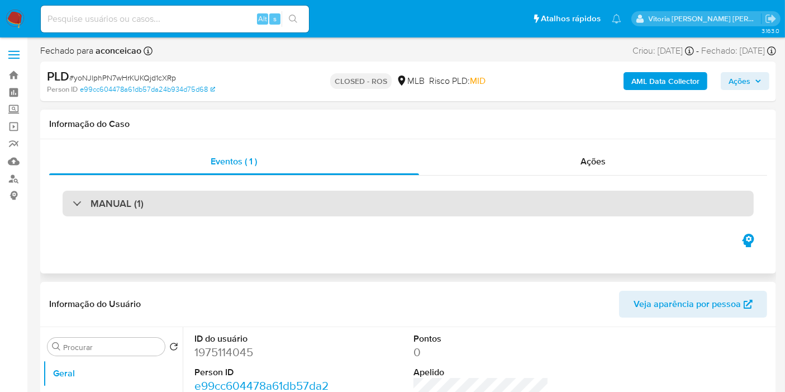
click at [185, 190] on div "MANUAL (1)" at bounding box center [408, 203] width 691 height 26
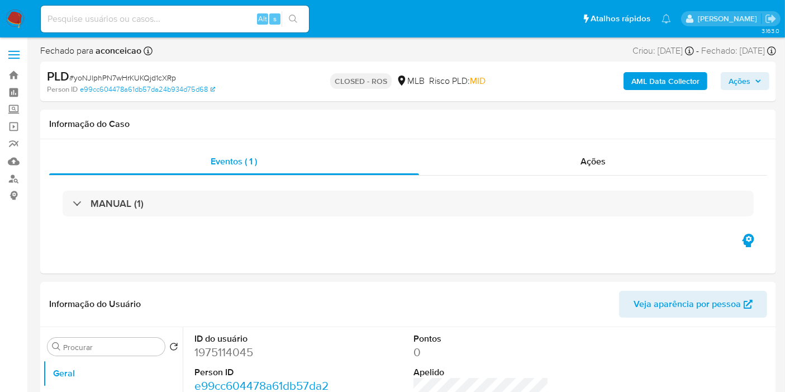
select select "10"
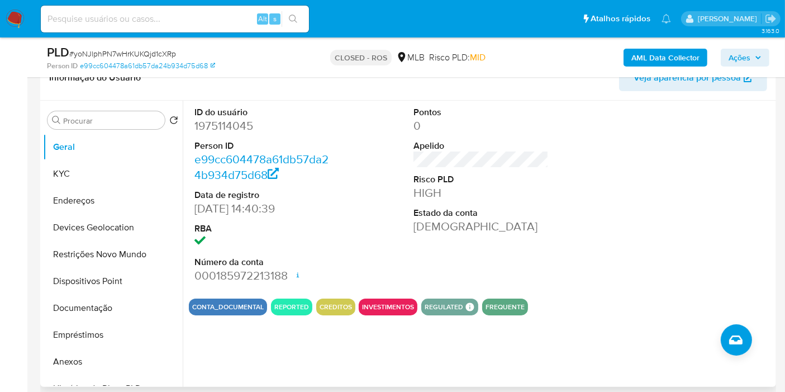
scroll to position [186, 0]
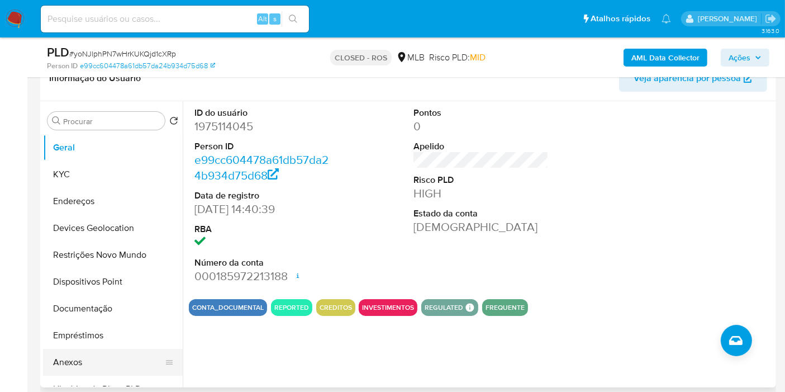
drag, startPoint x: 77, startPoint y: 361, endPoint x: 77, endPoint y: 353, distance: 8.4
click at [77, 363] on button "Anexos" at bounding box center [108, 362] width 131 height 27
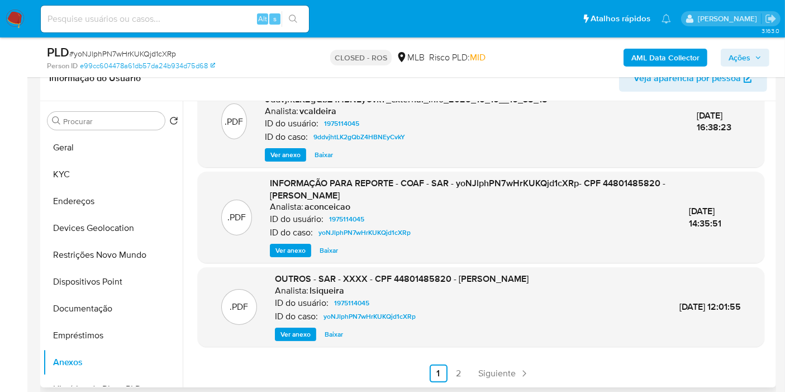
scroll to position [248, 0]
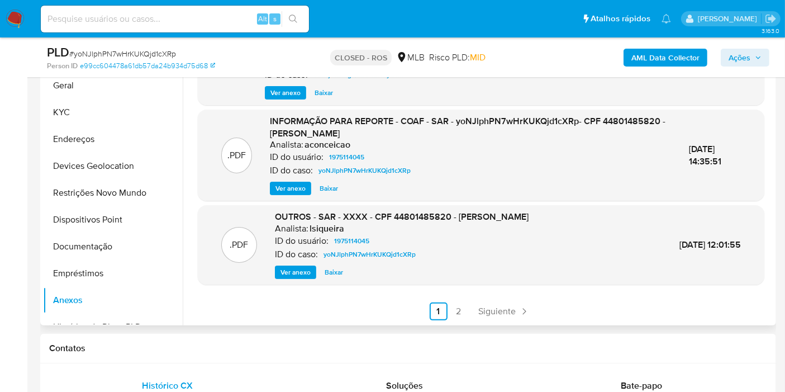
click at [287, 186] on span "Ver anexo" at bounding box center [290, 188] width 30 height 11
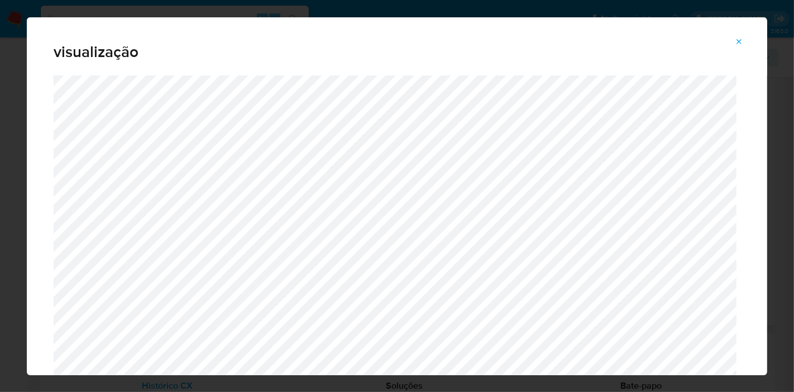
click at [737, 43] on icon "Attachment preview" at bounding box center [739, 41] width 9 height 9
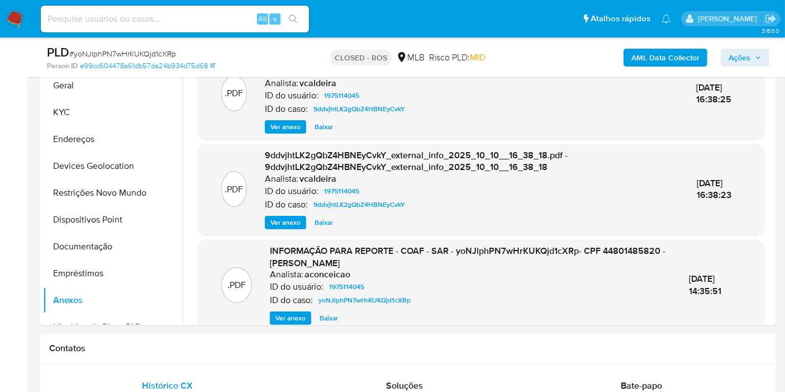
click at [121, 104] on button "KYC" at bounding box center [113, 112] width 140 height 27
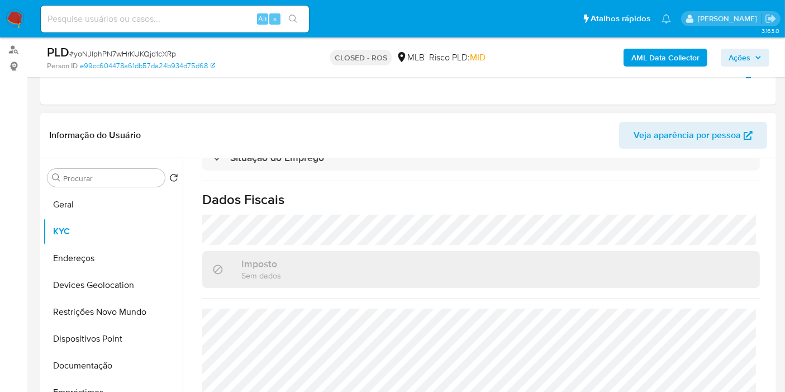
scroll to position [124, 0]
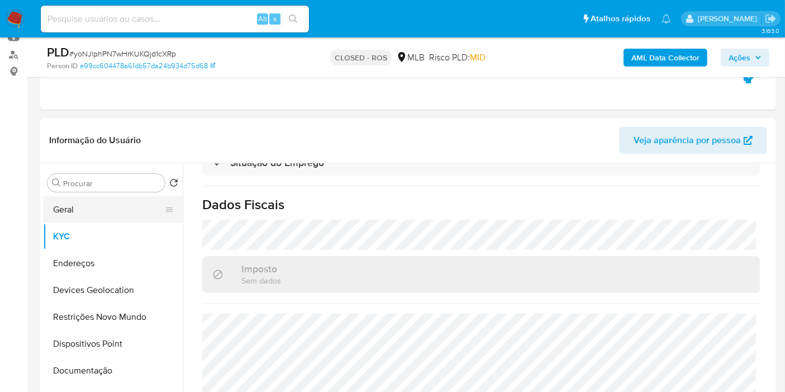
click at [75, 207] on button "Geral" at bounding box center [108, 209] width 131 height 27
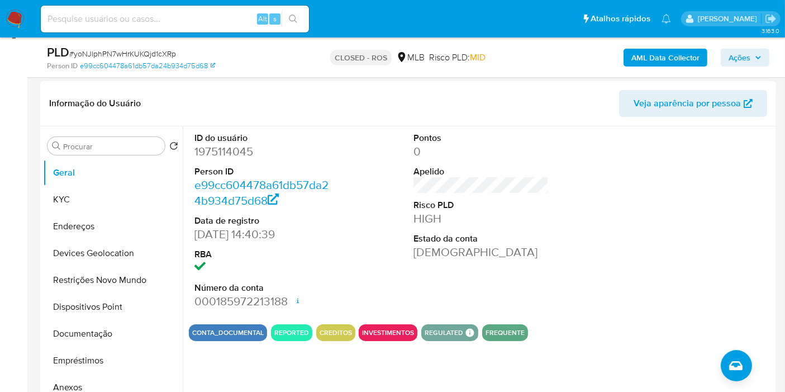
scroll to position [186, 0]
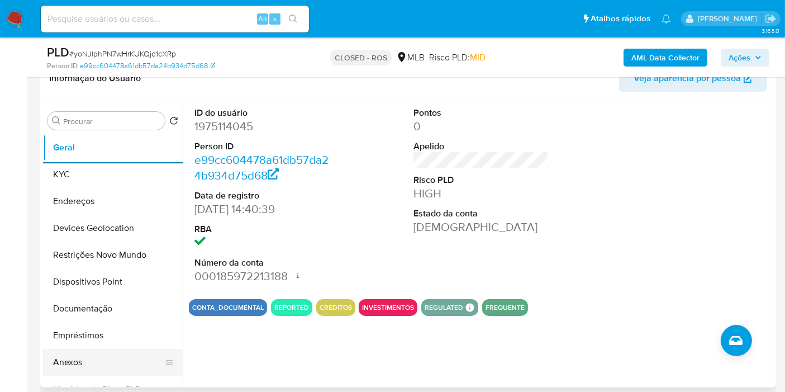
drag, startPoint x: 77, startPoint y: 361, endPoint x: 214, endPoint y: 330, distance: 141.5
click at [77, 361] on button "Anexos" at bounding box center [113, 362] width 140 height 27
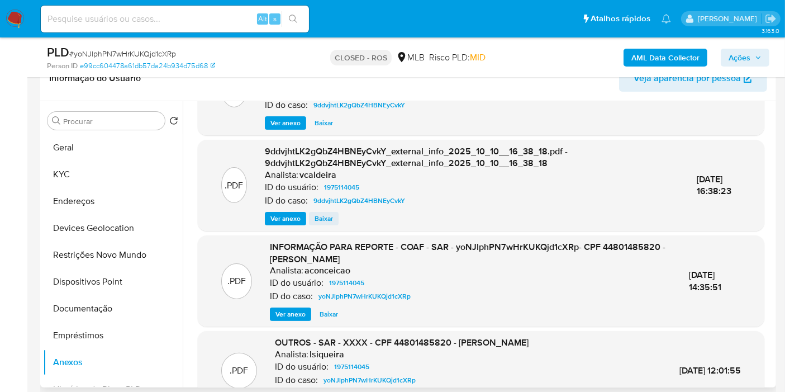
scroll to position [124, 0]
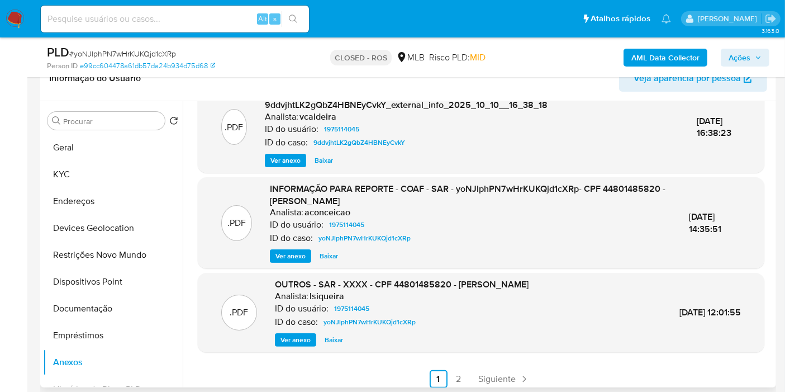
click at [289, 254] on span "Ver anexo" at bounding box center [290, 255] width 30 height 11
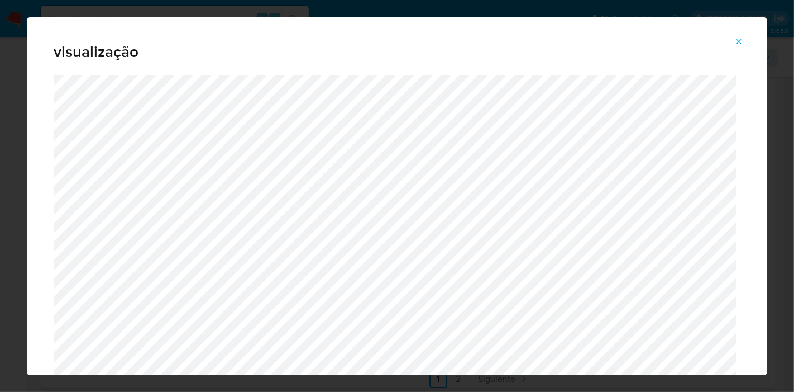
click at [738, 43] on icon "Attachment preview" at bounding box center [739, 41] width 5 height 5
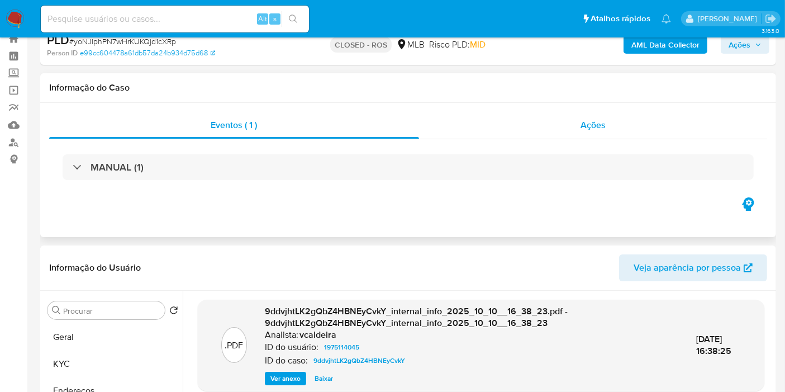
scroll to position [0, 0]
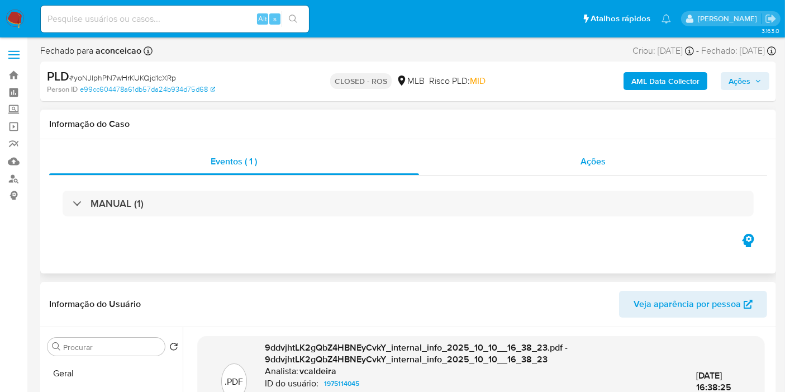
click at [592, 168] on div "Ações" at bounding box center [593, 161] width 349 height 27
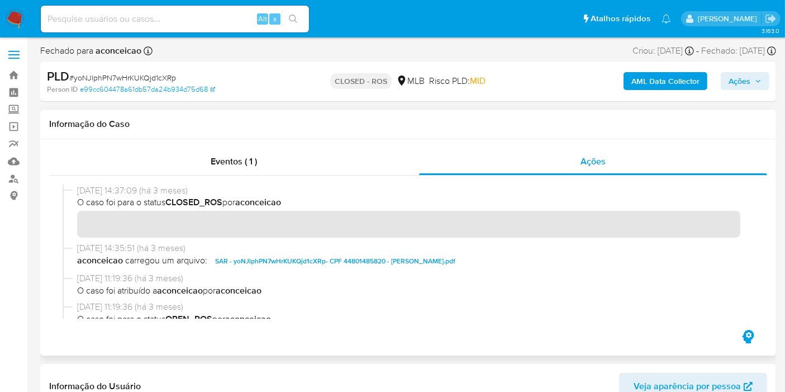
drag, startPoint x: 117, startPoint y: 192, endPoint x: 75, endPoint y: 183, distance: 42.7
click at [75, 183] on div at bounding box center [408, 251] width 718 height 152
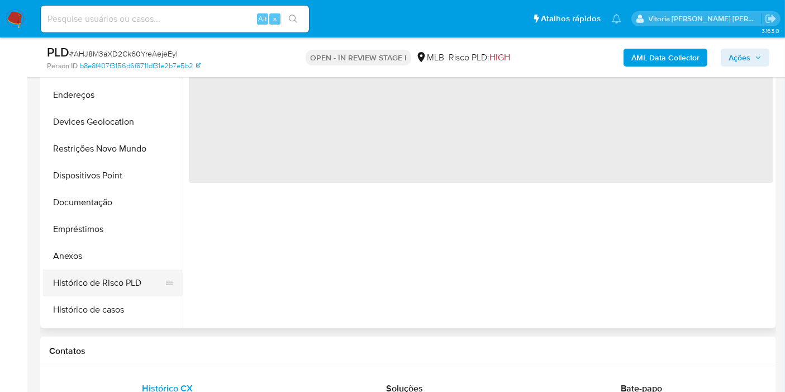
scroll to position [124, 0]
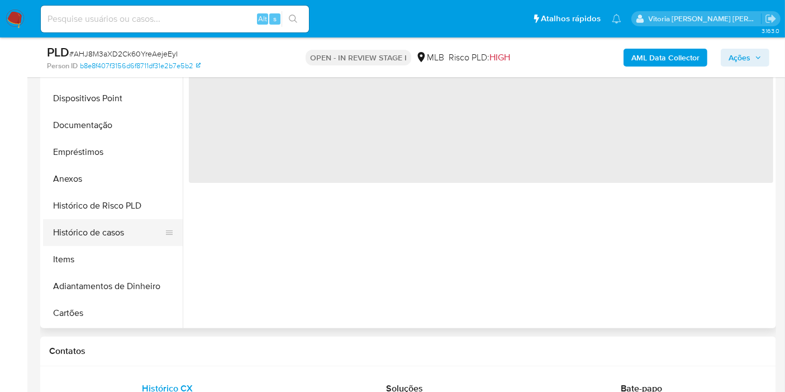
select select "10"
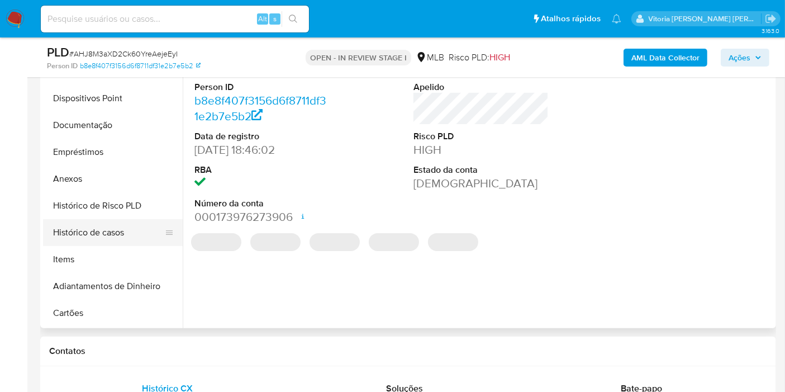
click at [102, 227] on button "Histórico de casos" at bounding box center [108, 232] width 131 height 27
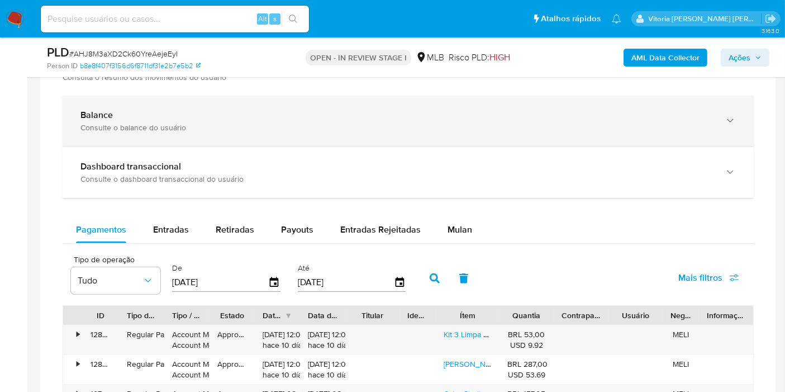
scroll to position [869, 0]
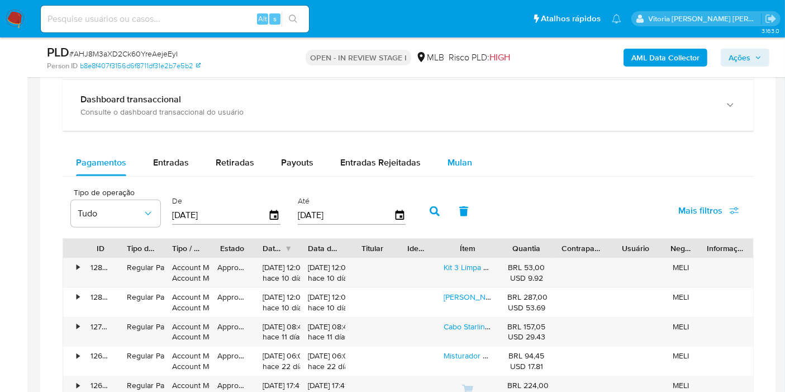
click at [447, 164] on span "Mulan" at bounding box center [459, 162] width 25 height 13
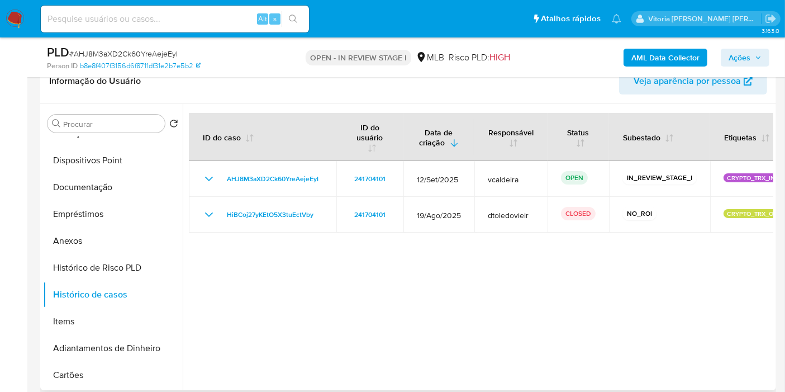
scroll to position [0, 0]
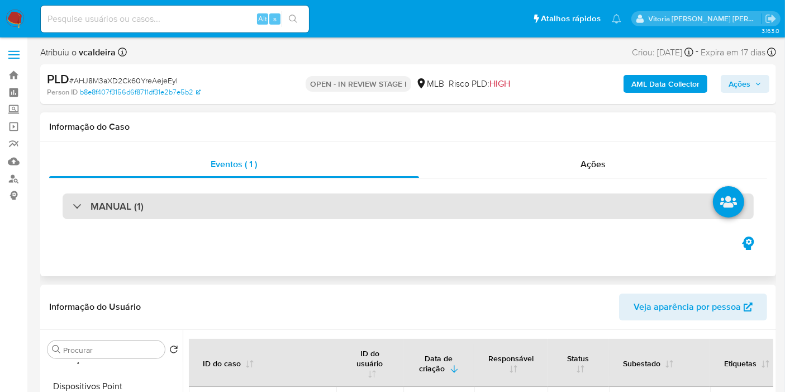
click at [137, 215] on div "MANUAL (1)" at bounding box center [408, 206] width 691 height 26
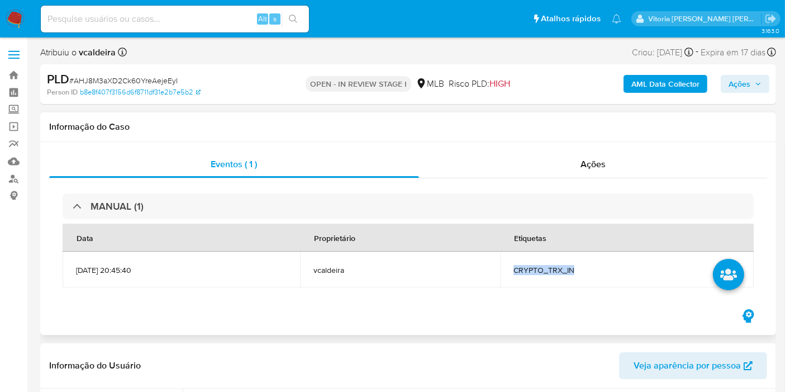
drag, startPoint x: 606, startPoint y: 270, endPoint x: 530, endPoint y: 276, distance: 76.2
click at [531, 276] on td "CRYPTO_TRX_IN" at bounding box center [627, 269] width 254 height 36
copy span "CRYPTO_TRX_IN"
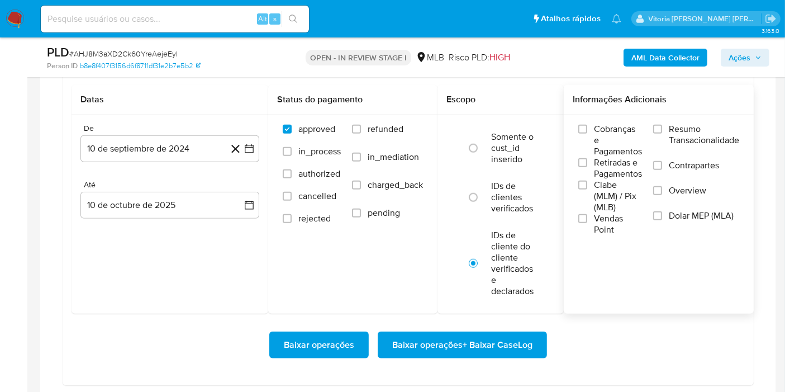
scroll to position [931, 0]
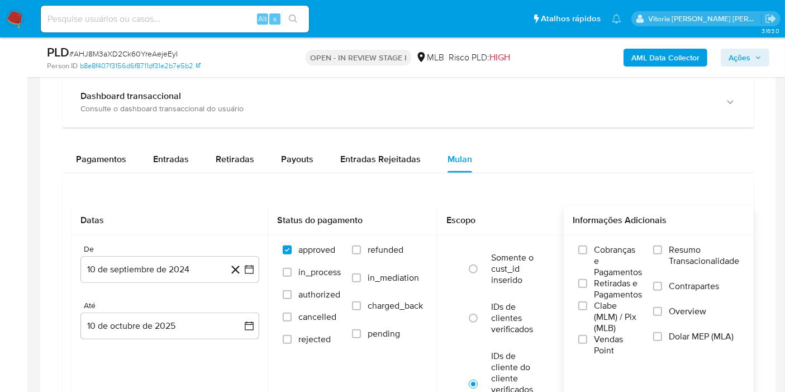
click at [670, 263] on label "Resumo Transacionalidade" at bounding box center [696, 262] width 86 height 36
click at [662, 254] on input "Resumo Transacionalidade" at bounding box center [657, 249] width 9 height 9
click at [148, 287] on div "De 10 de septiembre de 2024 10-09-2024 Até 10 de octubre de 2025 10-10-2025" at bounding box center [169, 300] width 197 height 131
click at [146, 275] on button "10 de septiembre de 2024" at bounding box center [169, 269] width 179 height 27
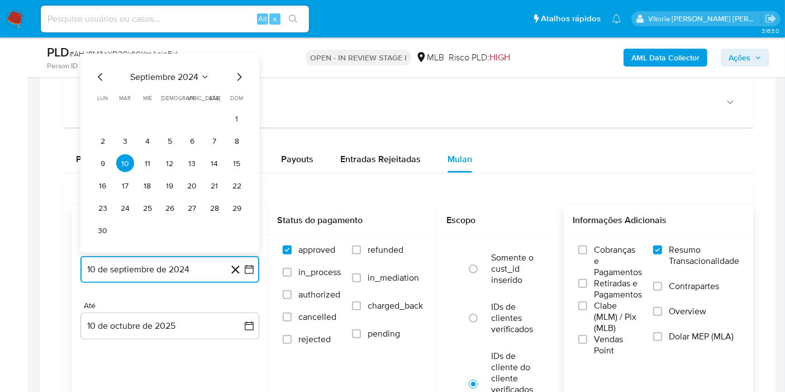
click at [170, 78] on span "septiembre 2024" at bounding box center [164, 76] width 68 height 11
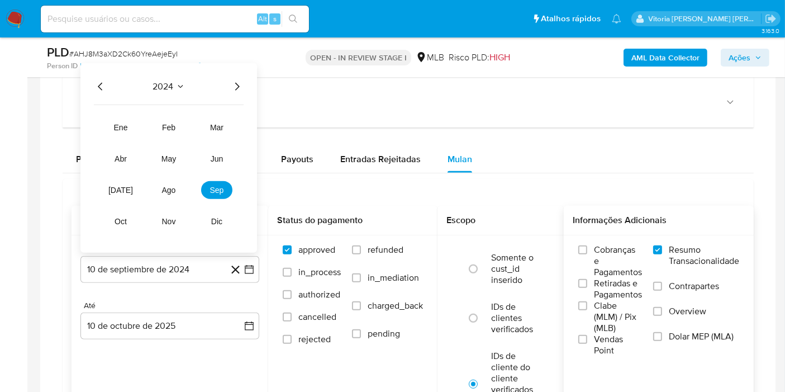
click at [233, 84] on icon "Año siguiente" at bounding box center [236, 86] width 13 height 13
click at [171, 185] on span "ago" at bounding box center [169, 189] width 14 height 9
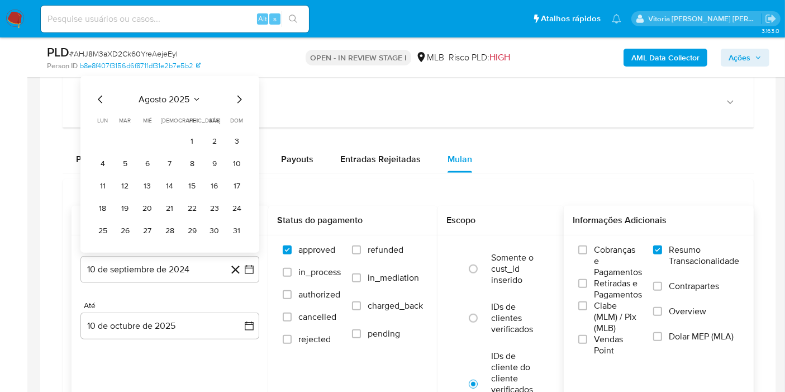
click at [187, 133] on button "1" at bounding box center [192, 141] width 18 height 18
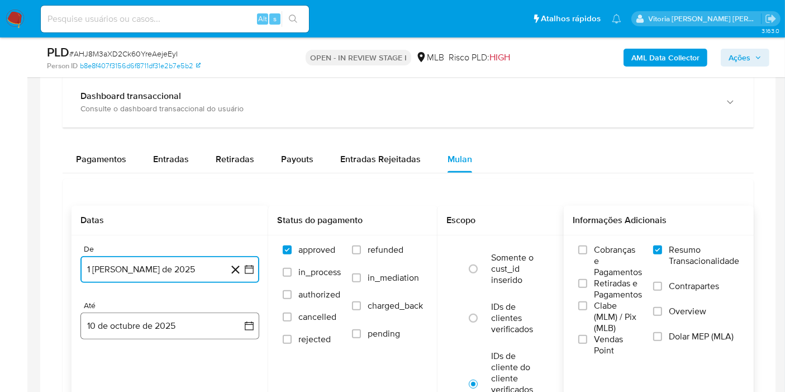
click at [131, 326] on button "10 de octubre de 2025" at bounding box center [169, 325] width 179 height 27
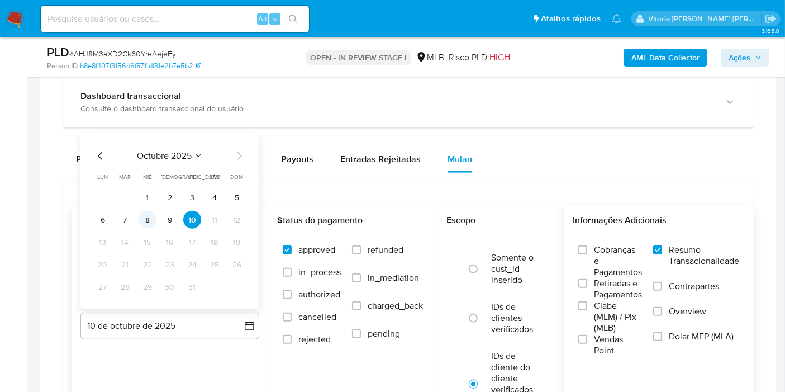
click at [144, 218] on button "8" at bounding box center [148, 220] width 18 height 18
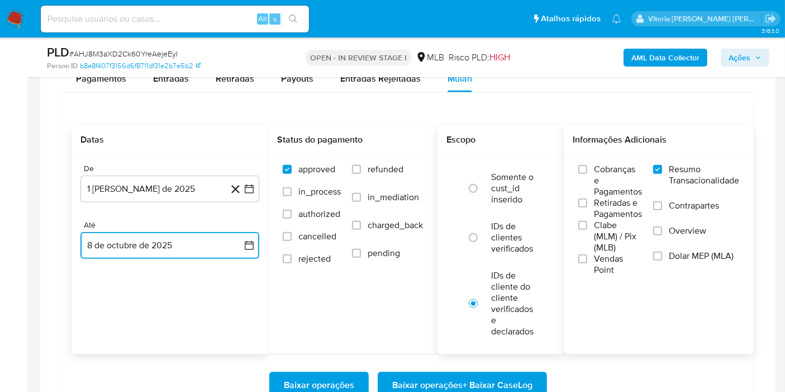
scroll to position [1055, 0]
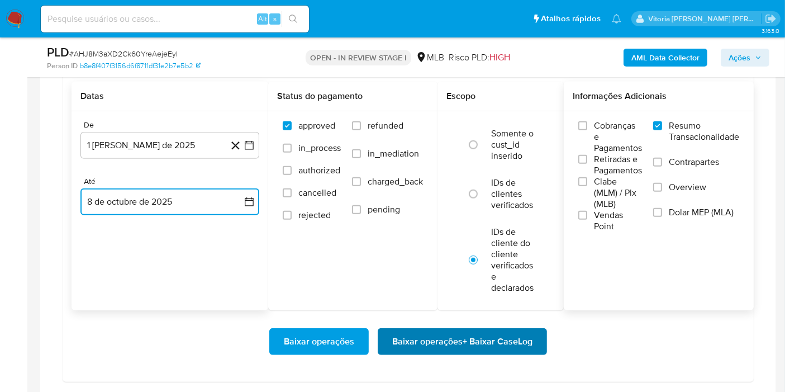
click at [443, 335] on span "Baixar operações + Baixar CaseLog" at bounding box center [462, 341] width 140 height 25
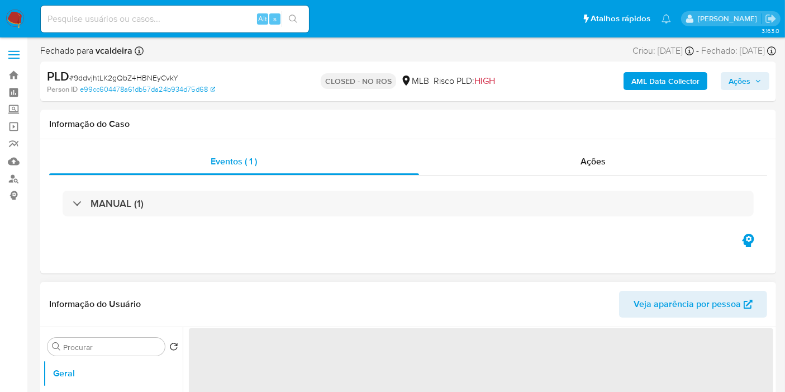
select select "10"
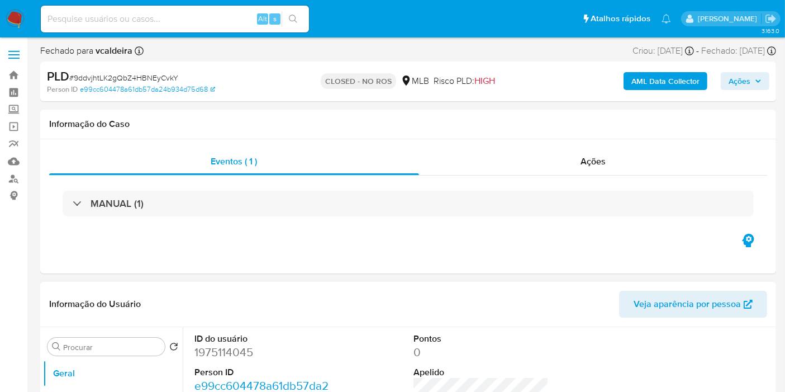
click at [151, 16] on input at bounding box center [175, 19] width 268 height 15
paste input "Fatos relevantes concluídos pelo analista: Cliente já comunicado ao regulador n…"
click at [165, 20] on input "Fatos relevantes concluídos pelo analista: Cliente já comunicado ao regulador n…" at bounding box center [175, 19] width 268 height 15
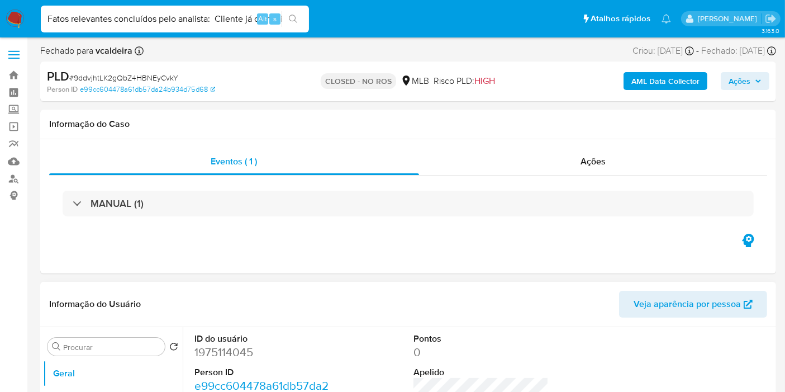
paste input "AHJ8M3aXD2Ck60YreAejeEyI"
type input "AHJ8M3aXD2Ck60YreAejeEyI"
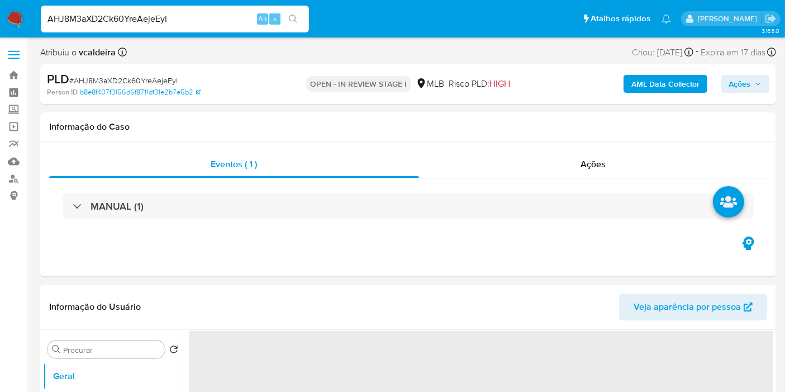
select select "10"
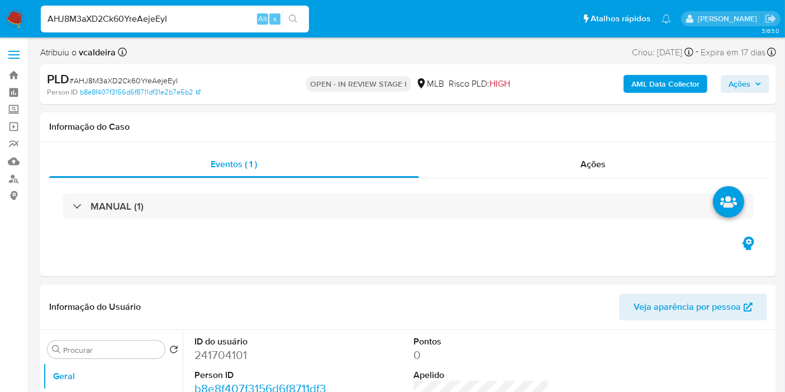
click at [133, 19] on input "AHJ8M3aXD2Ck60YreAejeEyI" at bounding box center [175, 19] width 268 height 15
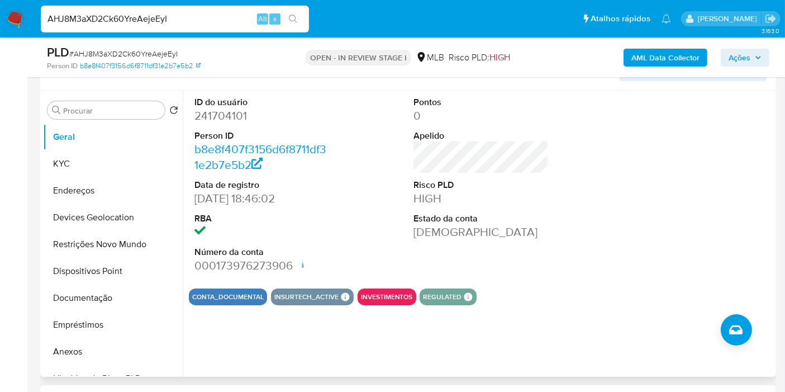
scroll to position [186, 0]
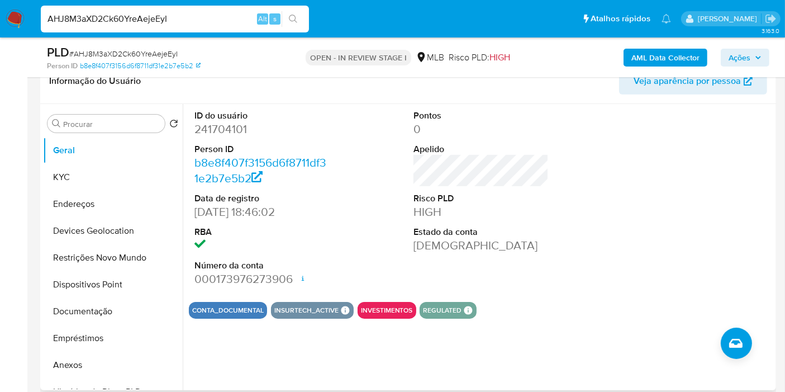
click at [232, 128] on dd "241704101" at bounding box center [261, 129] width 135 height 16
copy dd "241704101"
click at [213, 133] on dd "241704101" at bounding box center [261, 129] width 135 height 16
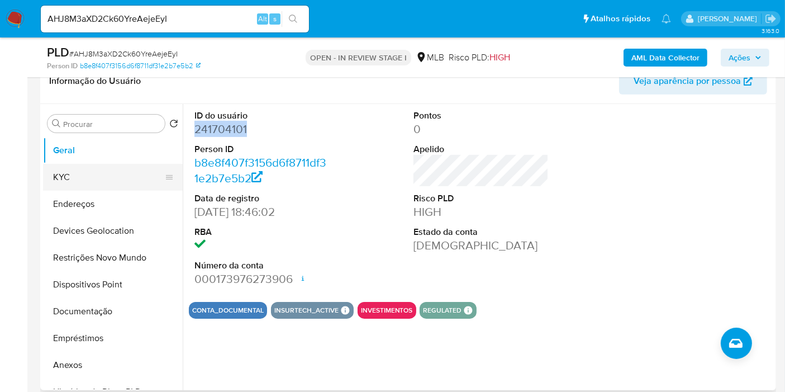
click at [66, 176] on button "KYC" at bounding box center [108, 177] width 131 height 27
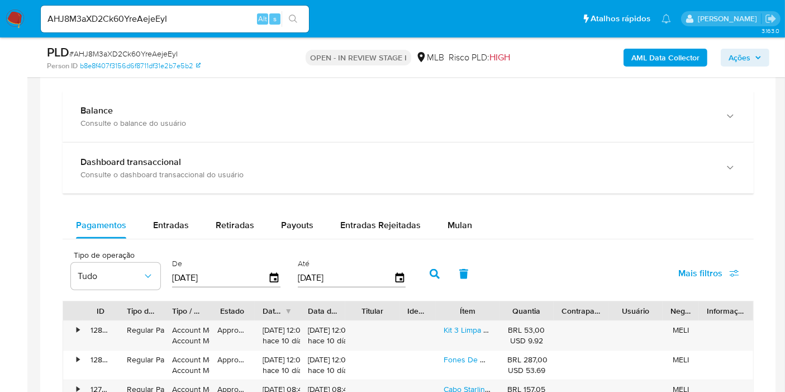
scroll to position [807, 0]
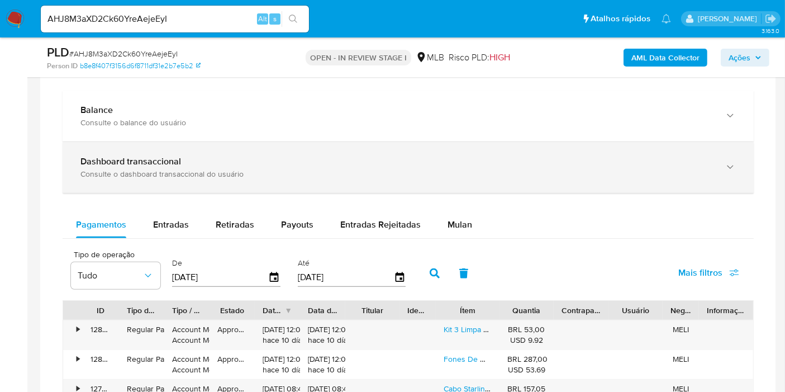
click at [211, 169] on div "Consulte o dashboard transaccional do usuário" at bounding box center [396, 174] width 633 height 10
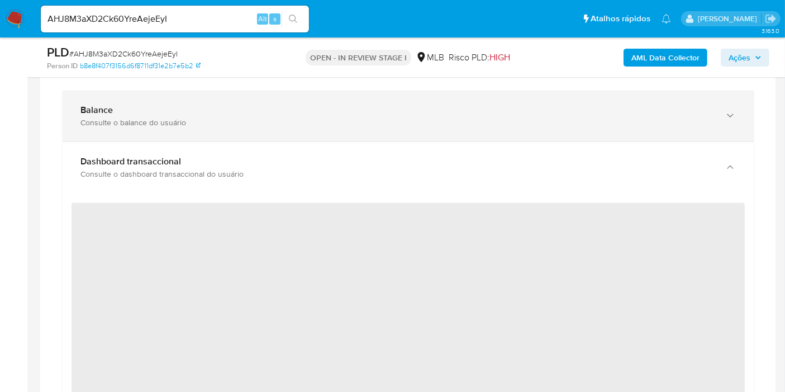
click at [169, 119] on div "Consulte o balance do usuário" at bounding box center [396, 122] width 633 height 10
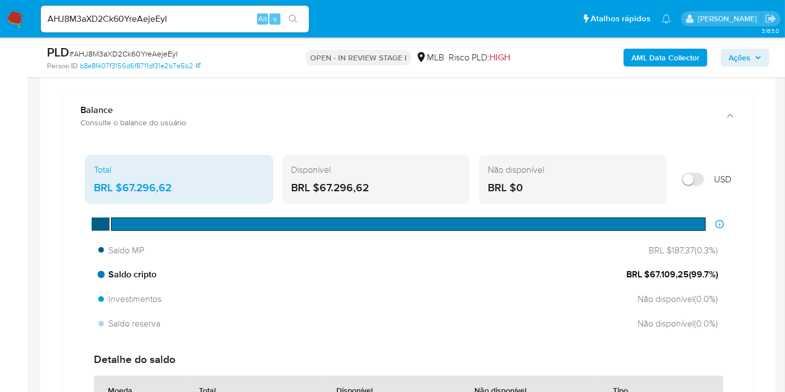
drag, startPoint x: 686, startPoint y: 270, endPoint x: 650, endPoint y: 271, distance: 35.8
click at [650, 271] on span "BRL $67.109,25 ( 99.7 %)" at bounding box center [672, 274] width 92 height 12
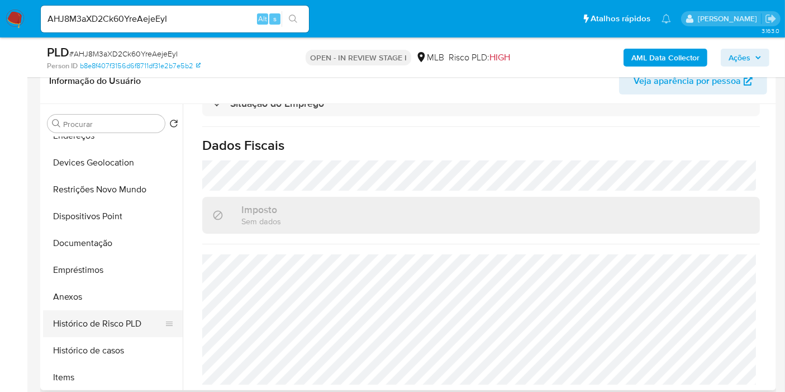
scroll to position [124, 0]
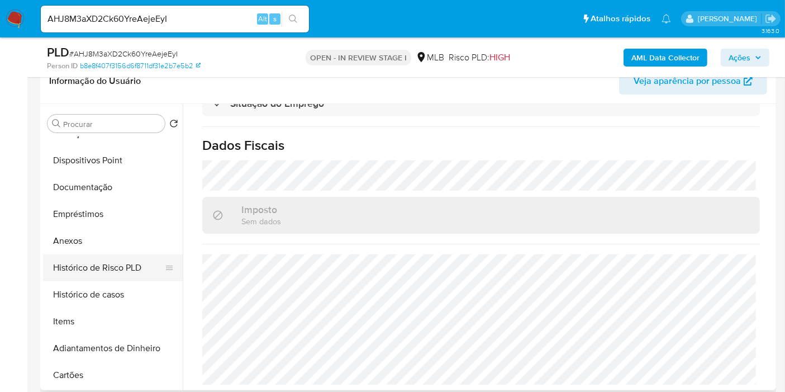
drag, startPoint x: 86, startPoint y: 295, endPoint x: 162, endPoint y: 267, distance: 81.1
click at [86, 296] on button "Histórico de casos" at bounding box center [113, 294] width 140 height 27
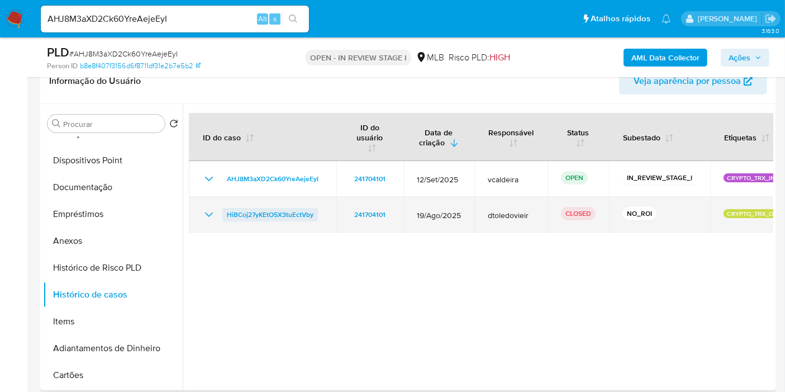
click at [251, 215] on span "HiBCoj27yKEtO5X3tuEctVby" at bounding box center [270, 214] width 87 height 13
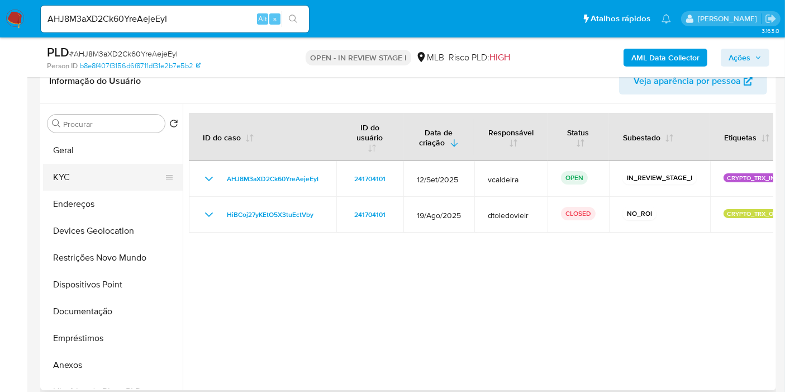
click at [92, 179] on button "KYC" at bounding box center [108, 177] width 131 height 27
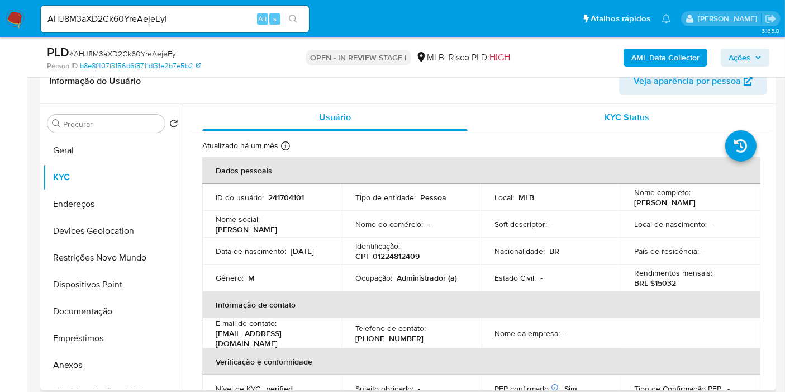
click at [628, 111] on span "KYC Status" at bounding box center [627, 117] width 45 height 13
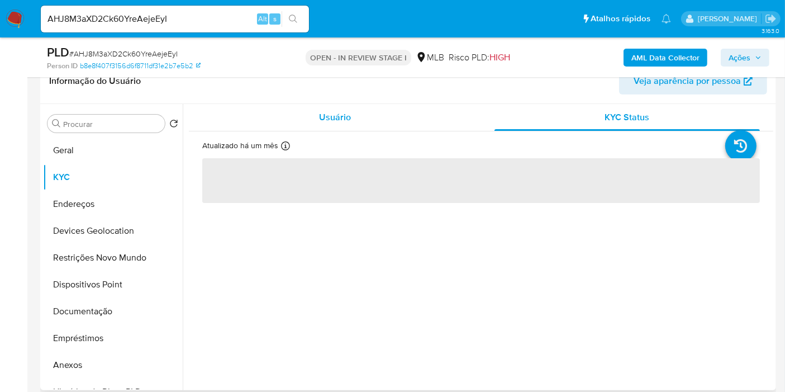
click at [307, 108] on div "Usuário" at bounding box center [334, 117] width 265 height 27
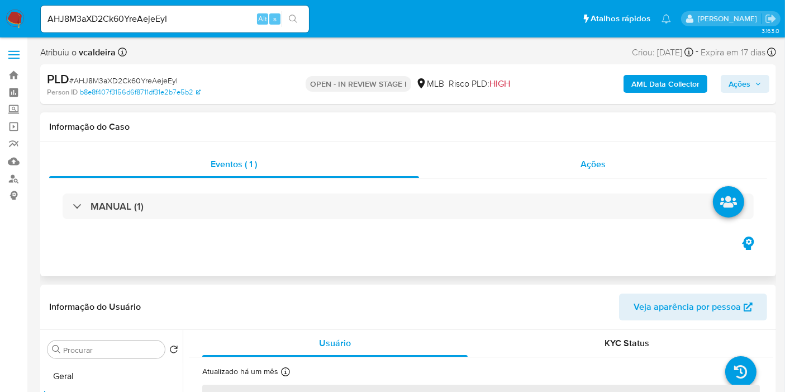
click at [593, 162] on span "Ações" at bounding box center [592, 164] width 25 height 13
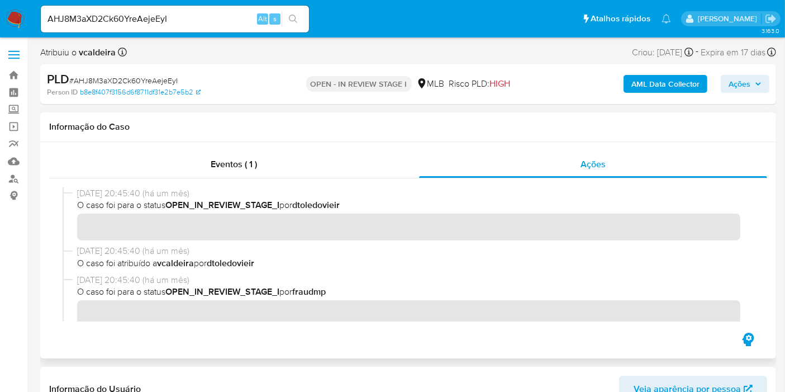
drag, startPoint x: 118, startPoint y: 193, endPoint x: 78, endPoint y: 194, distance: 39.7
click at [78, 194] on span "12/09/2025 20:45:40 (há um mês)" at bounding box center [413, 193] width 672 height 12
click at [107, 20] on input "AHJ8M3aXD2Ck60YreAejeEyI" at bounding box center [175, 19] width 268 height 15
drag, startPoint x: 114, startPoint y: 194, endPoint x: 77, endPoint y: 189, distance: 37.8
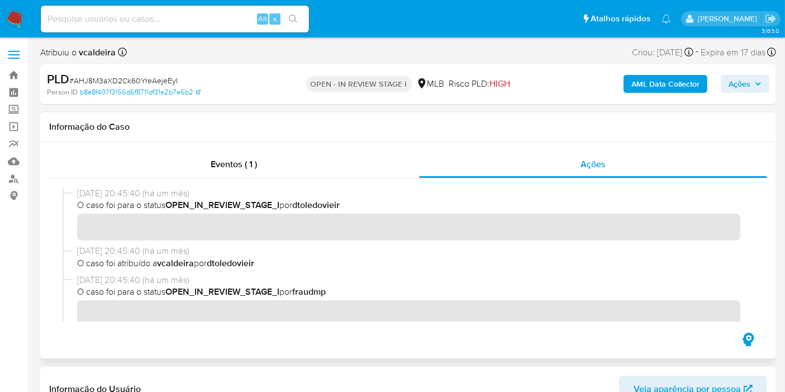
click at [77, 189] on span "12/09/2025 20:45:40 (há um mês)" at bounding box center [413, 193] width 672 height 12
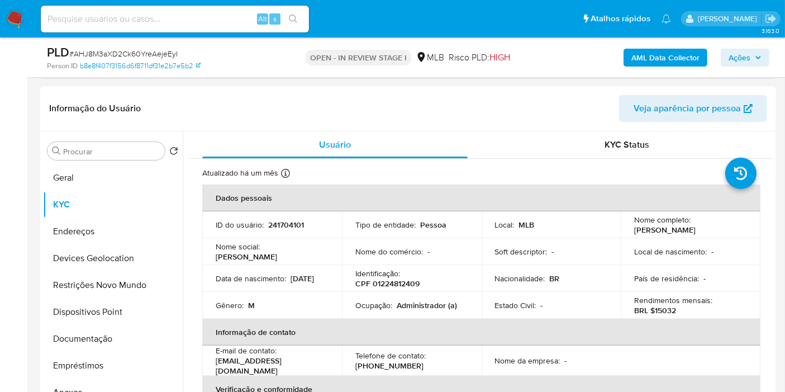
scroll to position [248, 0]
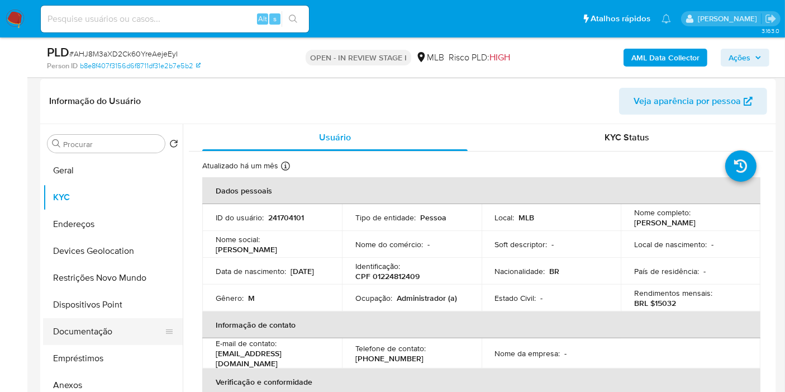
click at [72, 331] on button "Documentação" at bounding box center [108, 331] width 131 height 27
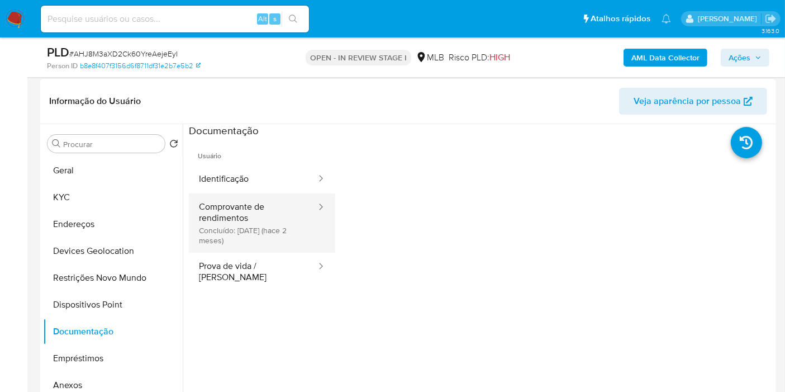
click at [225, 216] on button "Comprovante de rendimentos Concluído: 30/07/2025 (hace 2 meses)" at bounding box center [253, 222] width 128 height 59
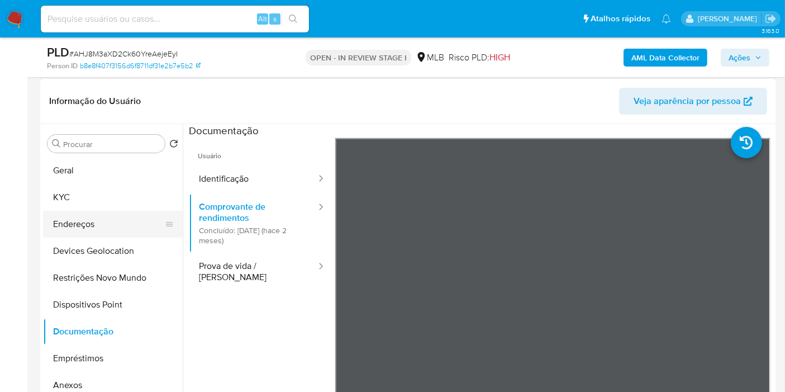
click at [84, 229] on button "Endereços" at bounding box center [108, 224] width 131 height 27
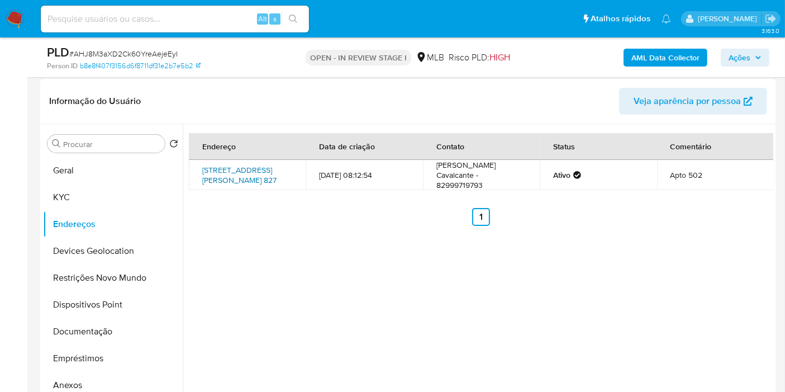
click at [238, 169] on link "Avenida Doutor Antônio Gouveia 827, Maceió, Alagoas, 57030170, Brasil 827" at bounding box center [239, 174] width 74 height 21
click at [90, 197] on button "KYC" at bounding box center [108, 197] width 131 height 27
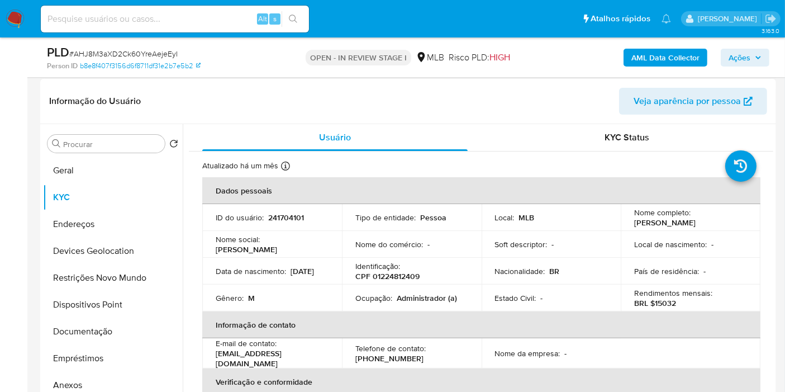
click at [373, 279] on p "CPF 01224812409" at bounding box center [387, 276] width 64 height 10
click at [376, 277] on p "CPF 01224812409" at bounding box center [387, 276] width 64 height 10
copy p "01224812409"
click at [103, 276] on button "Restrições Novo Mundo" at bounding box center [108, 277] width 131 height 27
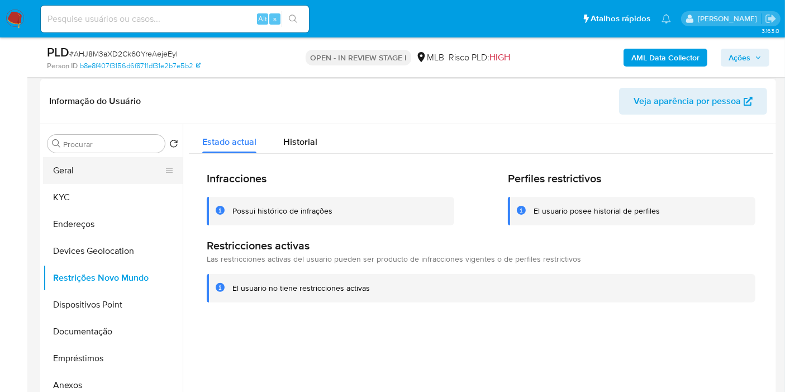
click at [82, 168] on button "Geral" at bounding box center [108, 170] width 131 height 27
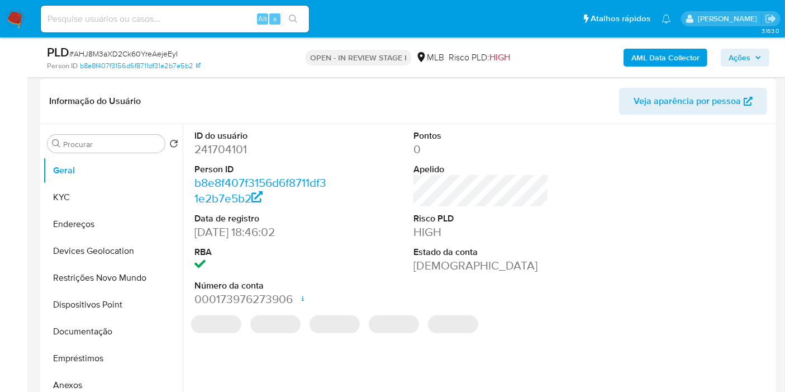
click at [603, 269] on div "ID do usuário 241704101 Person ID b8e8f407f3156d6f8711df31e2b7e5b2 Data de regi…" at bounding box center [481, 218] width 584 height 189
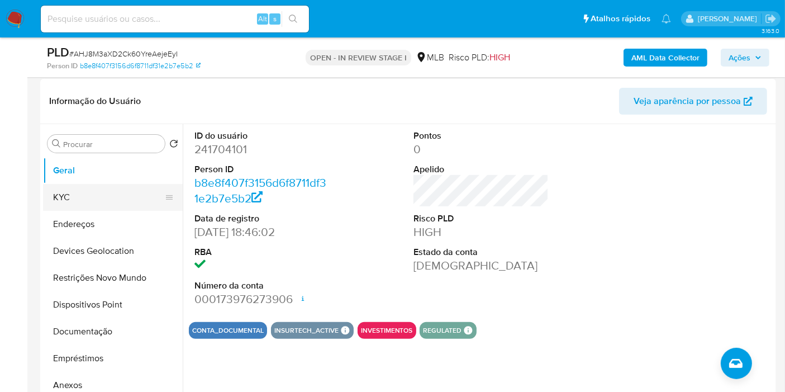
click at [83, 194] on button "KYC" at bounding box center [108, 197] width 131 height 27
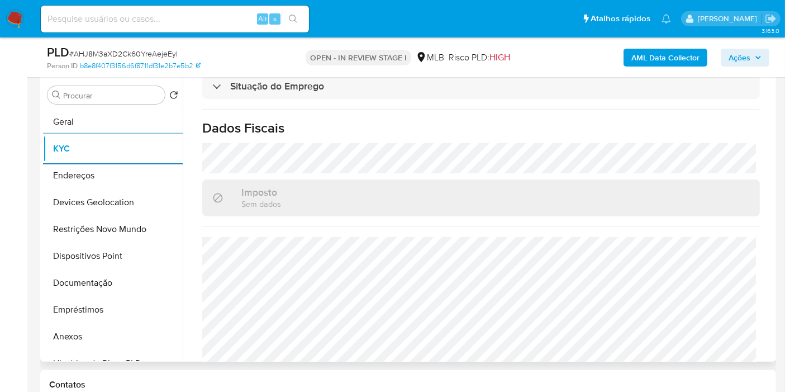
scroll to position [507, 0]
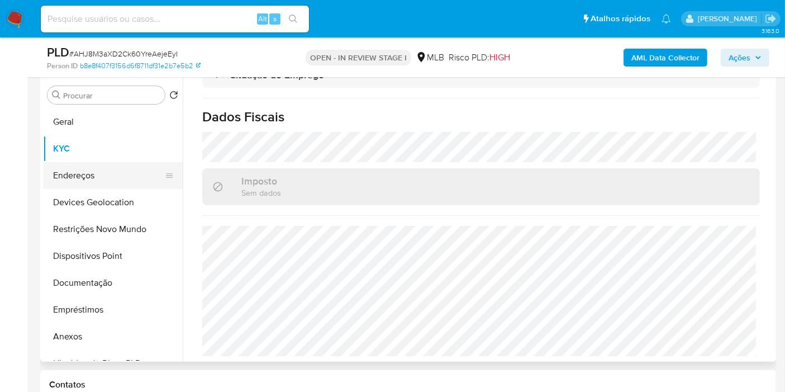
click at [89, 177] on button "Endereços" at bounding box center [108, 175] width 131 height 27
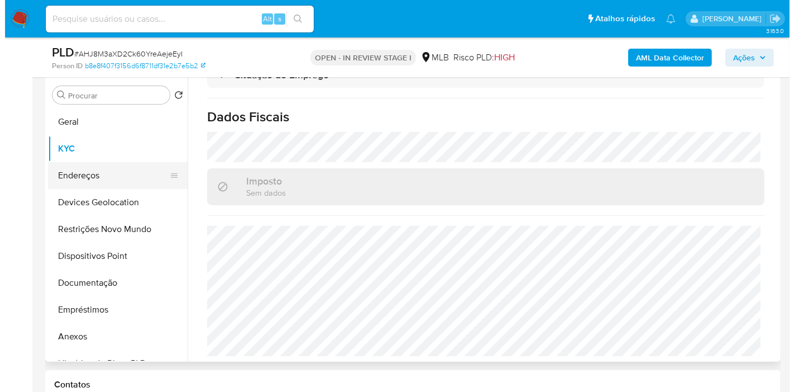
scroll to position [0, 0]
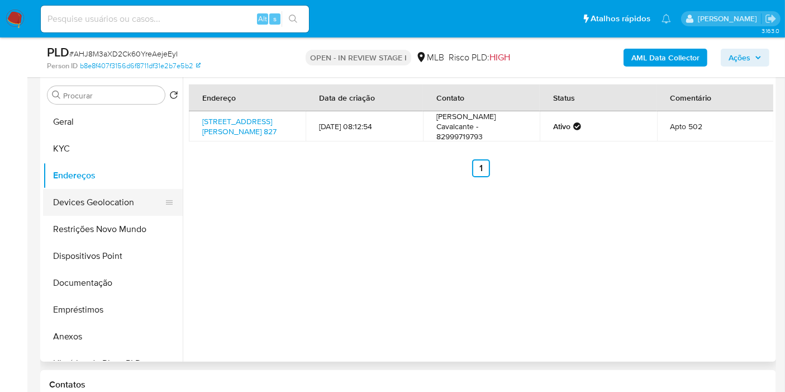
click at [87, 200] on button "Devices Geolocation" at bounding box center [108, 202] width 131 height 27
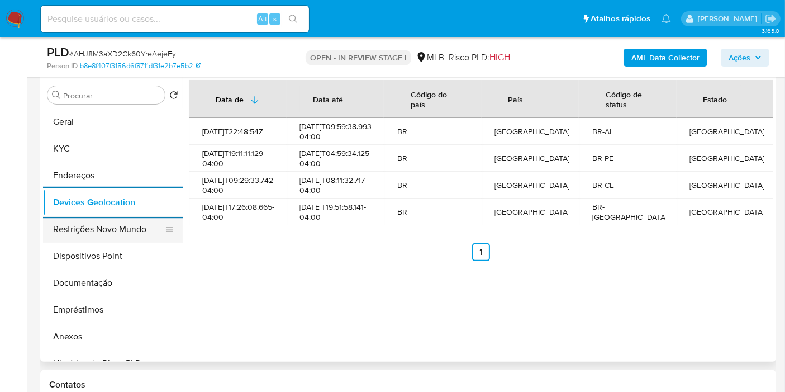
click at [99, 227] on button "Restrições Novo Mundo" at bounding box center [108, 229] width 131 height 27
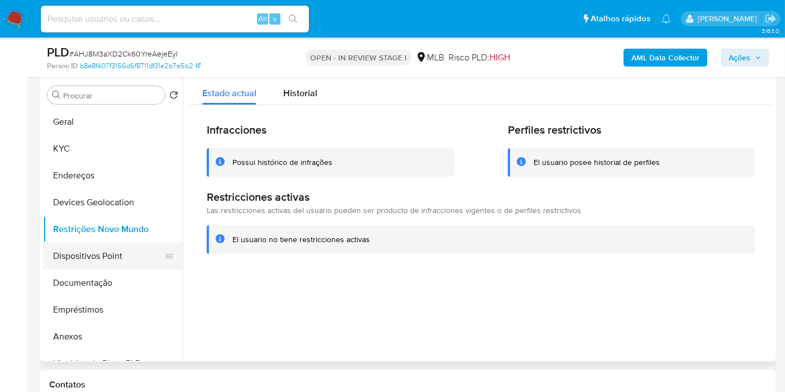
click at [112, 252] on button "Dispositivos Point" at bounding box center [108, 255] width 131 height 27
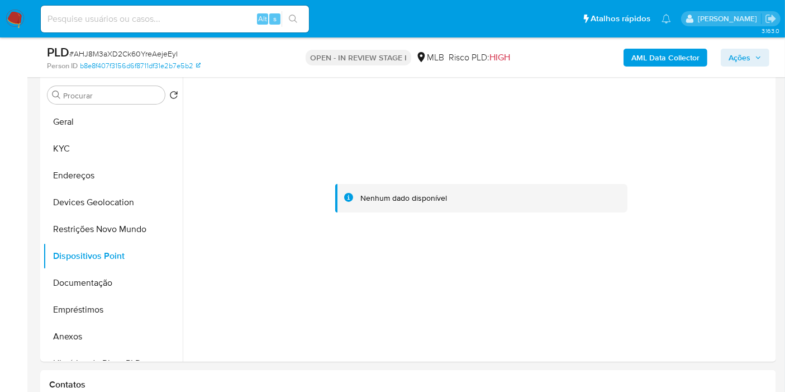
click at [654, 55] on b "AML Data Collector" at bounding box center [665, 58] width 68 height 18
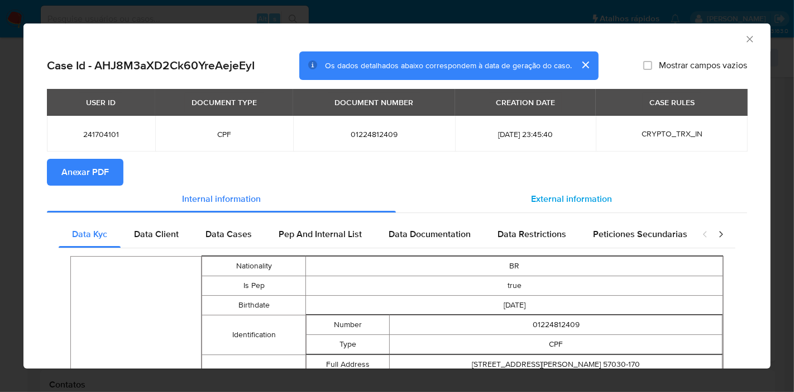
click at [549, 200] on span "External information" at bounding box center [571, 198] width 81 height 13
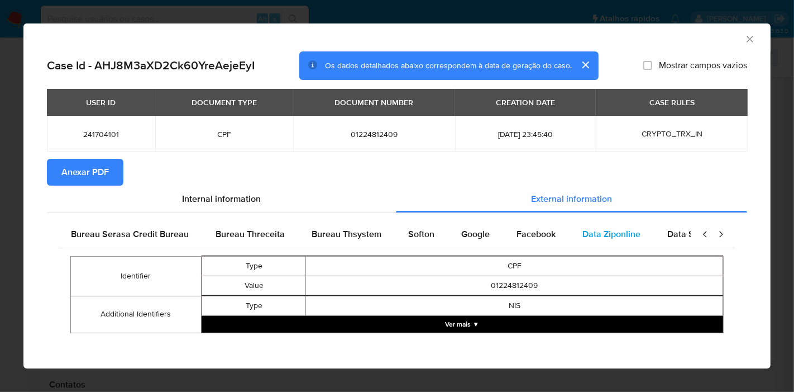
scroll to position [0, 375]
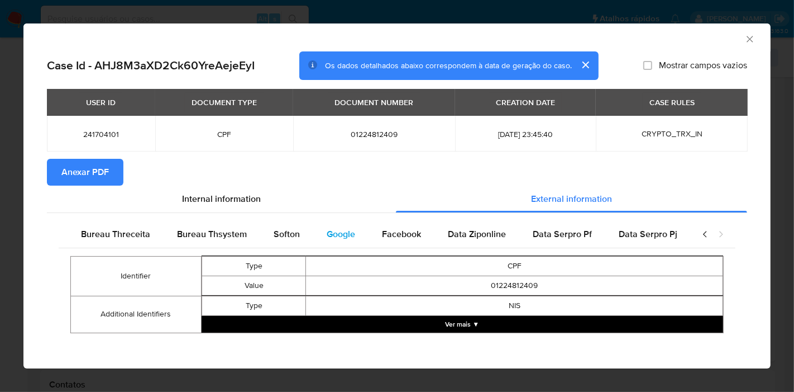
click at [327, 239] on span "Google" at bounding box center [341, 233] width 28 height 13
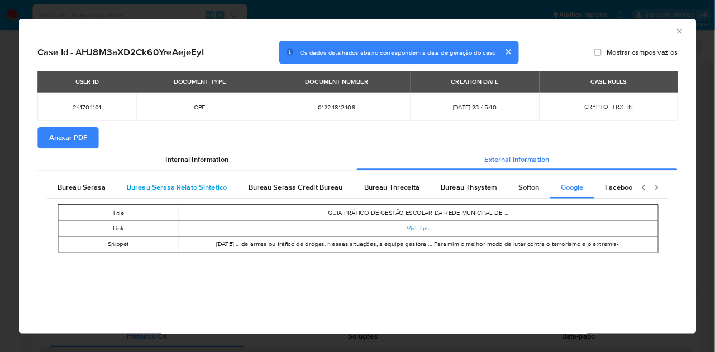
scroll to position [38, 0]
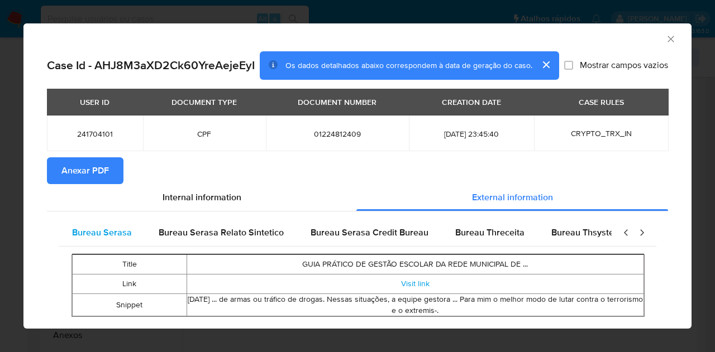
click at [120, 236] on span "Bureau Serasa" at bounding box center [102, 232] width 60 height 13
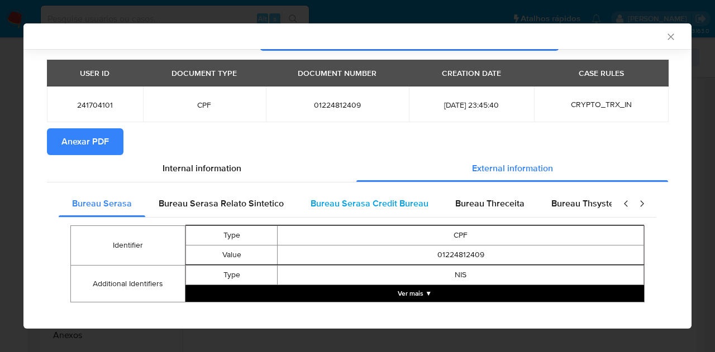
scroll to position [39, 0]
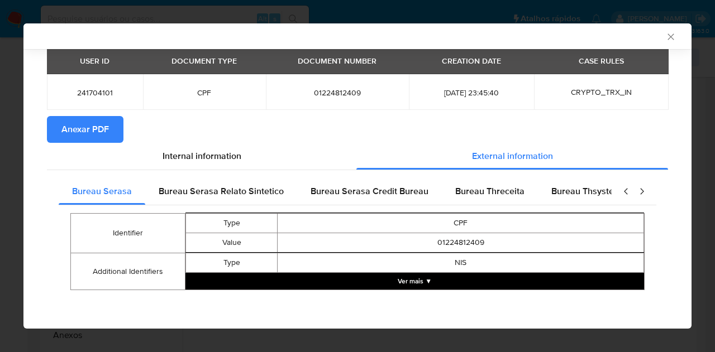
click at [423, 280] on button "Ver mais ▼" at bounding box center [414, 281] width 459 height 17
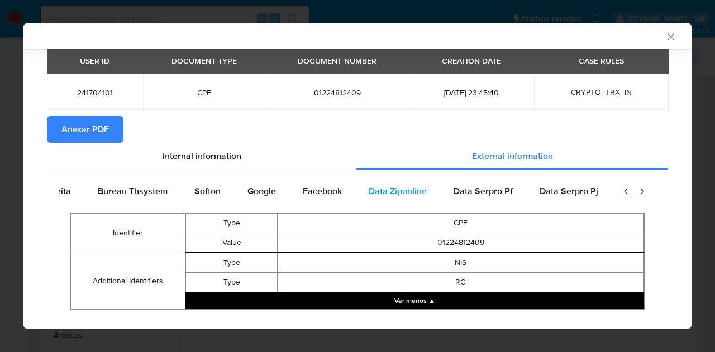
scroll to position [0, 455]
click at [398, 191] on span "Data Ziponline" at bounding box center [398, 191] width 58 height 13
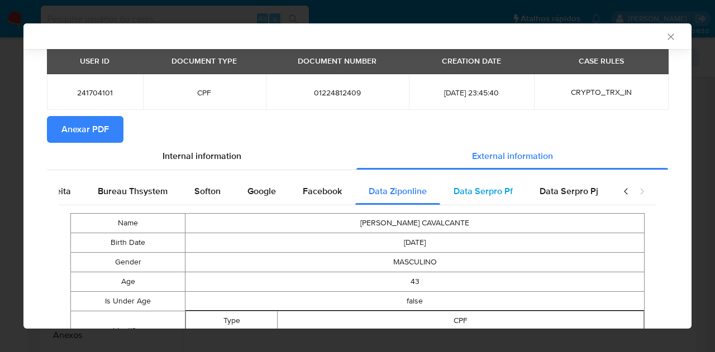
click at [454, 189] on span "Data Serpro Pf" at bounding box center [483, 191] width 59 height 13
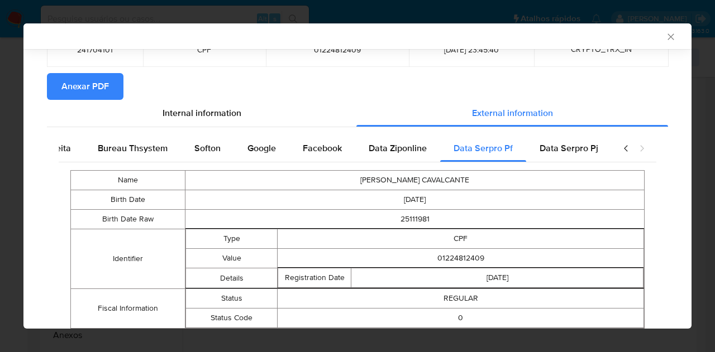
scroll to position [65, 0]
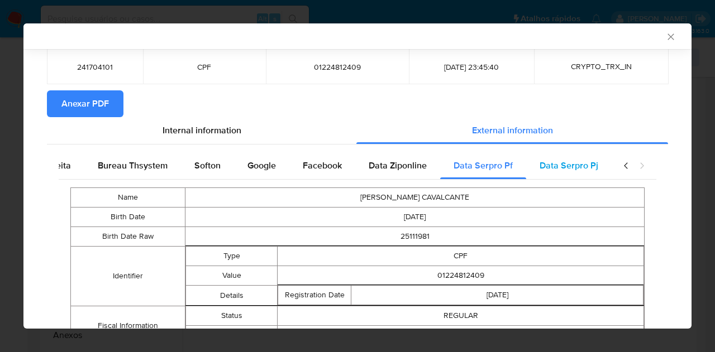
click at [545, 170] on span "Data Serpro Pj" at bounding box center [569, 165] width 59 height 13
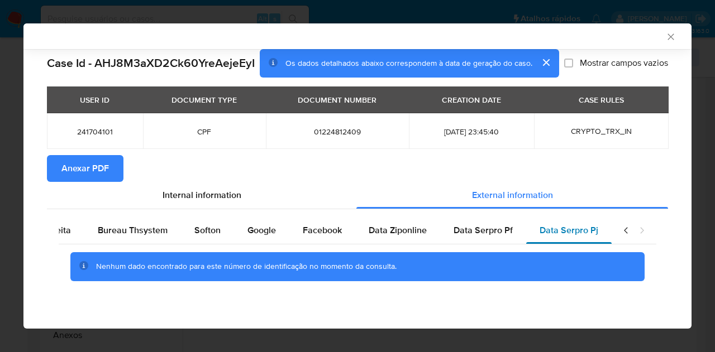
scroll to position [0, 0]
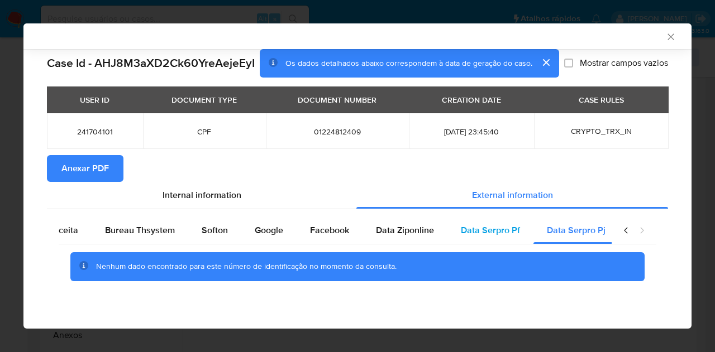
click at [469, 228] on span "Data Serpro Pf" at bounding box center [490, 230] width 59 height 13
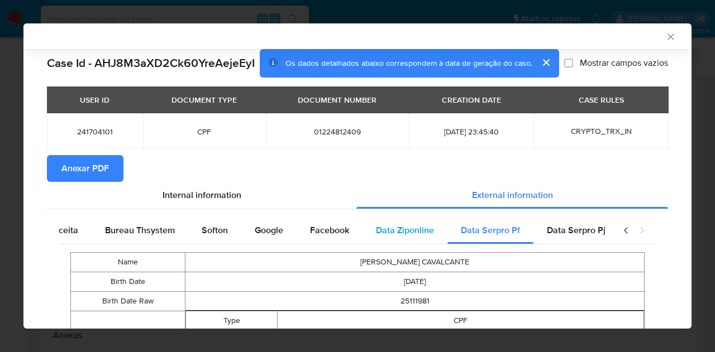
scroll to position [0, 455]
click at [396, 238] on div "Data Ziponline" at bounding box center [397, 230] width 85 height 27
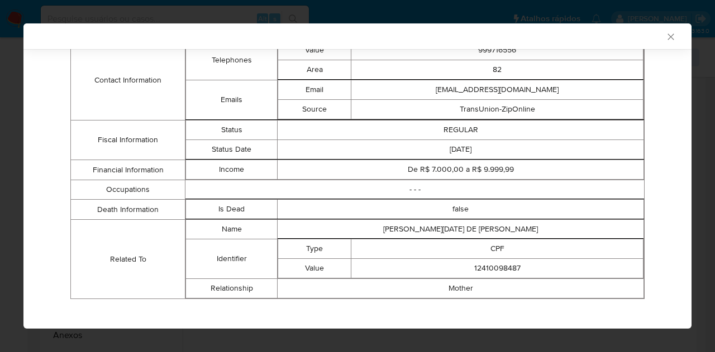
scroll to position [0, 0]
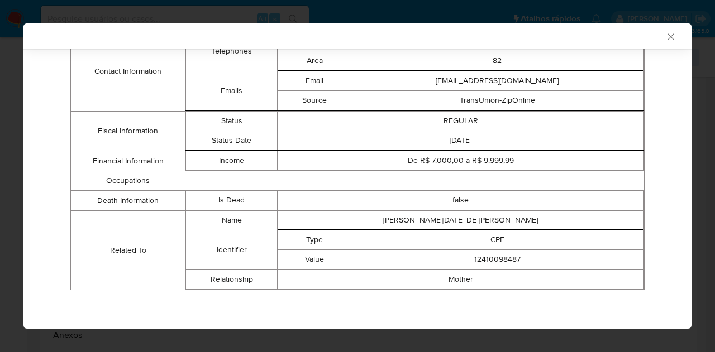
click at [664, 141] on div "Case Id - AHJ8M3aXD2Ck60YreAejeEyI Os dados detalhados abaixo correspondem à da…" at bounding box center [357, 0] width 668 height 660
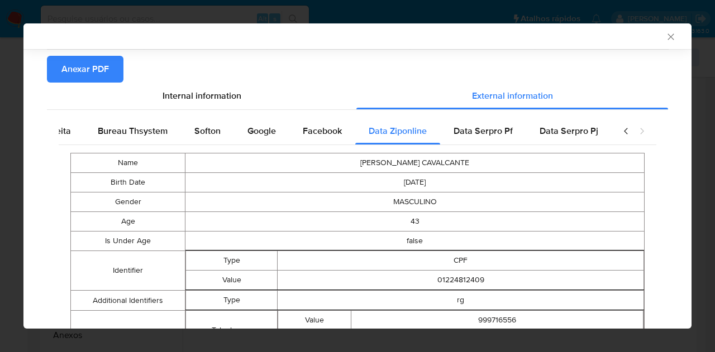
click at [96, 68] on span "Anexar PDF" at bounding box center [84, 69] width 47 height 25
click at [665, 37] on icon "Fechar a janela" at bounding box center [670, 36] width 11 height 11
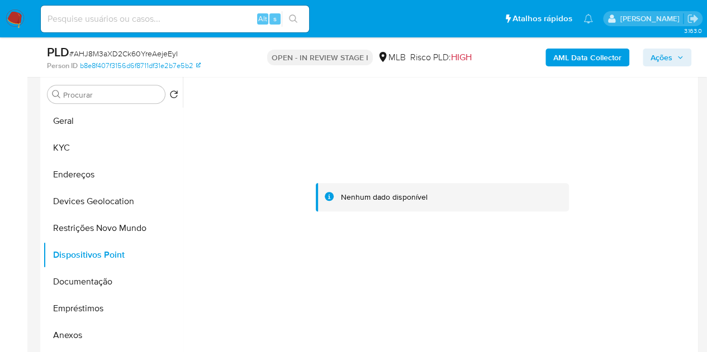
drag, startPoint x: 668, startPoint y: 58, endPoint x: 649, endPoint y: 63, distance: 19.5
click at [668, 58] on span "Ações" at bounding box center [661, 58] width 22 height 18
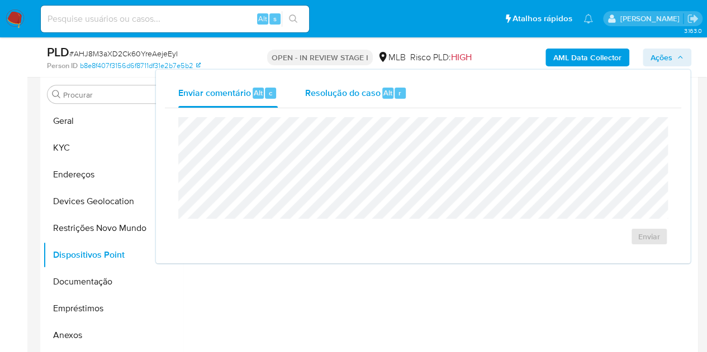
click at [354, 89] on span "Resolução do caso" at bounding box center [341, 92] width 75 height 13
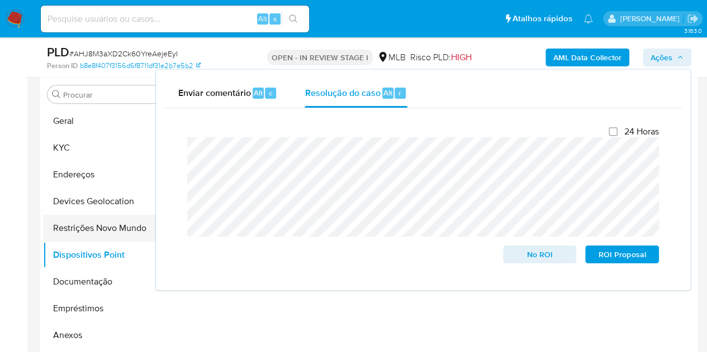
click at [86, 231] on button "Restrições Novo Mundo" at bounding box center [108, 228] width 131 height 27
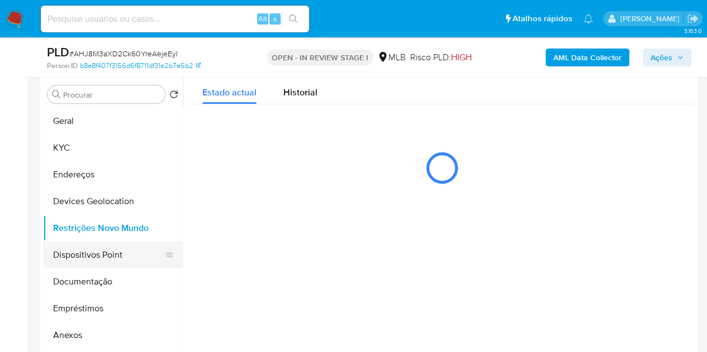
click at [89, 260] on button "Dispositivos Point" at bounding box center [108, 255] width 131 height 27
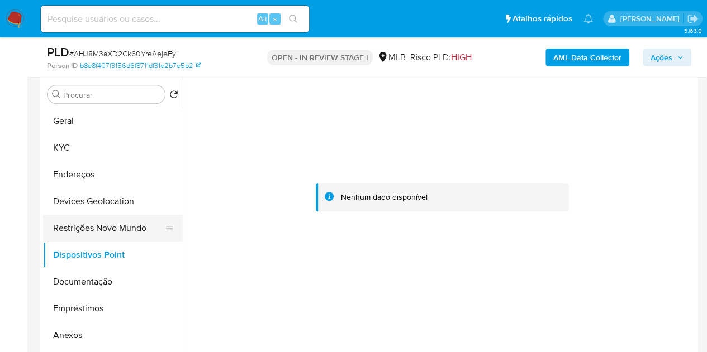
click at [85, 228] on button "Restrições Novo Mundo" at bounding box center [108, 228] width 131 height 27
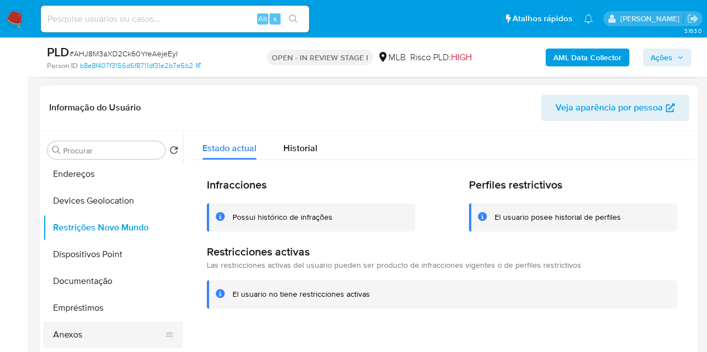
scroll to position [112, 0]
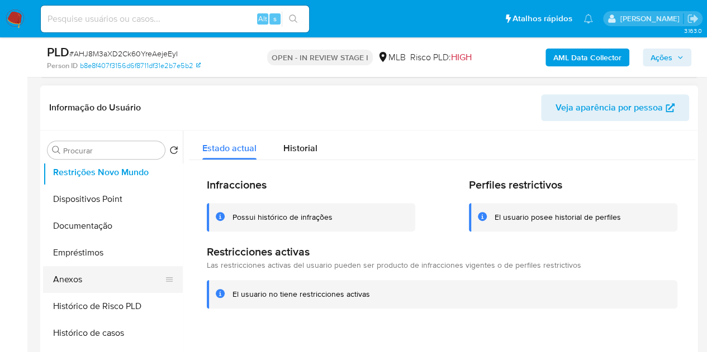
click at [78, 287] on button "Anexos" at bounding box center [108, 279] width 131 height 27
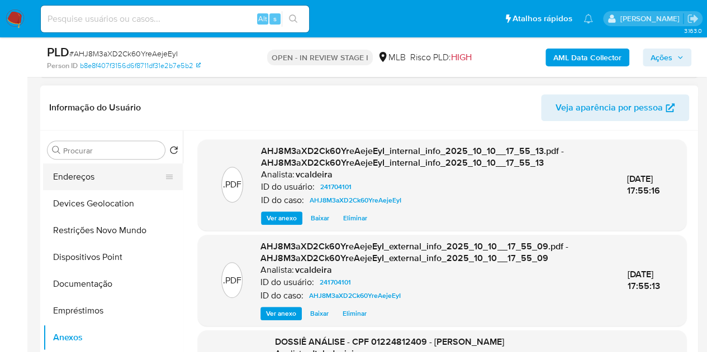
scroll to position [0, 0]
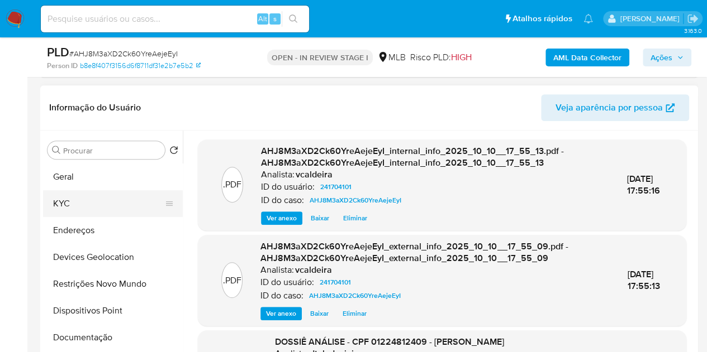
click at [85, 195] on button "KYC" at bounding box center [108, 203] width 131 height 27
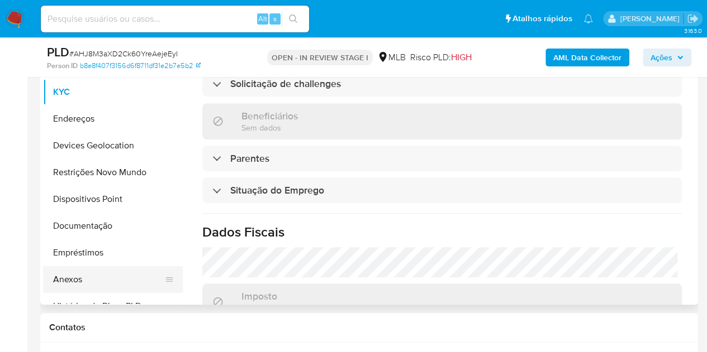
click at [63, 278] on button "Anexos" at bounding box center [108, 279] width 131 height 27
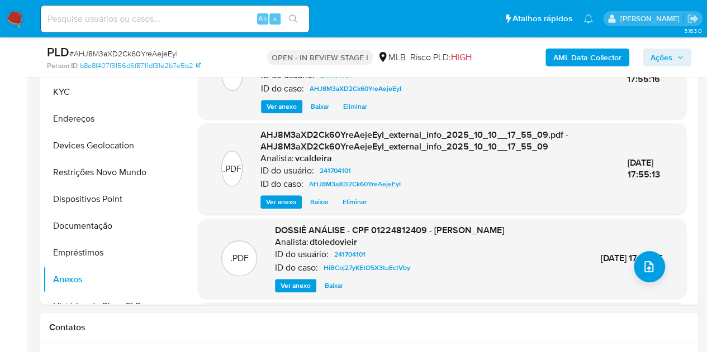
click at [671, 56] on span "Ações" at bounding box center [661, 58] width 22 height 18
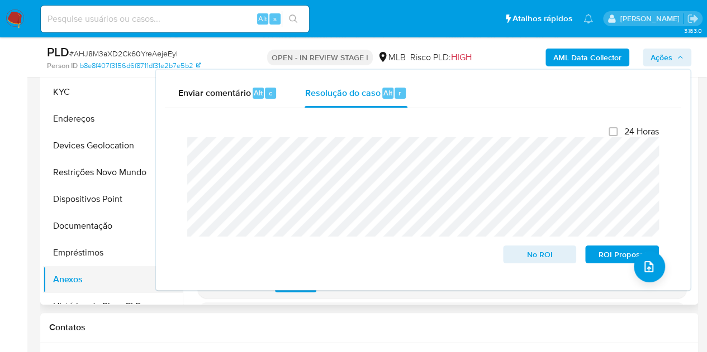
click at [110, 282] on button "Anexos" at bounding box center [108, 279] width 131 height 27
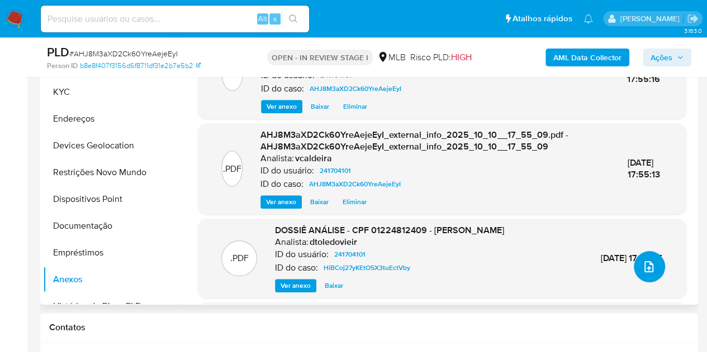
click at [652, 256] on button "upload-file" at bounding box center [648, 266] width 31 height 31
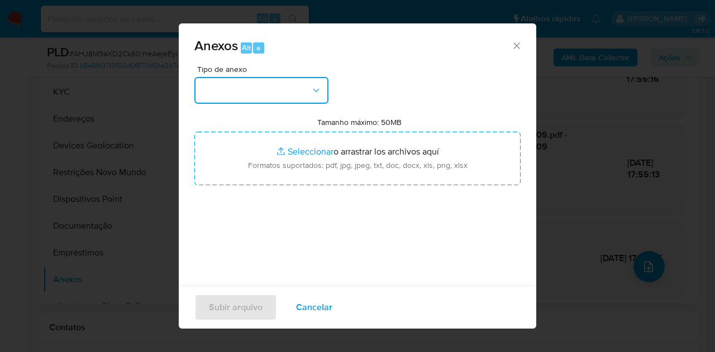
click at [306, 92] on button "button" at bounding box center [261, 90] width 134 height 27
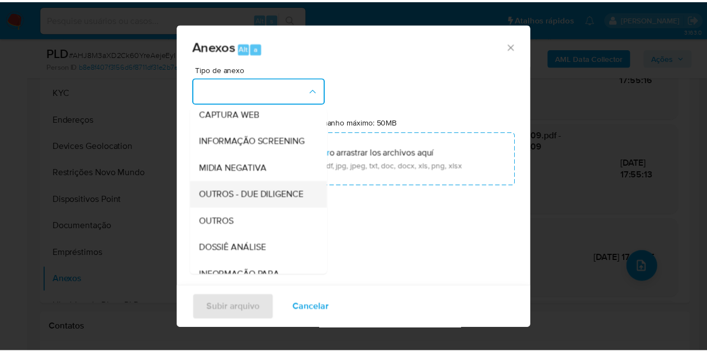
scroll to position [172, 0]
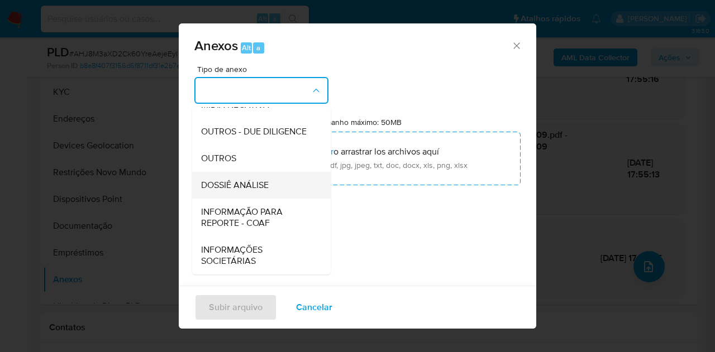
click at [232, 185] on span "DOSSIÊ ANÁLISE" at bounding box center [235, 185] width 68 height 11
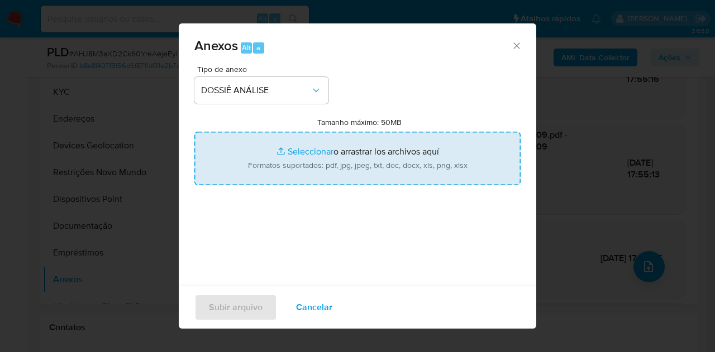
click at [304, 160] on input "Tamanho máximo: 50MB Seleccionar archivos" at bounding box center [357, 159] width 326 height 54
type input "C:\fakepath\DECLÍNIO - Caselog AHJ8M3aXD2Ck60YreAejeEyI_2025_10_10_16_14_41.pdf"
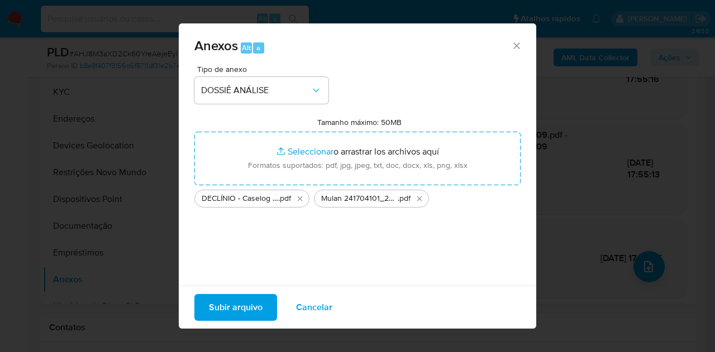
click at [248, 308] on span "Subir arquivo" at bounding box center [236, 307] width 54 height 25
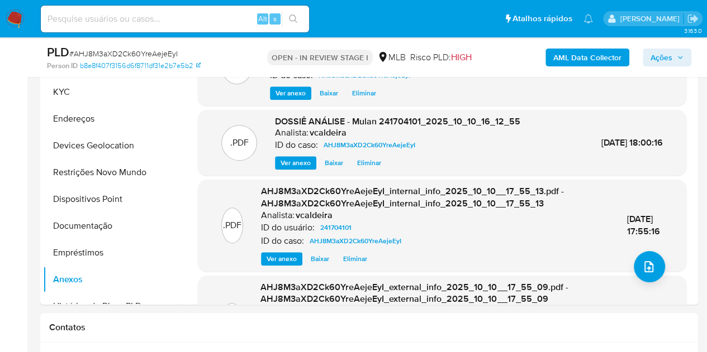
click at [655, 61] on span "Ações" at bounding box center [661, 58] width 22 height 18
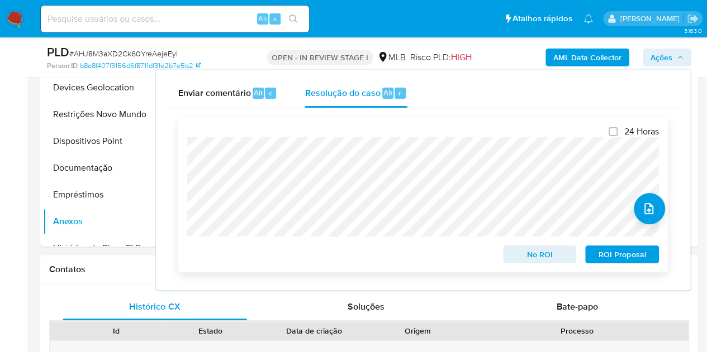
scroll to position [521, 0]
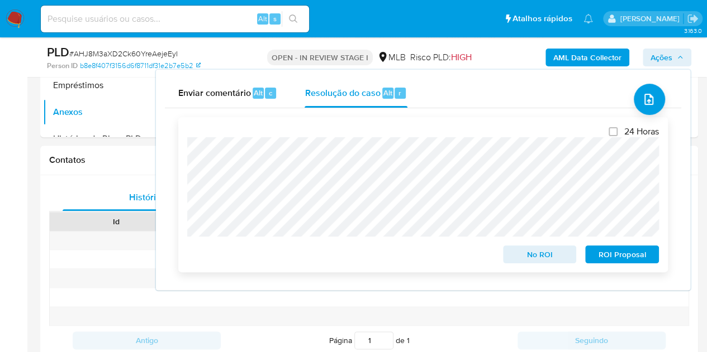
click at [541, 255] on span "No ROI" at bounding box center [540, 255] width 58 height 16
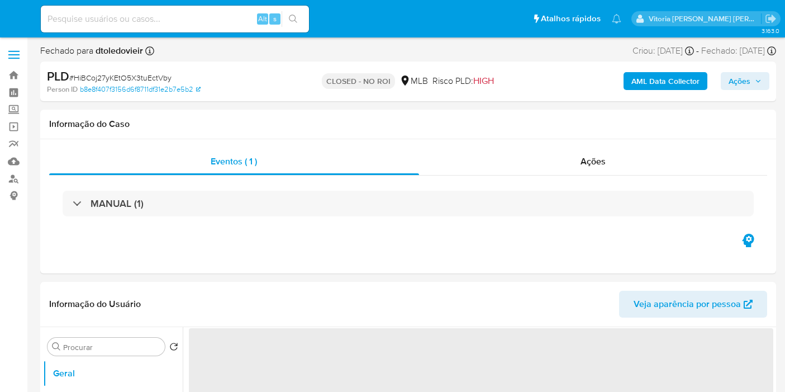
select select "10"
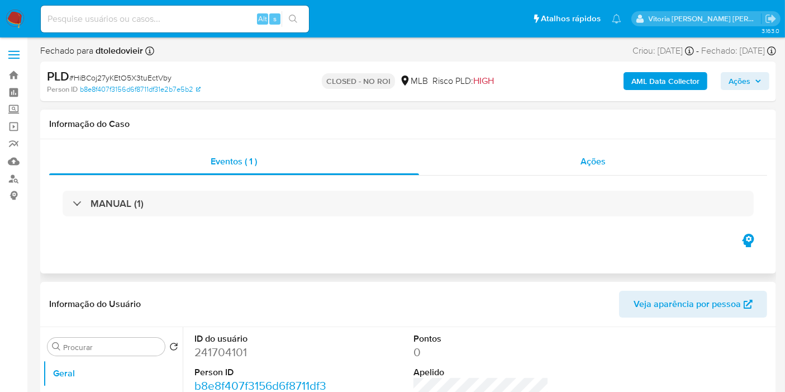
click at [554, 161] on div "Ações" at bounding box center [593, 161] width 349 height 27
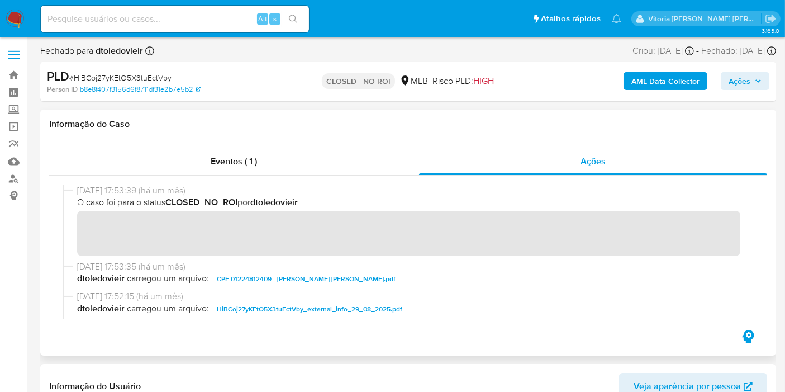
drag, startPoint x: 123, startPoint y: 189, endPoint x: 75, endPoint y: 188, distance: 47.5
click at [75, 188] on div "[DATE] 17:53:39 (há um mês) O caso foi para o status CLOSED_NO_ROI por dtoledov…" at bounding box center [408, 222] width 691 height 76
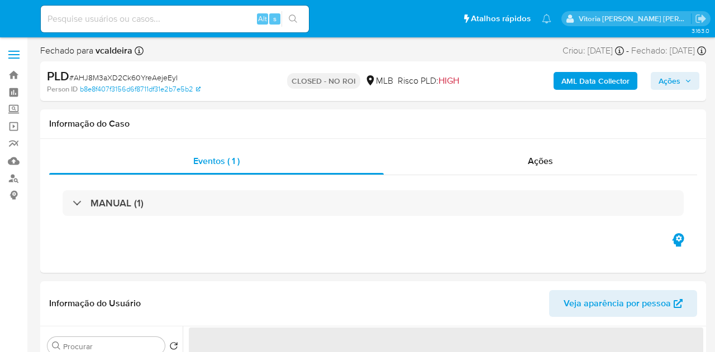
select select "10"
